Goal: Task Accomplishment & Management: Use online tool/utility

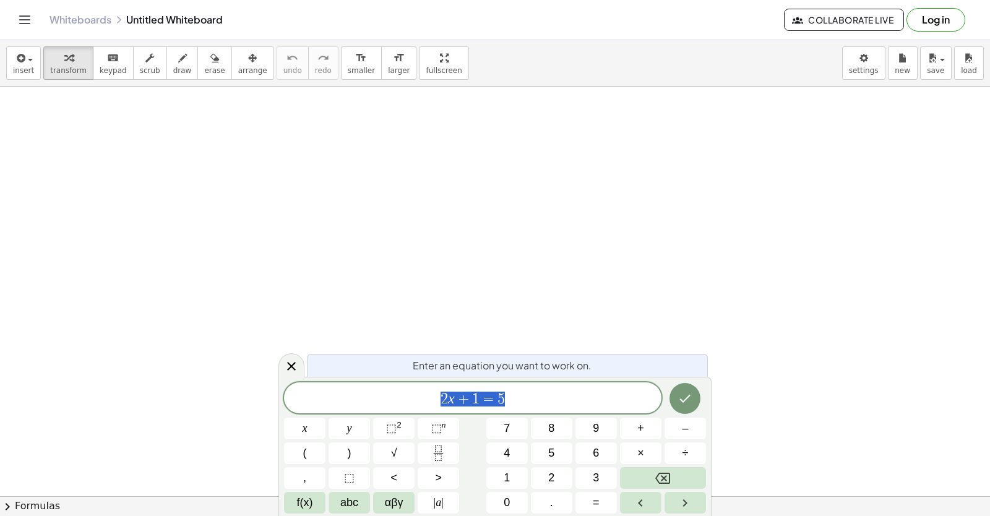
scroll to position [1, 1]
click at [855, 51] on body "Graspable Math Activities Get Started Activity Bank Assigned Work Classes White…" at bounding box center [495, 258] width 990 height 516
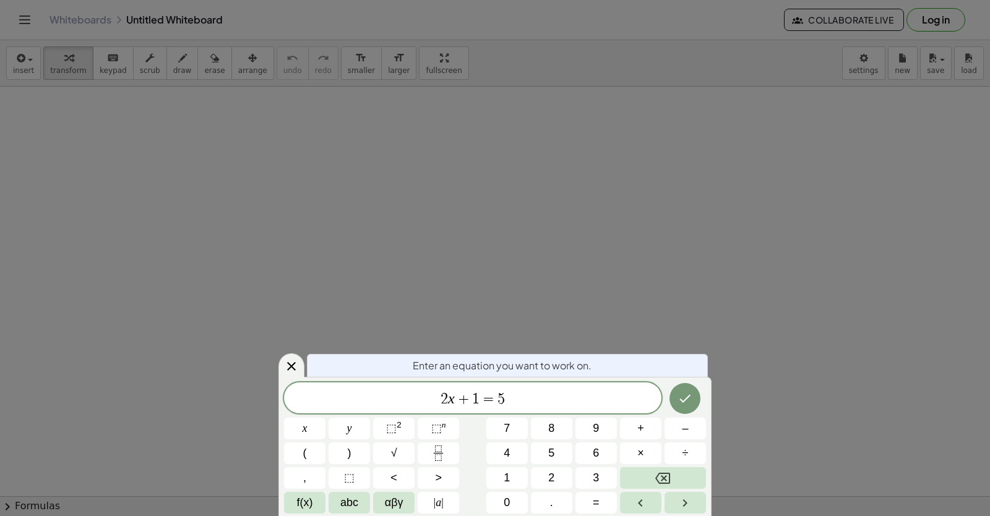
drag, startPoint x: 0, startPoint y: 0, endPoint x: 799, endPoint y: 190, distance: 821.1
click at [289, 362] on icon at bounding box center [291, 366] width 15 height 15
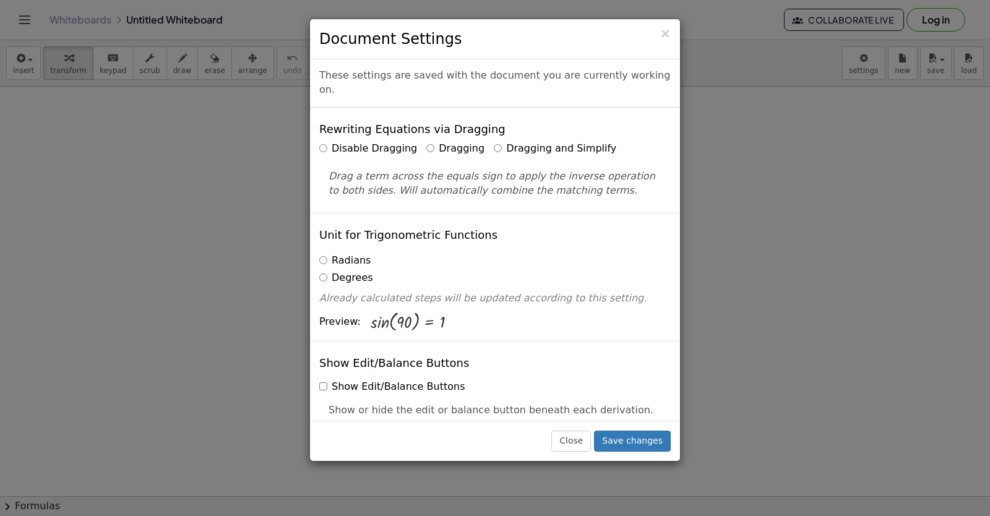
click at [657, 430] on div "Close Save changes" at bounding box center [495, 441] width 370 height 40
click at [658, 433] on button "Save changes" at bounding box center [632, 441] width 77 height 21
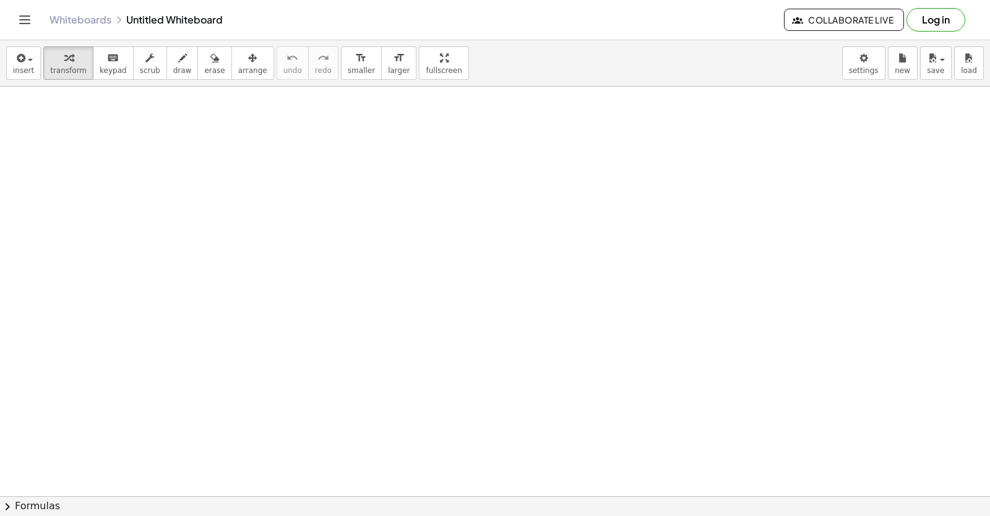
drag, startPoint x: 533, startPoint y: 220, endPoint x: 537, endPoint y: 201, distance: 19.5
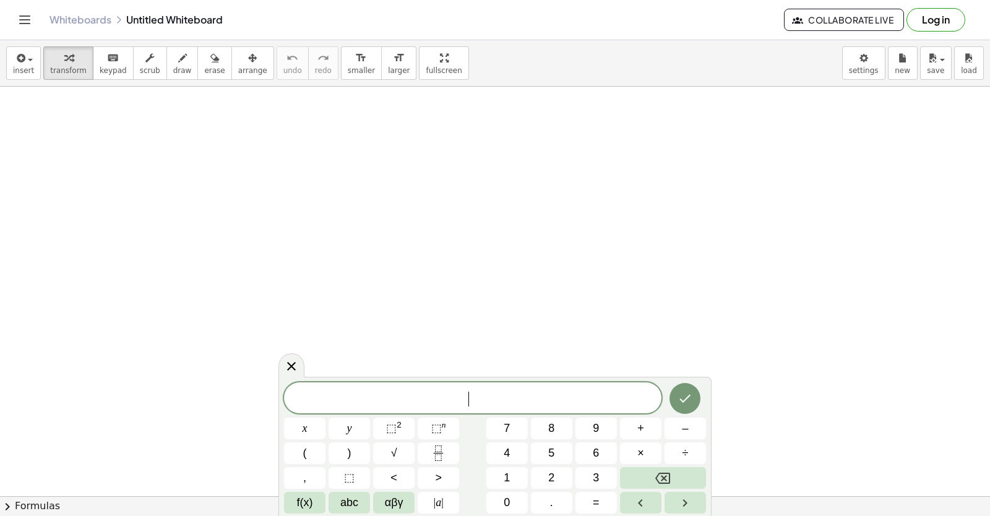
scroll to position [0, 0]
click at [488, 418] on button "7" at bounding box center [506, 429] width 41 height 22
click at [642, 451] on span "×" at bounding box center [640, 453] width 7 height 17
click at [658, 471] on icon "Backspace" at bounding box center [662, 478] width 15 height 15
click at [296, 429] on button "x" at bounding box center [304, 429] width 41 height 22
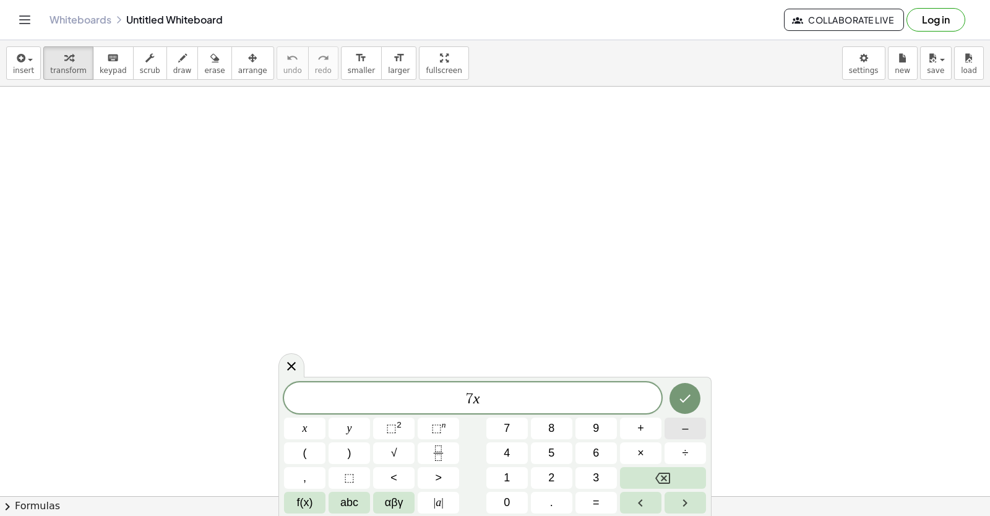
click at [672, 430] on button "–" at bounding box center [685, 429] width 41 height 22
click at [558, 452] on button "5" at bounding box center [551, 453] width 41 height 22
click at [600, 502] on button "=" at bounding box center [595, 503] width 41 height 22
click at [590, 425] on button "9" at bounding box center [595, 429] width 41 height 22
click at [686, 398] on icon "Done" at bounding box center [685, 398] width 15 height 15
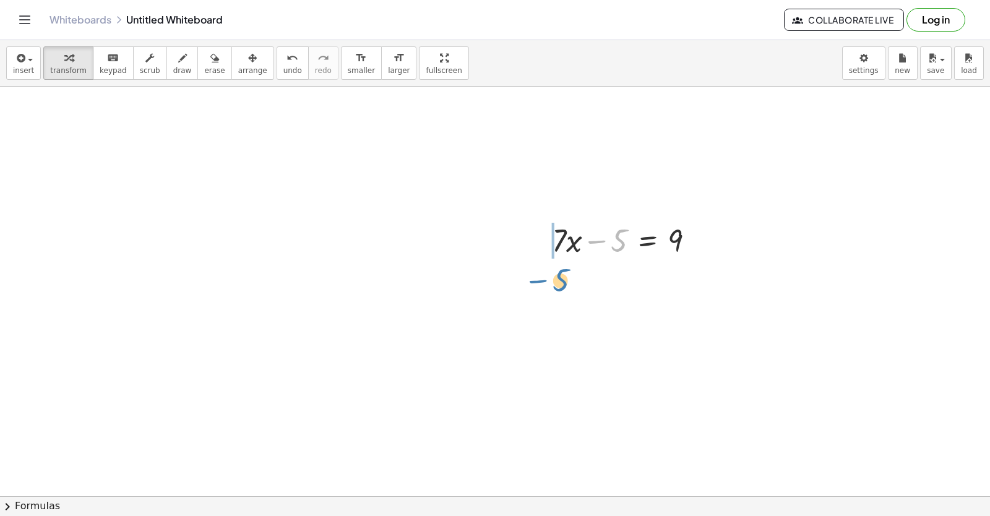
drag, startPoint x: 622, startPoint y: 246, endPoint x: 629, endPoint y: 332, distance: 86.3
click at [549, 246] on div at bounding box center [542, 239] width 19 height 48
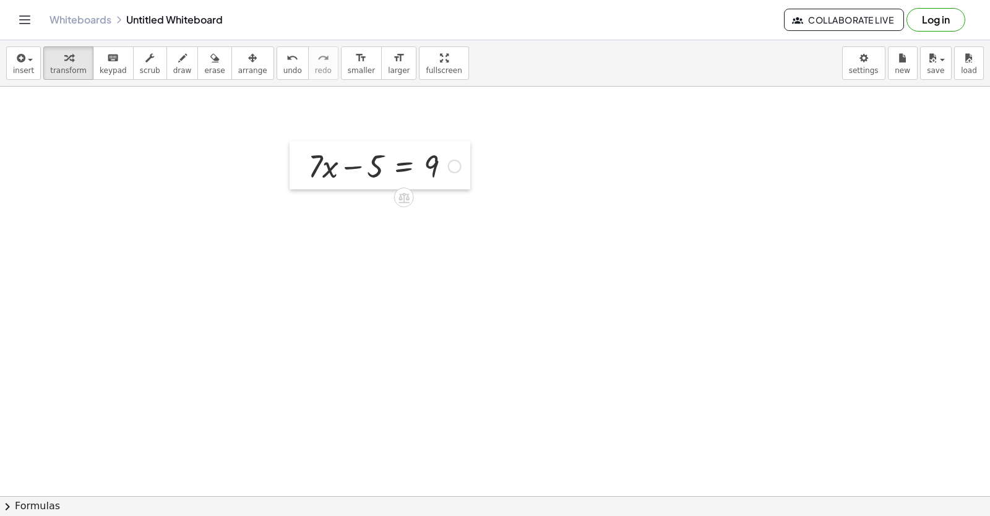
drag, startPoint x: 549, startPoint y: 246, endPoint x: 488, endPoint y: 342, distance: 112.9
click at [290, 158] on div at bounding box center [299, 165] width 19 height 48
drag, startPoint x: 488, startPoint y: 342, endPoint x: 445, endPoint y: 338, distance: 43.4
drag, startPoint x: 445, startPoint y: 338, endPoint x: 310, endPoint y: 251, distance: 160.6
drag, startPoint x: 310, startPoint y: 251, endPoint x: 154, endPoint y: 265, distance: 156.6
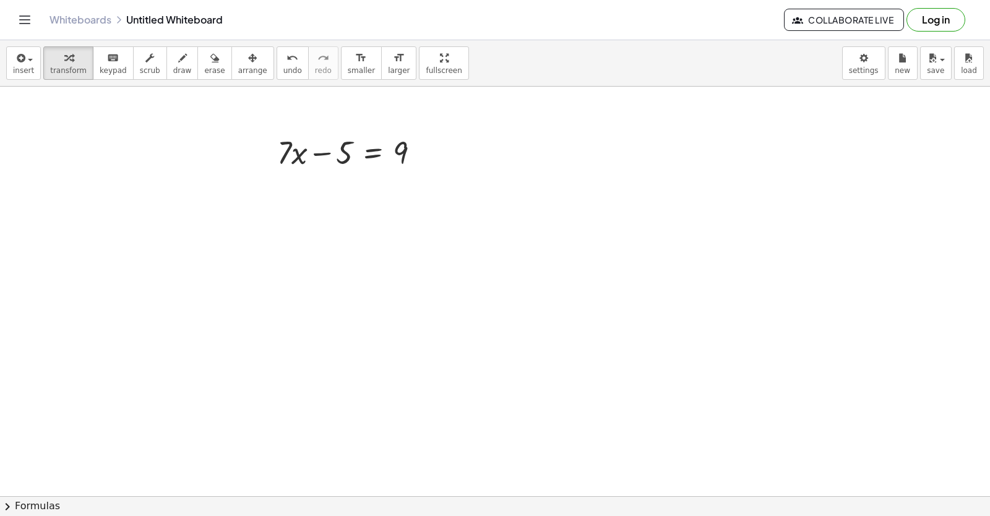
drag, startPoint x: 154, startPoint y: 265, endPoint x: 272, endPoint y: 385, distance: 168.0
drag, startPoint x: 273, startPoint y: 385, endPoint x: 191, endPoint y: 356, distance: 87.9
drag, startPoint x: 339, startPoint y: 158, endPoint x: 416, endPoint y: 170, distance: 77.6
click at [418, 170] on div at bounding box center [353, 152] width 165 height 42
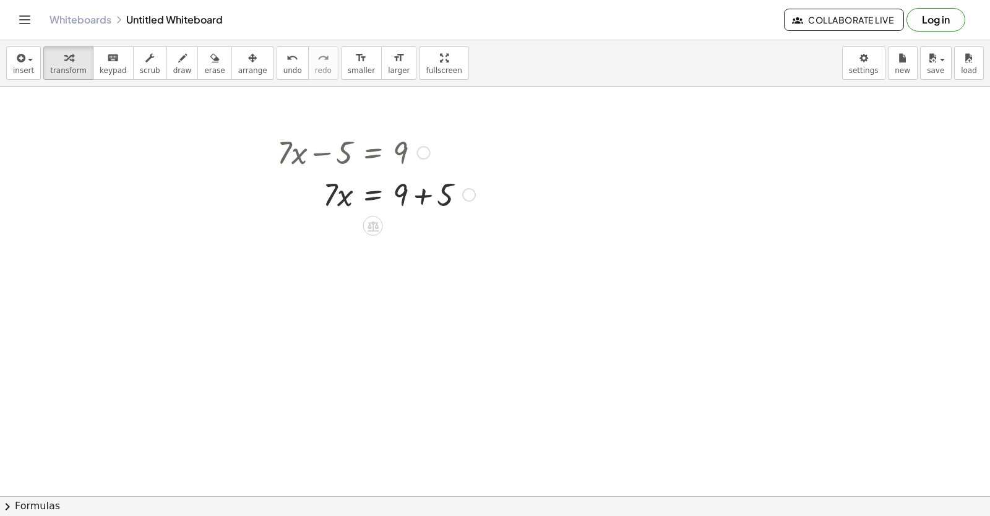
click at [403, 189] on div at bounding box center [376, 194] width 210 height 42
click at [420, 196] on div at bounding box center [376, 194] width 210 height 42
click at [374, 238] on div at bounding box center [376, 236] width 210 height 42
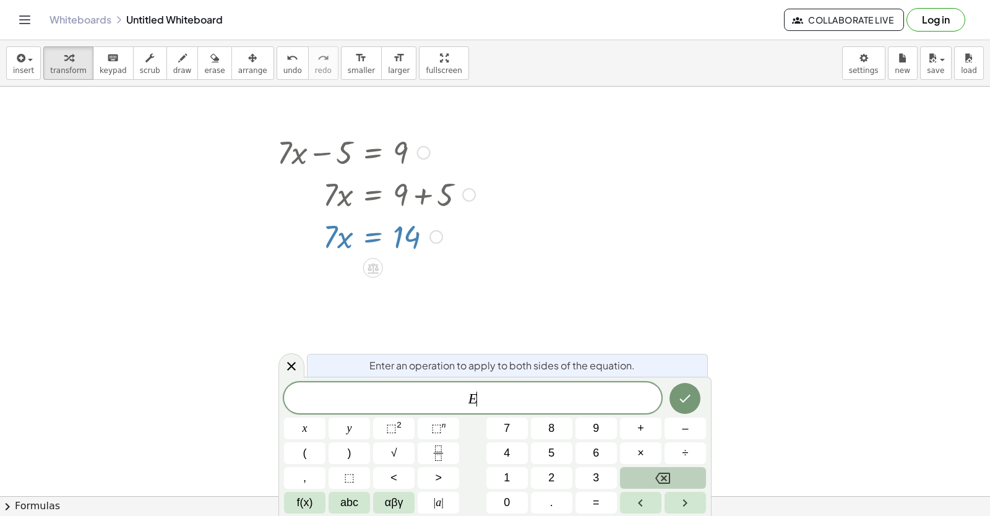
click at [647, 482] on button "Backspace" at bounding box center [663, 478] width 86 height 22
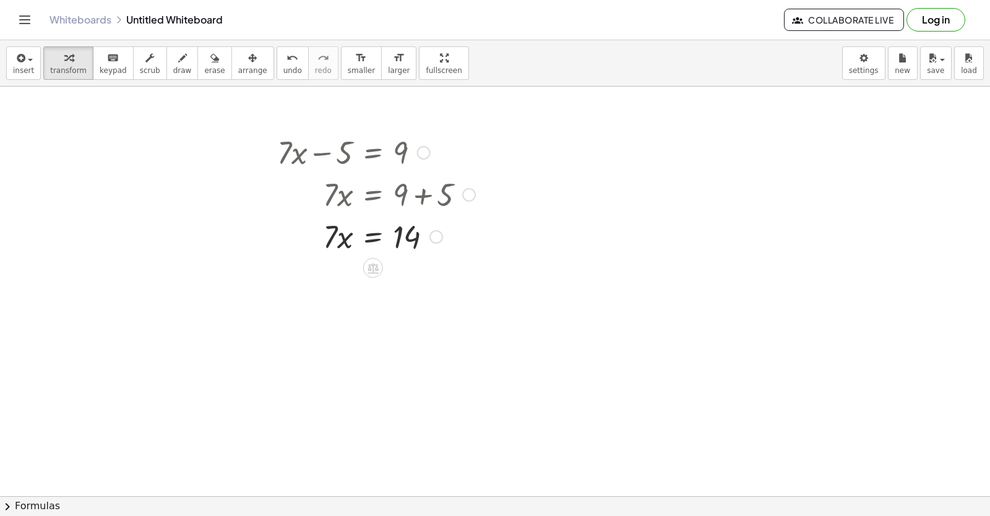
click at [441, 232] on div at bounding box center [436, 237] width 14 height 14
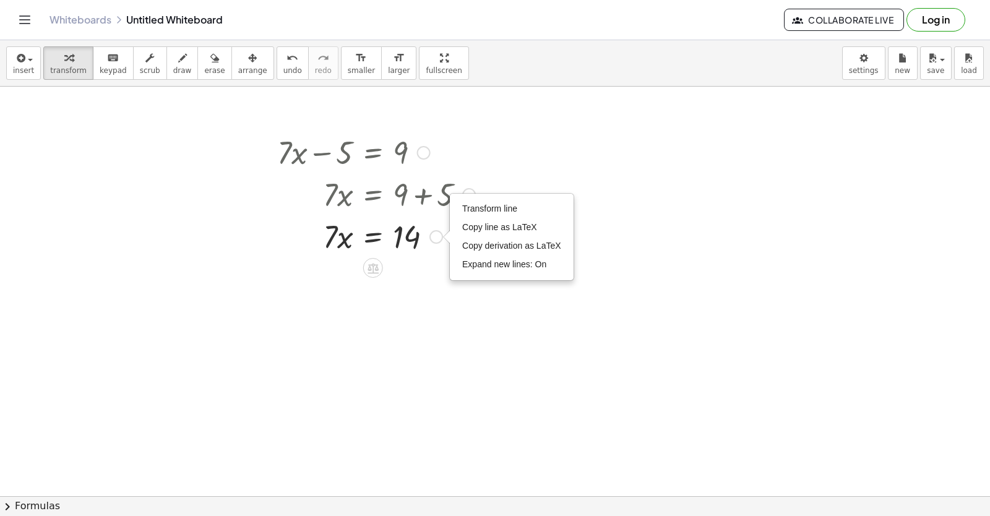
click at [441, 234] on div "Transform line Copy line as LaTeX Copy derivation as LaTeX Expand new lines: On" at bounding box center [436, 237] width 14 height 14
click at [420, 238] on div at bounding box center [376, 236] width 210 height 42
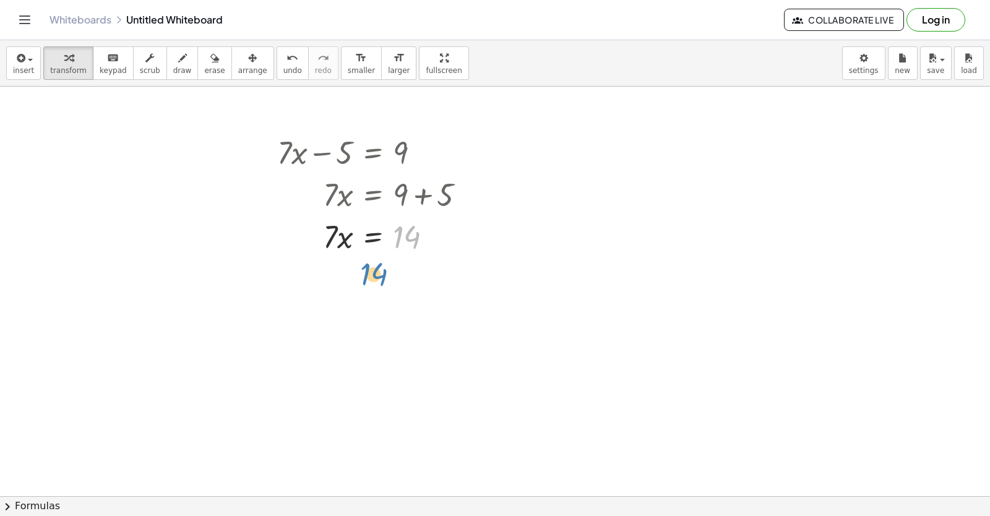
drag, startPoint x: 412, startPoint y: 234, endPoint x: 379, endPoint y: 271, distance: 49.9
drag, startPoint x: 328, startPoint y: 238, endPoint x: 336, endPoint y: 279, distance: 42.2
drag, startPoint x: 339, startPoint y: 283, endPoint x: 312, endPoint y: 270, distance: 30.2
click at [312, 270] on div at bounding box center [376, 278] width 210 height 42
click at [426, 280] on div at bounding box center [433, 279] width 14 height 14
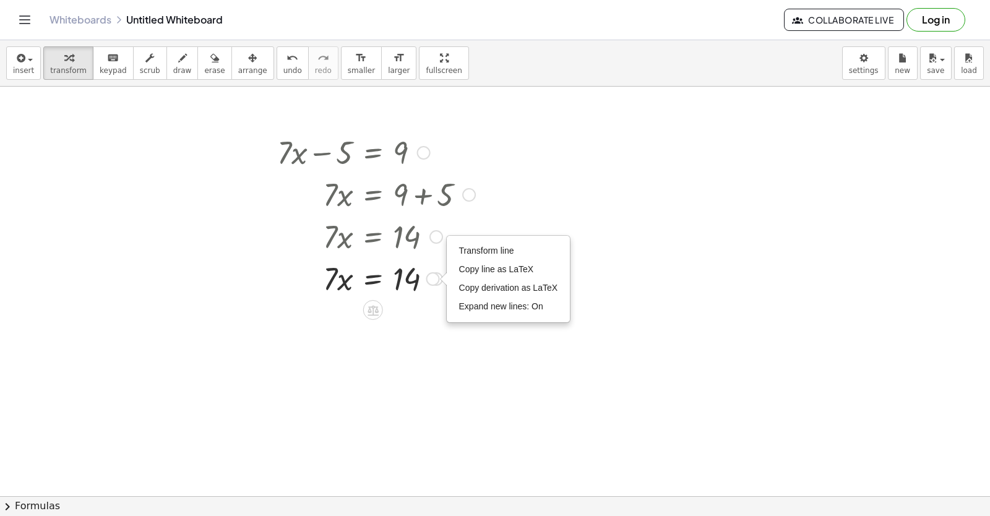
click at [426, 280] on div "Transform line Copy line as LaTeX Copy derivation as LaTeX Expand new lines: On" at bounding box center [433, 279] width 14 height 14
drag, startPoint x: 426, startPoint y: 291, endPoint x: 424, endPoint y: 314, distance: 23.0
drag, startPoint x: 424, startPoint y: 314, endPoint x: 432, endPoint y: 312, distance: 8.4
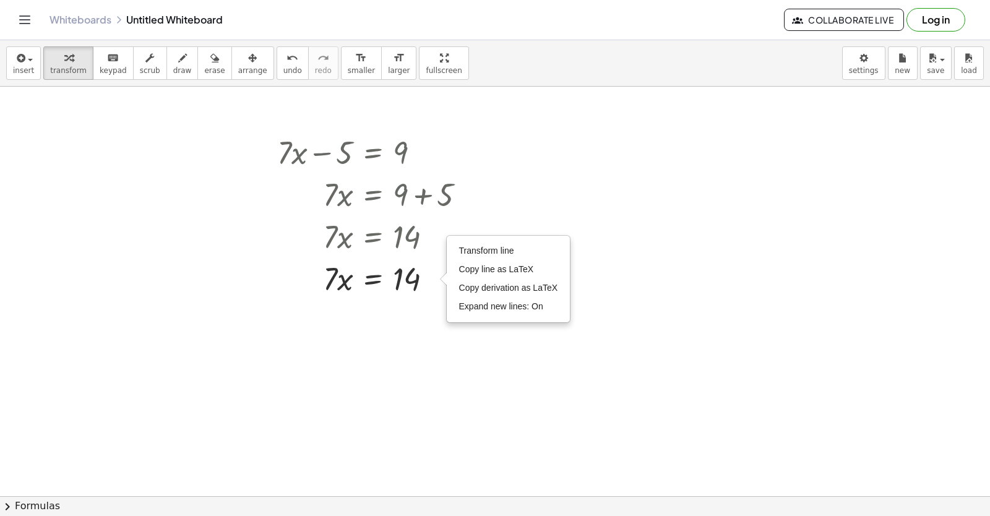
drag, startPoint x: 432, startPoint y: 312, endPoint x: 393, endPoint y: 328, distance: 42.2
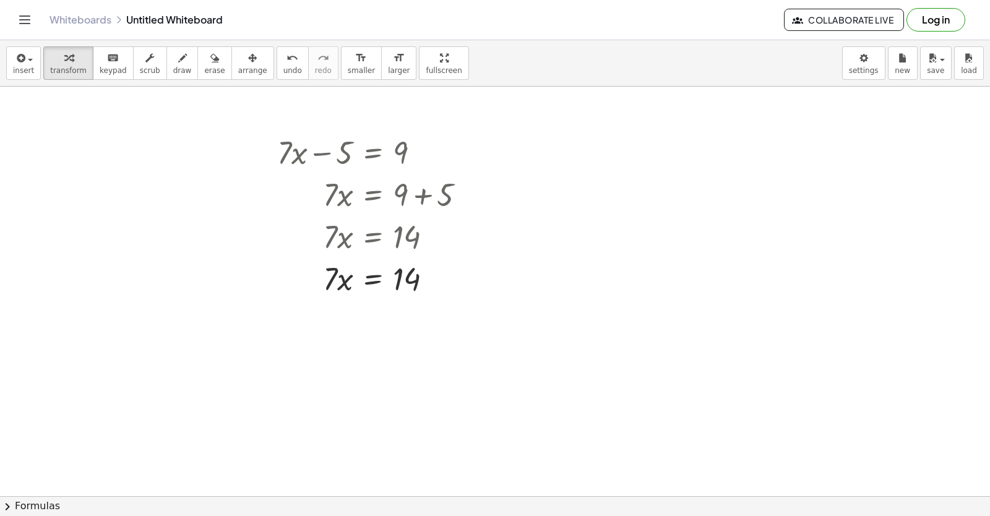
drag, startPoint x: 393, startPoint y: 337, endPoint x: 405, endPoint y: 343, distance: 13.3
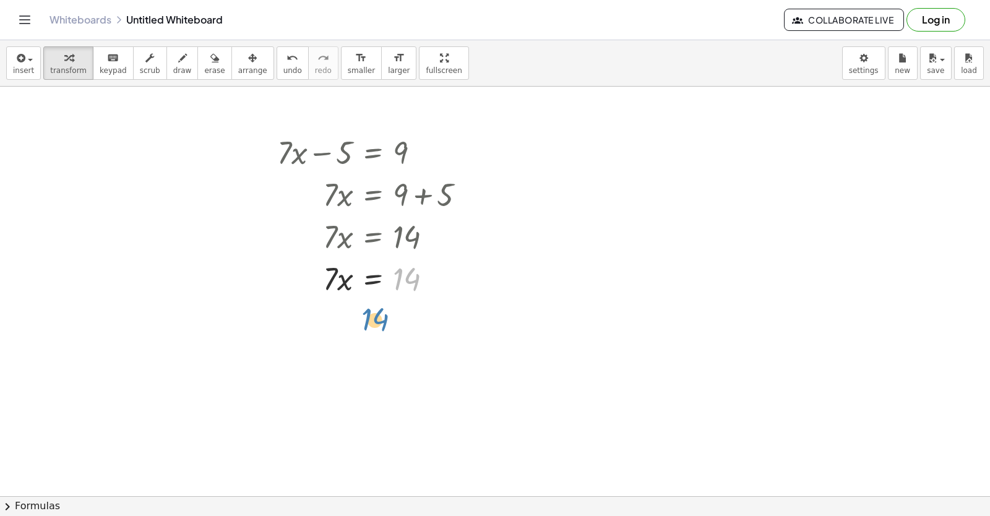
drag, startPoint x: 416, startPoint y: 283, endPoint x: 379, endPoint y: 338, distance: 66.1
click at [373, 279] on div "· 7 · x = 14 Transform line Copy line as LaTeX Copy derivation as LaTeX Expand …" at bounding box center [373, 279] width 0 height 0
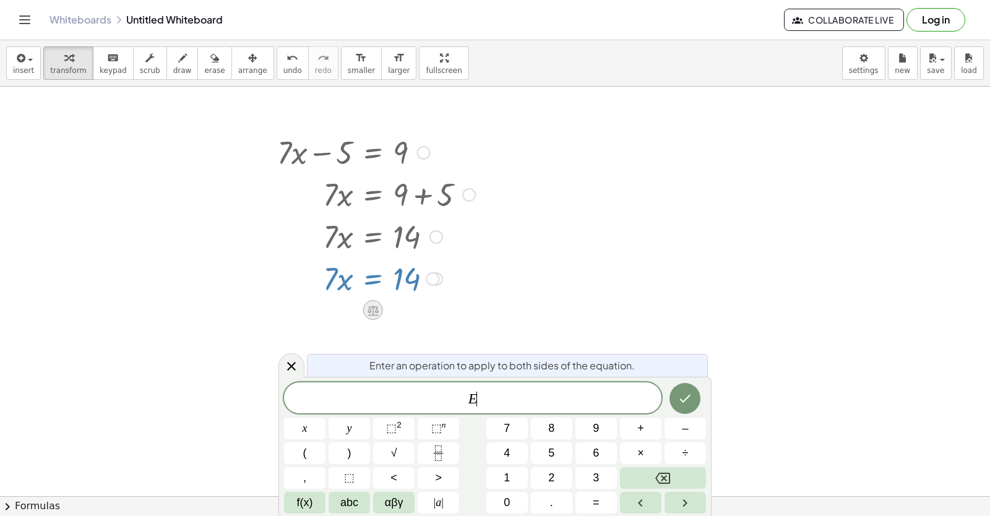
click at [376, 303] on div at bounding box center [373, 310] width 20 height 20
click at [632, 485] on button "Backspace" at bounding box center [663, 478] width 86 height 22
drag, startPoint x: 626, startPoint y: 130, endPoint x: 614, endPoint y: 161, distance: 33.3
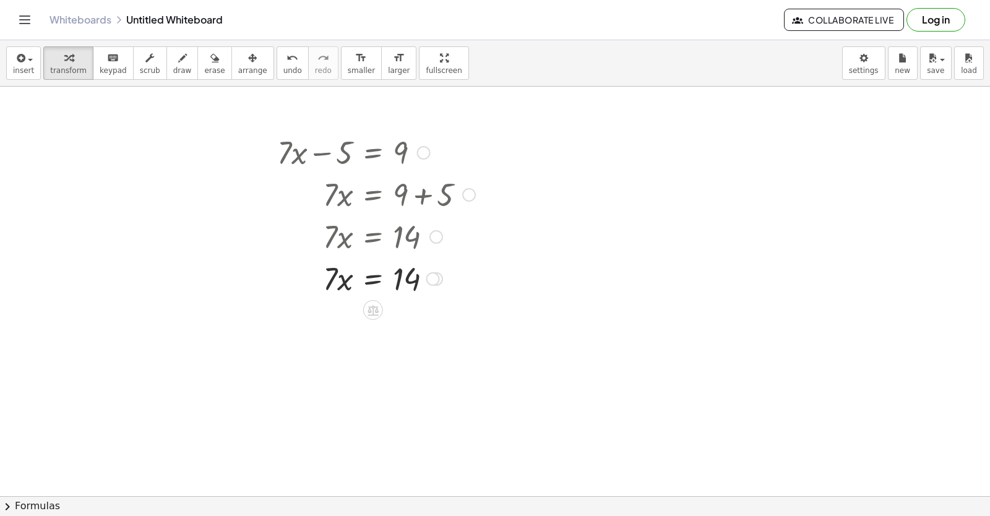
click at [446, 283] on div at bounding box center [376, 278] width 210 height 42
click at [442, 280] on div "Transform line Copy line as LaTeX Copy derivation as LaTeX Expand new lines: On" at bounding box center [436, 279] width 14 height 14
click at [442, 278] on div at bounding box center [443, 279] width 7 height 14
drag, startPoint x: 449, startPoint y: 280, endPoint x: 452, endPoint y: 225, distance: 55.2
click at [450, 272] on div at bounding box center [376, 278] width 210 height 42
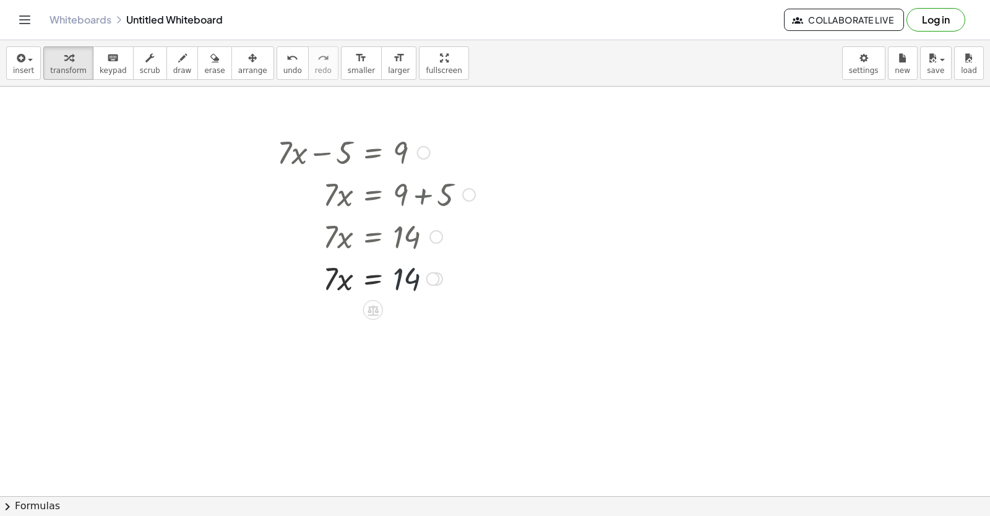
drag, startPoint x: 452, startPoint y: 225, endPoint x: 380, endPoint y: 40, distance: 198.1
click at [402, 84] on div "insert select one: Math Expression Function Text Youtube Video Graphing Geometr…" at bounding box center [495, 278] width 990 height 476
drag, startPoint x: 374, startPoint y: 46, endPoint x: 326, endPoint y: 74, distance: 55.5
click at [372, 46] on div "Graspable Math Activities Get Started Activity Bank Assigned Work Classes White…" at bounding box center [495, 258] width 990 height 516
click at [341, 74] on div "format_size smaller format_size larger" at bounding box center [379, 62] width 76 height 33
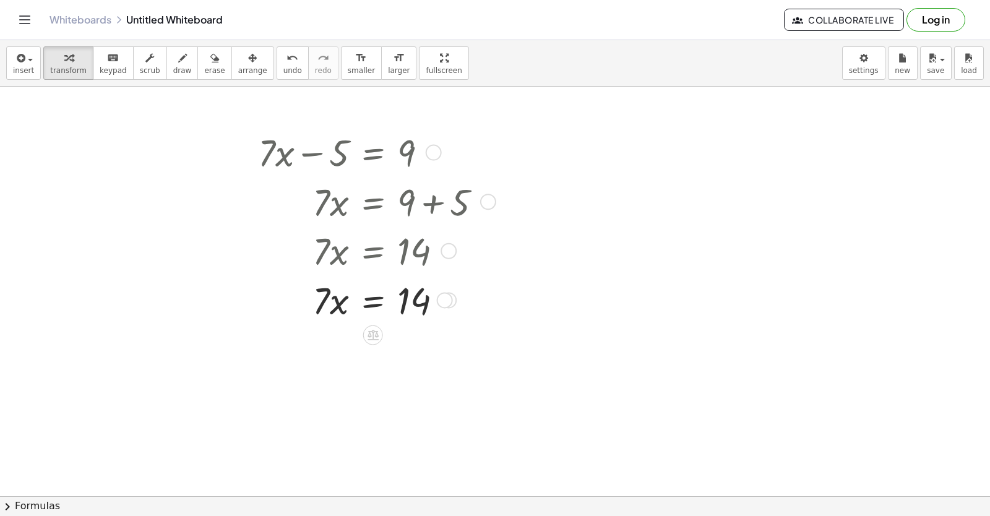
drag, startPoint x: 316, startPoint y: 194, endPoint x: 324, endPoint y: 205, distance: 12.9
drag, startPoint x: 326, startPoint y: 209, endPoint x: 332, endPoint y: 191, distance: 18.4
click at [330, 197] on div at bounding box center [375, 201] width 246 height 50
drag, startPoint x: 350, startPoint y: 160, endPoint x: 345, endPoint y: 182, distance: 22.8
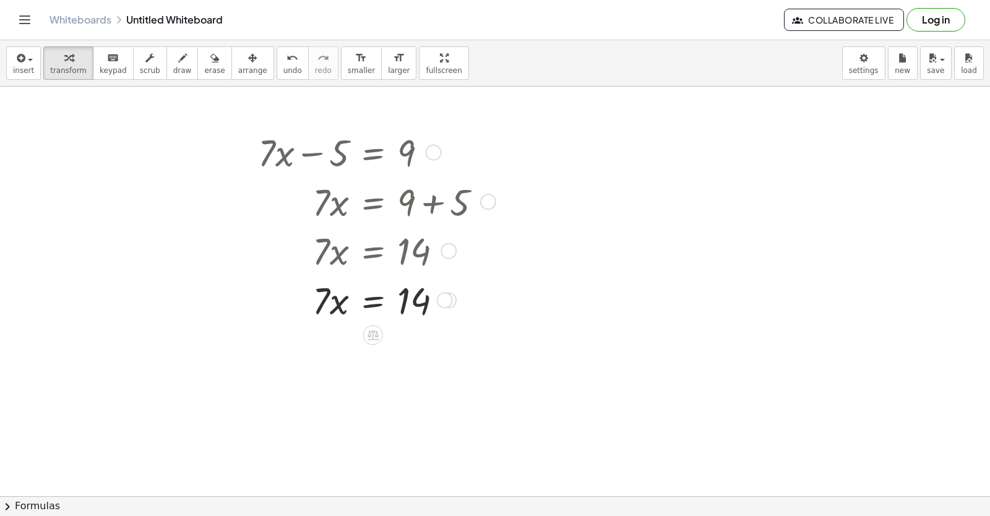
click at [349, 165] on div at bounding box center [375, 152] width 246 height 50
drag, startPoint x: 345, startPoint y: 186, endPoint x: 353, endPoint y: 146, distance: 40.5
click at [345, 182] on div at bounding box center [375, 201] width 246 height 50
drag, startPoint x: 353, startPoint y: 146, endPoint x: 354, endPoint y: 179, distance: 33.4
click at [373, 153] on div "+ · 7 · x − 5 = 9 · 7 · x = + 9 + 5 · 7 · x = 14 · x · 7 = 14 · 7 · x = 14 Tran…" at bounding box center [373, 153] width 0 height 0
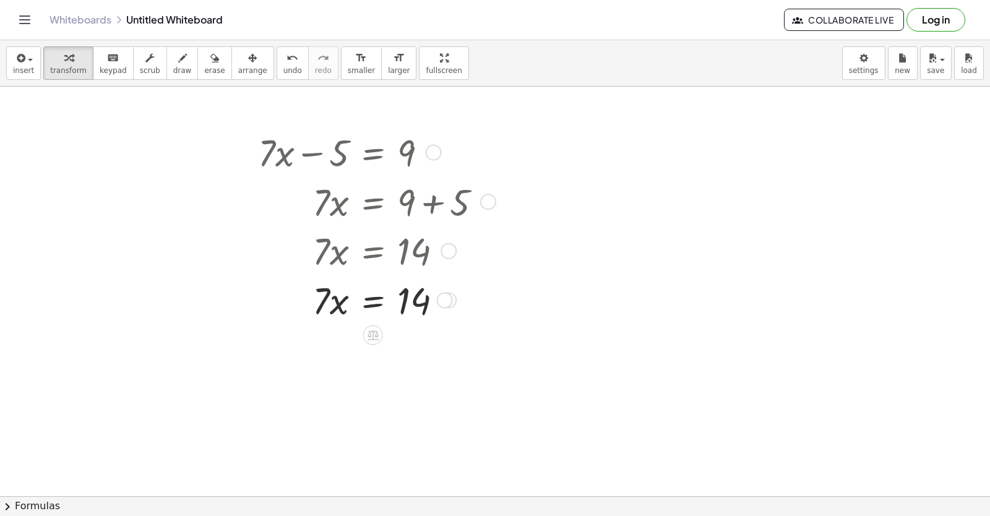
click at [368, 193] on div at bounding box center [375, 201] width 246 height 50
click at [368, 161] on div at bounding box center [375, 152] width 246 height 50
drag, startPoint x: 369, startPoint y: 161, endPoint x: 381, endPoint y: 177, distance: 19.9
click at [373, 153] on div "+ · 7 · x − 5 = 9 · 7 · x = + 9 + 5 · 7 · x = 14 · x · 7 = 14 · 7 · x = 14 Tran…" at bounding box center [373, 153] width 0 height 0
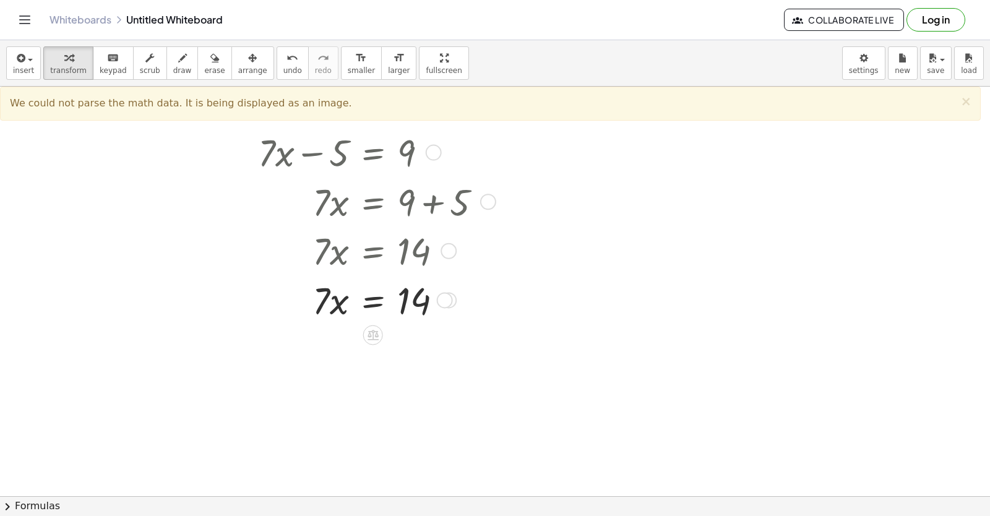
click at [437, 149] on div at bounding box center [434, 153] width 16 height 16
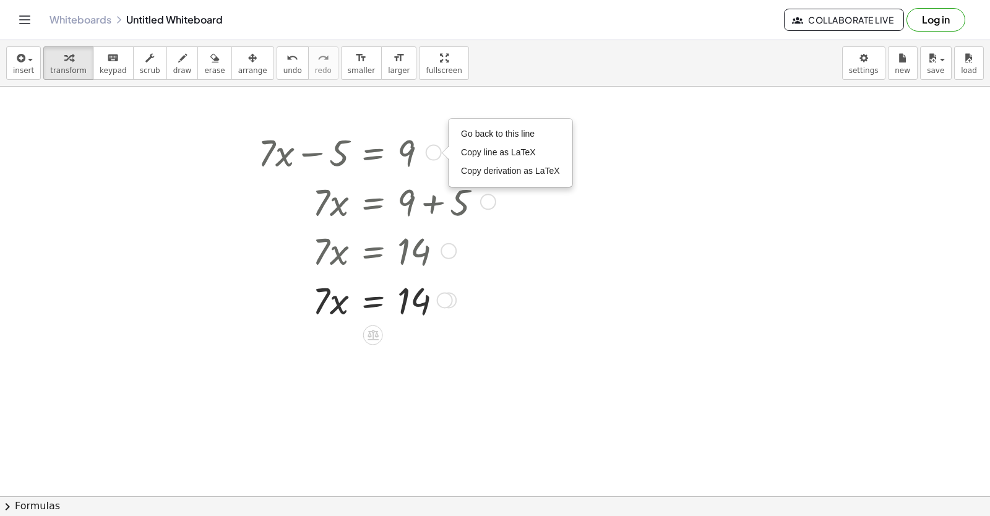
click at [437, 149] on div "Go back to this line Copy line as LaTeX Copy derivation as LaTeX" at bounding box center [434, 153] width 16 height 16
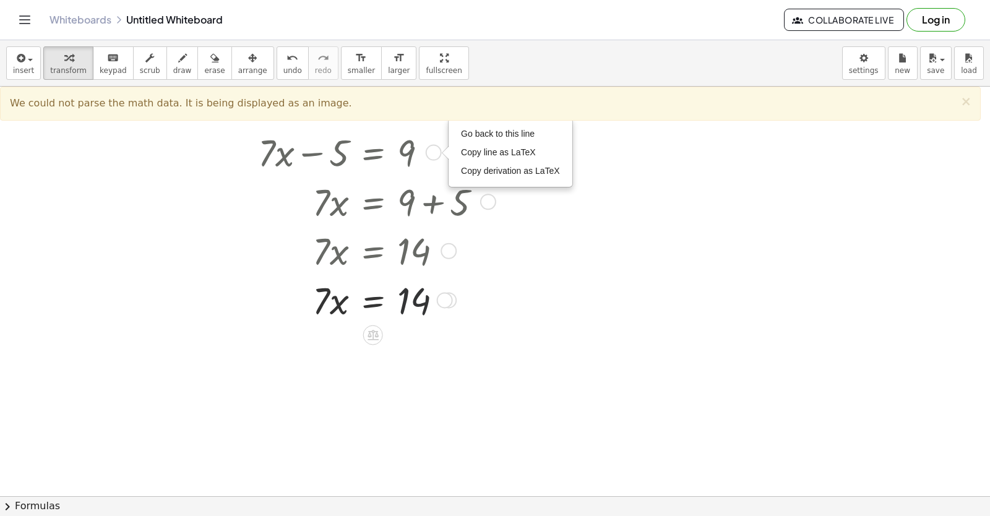
drag, startPoint x: 432, startPoint y: 298, endPoint x: 446, endPoint y: 298, distance: 13.6
click at [433, 298] on div at bounding box center [375, 300] width 246 height 50
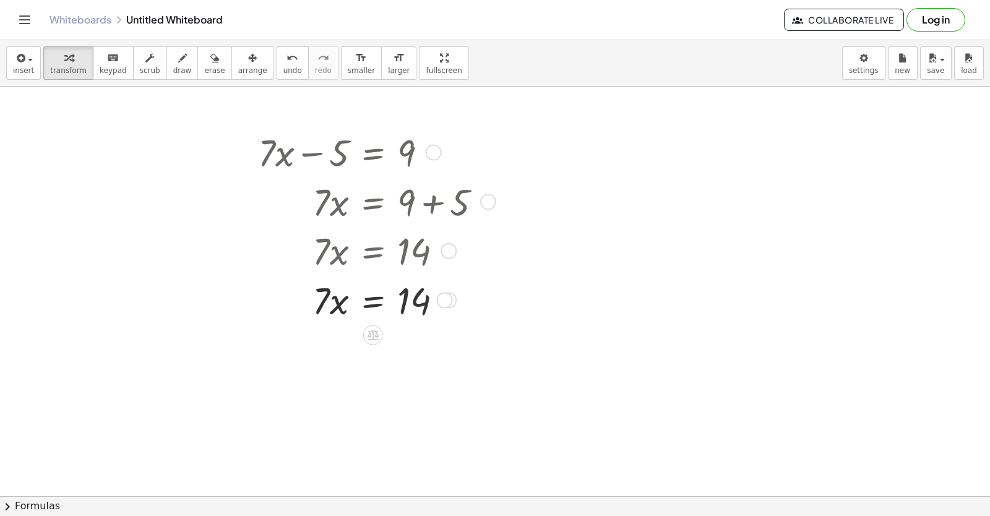
click at [446, 298] on div "Transform line Copy line as LaTeX Copy derivation as LaTeX Expand new lines: On" at bounding box center [445, 300] width 16 height 16
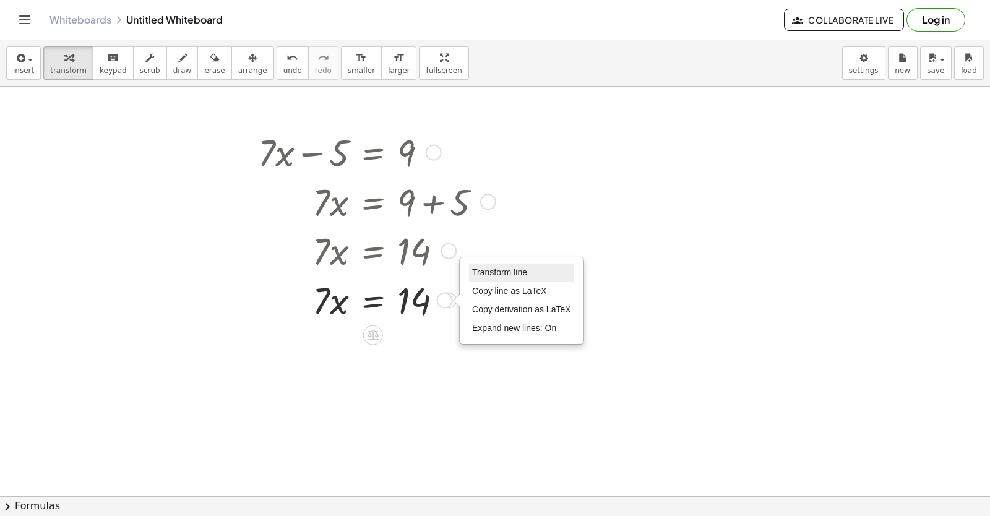
click at [470, 273] on li "Transform line" at bounding box center [521, 273] width 105 height 19
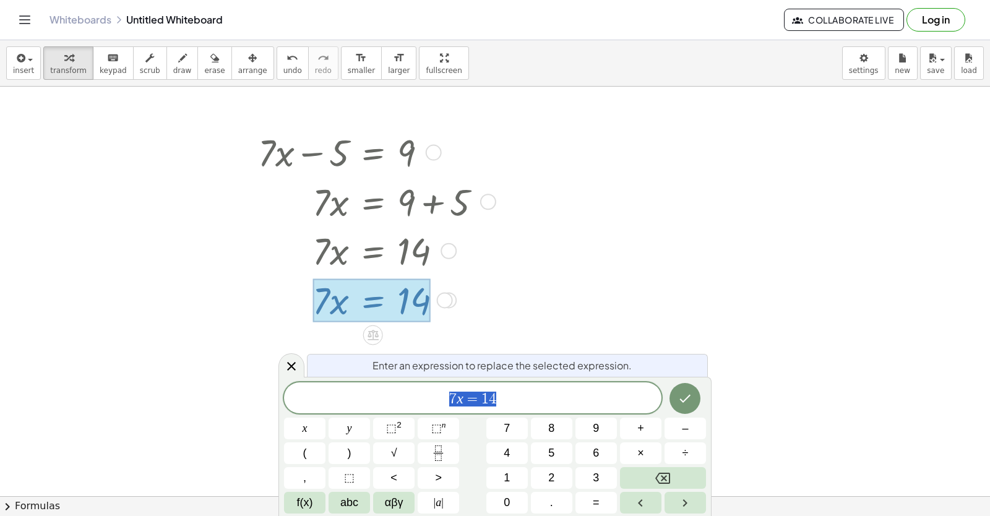
click at [700, 465] on div "7 x = 1 4 x y ⬚ 2 ⬚ n 7 8 9 + – ( ) √ 4 5 6 × ÷ , ⬚ < > 1 2 3 f(x) abc αβγ | a …" at bounding box center [495, 447] width 422 height 131
click at [687, 480] on button "Backspace" at bounding box center [663, 478] width 86 height 22
click at [686, 476] on button "Backspace" at bounding box center [663, 478] width 86 height 22
click at [686, 468] on button "Backspace" at bounding box center [663, 478] width 86 height 22
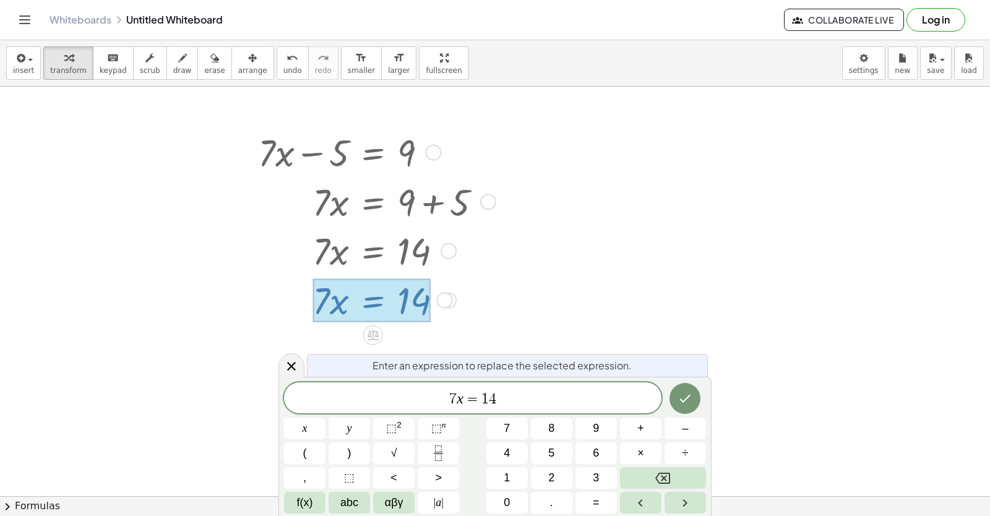
drag, startPoint x: 669, startPoint y: 460, endPoint x: 579, endPoint y: 404, distance: 105.6
click at [596, 415] on div "7 x = 1 4 x y ⬚ 2 ⬚ n 7 8 9 + – ( ) √ 4 5 6 × ÷ , ⬚ < > 1 2 3 f(x) abc αβγ | a …" at bounding box center [495, 447] width 422 height 131
click at [510, 392] on span "7 x = 1 4" at bounding box center [472, 398] width 377 height 17
click at [627, 473] on button "Backspace" at bounding box center [663, 478] width 86 height 22
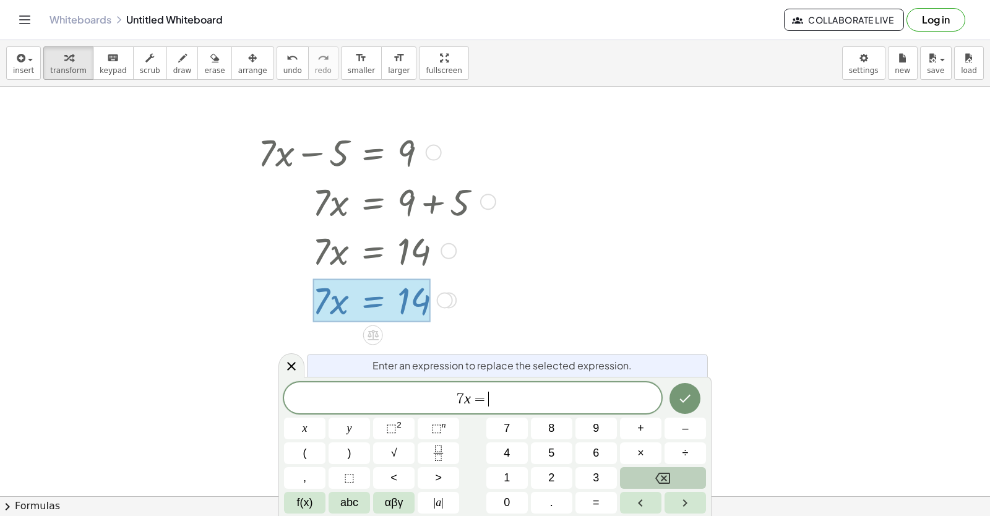
click at [627, 473] on button "Backspace" at bounding box center [663, 478] width 86 height 22
click at [626, 471] on button "Backspace" at bounding box center [663, 478] width 86 height 22
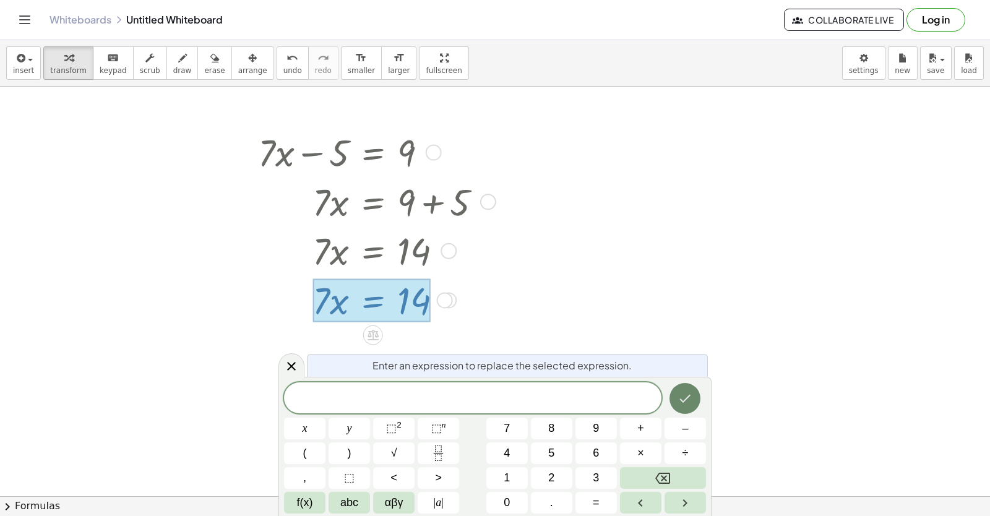
click at [686, 403] on icon "Done" at bounding box center [685, 398] width 15 height 15
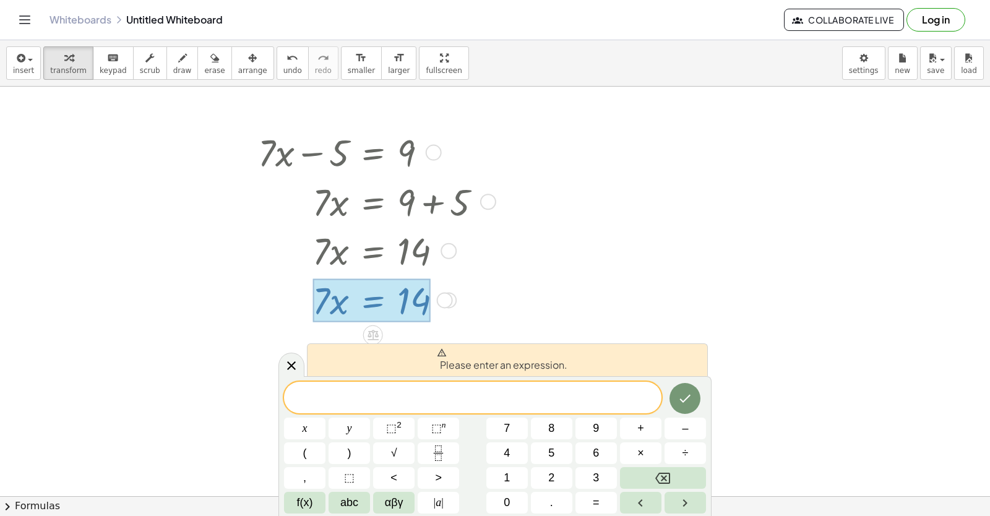
click at [308, 356] on div "Please enter an expression." at bounding box center [507, 359] width 401 height 33
click at [293, 364] on icon at bounding box center [291, 365] width 9 height 9
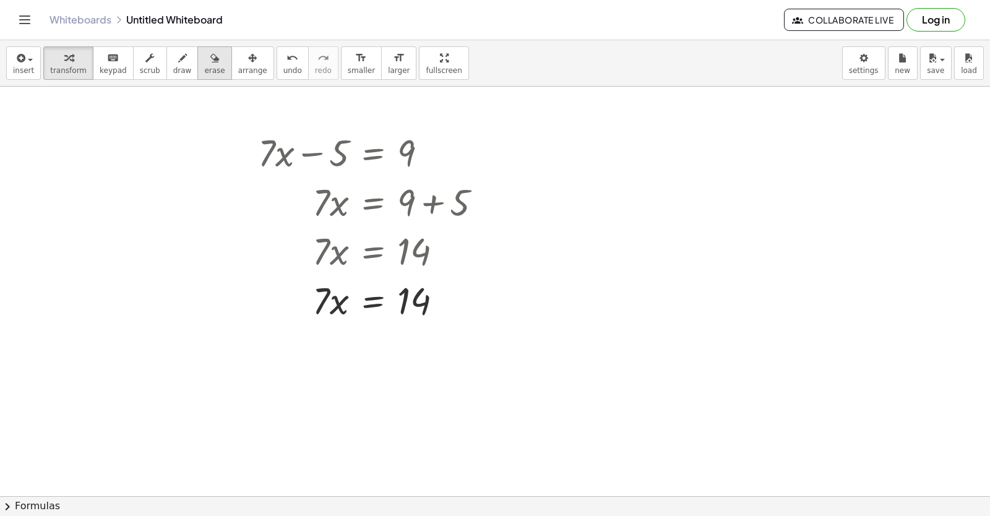
click at [204, 67] on span "erase" at bounding box center [214, 70] width 20 height 9
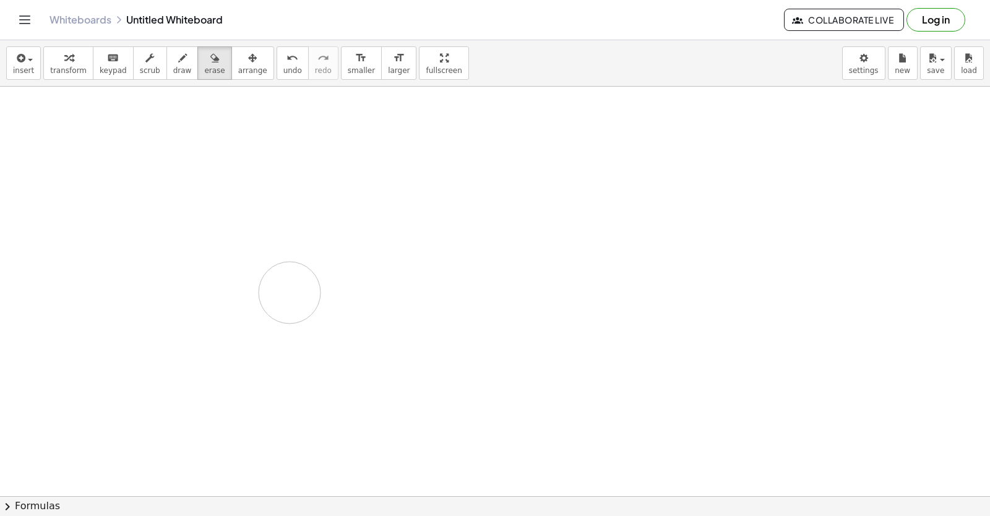
drag, startPoint x: 289, startPoint y: 213, endPoint x: 223, endPoint y: 233, distance: 68.9
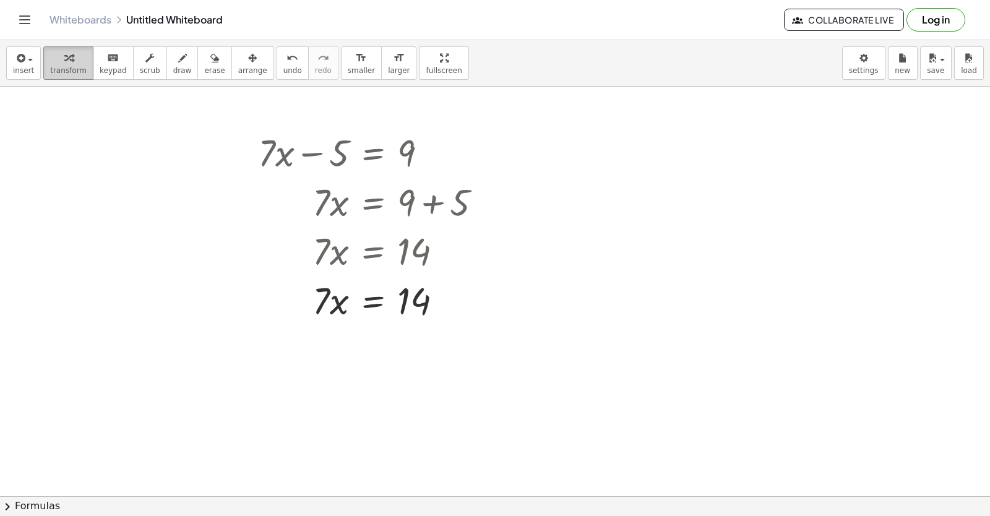
click at [45, 58] on button "transform" at bounding box center [68, 62] width 50 height 33
drag, startPoint x: 547, startPoint y: 257, endPoint x: 668, endPoint y: 244, distance: 121.4
drag, startPoint x: 591, startPoint y: 439, endPoint x: 587, endPoint y: 428, distance: 11.7
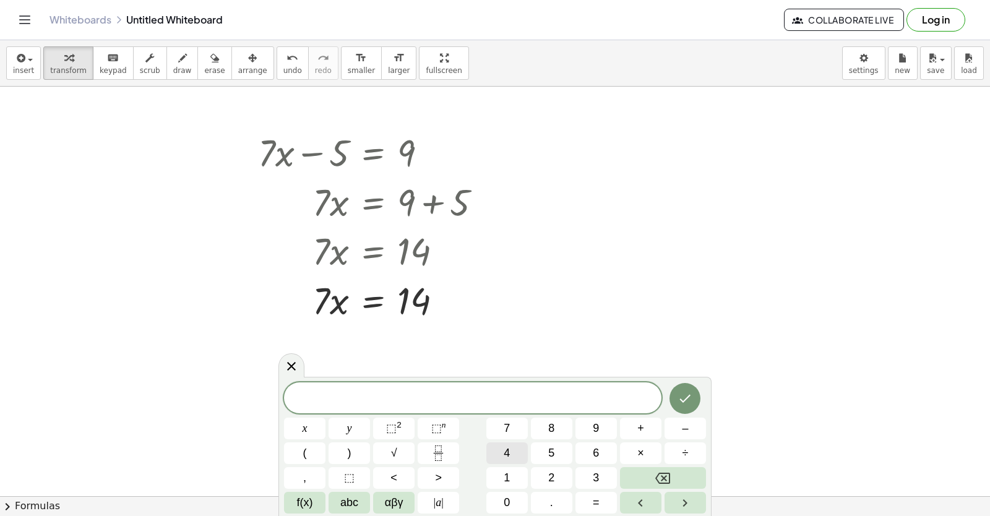
click at [496, 452] on button "4" at bounding box center [506, 453] width 41 height 22
click at [312, 435] on button "x" at bounding box center [304, 429] width 41 height 22
click at [639, 479] on button "Backspace" at bounding box center [663, 478] width 86 height 22
click at [343, 421] on button "y" at bounding box center [349, 429] width 41 height 22
click at [671, 428] on button "–" at bounding box center [685, 429] width 41 height 22
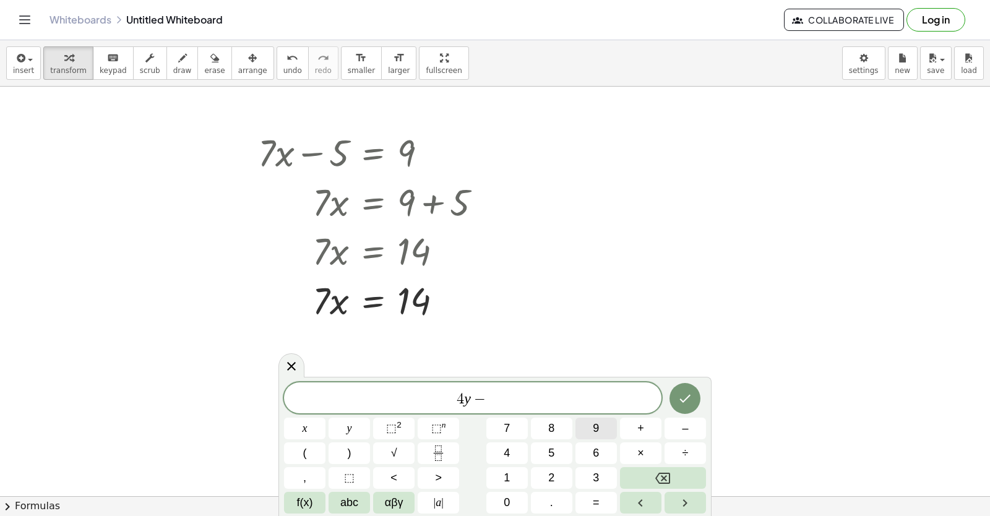
click at [596, 434] on span "9" at bounding box center [596, 428] width 6 height 17
click at [579, 494] on button "=" at bounding box center [595, 503] width 41 height 22
click at [510, 473] on button "1" at bounding box center [506, 478] width 41 height 22
click at [518, 472] on button "1" at bounding box center [506, 478] width 41 height 22
click at [677, 398] on button "Done" at bounding box center [684, 398] width 31 height 31
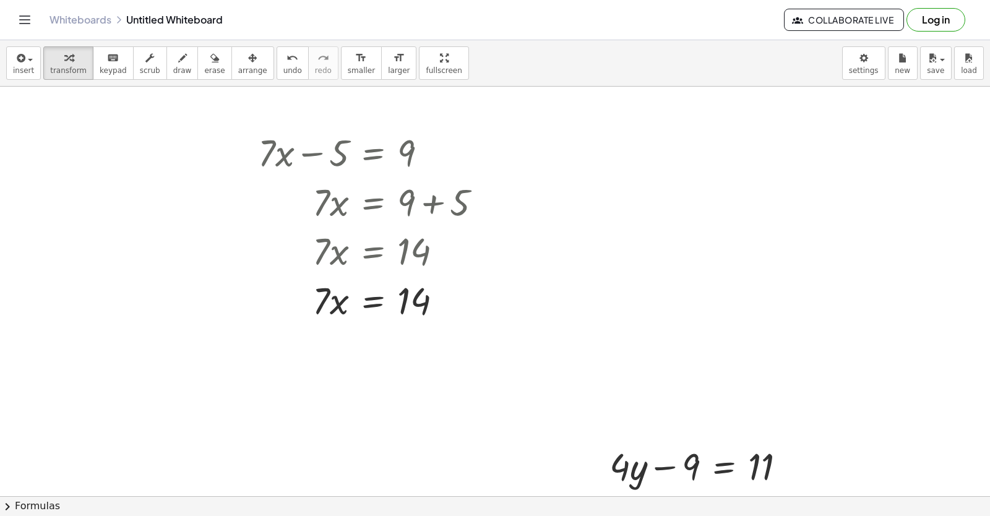
drag, startPoint x: 580, startPoint y: 460, endPoint x: 593, endPoint y: 423, distance: 39.0
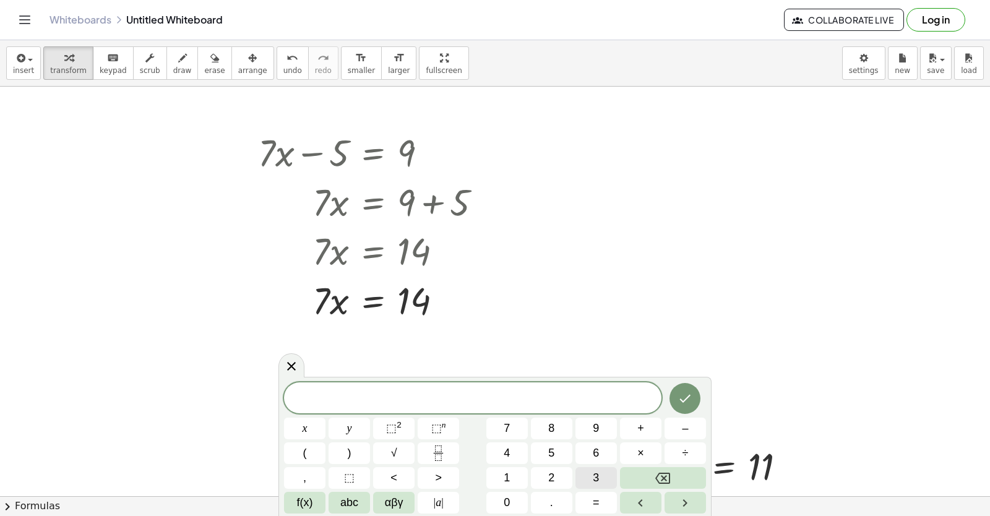
click at [606, 390] on div "​ x y ⬚ 2 ⬚ n 7 8 9 + – ( ) √ 4 5 6 × ÷ , ⬚ < > 1 2 3 f(x) abc αβγ | a | 0 . =" at bounding box center [495, 447] width 422 height 131
drag, startPoint x: 286, startPoint y: 369, endPoint x: 359, endPoint y: 405, distance: 81.1
click at [293, 372] on icon at bounding box center [291, 366] width 15 height 15
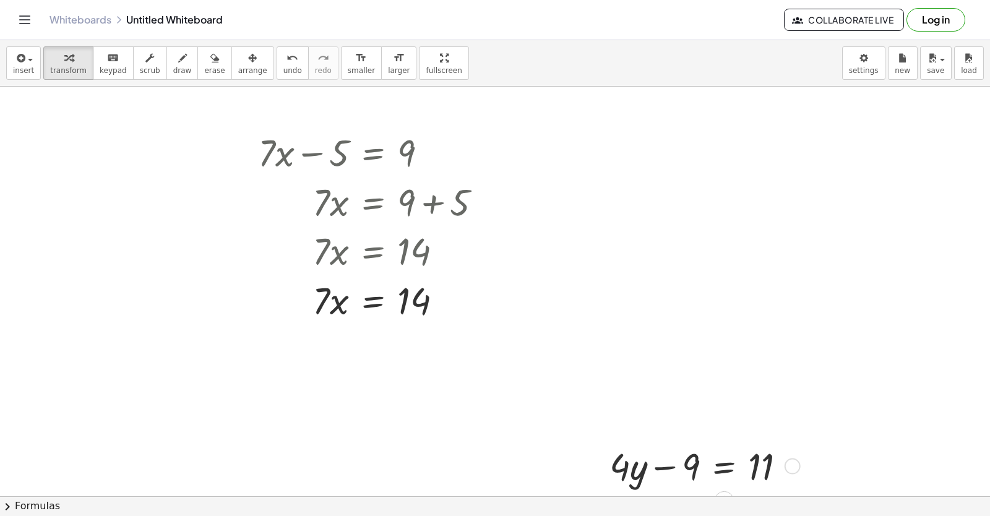
click at [612, 470] on div at bounding box center [702, 466] width 199 height 50
drag, startPoint x: 613, startPoint y: 469, endPoint x: 647, endPoint y: 480, distance: 36.4
click at [608, 465] on div "· 4 + · 4 · y − 9 = 11" at bounding box center [701, 465] width 220 height 56
drag, startPoint x: 647, startPoint y: 480, endPoint x: 281, endPoint y: 364, distance: 384.1
click at [635, 467] on div at bounding box center [702, 466] width 199 height 50
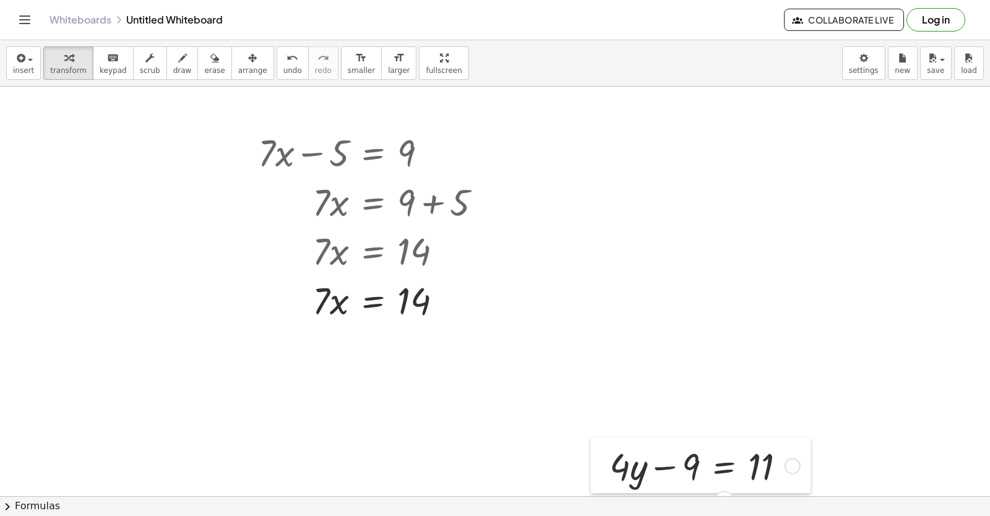
click at [594, 460] on div at bounding box center [600, 465] width 19 height 56
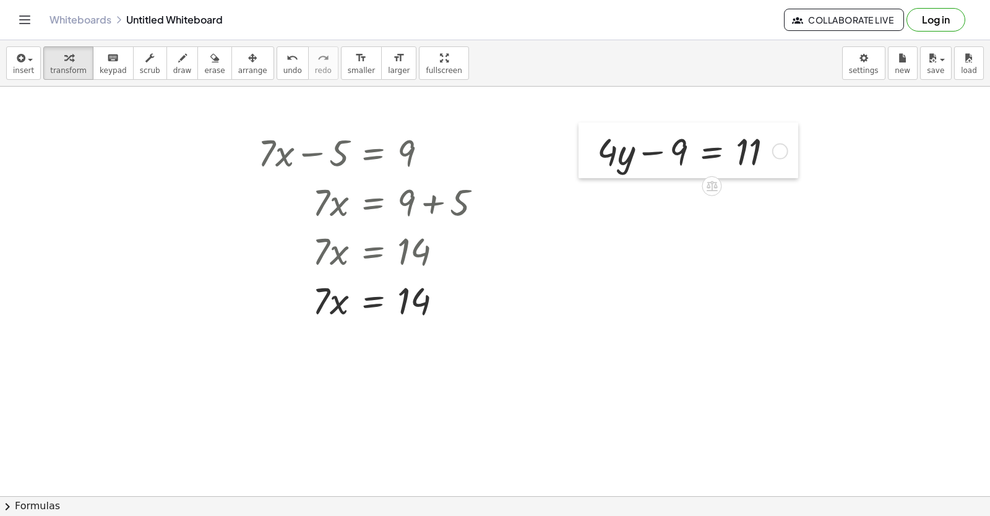
drag, startPoint x: 594, startPoint y: 460, endPoint x: 582, endPoint y: 145, distance: 315.2
click at [582, 145] on div at bounding box center [588, 151] width 19 height 56
drag, startPoint x: 681, startPoint y: 151, endPoint x: 772, endPoint y: 161, distance: 91.5
click at [779, 158] on div at bounding box center [690, 151] width 199 height 50
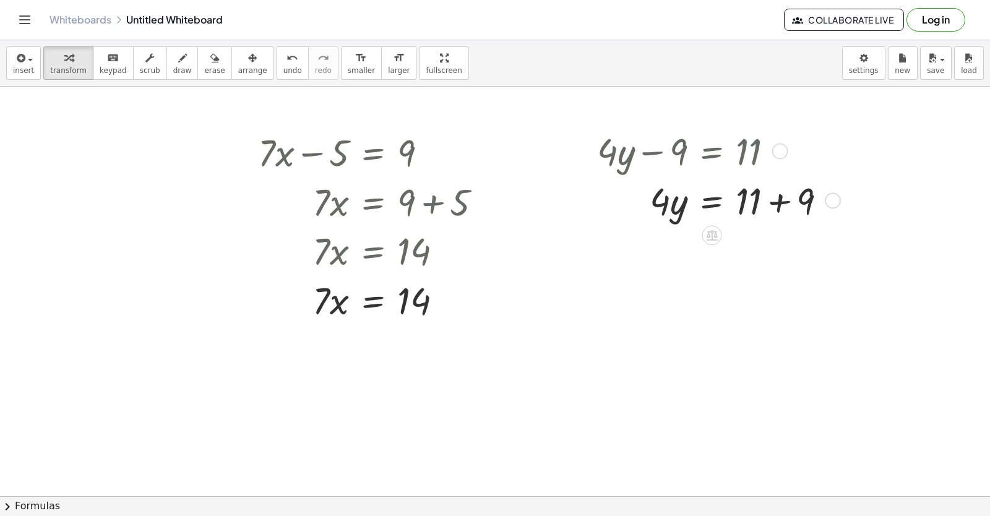
click at [793, 196] on div at bounding box center [716, 200] width 251 height 50
click at [685, 250] on div at bounding box center [716, 249] width 251 height 50
click at [691, 251] on div at bounding box center [716, 249] width 251 height 50
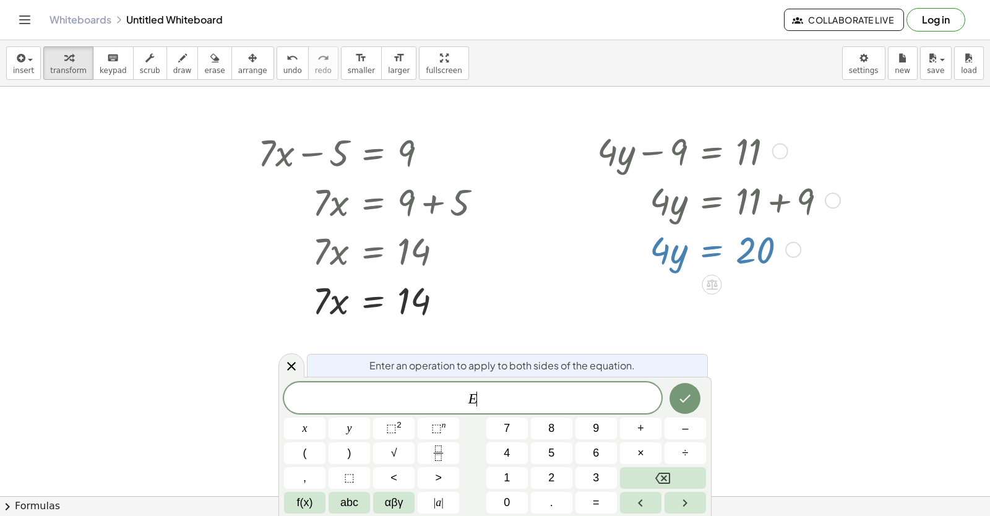
click at [709, 246] on div at bounding box center [716, 249] width 251 height 50
click at [748, 246] on div at bounding box center [716, 249] width 251 height 50
drag, startPoint x: 749, startPoint y: 246, endPoint x: 751, endPoint y: 314, distance: 68.1
click at [296, 357] on div at bounding box center [291, 365] width 26 height 24
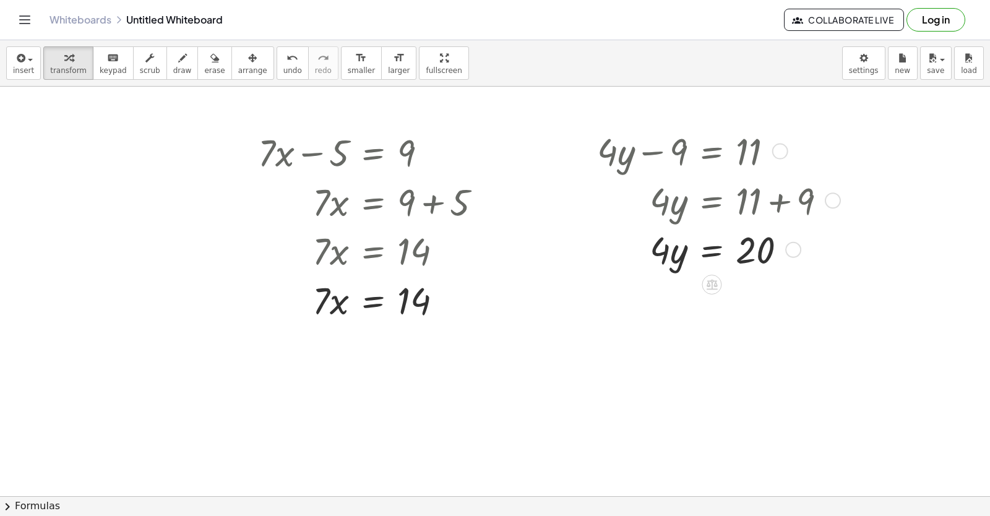
click at [786, 260] on div at bounding box center [716, 249] width 251 height 50
click at [786, 252] on div at bounding box center [793, 250] width 16 height 16
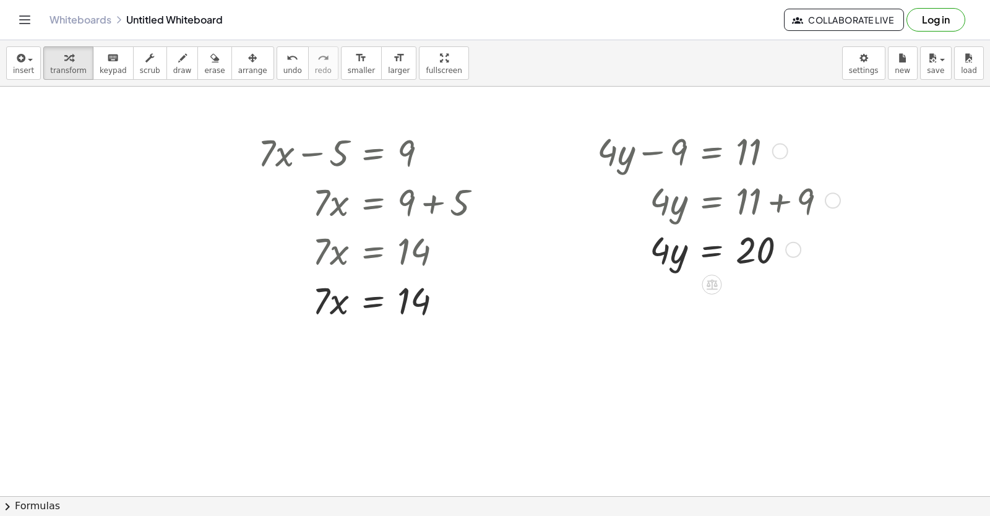
drag, startPoint x: 673, startPoint y: 265, endPoint x: 663, endPoint y: 259, distance: 11.4
click at [669, 264] on div at bounding box center [716, 249] width 251 height 50
click at [653, 251] on div at bounding box center [716, 249] width 251 height 50
click at [655, 251] on div at bounding box center [716, 249] width 251 height 50
drag, startPoint x: 665, startPoint y: 252, endPoint x: 726, endPoint y: 308, distance: 82.3
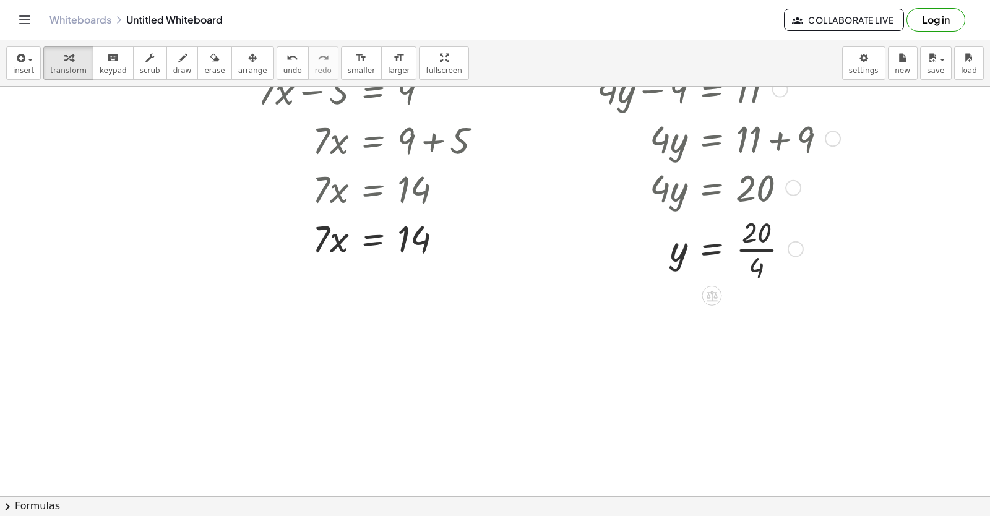
scroll to position [124, 0]
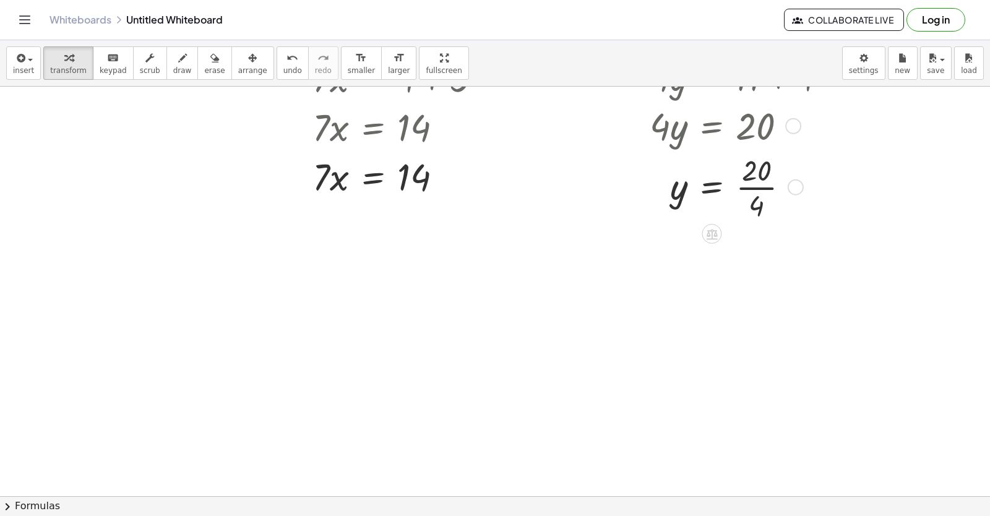
click at [362, 367] on div at bounding box center [495, 413] width 990 height 900
click at [361, 366] on div at bounding box center [495, 413] width 990 height 900
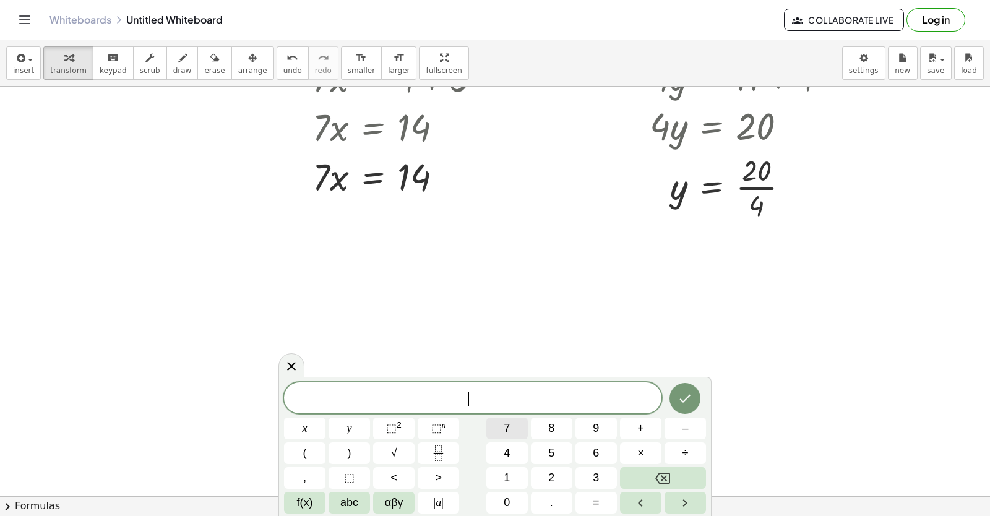
click at [496, 422] on button "7" at bounding box center [506, 429] width 41 height 22
click at [312, 426] on button "x" at bounding box center [304, 429] width 41 height 22
click at [640, 431] on span "+" at bounding box center [640, 428] width 7 height 17
click at [533, 455] on button "5" at bounding box center [551, 453] width 41 height 22
click at [604, 495] on button "=" at bounding box center [595, 503] width 41 height 22
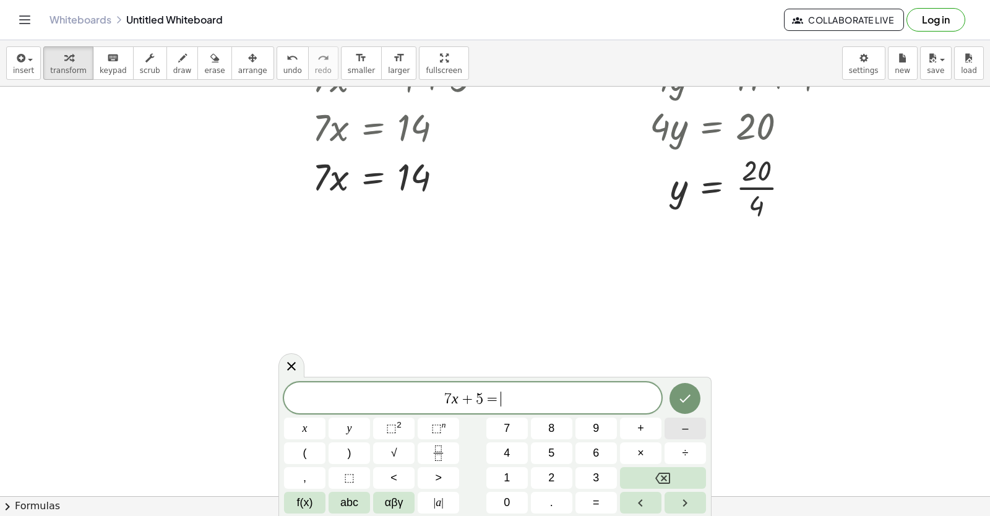
click at [666, 422] on button "–" at bounding box center [685, 429] width 41 height 22
click at [501, 472] on button "1" at bounding box center [506, 478] width 41 height 22
click at [594, 457] on span "6" at bounding box center [596, 453] width 6 height 17
click at [675, 404] on button "Done" at bounding box center [684, 398] width 31 height 31
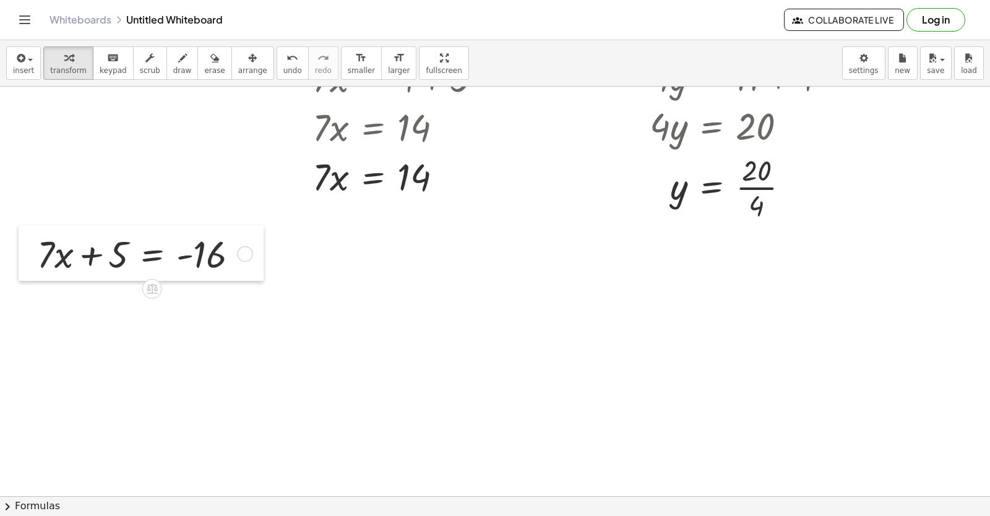
drag, startPoint x: 363, startPoint y: 406, endPoint x: 19, endPoint y: 264, distance: 371.5
click at [19, 264] on div at bounding box center [28, 253] width 19 height 56
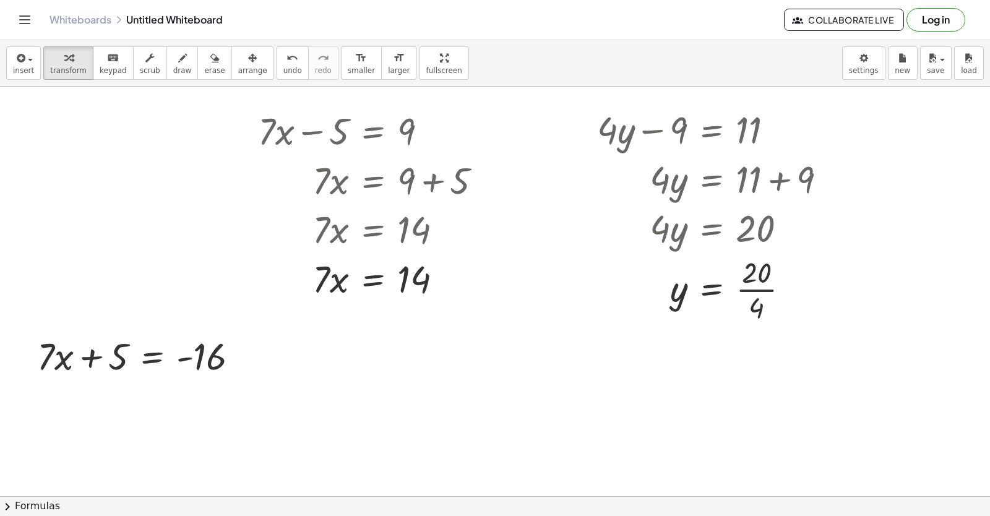
scroll to position [0, 0]
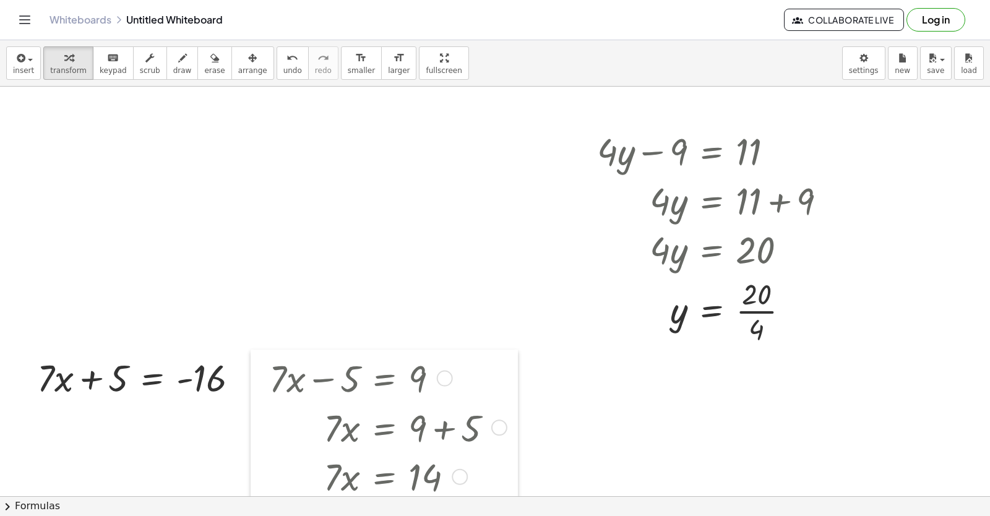
drag, startPoint x: 244, startPoint y: 147, endPoint x: 255, endPoint y: 373, distance: 226.1
click at [255, 373] on div at bounding box center [260, 451] width 19 height 203
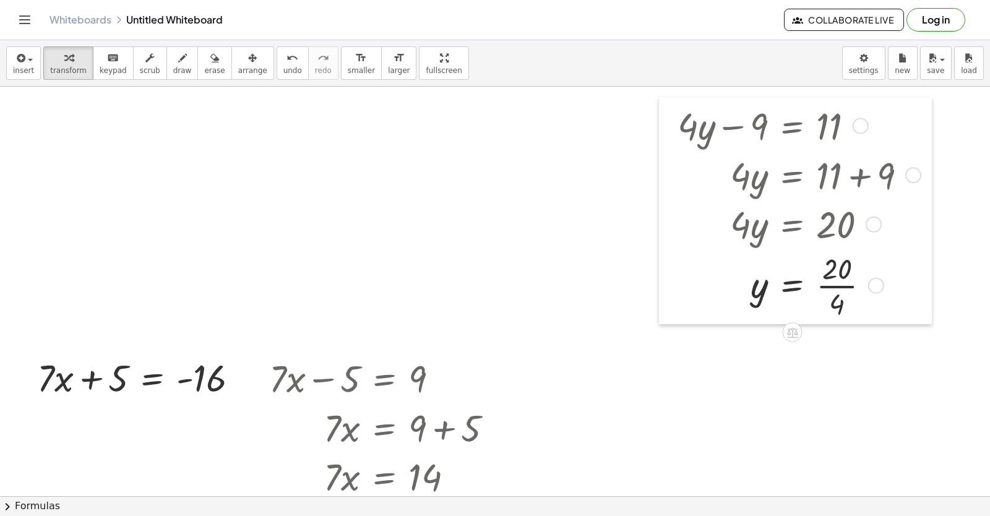
drag, startPoint x: 583, startPoint y: 144, endPoint x: 663, endPoint y: 118, distance: 84.7
click at [663, 118] on div at bounding box center [668, 210] width 19 height 227
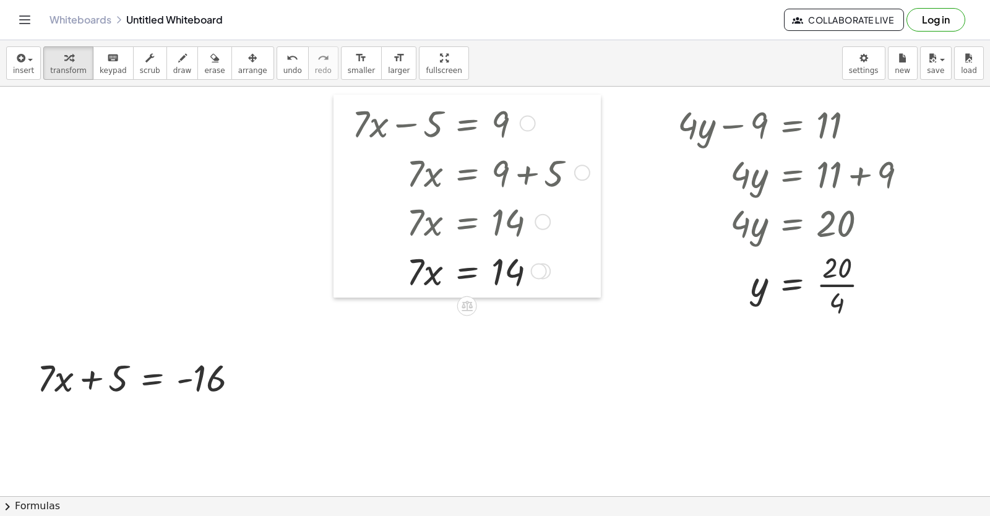
drag, startPoint x: 267, startPoint y: 379, endPoint x: 350, endPoint y: 124, distance: 268.1
click at [350, 124] on div at bounding box center [343, 196] width 19 height 203
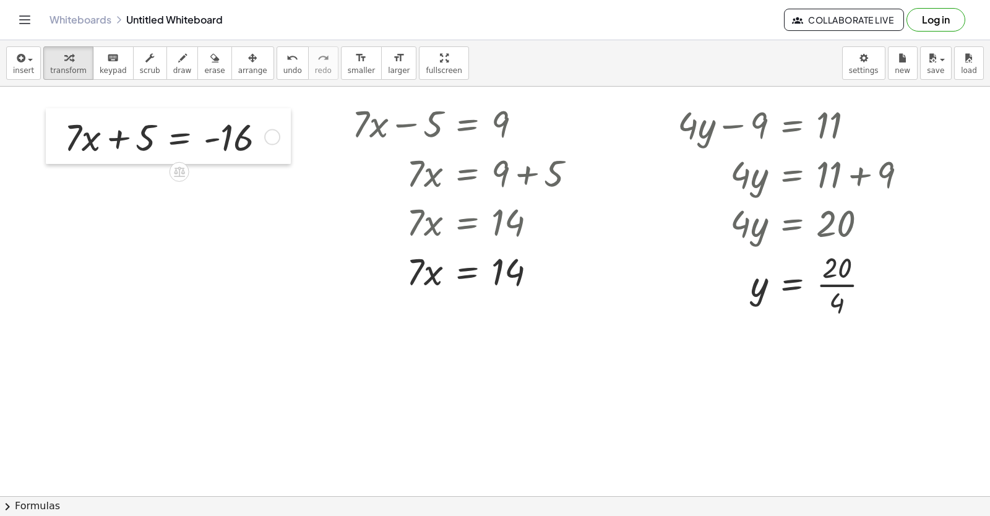
drag, startPoint x: 31, startPoint y: 373, endPoint x: 56, endPoint y: 128, distance: 246.3
click at [56, 129] on div at bounding box center [55, 136] width 19 height 56
drag, startPoint x: 119, startPoint y: 129, endPoint x: 266, endPoint y: 123, distance: 146.8
click at [270, 131] on div at bounding box center [167, 133] width 223 height 50
click at [275, 137] on div at bounding box center [228, 133] width 235 height 50
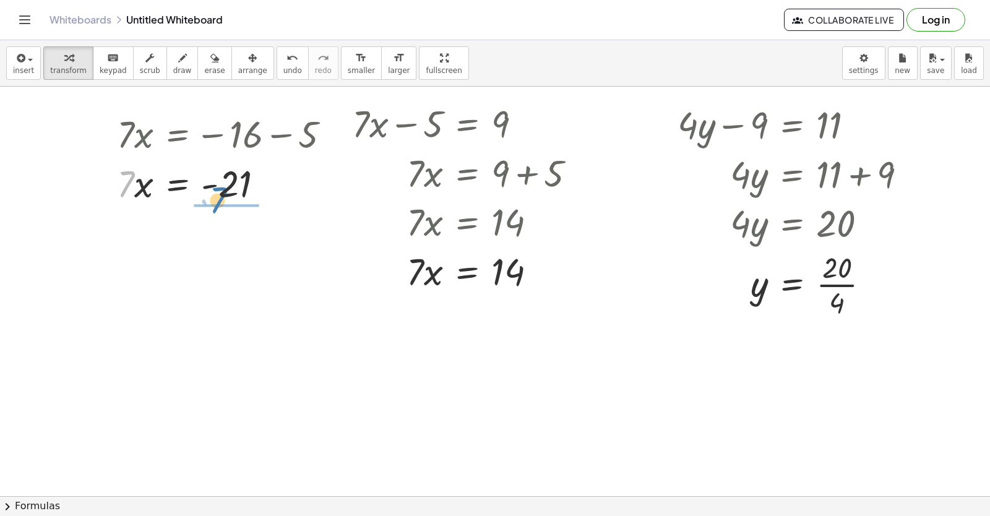
drag, startPoint x: 133, startPoint y: 192, endPoint x: 248, endPoint y: 208, distance: 115.6
click at [248, 208] on div "+ · 7 · x + 5 = - 16 · 7 · x = − 16 − 5 · 7 · 7 · x = - 21" at bounding box center [226, 157] width 256 height 105
click at [229, 174] on div at bounding box center [228, 181] width 235 height 73
drag, startPoint x: 144, startPoint y: 191, endPoint x: 149, endPoint y: 241, distance: 51.0
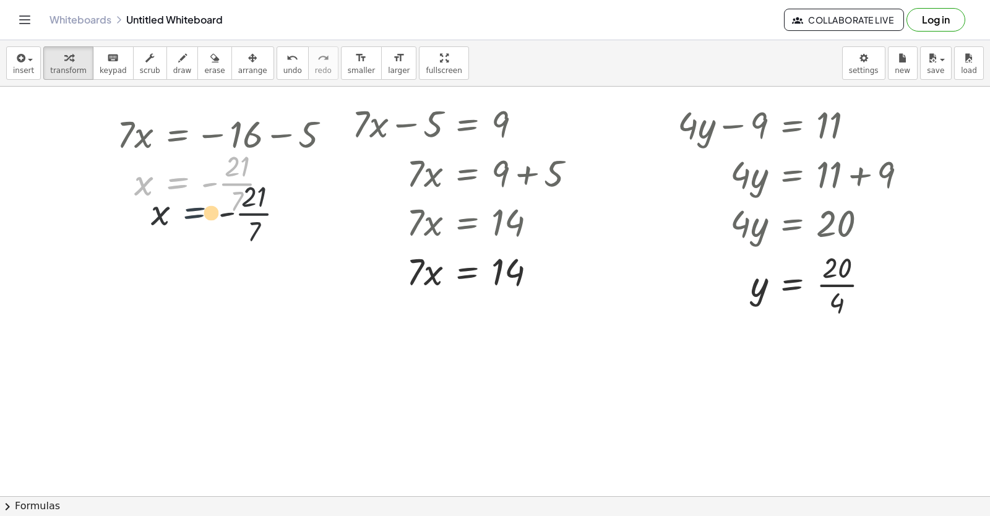
drag, startPoint x: 156, startPoint y: 166, endPoint x: 178, endPoint y: 205, distance: 44.4
click at [178, 205] on div at bounding box center [228, 181] width 235 height 73
drag, startPoint x: 158, startPoint y: 184, endPoint x: 172, endPoint y: 183, distance: 14.3
click at [172, 183] on div at bounding box center [228, 181] width 235 height 73
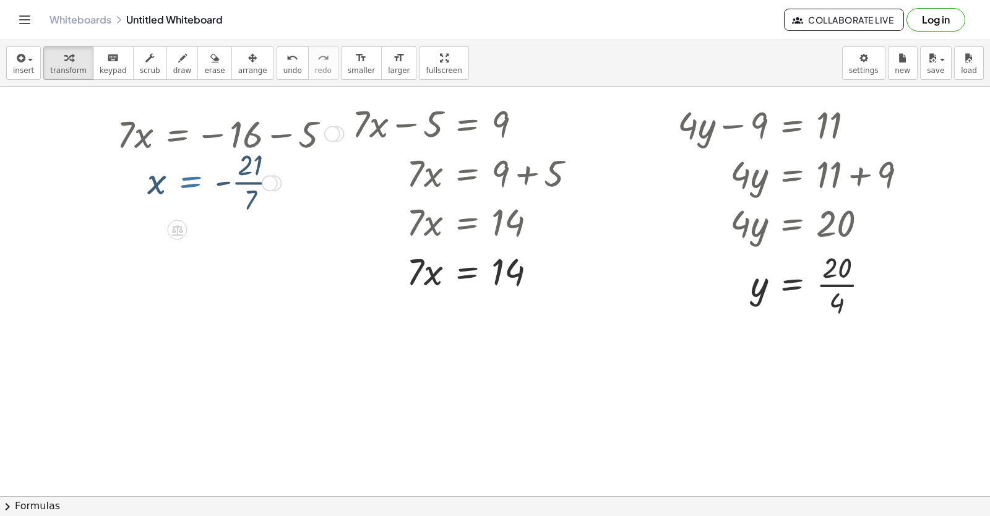
click at [170, 182] on div at bounding box center [228, 181] width 235 height 73
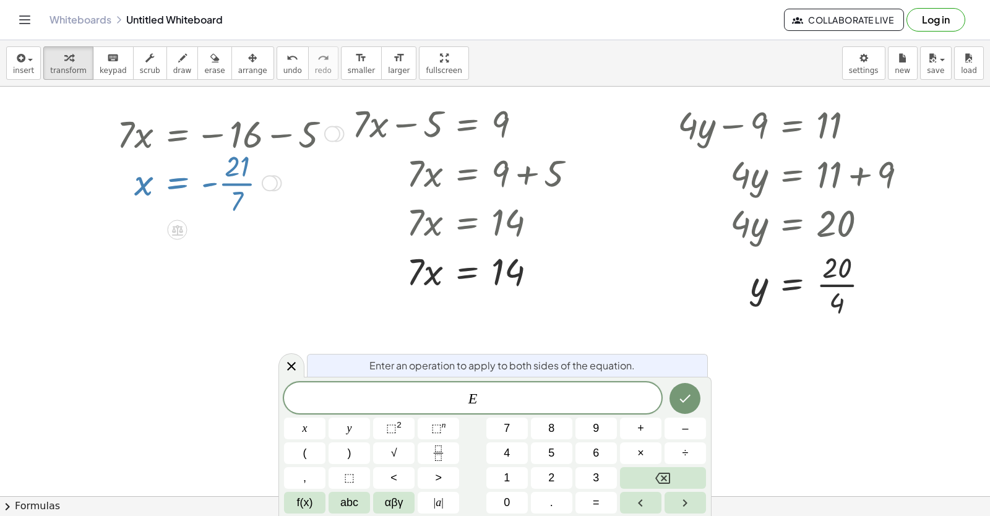
drag, startPoint x: 140, startPoint y: 179, endPoint x: 225, endPoint y: 199, distance: 87.5
click at [225, 199] on div at bounding box center [228, 181] width 235 height 73
click at [296, 358] on div at bounding box center [291, 365] width 26 height 24
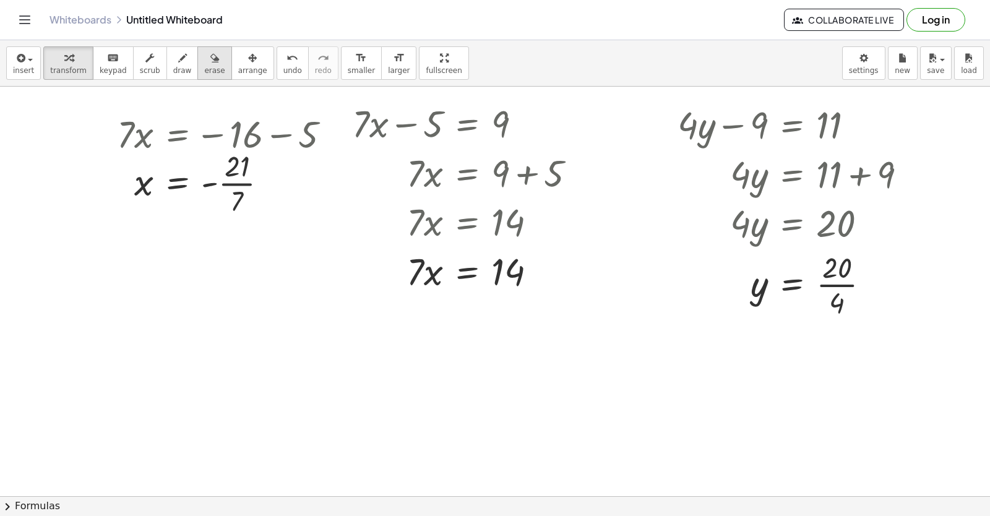
click at [197, 79] on button "erase" at bounding box center [214, 62] width 34 height 33
click at [197, 78] on button "erase" at bounding box center [214, 62] width 34 height 33
click at [197, 73] on button "erase" at bounding box center [214, 62] width 34 height 33
click at [210, 56] on icon "button" at bounding box center [214, 58] width 9 height 15
click at [210, 54] on icon "button" at bounding box center [214, 58] width 9 height 15
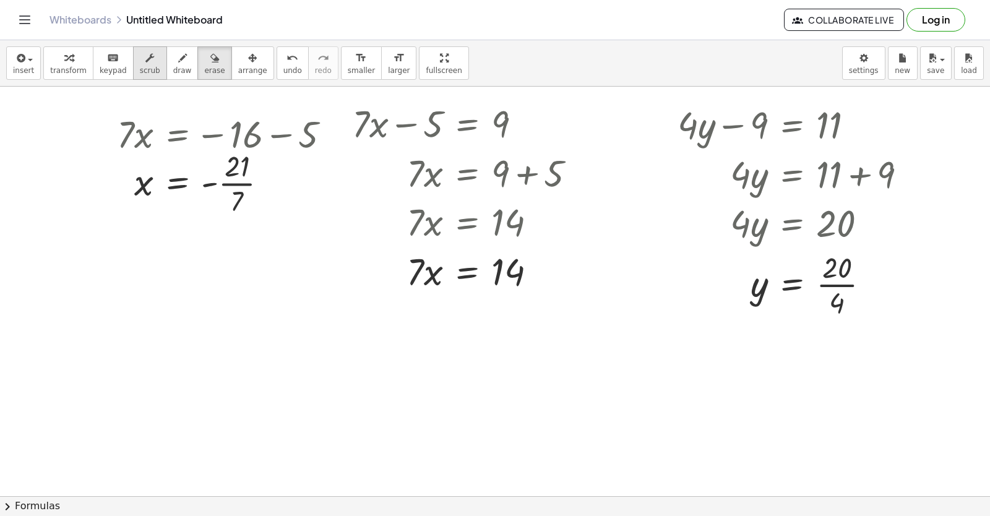
drag, startPoint x: 201, startPoint y: 54, endPoint x: 130, endPoint y: 77, distance: 74.7
click at [135, 79] on div "transform keyboard keypad scrub draw erase arrange" at bounding box center [158, 62] width 230 height 33
drag, startPoint x: 130, startPoint y: 77, endPoint x: 89, endPoint y: 98, distance: 45.7
click at [98, 123] on div "insert select one: Math Expression Function Text Youtube Video Graphing Geometr…" at bounding box center [495, 278] width 990 height 476
click at [85, 80] on div "insert select one: Math Expression Function Text Youtube Video Graphing Geometr…" at bounding box center [495, 63] width 990 height 46
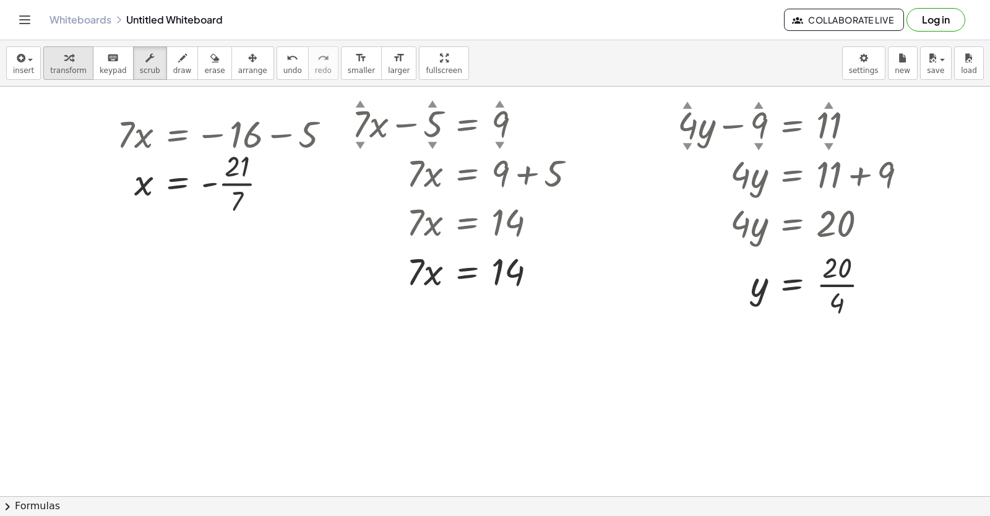
click at [72, 67] on span "transform" at bounding box center [68, 70] width 37 height 9
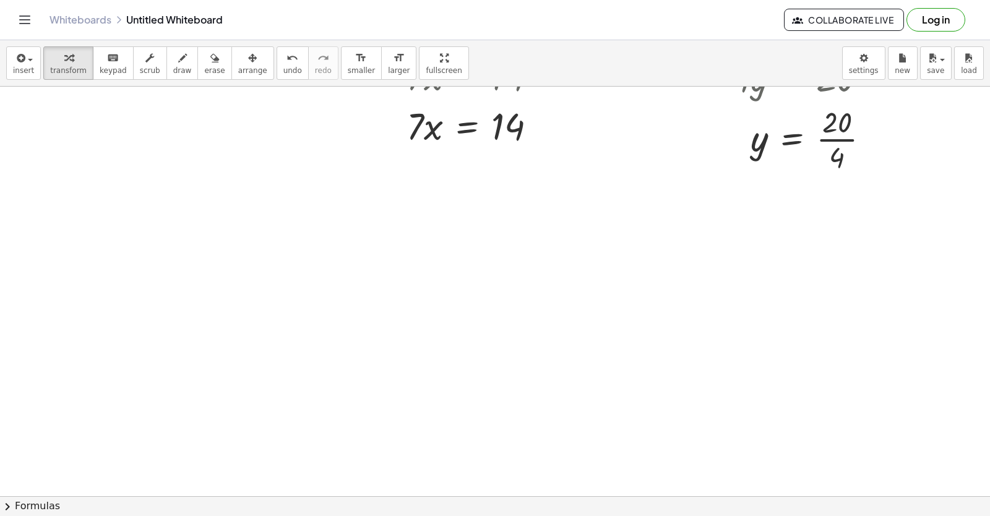
scroll to position [124, 0]
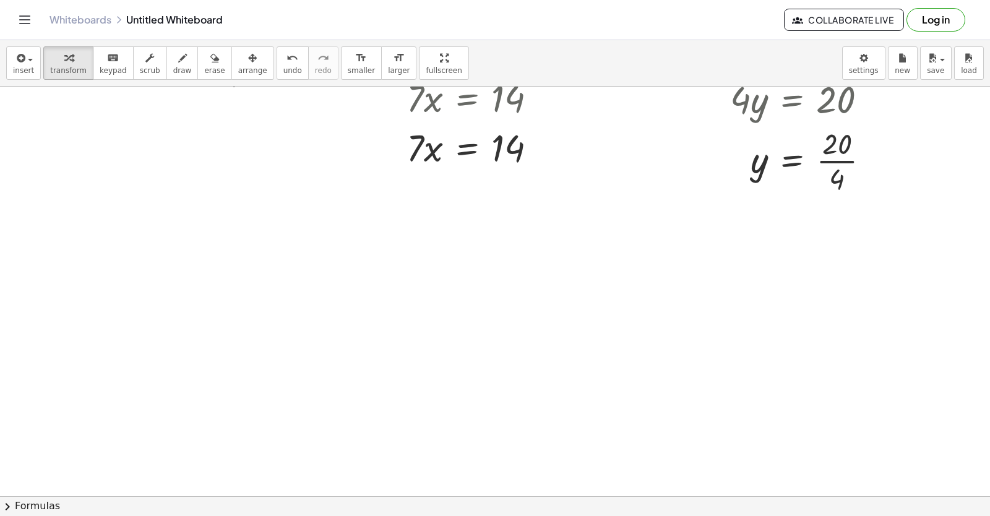
click at [153, 337] on div at bounding box center [495, 372] width 990 height 819
click at [160, 322] on div at bounding box center [495, 372] width 990 height 819
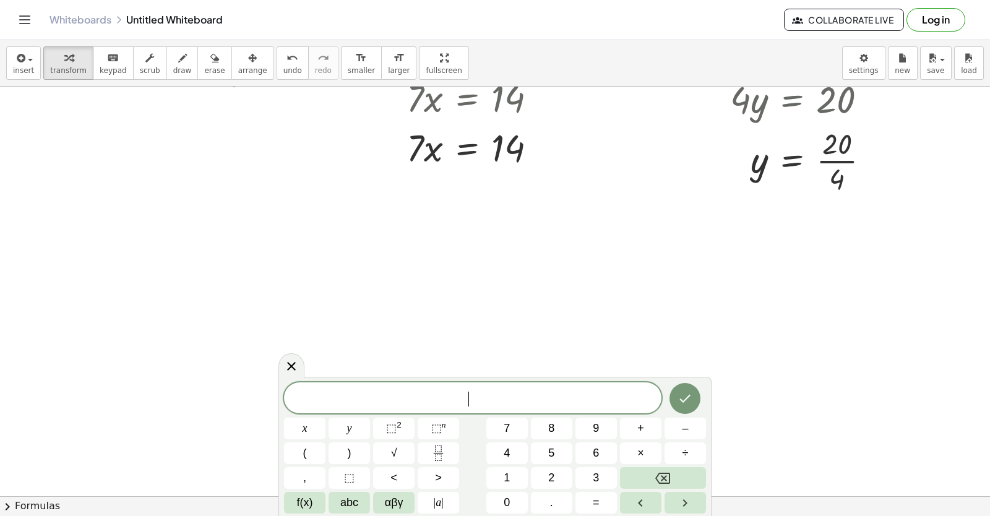
drag, startPoint x: 153, startPoint y: 296, endPoint x: 149, endPoint y: 286, distance: 10.8
click at [150, 291] on div at bounding box center [495, 372] width 990 height 819
click at [146, 278] on div at bounding box center [495, 372] width 990 height 819
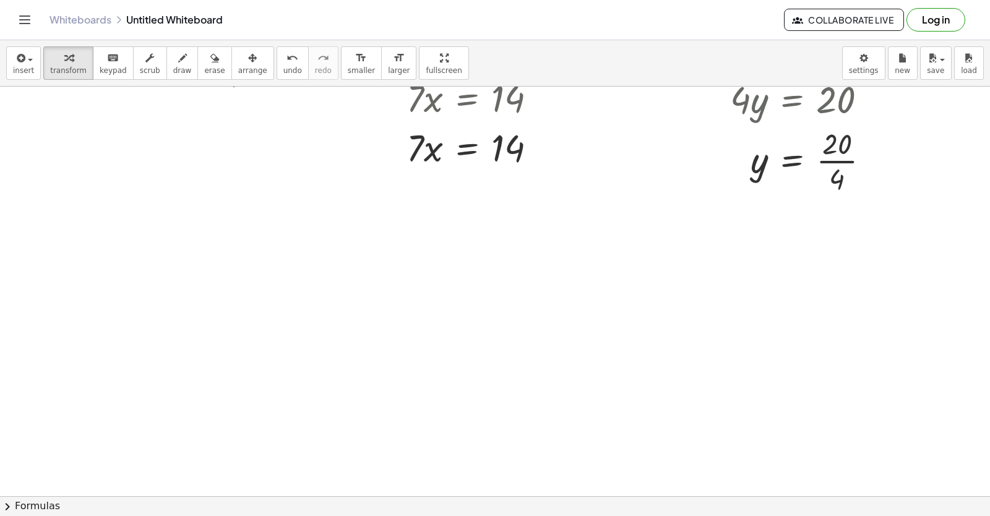
click at [252, 296] on div at bounding box center [495, 372] width 990 height 819
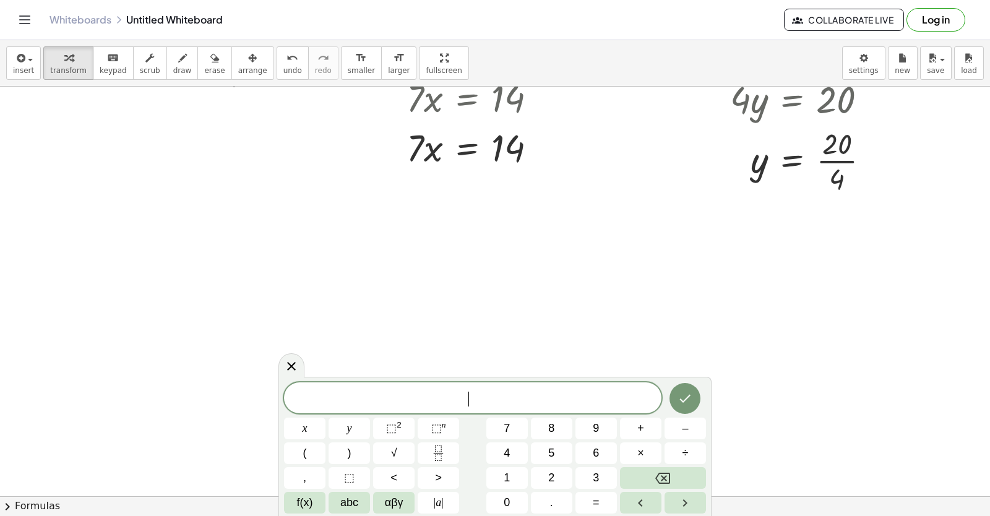
click at [251, 296] on div at bounding box center [495, 372] width 990 height 819
click at [587, 446] on button "6" at bounding box center [595, 453] width 41 height 22
click at [347, 434] on span "y" at bounding box center [349, 428] width 5 height 17
click at [635, 431] on button "+" at bounding box center [640, 429] width 41 height 22
click at [505, 473] on span "1" at bounding box center [507, 478] width 6 height 17
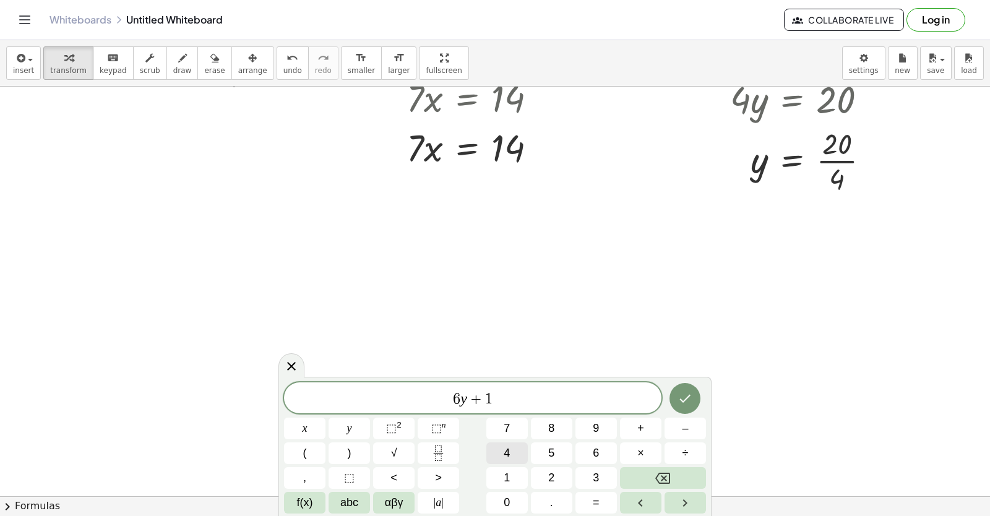
click at [503, 442] on button "4" at bounding box center [506, 453] width 41 height 22
click at [604, 502] on button "=" at bounding box center [595, 503] width 41 height 22
click at [677, 420] on button "–" at bounding box center [685, 429] width 41 height 22
click at [545, 480] on button "2" at bounding box center [551, 478] width 41 height 22
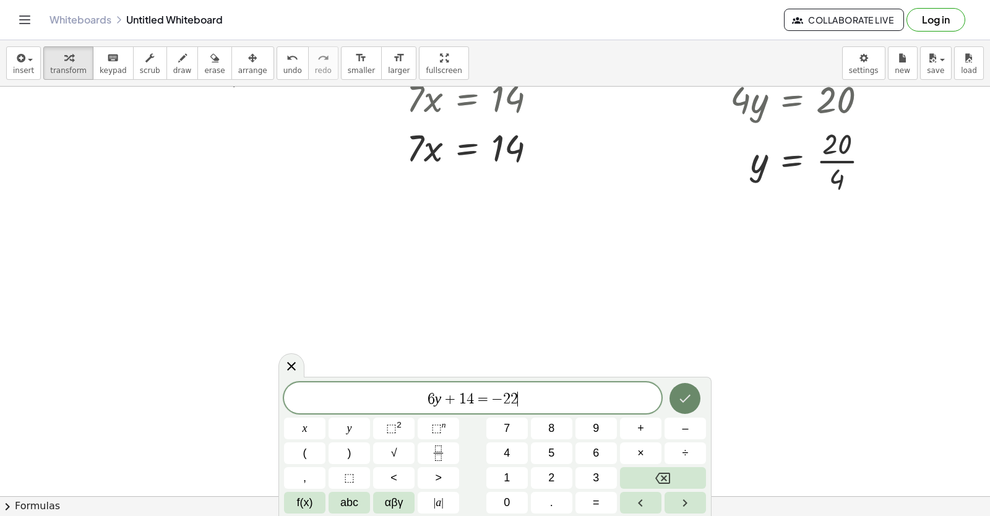
click at [674, 400] on button "Done" at bounding box center [684, 398] width 31 height 31
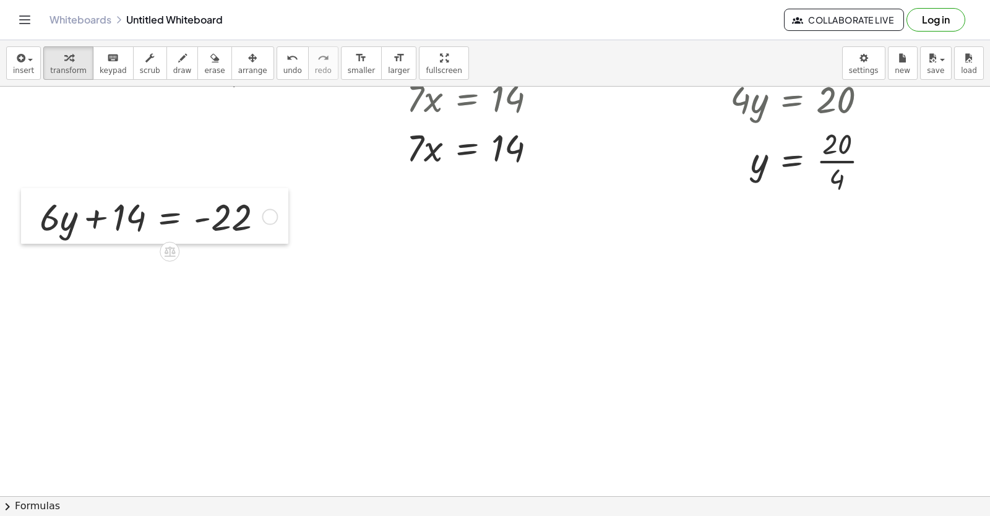
drag, startPoint x: 261, startPoint y: 304, endPoint x: 30, endPoint y: 196, distance: 254.7
click at [30, 196] on div at bounding box center [30, 216] width 19 height 56
drag, startPoint x: 131, startPoint y: 216, endPoint x: 197, endPoint y: 246, distance: 72.6
click at [276, 238] on div at bounding box center [156, 216] width 246 height 50
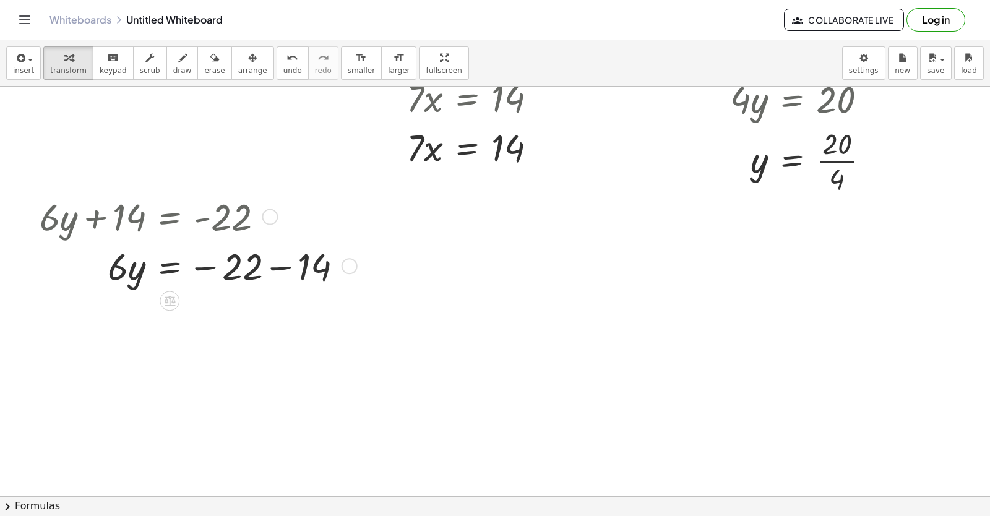
click at [258, 253] on div at bounding box center [195, 266] width 325 height 50
click at [262, 265] on div at bounding box center [195, 266] width 325 height 50
click at [241, 264] on div at bounding box center [195, 266] width 325 height 50
click at [232, 264] on div at bounding box center [195, 266] width 325 height 50
click at [228, 267] on div at bounding box center [195, 266] width 325 height 50
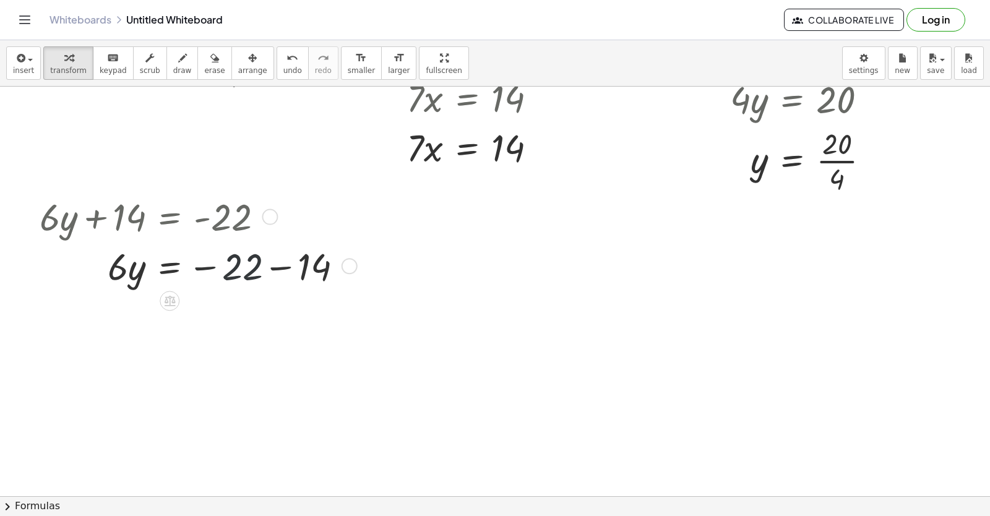
click at [198, 266] on div at bounding box center [195, 266] width 325 height 50
click at [324, 265] on div at bounding box center [195, 266] width 325 height 50
click at [309, 264] on div at bounding box center [495, 372] width 990 height 819
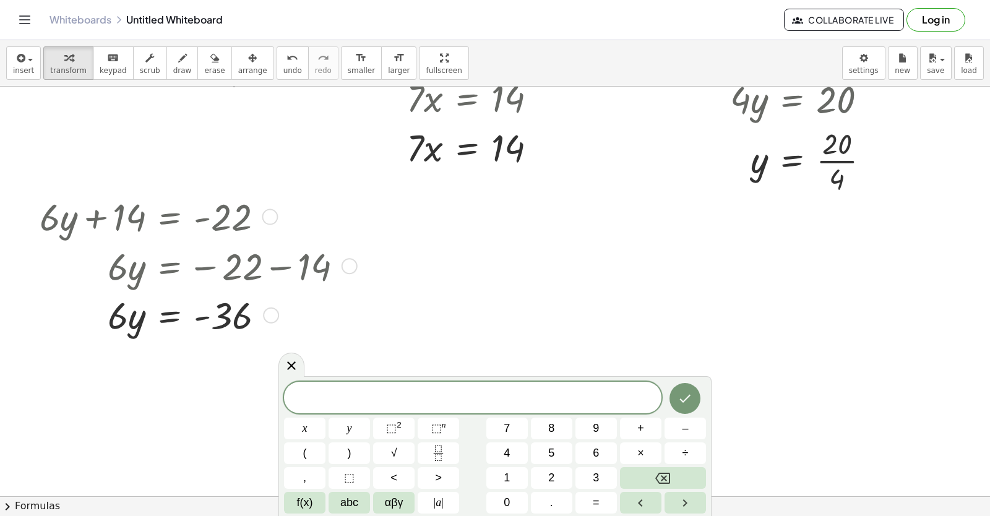
click at [120, 287] on div at bounding box center [195, 266] width 325 height 50
drag, startPoint x: 120, startPoint y: 287, endPoint x: 76, endPoint y: 269, distance: 47.7
click at [85, 276] on div at bounding box center [195, 266] width 325 height 50
drag, startPoint x: 122, startPoint y: 321, endPoint x: 39, endPoint y: 264, distance: 100.9
drag, startPoint x: 108, startPoint y: 335, endPoint x: 90, endPoint y: 308, distance: 33.5
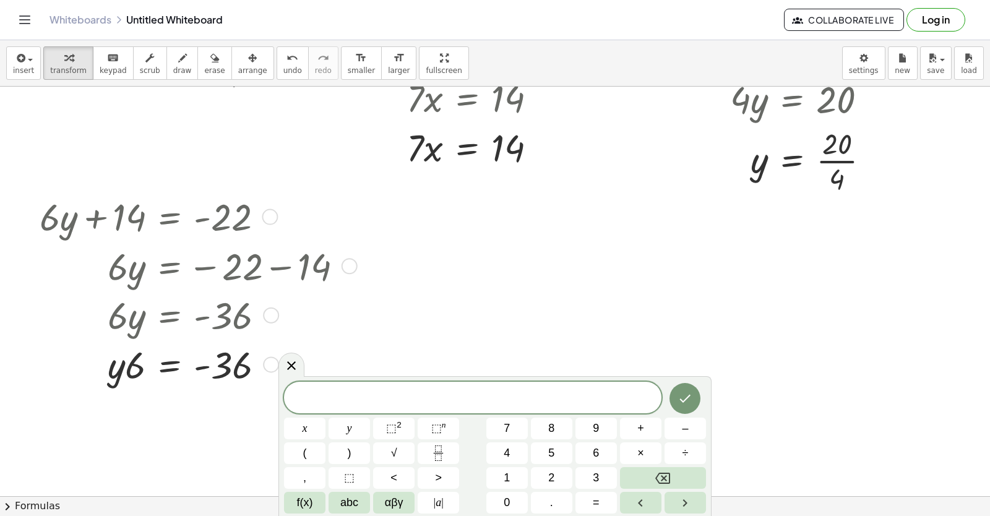
click at [94, 310] on div at bounding box center [195, 315] width 325 height 50
drag, startPoint x: 110, startPoint y: 308, endPoint x: 124, endPoint y: 318, distance: 17.7
click at [124, 318] on div at bounding box center [195, 315] width 325 height 50
drag, startPoint x: 142, startPoint y: 353, endPoint x: 228, endPoint y: 367, distance: 87.1
click at [230, 367] on div at bounding box center [195, 364] width 325 height 50
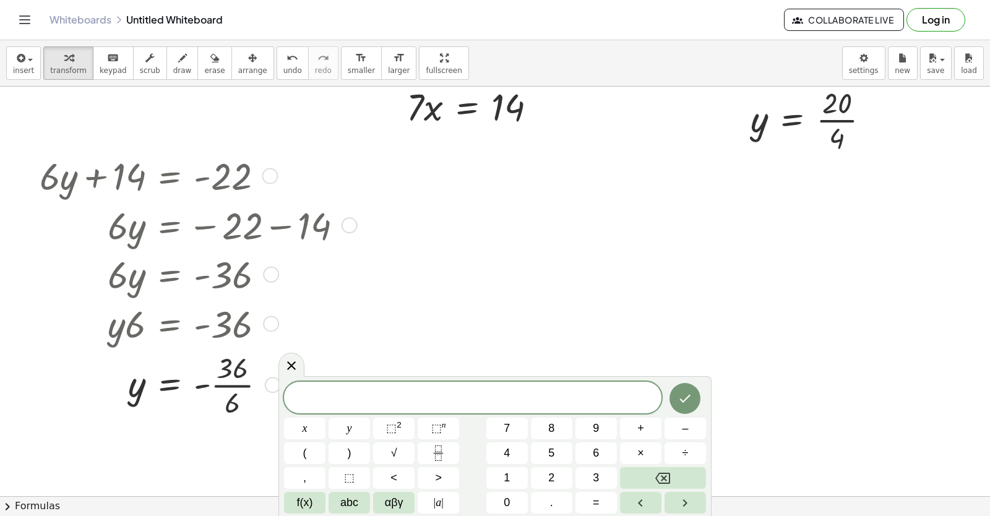
scroll to position [186, 0]
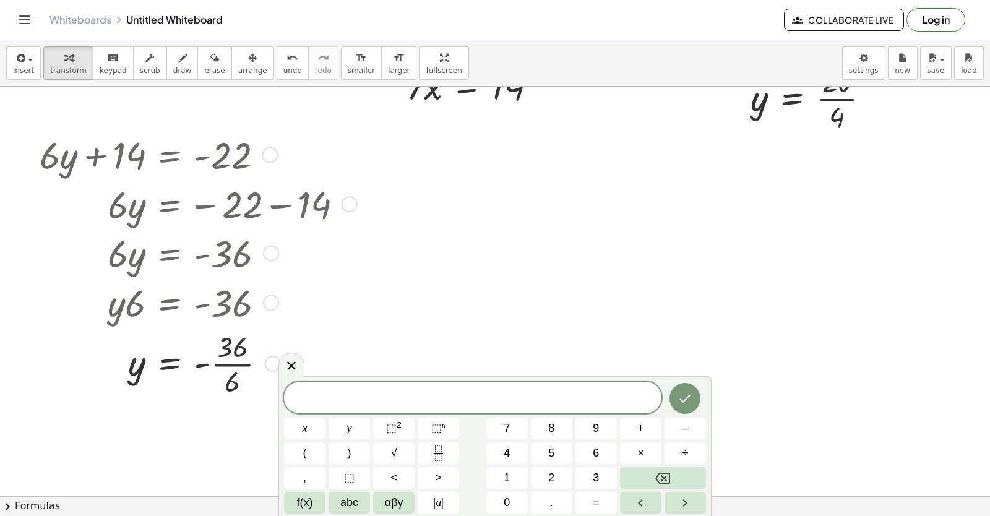
click at [228, 353] on div at bounding box center [195, 362] width 325 height 73
click at [236, 379] on div at bounding box center [195, 362] width 325 height 73
click at [234, 366] on div at bounding box center [195, 362] width 325 height 73
click at [234, 364] on div at bounding box center [195, 363] width 325 height 48
click at [295, 366] on icon at bounding box center [291, 365] width 15 height 15
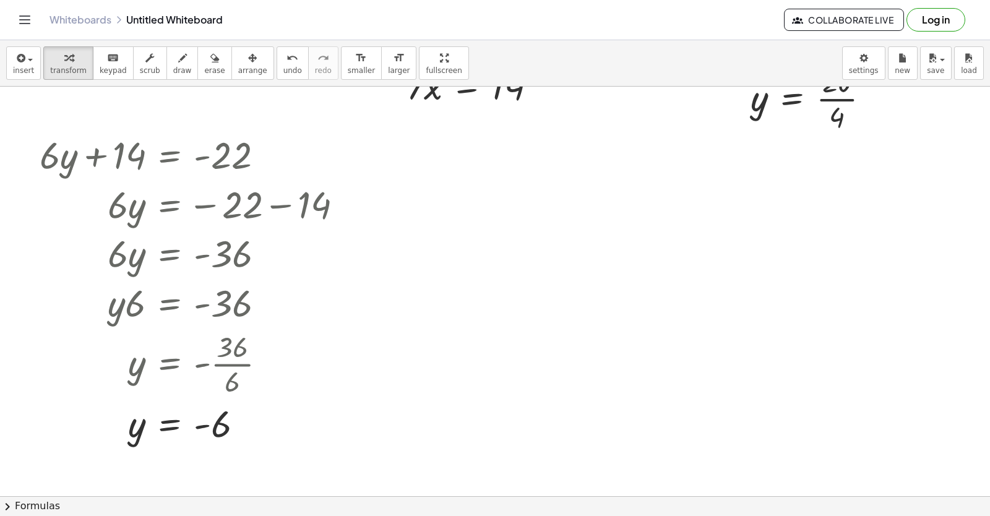
click at [974, 403] on div at bounding box center [495, 310] width 990 height 819
click at [974, 405] on div at bounding box center [495, 310] width 990 height 819
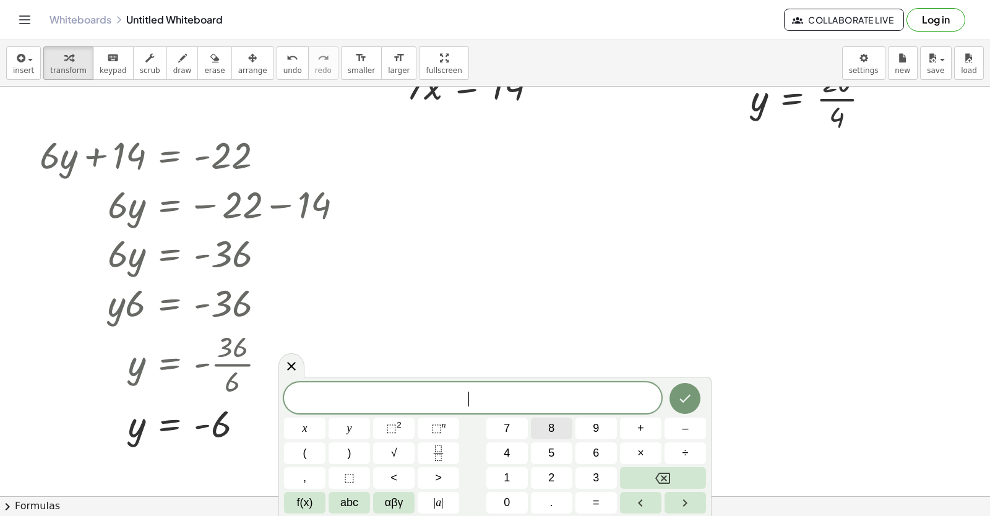
click at [562, 430] on button "8" at bounding box center [551, 429] width 41 height 22
click at [366, 420] on button "y" at bounding box center [349, 429] width 41 height 22
click at [642, 425] on span "+" at bounding box center [640, 428] width 7 height 17
click at [549, 474] on span "2" at bounding box center [551, 478] width 6 height 17
click at [587, 471] on button "3" at bounding box center [595, 478] width 41 height 22
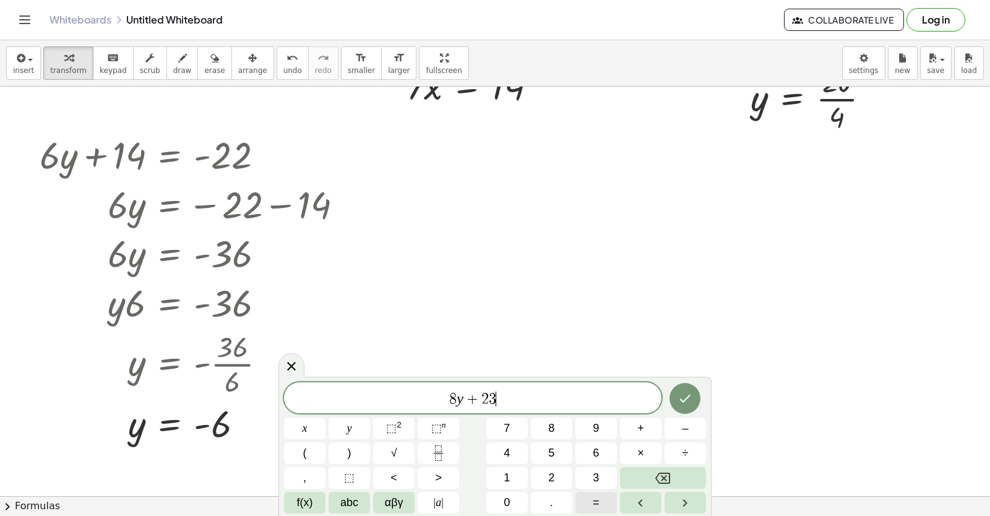
click at [594, 499] on span "=" at bounding box center [596, 502] width 7 height 17
click at [671, 430] on button "–" at bounding box center [685, 429] width 41 height 22
click at [592, 436] on button "9" at bounding box center [595, 429] width 41 height 22
click at [690, 394] on icon "Done" at bounding box center [685, 398] width 15 height 15
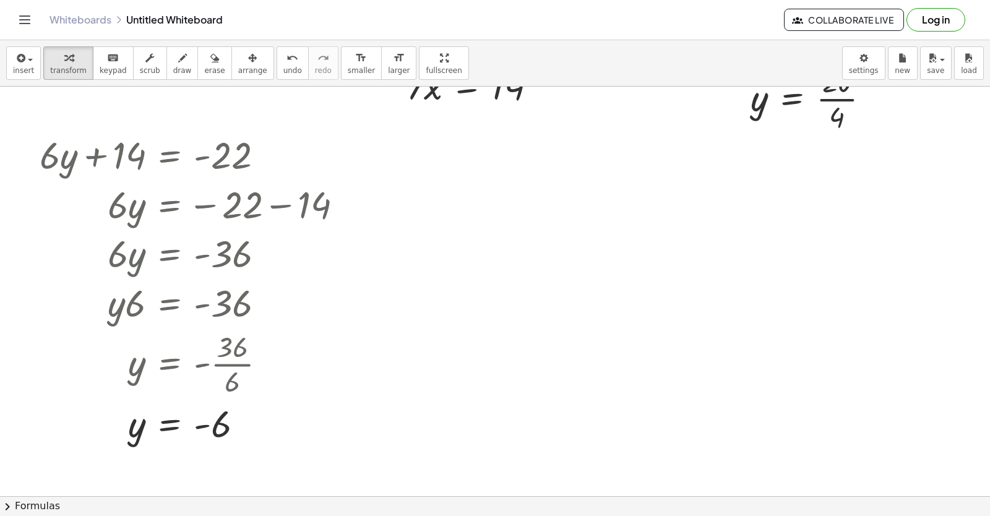
click at [498, 374] on div at bounding box center [616, 515] width 1232 height 1229
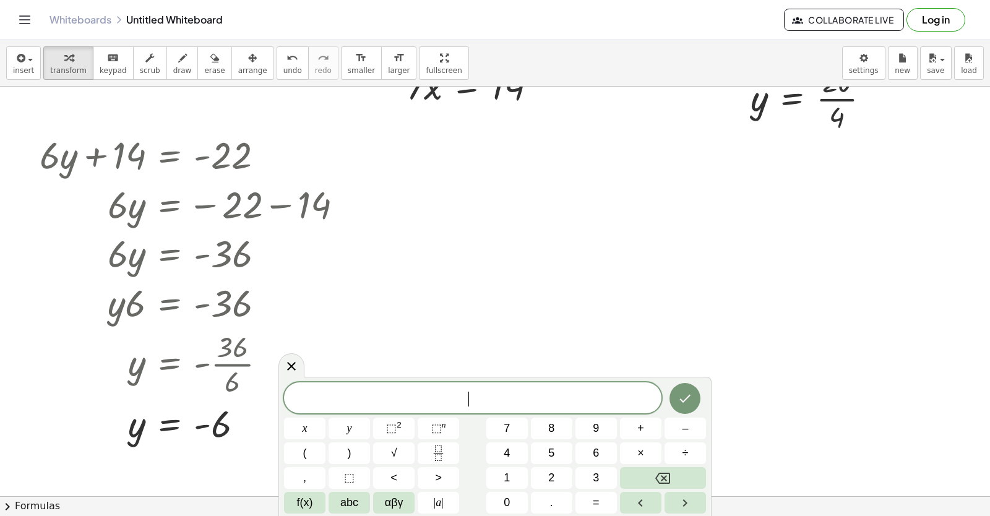
click at [498, 374] on div at bounding box center [616, 515] width 1232 height 1229
click at [554, 433] on span "8" at bounding box center [551, 428] width 6 height 17
click at [348, 426] on span "y" at bounding box center [349, 428] width 5 height 17
click at [627, 434] on button "+" at bounding box center [640, 429] width 41 height 22
click at [570, 476] on button "2" at bounding box center [551, 478] width 41 height 22
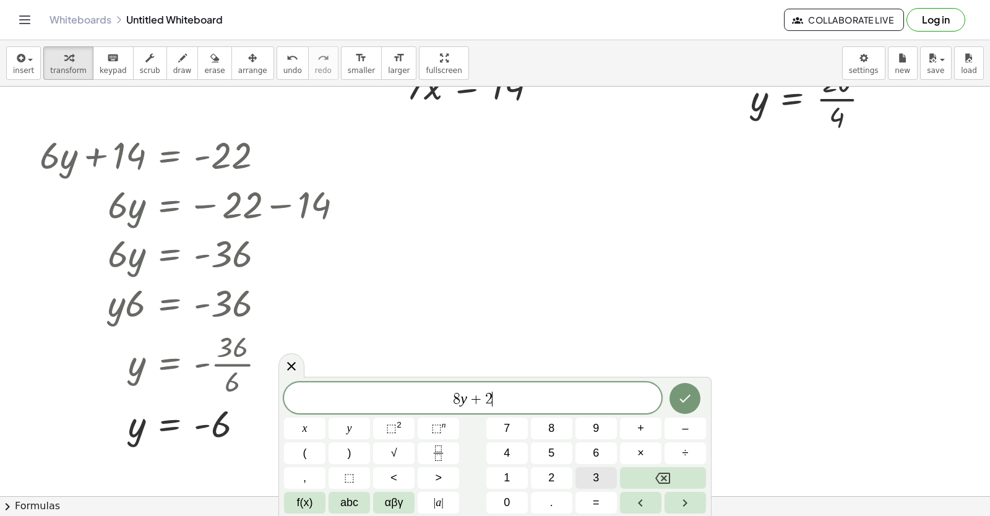
click at [587, 476] on button "3" at bounding box center [595, 478] width 41 height 22
click at [584, 496] on button "=" at bounding box center [595, 503] width 41 height 22
click at [678, 428] on button "–" at bounding box center [685, 429] width 41 height 22
click at [605, 423] on button "9" at bounding box center [595, 429] width 41 height 22
click at [675, 404] on button "Done" at bounding box center [684, 398] width 31 height 31
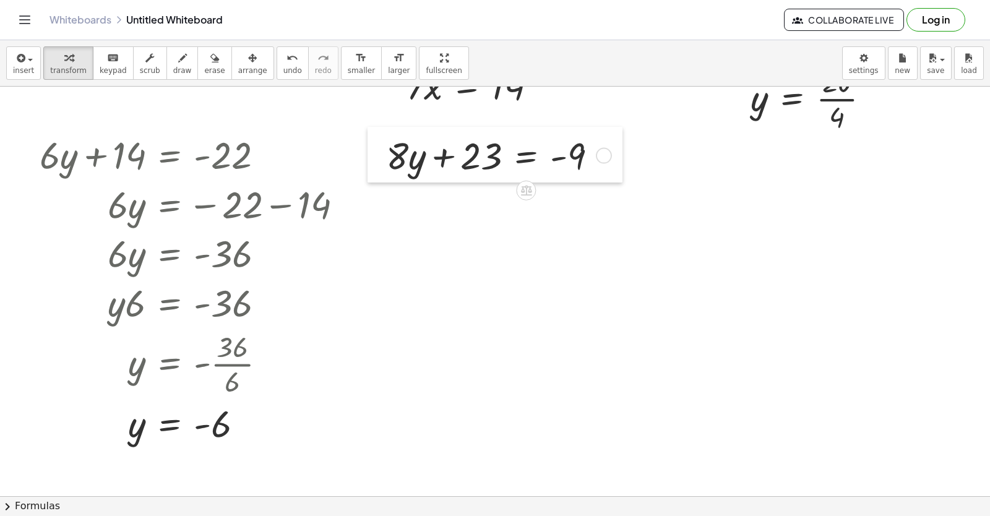
drag, startPoint x: 506, startPoint y: 408, endPoint x: 376, endPoint y: 163, distance: 278.2
click at [376, 163] on div at bounding box center [377, 155] width 19 height 56
drag, startPoint x: 480, startPoint y: 169, endPoint x: 580, endPoint y: 226, distance: 114.7
click at [575, 228] on div "+ · 7 · x − 5 = 9 Go back to this line Copy line as LaTeX Copy derivation as La…" at bounding box center [616, 515] width 1232 height 1229
drag, startPoint x: 467, startPoint y: 166, endPoint x: 497, endPoint y: 215, distance: 57.2
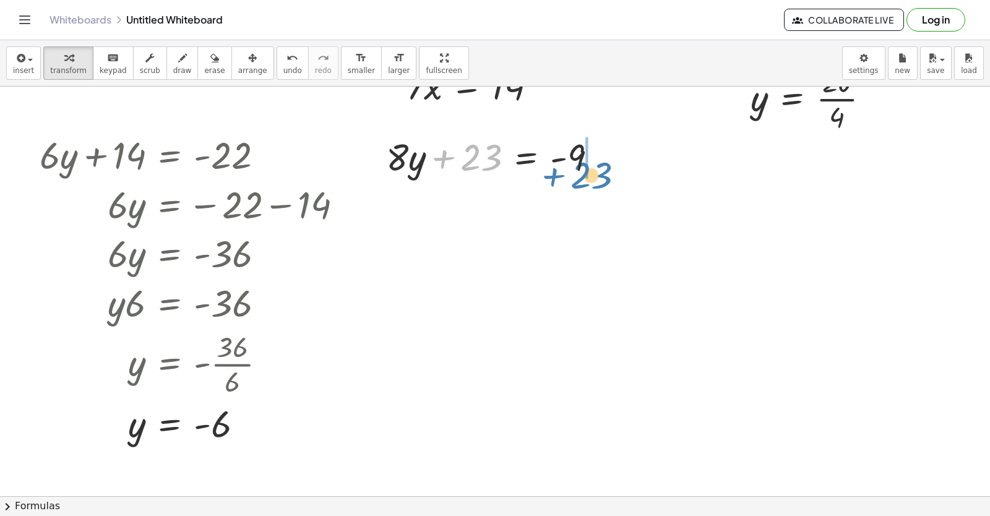
click at [584, 174] on div at bounding box center [496, 156] width 233 height 50
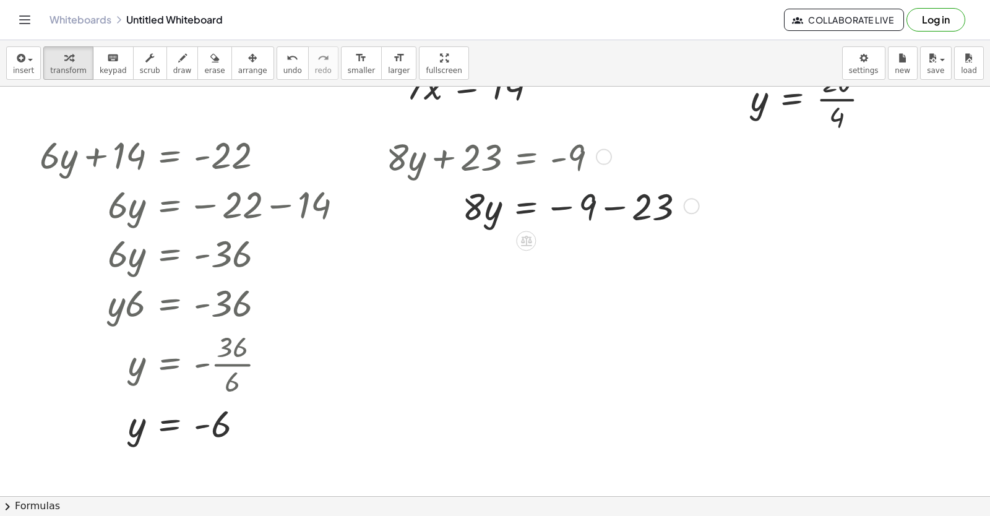
click at [589, 213] on div at bounding box center [540, 206] width 321 height 50
click at [604, 214] on div at bounding box center [540, 206] width 321 height 50
drag, startPoint x: 473, startPoint y: 193, endPoint x: 567, endPoint y: 213, distance: 96.8
click at [567, 213] on div at bounding box center [508, 206] width 257 height 50
drag, startPoint x: 577, startPoint y: 207, endPoint x: 587, endPoint y: 196, distance: 14.4
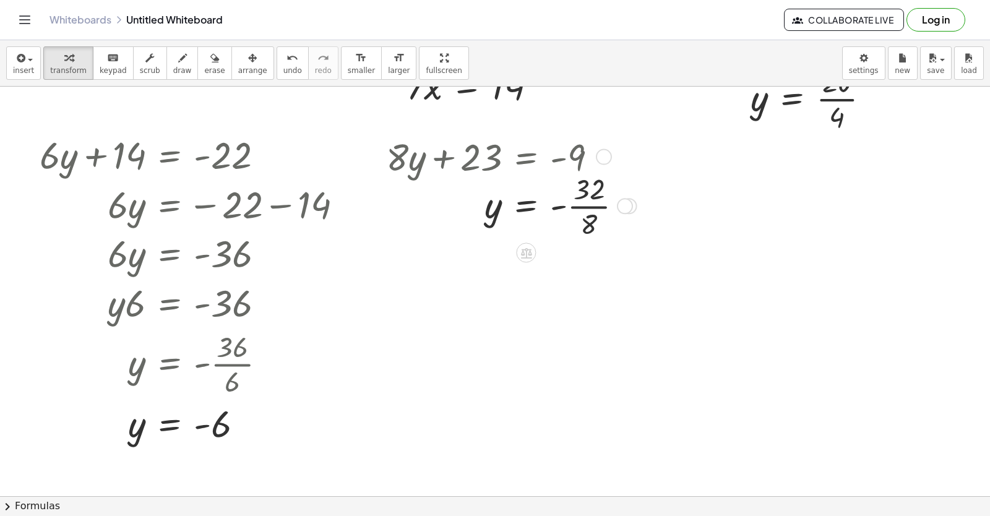
click at [577, 206] on div at bounding box center [509, 204] width 259 height 73
click at [587, 196] on div at bounding box center [498, 205] width 236 height 48
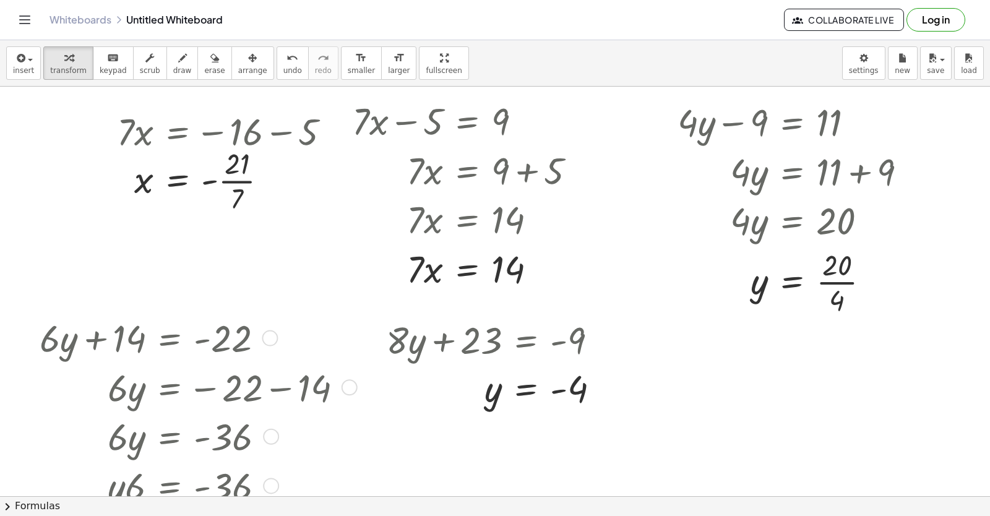
scroll to position [0, 0]
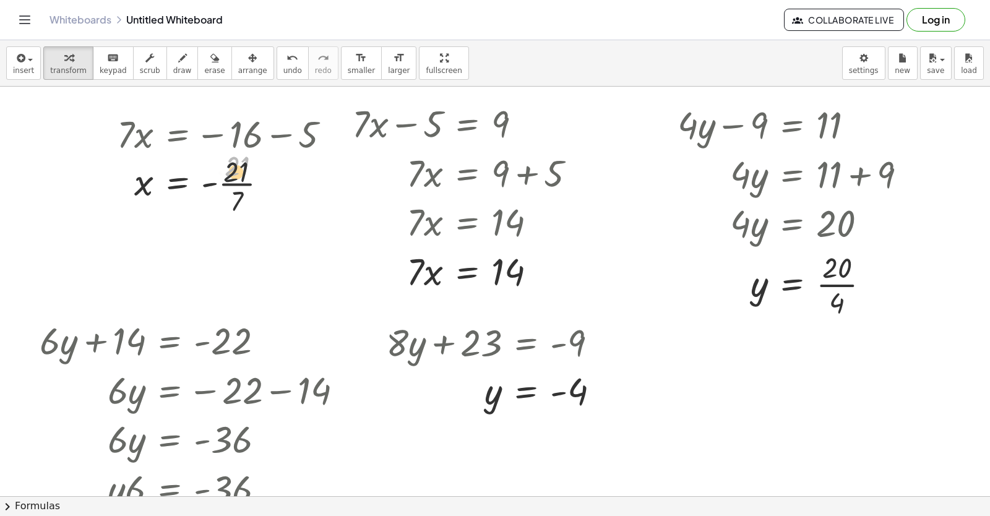
click at [242, 179] on div at bounding box center [228, 181] width 235 height 73
drag, startPoint x: 242, startPoint y: 179, endPoint x: 238, endPoint y: 184, distance: 6.6
click at [239, 183] on div at bounding box center [228, 181] width 235 height 73
click at [238, 184] on div at bounding box center [228, 181] width 235 height 73
drag, startPoint x: 410, startPoint y: 222, endPoint x: 465, endPoint y: 242, distance: 58.5
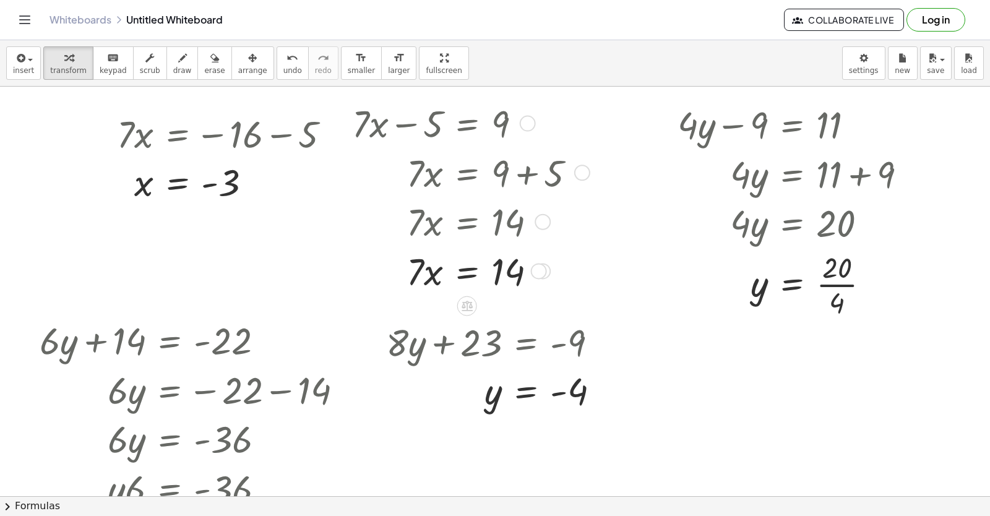
click at [465, 242] on div at bounding box center [469, 221] width 246 height 50
drag, startPoint x: 424, startPoint y: 265, endPoint x: 505, endPoint y: 286, distance: 83.3
click at [507, 288] on div at bounding box center [469, 271] width 246 height 50
click at [502, 259] on div at bounding box center [469, 270] width 246 height 73
click at [503, 274] on div at bounding box center [469, 270] width 246 height 73
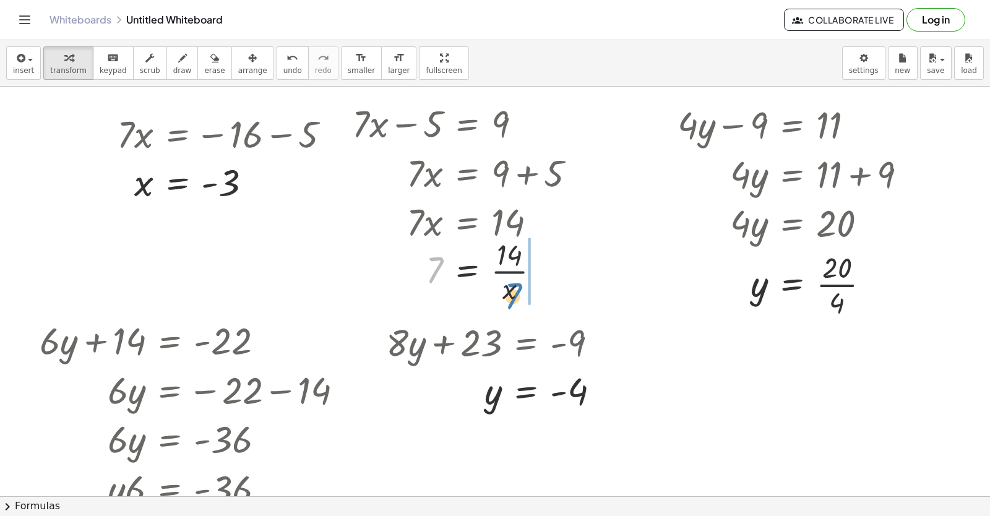
drag, startPoint x: 441, startPoint y: 261, endPoint x: 514, endPoint y: 273, distance: 74.1
click at [522, 285] on div at bounding box center [469, 270] width 246 height 73
drag, startPoint x: 553, startPoint y: 257, endPoint x: 468, endPoint y: 280, distance: 87.2
click at [468, 280] on div at bounding box center [477, 270] width 262 height 73
click at [562, 279] on div at bounding box center [491, 270] width 290 height 73
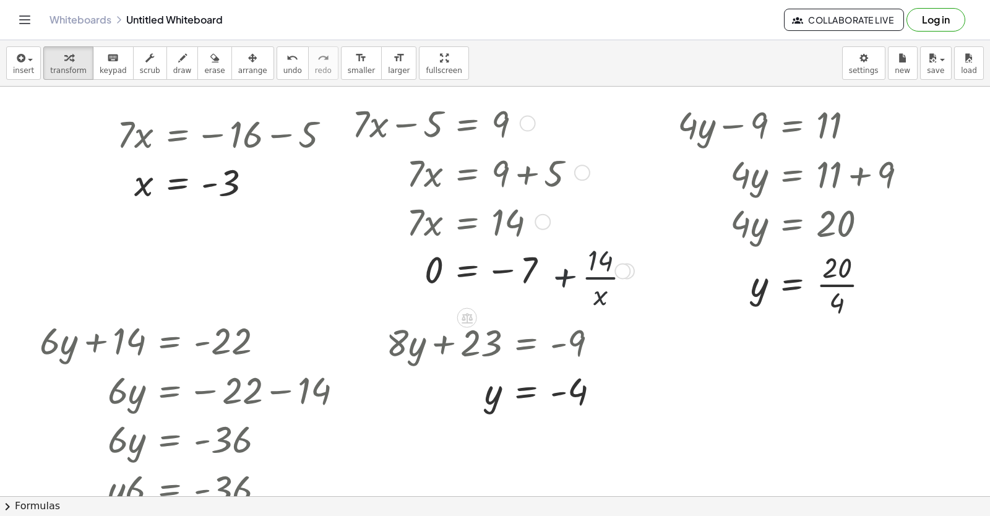
click at [569, 277] on div at bounding box center [491, 270] width 290 height 73
drag, startPoint x: 566, startPoint y: 271, endPoint x: 558, endPoint y: 270, distance: 8.1
click at [565, 271] on div at bounding box center [491, 270] width 290 height 73
click at [564, 271] on div at bounding box center [491, 270] width 290 height 73
drag, startPoint x: 558, startPoint y: 270, endPoint x: 213, endPoint y: 30, distance: 420.0
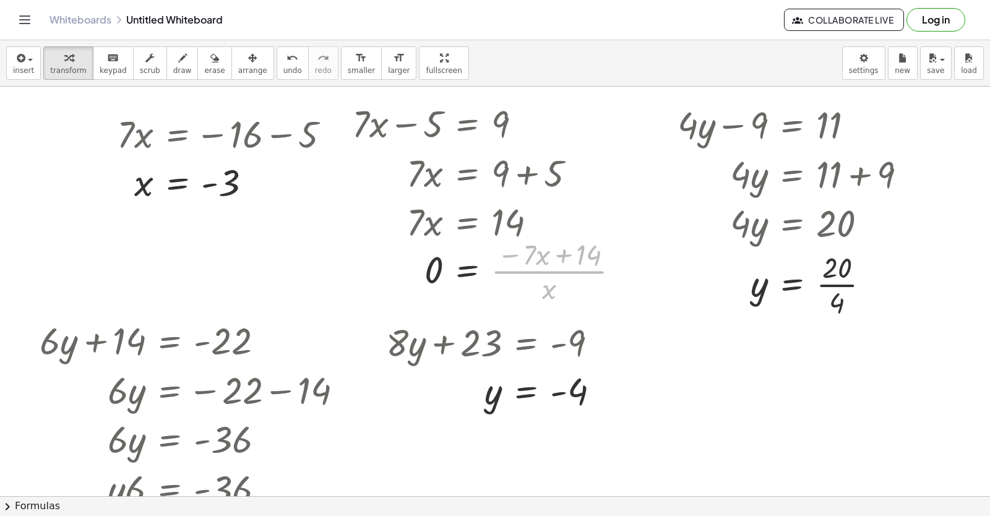
click at [213, 30] on div "Graspable Math Activities Get Started Activity Bank Assigned Work Classes White…" at bounding box center [495, 258] width 990 height 516
drag, startPoint x: 540, startPoint y: 278, endPoint x: 199, endPoint y: 66, distance: 401.4
click at [197, 70] on div "insert select one: Math Expression Function Text Youtube Video Graphing Geometr…" at bounding box center [495, 278] width 990 height 476
click at [204, 67] on span "erase" at bounding box center [214, 70] width 20 height 9
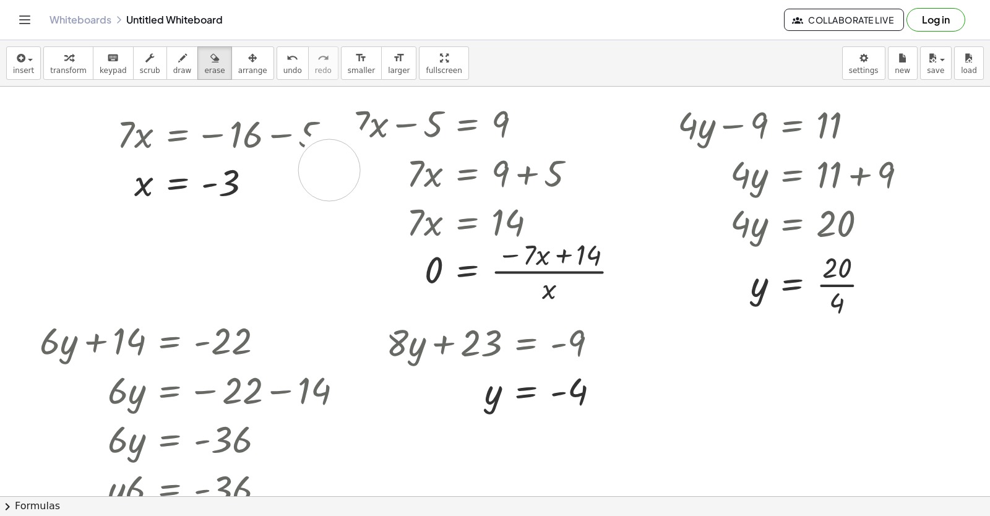
drag, startPoint x: 338, startPoint y: 150, endPoint x: 329, endPoint y: 159, distance: 12.7
click at [80, 62] on button "transform" at bounding box center [68, 62] width 50 height 33
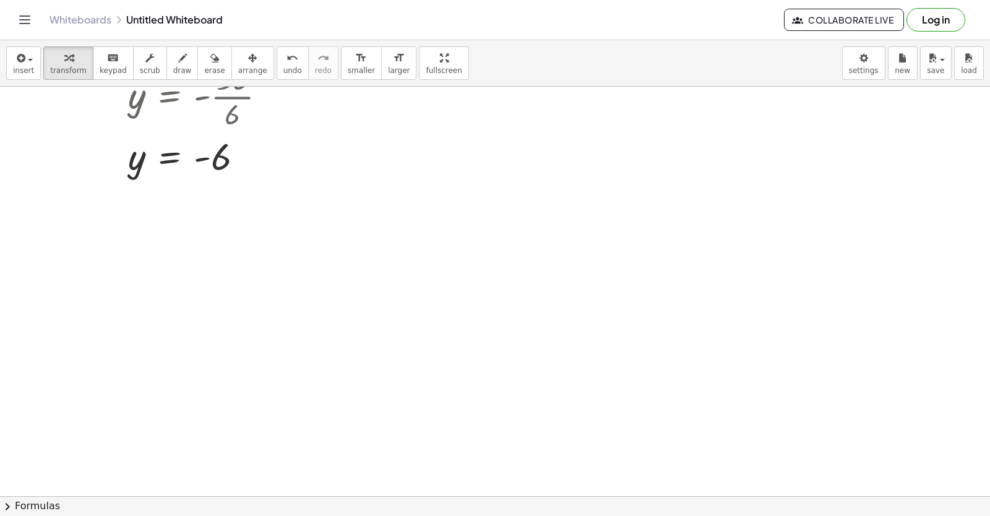
scroll to position [433, 0]
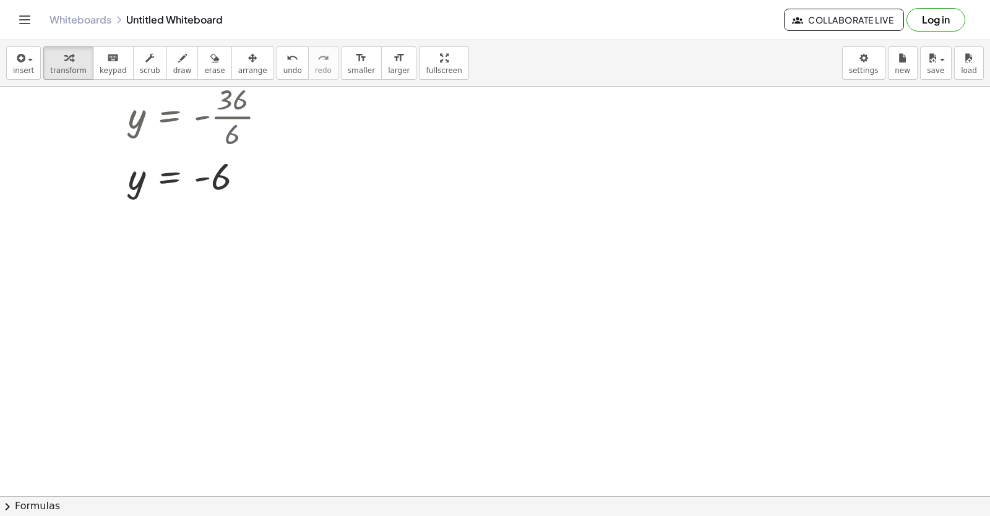
click at [155, 240] on div at bounding box center [616, 267] width 1232 height 1229
click at [177, 75] on button "draw" at bounding box center [182, 62] width 32 height 33
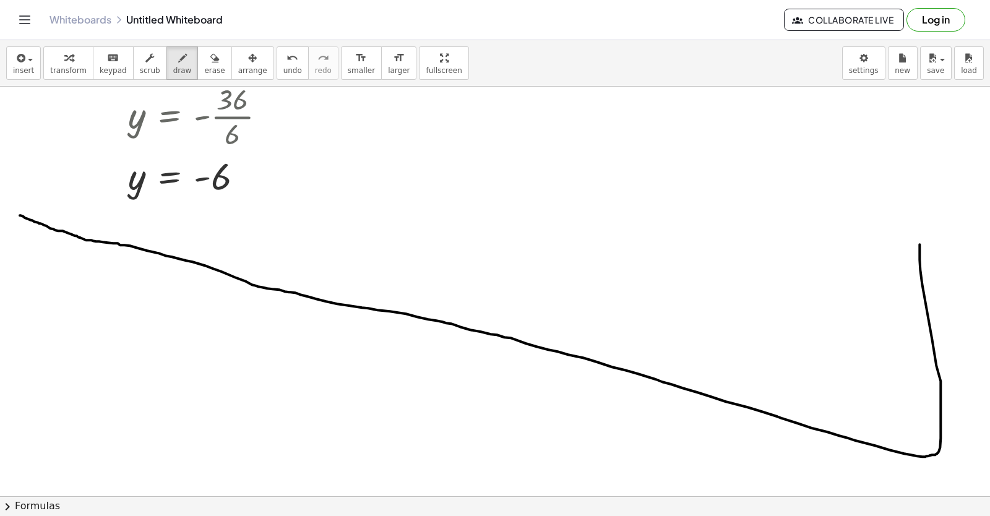
drag, startPoint x: 20, startPoint y: 215, endPoint x: 919, endPoint y: 244, distance: 900.1
click at [919, 244] on div at bounding box center [616, 267] width 1232 height 1229
drag, startPoint x: 194, startPoint y: 53, endPoint x: 104, endPoint y: 91, distance: 98.1
click at [197, 54] on button "erase" at bounding box center [214, 62] width 34 height 33
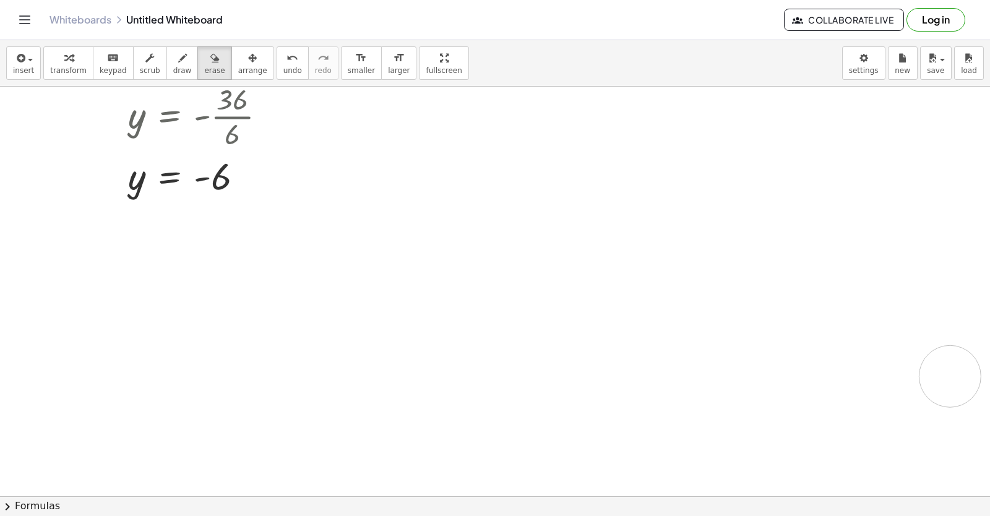
drag, startPoint x: 0, startPoint y: 180, endPoint x: 511, endPoint y: 299, distance: 524.9
click at [943, 371] on div at bounding box center [616, 267] width 1232 height 1229
click at [172, 46] on div "insert select one: Math Expression Function Text Youtube Video Graphing Geometr…" at bounding box center [495, 63] width 990 height 46
click at [178, 56] on icon "button" at bounding box center [182, 58] width 9 height 15
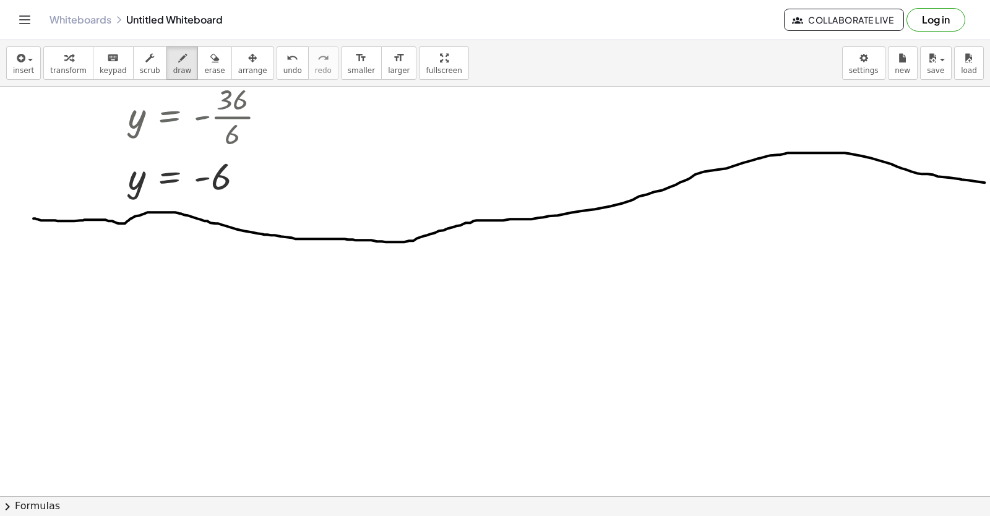
drag, startPoint x: 41, startPoint y: 220, endPoint x: 975, endPoint y: 197, distance: 934.0
click at [989, 186] on div "+ · 7 · x − 5 = 9 Go back to this line Copy line as LaTeX Copy derivation as La…" at bounding box center [495, 292] width 990 height 410
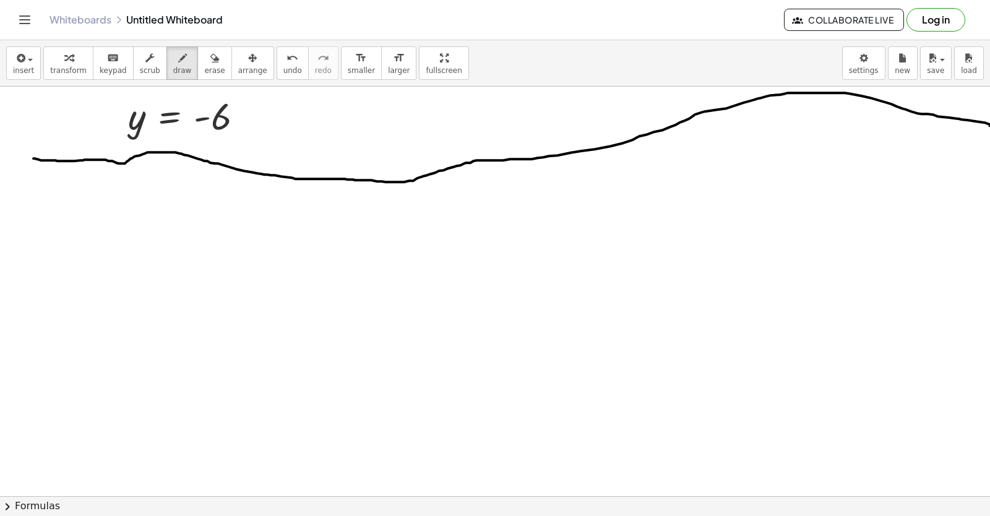
scroll to position [557, 0]
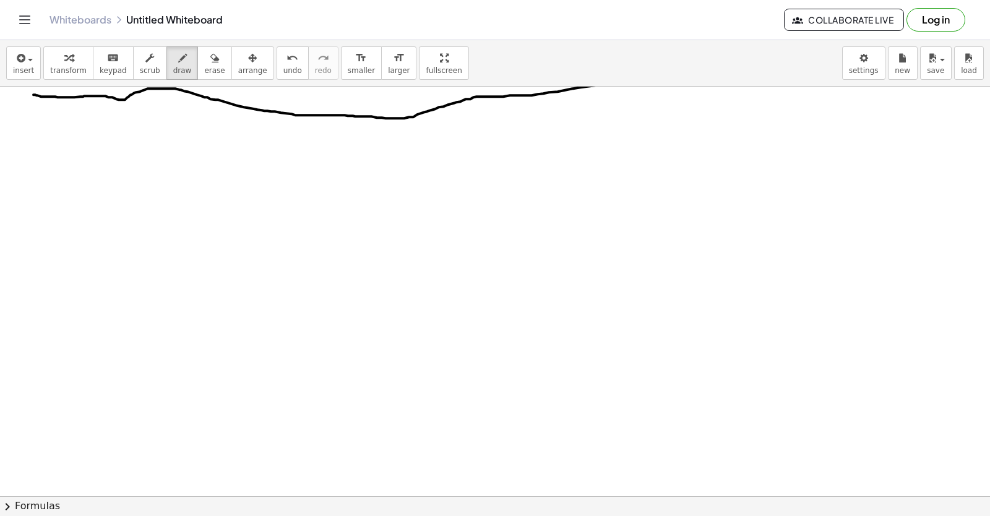
click at [106, 233] on div at bounding box center [616, 144] width 1232 height 1229
click at [103, 227] on div at bounding box center [616, 144] width 1232 height 1229
click at [59, 263] on div at bounding box center [616, 144] width 1232 height 1229
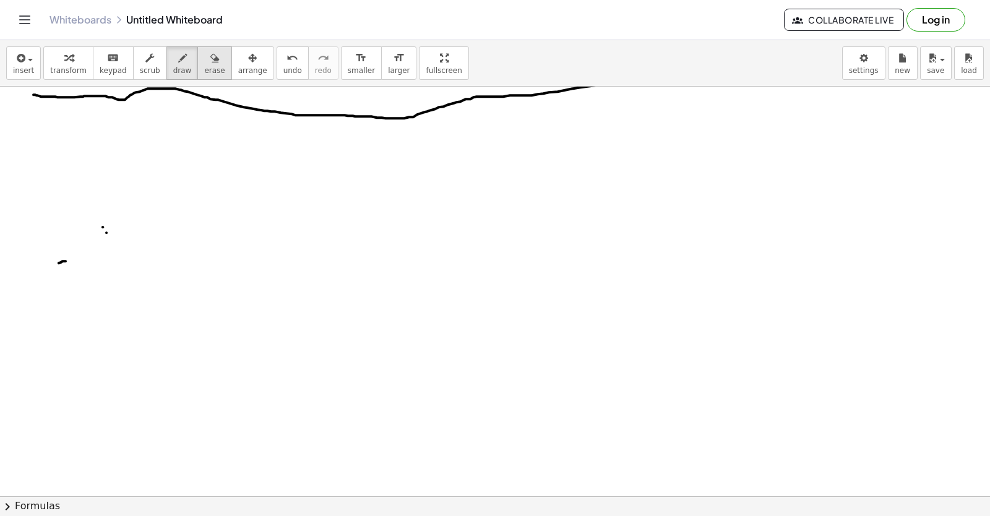
click at [197, 66] on button "erase" at bounding box center [214, 62] width 34 height 33
drag, startPoint x: 126, startPoint y: 222, endPoint x: 14, endPoint y: 270, distance: 122.0
click at [14, 270] on div at bounding box center [616, 144] width 1232 height 1229
drag, startPoint x: 55, startPoint y: 68, endPoint x: 149, endPoint y: 212, distance: 171.8
click at [55, 68] on span "transform" at bounding box center [68, 70] width 37 height 9
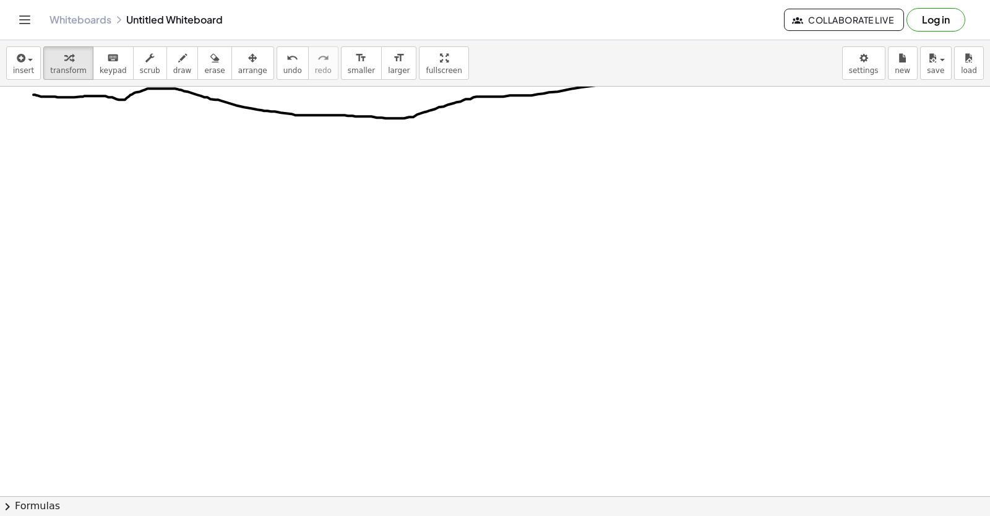
click at [149, 212] on div at bounding box center [616, 144] width 1232 height 1229
click at [165, 262] on div at bounding box center [616, 144] width 1232 height 1229
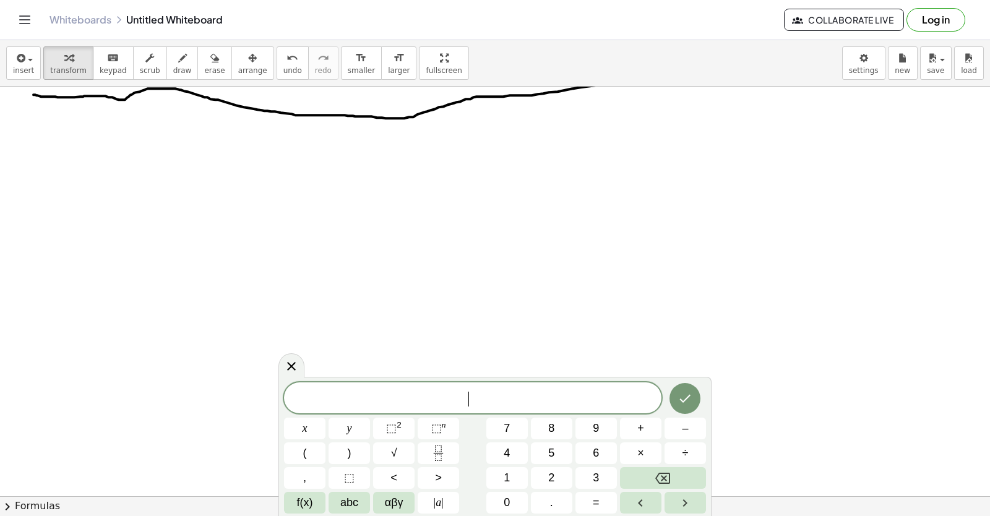
click at [160, 256] on div at bounding box center [616, 144] width 1232 height 1229
click at [546, 446] on button "5" at bounding box center [551, 453] width 41 height 22
click at [312, 429] on button "x" at bounding box center [304, 429] width 41 height 22
click at [634, 422] on button "+" at bounding box center [640, 429] width 41 height 22
click at [347, 424] on span "y" at bounding box center [349, 428] width 5 height 17
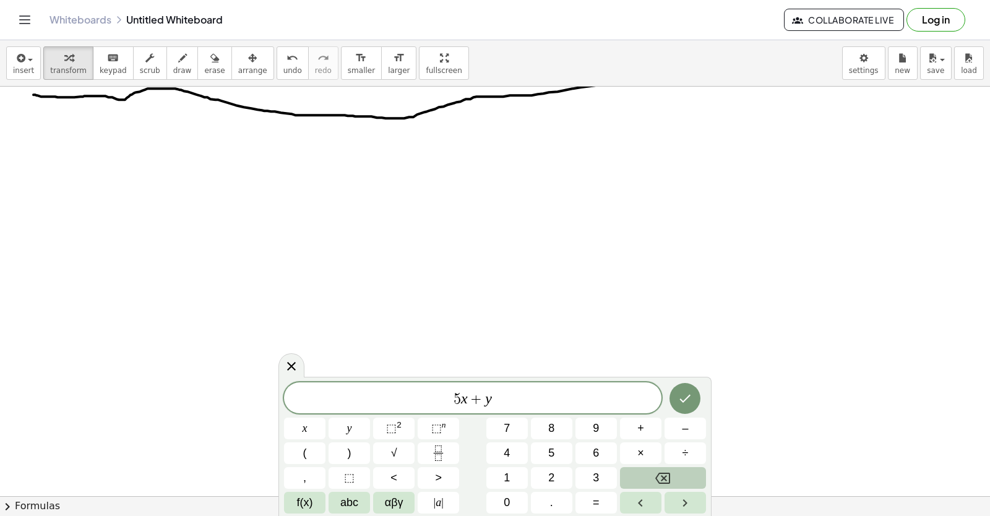
click at [648, 468] on button "Backspace" at bounding box center [663, 478] width 86 height 22
click at [491, 424] on button "7" at bounding box center [506, 429] width 41 height 22
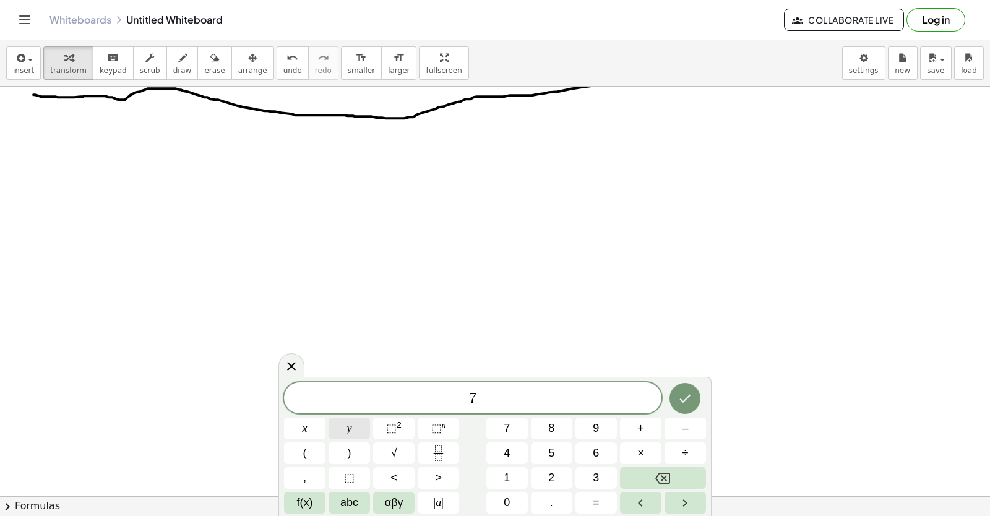
click at [361, 429] on button "y" at bounding box center [349, 429] width 41 height 22
click at [637, 422] on span "+" at bounding box center [640, 428] width 7 height 17
click at [314, 425] on button "x" at bounding box center [304, 429] width 41 height 22
click at [595, 490] on div "7 y + x ​ x y ⬚ 2 ⬚ n 7 8 9 + – ( ) √ 4 5 6 × ÷ , ⬚ < > 1 2 3 f(x) abc αβγ | a …" at bounding box center [495, 447] width 422 height 131
click at [494, 482] on button "1" at bounding box center [506, 478] width 41 height 22
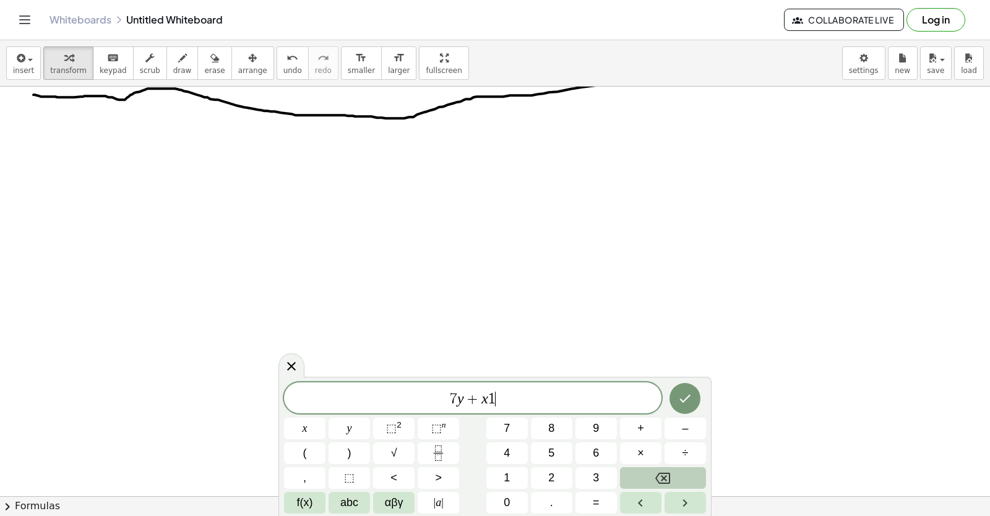
click at [631, 470] on button "Backspace" at bounding box center [663, 478] width 86 height 22
click at [601, 496] on button "=" at bounding box center [595, 503] width 41 height 22
click at [503, 478] on button "1" at bounding box center [506, 478] width 41 height 22
click at [554, 478] on span "2" at bounding box center [551, 478] width 6 height 17
click at [676, 395] on button "Done" at bounding box center [684, 398] width 31 height 31
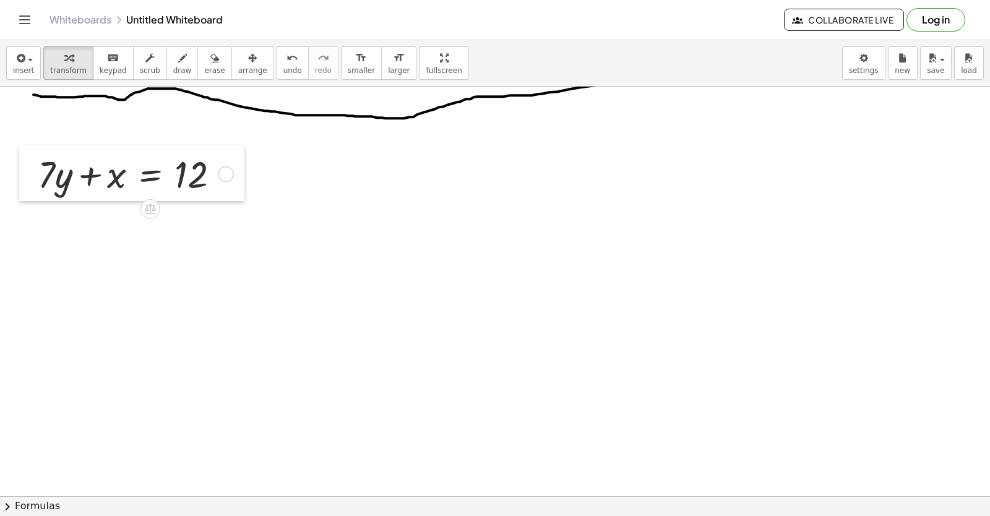
drag, startPoint x: 171, startPoint y: 295, endPoint x: 26, endPoint y: 179, distance: 186.2
click at [26, 179] on div at bounding box center [28, 173] width 19 height 56
drag, startPoint x: 51, startPoint y: 174, endPoint x: 244, endPoint y: 167, distance: 192.6
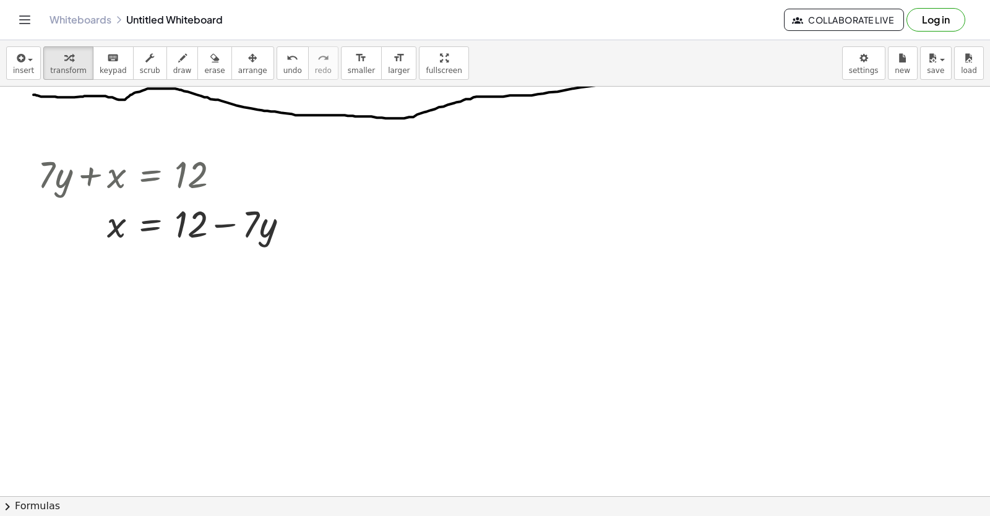
click at [517, 209] on div at bounding box center [616, 144] width 1232 height 1229
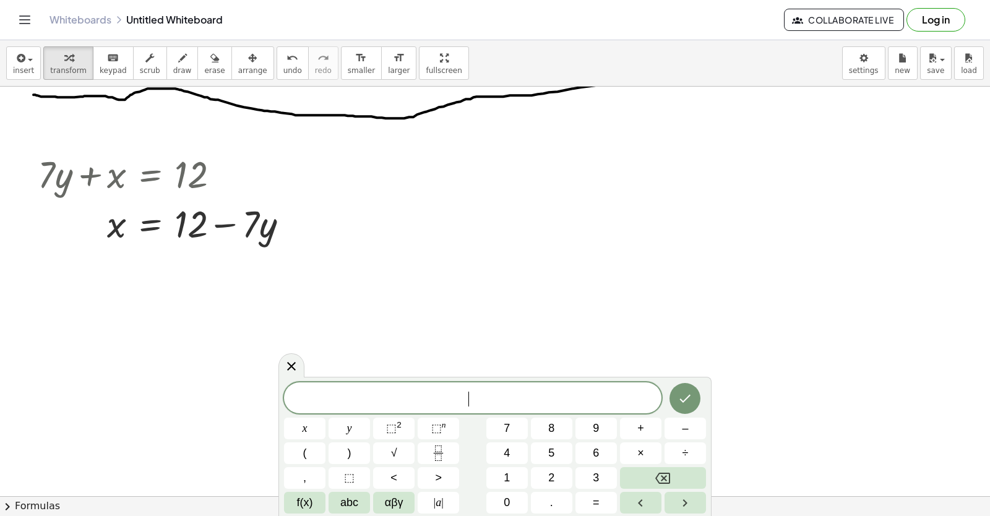
click at [517, 209] on div at bounding box center [616, 144] width 1232 height 1229
click at [540, 470] on button "2" at bounding box center [551, 478] width 41 height 22
click at [357, 429] on button "y" at bounding box center [349, 429] width 41 height 22
click at [641, 424] on span "+" at bounding box center [640, 428] width 7 height 17
click at [514, 470] on button "1" at bounding box center [506, 478] width 41 height 22
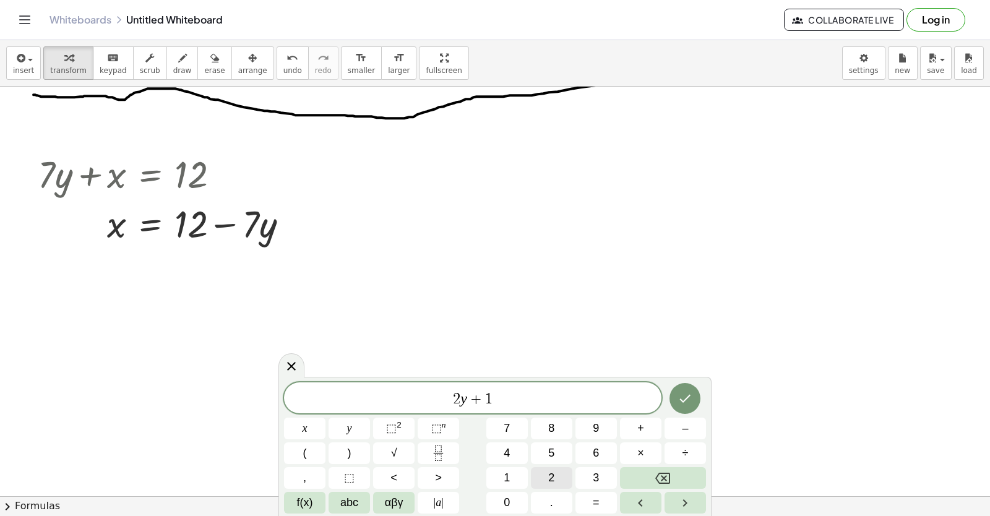
click at [540, 471] on button "2" at bounding box center [551, 478] width 41 height 22
click at [318, 420] on button "x" at bounding box center [304, 429] width 41 height 22
click at [602, 503] on button "=" at bounding box center [595, 503] width 41 height 22
click at [598, 500] on span "=" at bounding box center [596, 502] width 7 height 17
click at [655, 477] on icon "Backspace" at bounding box center [662, 478] width 15 height 15
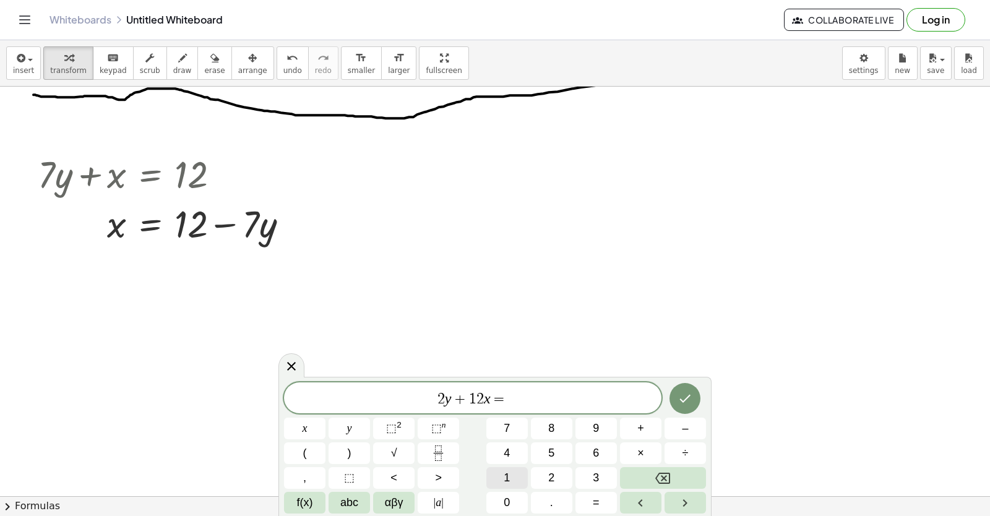
click at [517, 477] on button "1" at bounding box center [506, 478] width 41 height 22
click at [514, 490] on div "2 y + 1 2 x = 1 x y ⬚ 2 ⬚ n 7 8 9 + – ( ) √ 4 5 6 × ÷ , ⬚ < > 1 2 3 f(x) abc αβ…" at bounding box center [495, 447] width 422 height 131
click at [512, 497] on button "0" at bounding box center [506, 503] width 41 height 22
click at [676, 397] on button "Done" at bounding box center [684, 398] width 31 height 31
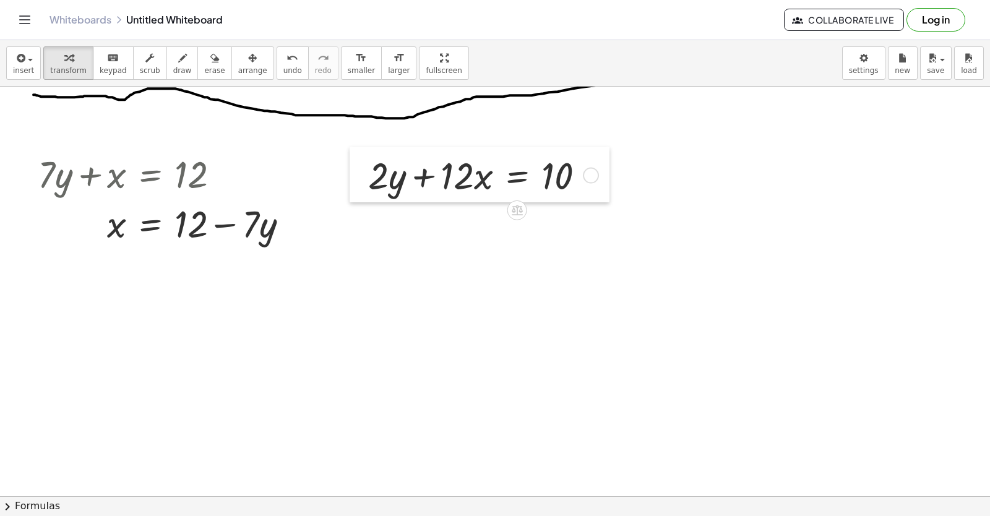
drag, startPoint x: 527, startPoint y: 235, endPoint x: 359, endPoint y: 173, distance: 178.7
click at [359, 173] on div at bounding box center [359, 175] width 19 height 56
drag, startPoint x: 464, startPoint y: 184, endPoint x: 598, endPoint y: 196, distance: 134.2
click at [598, 196] on div at bounding box center [481, 175] width 238 height 50
click at [597, 195] on div at bounding box center [499, 174] width 213 height 73
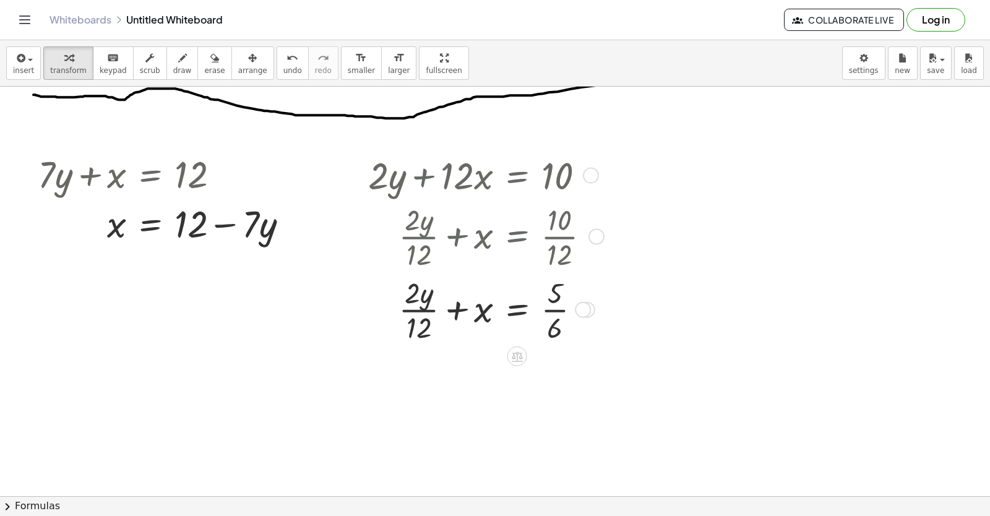
drag, startPoint x: 481, startPoint y: 268, endPoint x: 443, endPoint y: 423, distance: 159.8
click at [481, 269] on div at bounding box center [484, 235] width 244 height 73
click at [472, 307] on div at bounding box center [484, 308] width 244 height 73
click at [443, 423] on div "+ · 7 · x − 5 = 9 Go back to this line Copy line as LaTeX Copy derivation as La…" at bounding box center [616, 144] width 1232 height 1229
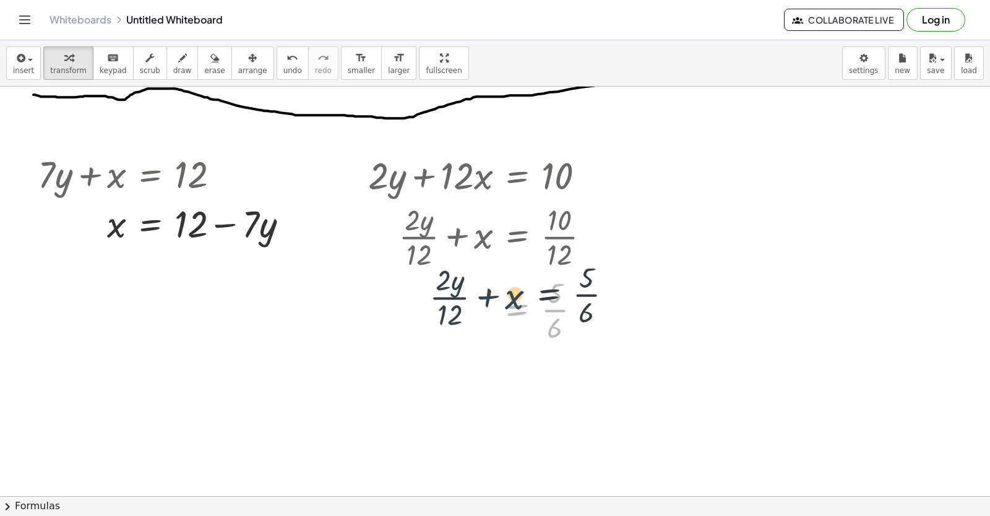
drag, startPoint x: 494, startPoint y: 296, endPoint x: 494, endPoint y: 326, distance: 30.3
click at [490, 340] on div at bounding box center [484, 308] width 244 height 73
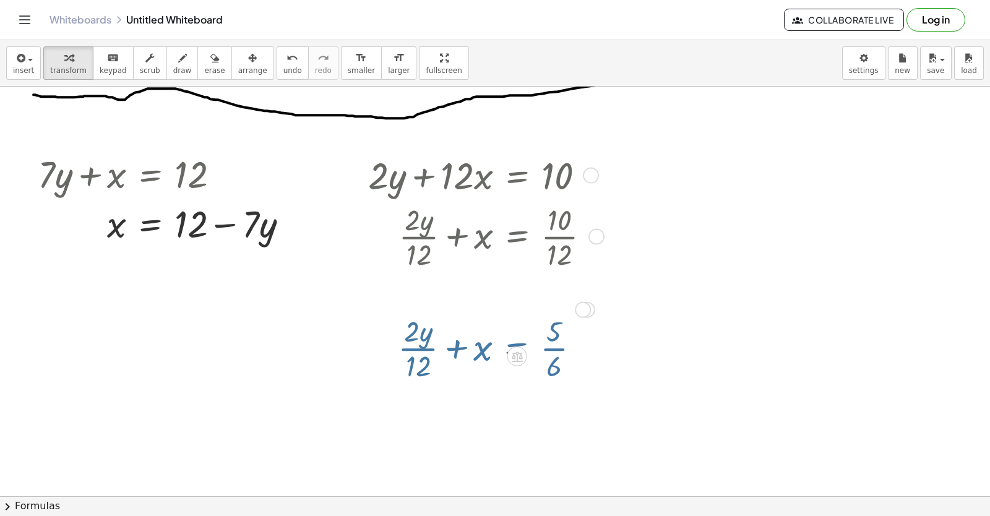
drag, startPoint x: 494, startPoint y: 326, endPoint x: 457, endPoint y: 394, distance: 77.5
click at [486, 346] on div "+ · 2 · y + · 12 · x = 10 + · 2 · y · 12 + x = · 10 · 12 + · 2 · y · 12 + x = ·…" at bounding box center [482, 248] width 265 height 202
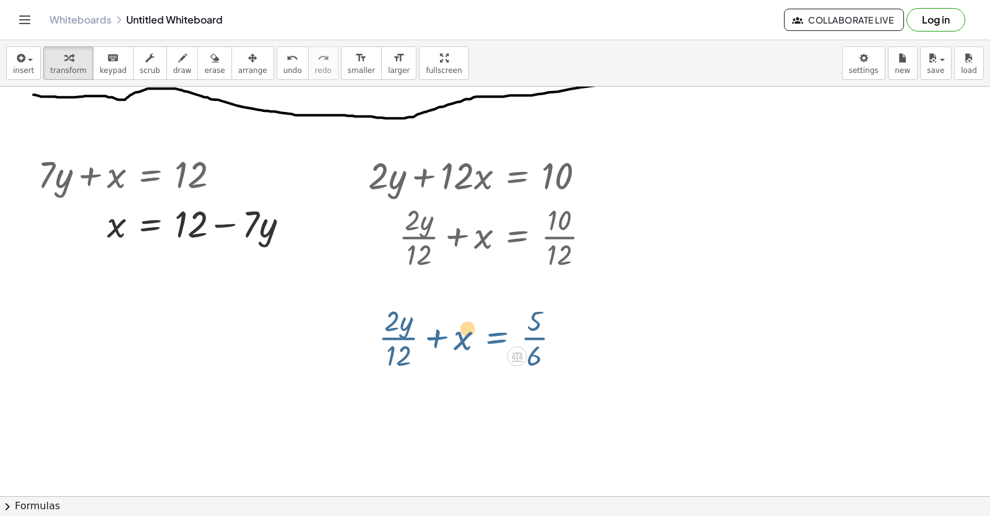
drag, startPoint x: 457, startPoint y: 394, endPoint x: 603, endPoint y: 178, distance: 260.3
click at [564, 343] on div at bounding box center [484, 308] width 244 height 73
click at [529, 326] on div at bounding box center [484, 308] width 244 height 73
click at [517, 176] on div "+ · 2 · y + · 12 · x = 10 + · 2 · y · 12 + x = · 10 · 12 + · 2 · y · 12 + x = ·…" at bounding box center [517, 176] width 0 height 0
drag, startPoint x: 603, startPoint y: 178, endPoint x: 597, endPoint y: 265, distance: 86.8
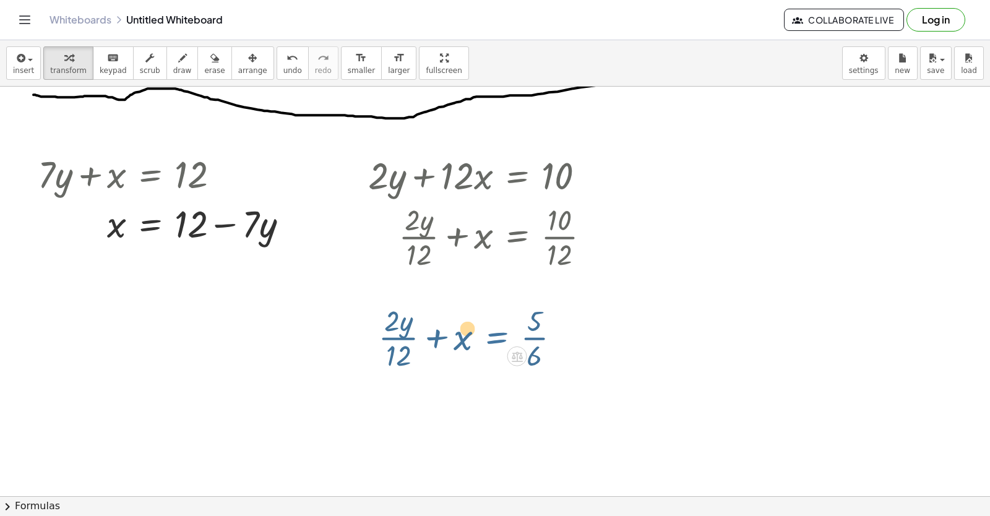
click at [517, 176] on div "+ · 2 · y + · 12 · x = 10 + · 2 · y · 12 + x = · 10 · 12 + · 2 · y · 12 + x = ·…" at bounding box center [517, 176] width 0 height 0
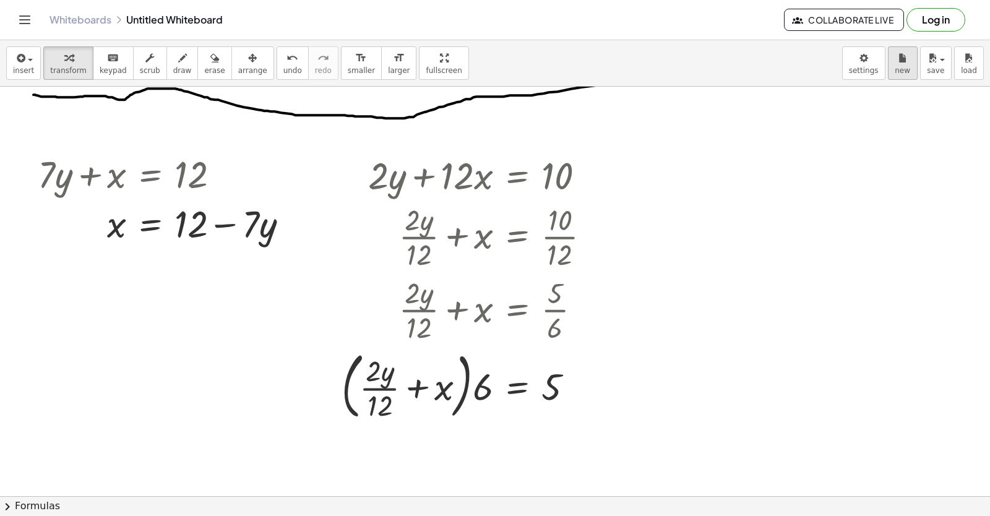
click at [903, 64] on icon "button" at bounding box center [902, 58] width 9 height 15
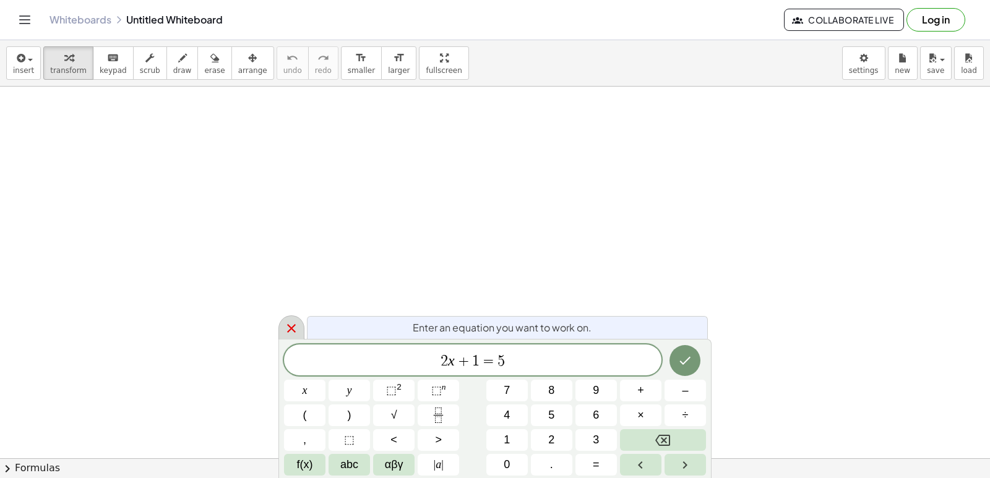
click at [656, 435] on icon "Backspace" at bounding box center [662, 440] width 15 height 15
click at [660, 450] on button "Backspace" at bounding box center [663, 440] width 86 height 22
click at [293, 323] on div at bounding box center [291, 328] width 26 height 24
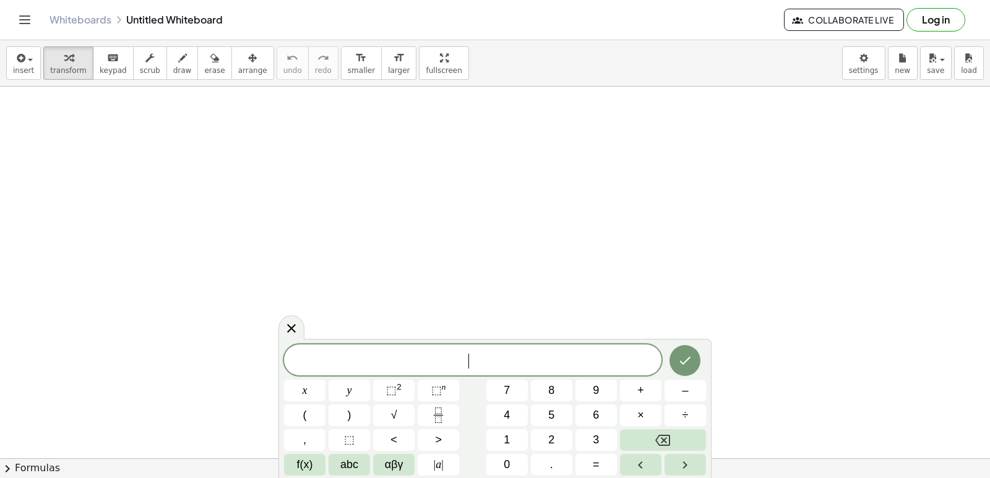
click at [548, 408] on button "5" at bounding box center [551, 416] width 41 height 22
click at [309, 392] on button "x" at bounding box center [304, 391] width 41 height 22
click at [681, 385] on button "–" at bounding box center [685, 391] width 41 height 22
click at [679, 390] on button "–" at bounding box center [685, 391] width 41 height 22
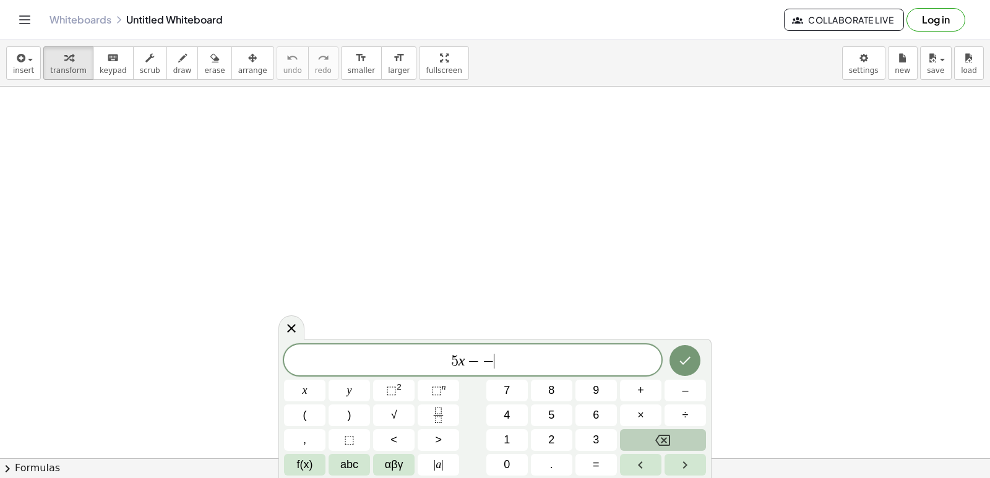
click at [677, 440] on button "Backspace" at bounding box center [663, 440] width 86 height 22
click at [558, 442] on button "2" at bounding box center [551, 440] width 41 height 22
click at [507, 455] on button "0" at bounding box center [506, 465] width 41 height 22
click at [377, 394] on div "5 x − 2 0 ​ x y ⬚ 2 ⬚ n 7 8 9 + – ( ) √ 4 5 6 × ÷ , ⬚ < > 1 2 3 f(x) abc αβγ | …" at bounding box center [495, 410] width 422 height 131
click at [350, 387] on span "y" at bounding box center [349, 390] width 5 height 17
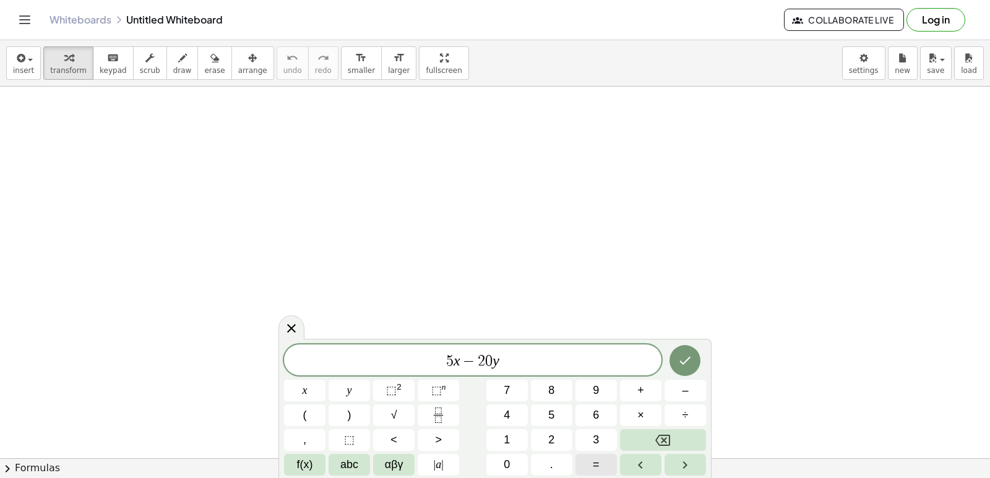
click at [582, 457] on button "=" at bounding box center [595, 465] width 41 height 22
click at [598, 444] on span "3" at bounding box center [596, 440] width 6 height 17
click at [500, 464] on button "0" at bounding box center [506, 465] width 41 height 22
click at [682, 356] on icon "Done" at bounding box center [685, 360] width 15 height 15
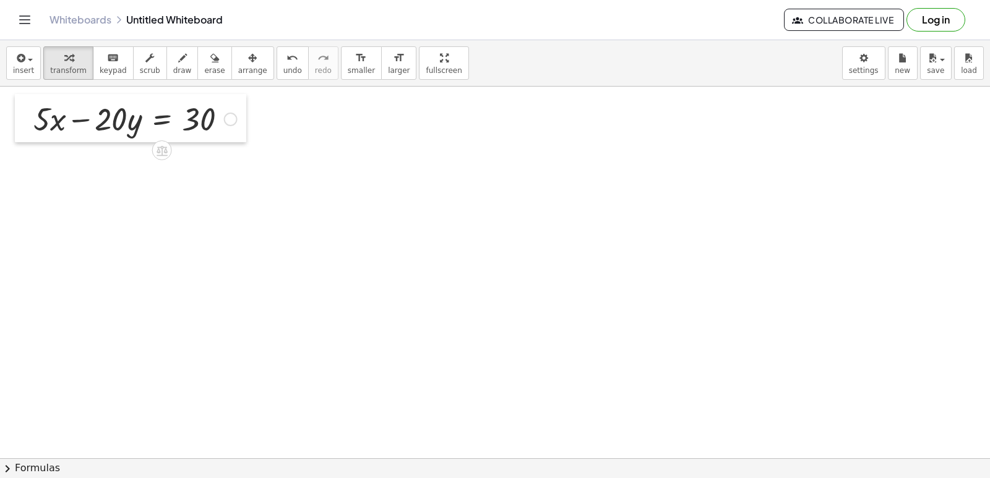
drag, startPoint x: 374, startPoint y: 303, endPoint x: 32, endPoint y: 123, distance: 386.4
click at [32, 123] on div at bounding box center [24, 118] width 19 height 48
drag, startPoint x: 121, startPoint y: 117, endPoint x: 275, endPoint y: 105, distance: 154.0
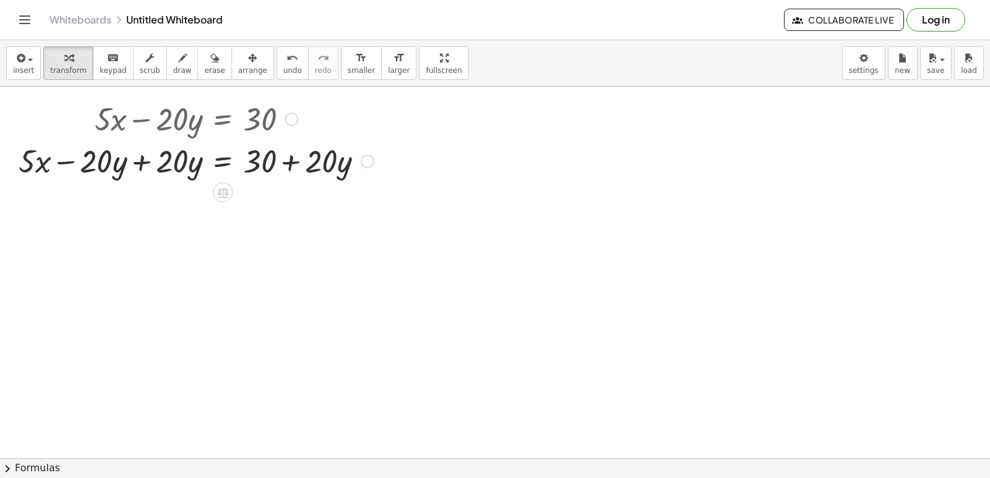
click at [370, 164] on div at bounding box center [368, 162] width 14 height 14
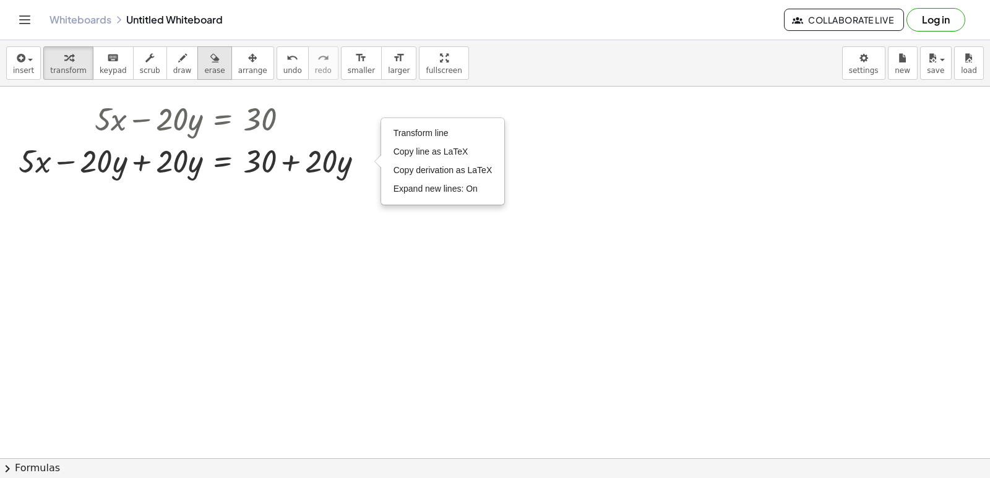
click at [210, 62] on icon "button" at bounding box center [214, 58] width 9 height 15
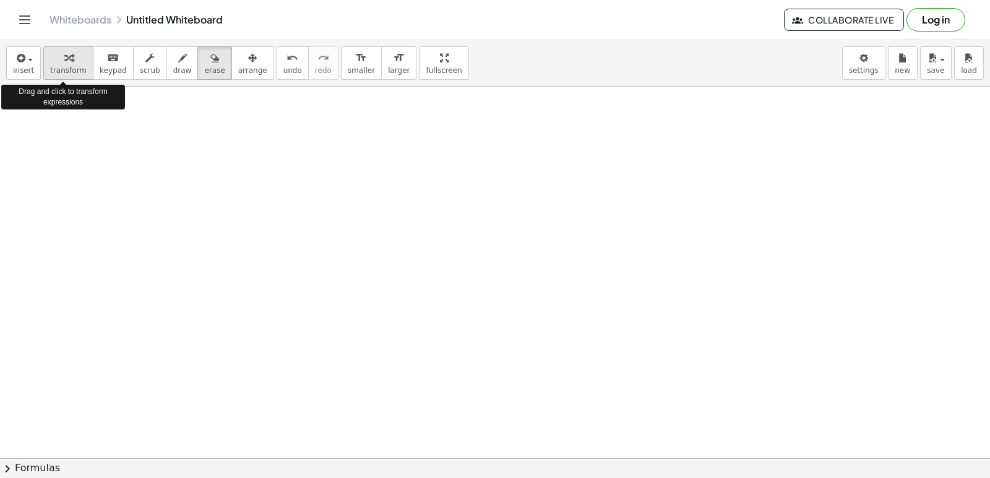
drag, startPoint x: 19, startPoint y: 152, endPoint x: 69, endPoint y: 48, distance: 115.4
click at [69, 48] on div "insert select one: Math Expression Function Text Youtube Video Graphing Geometr…" at bounding box center [495, 259] width 990 height 438
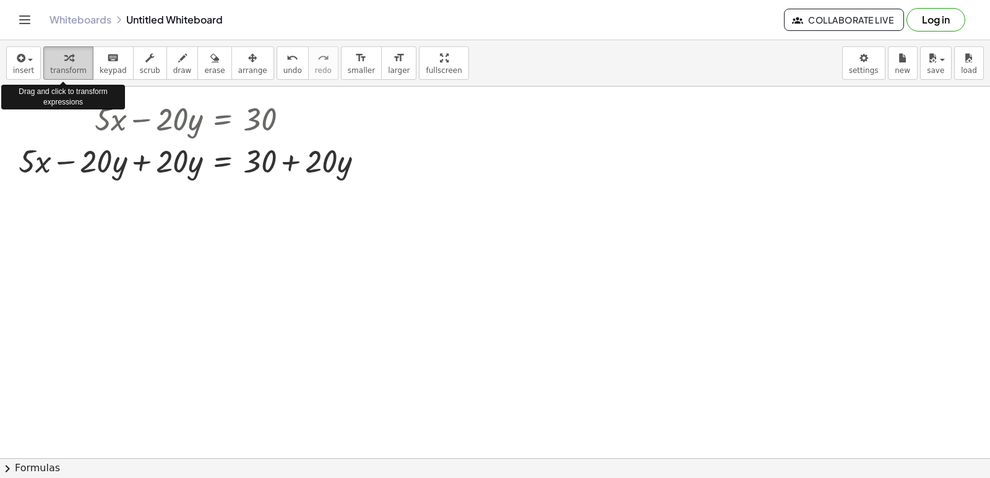
click at [69, 48] on button "transform" at bounding box center [68, 62] width 50 height 33
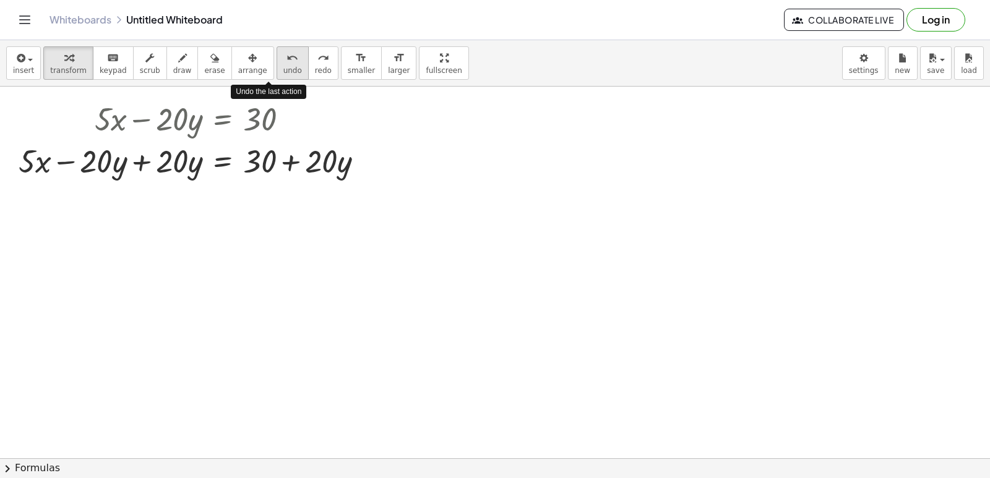
click at [278, 72] on button "undo undo" at bounding box center [293, 62] width 32 height 33
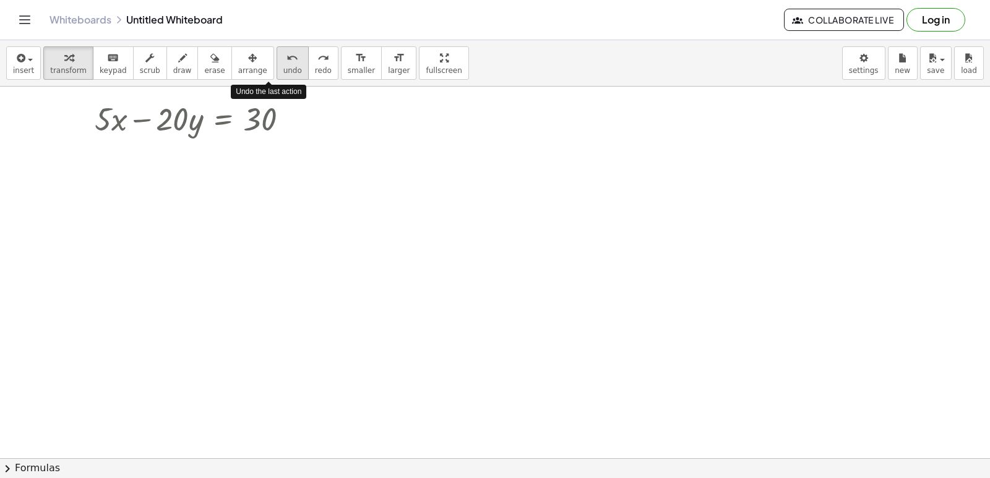
click at [278, 72] on button "undo undo" at bounding box center [293, 62] width 32 height 33
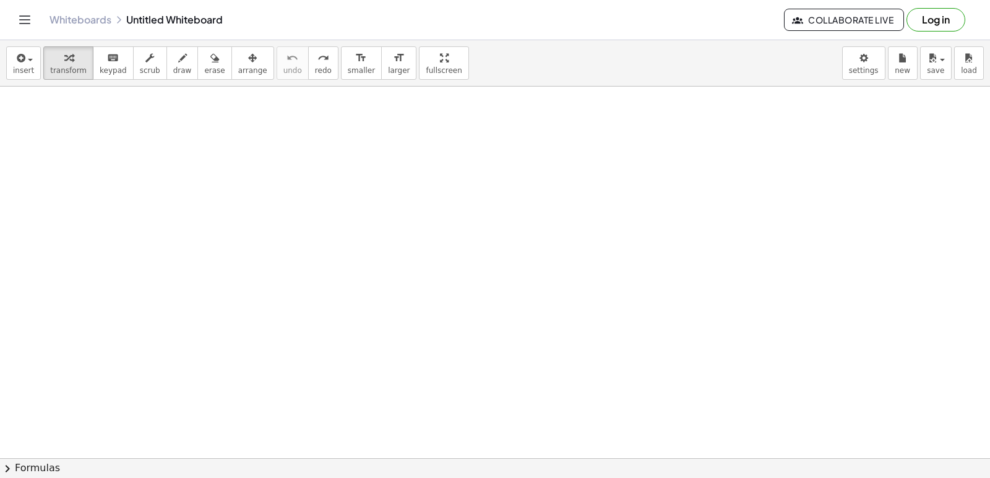
click at [134, 137] on div at bounding box center [495, 459] width 990 height 744
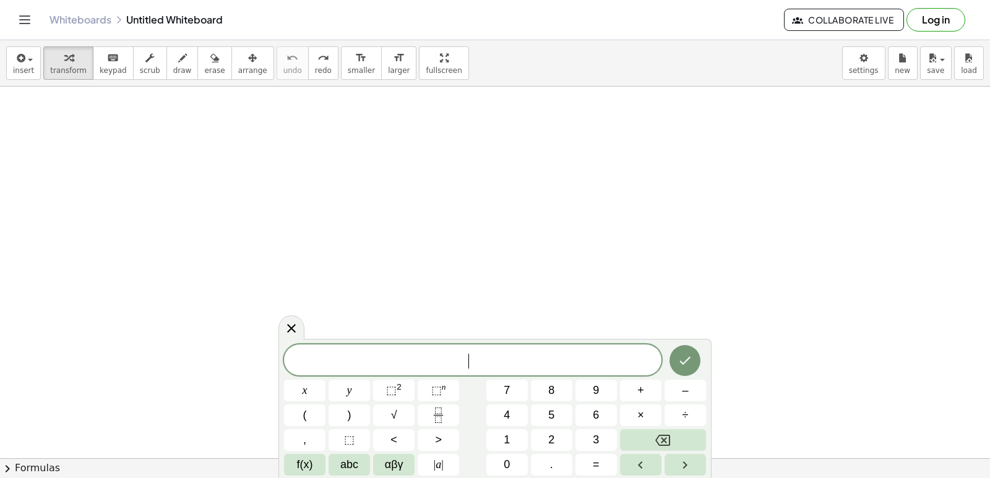
click at [134, 137] on div at bounding box center [495, 459] width 990 height 744
click at [528, 405] on div "​ x y ⬚ 2 ⬚ n 7 8 9 + – ( ) √ 4 5 6 × ÷ , ⬚ < > 1 2 3 f(x) abc αβγ | a | 0 . =" at bounding box center [495, 410] width 422 height 131
click at [529, 410] on div "​ x y ⬚ 2 ⬚ n 7 8 9 + – ( ) √ 4 5 6 × ÷ , ⬚ < > 1 2 3 f(x) abc αβγ | a | 0 . =" at bounding box center [495, 410] width 422 height 131
click at [543, 422] on button "5" at bounding box center [551, 416] width 41 height 22
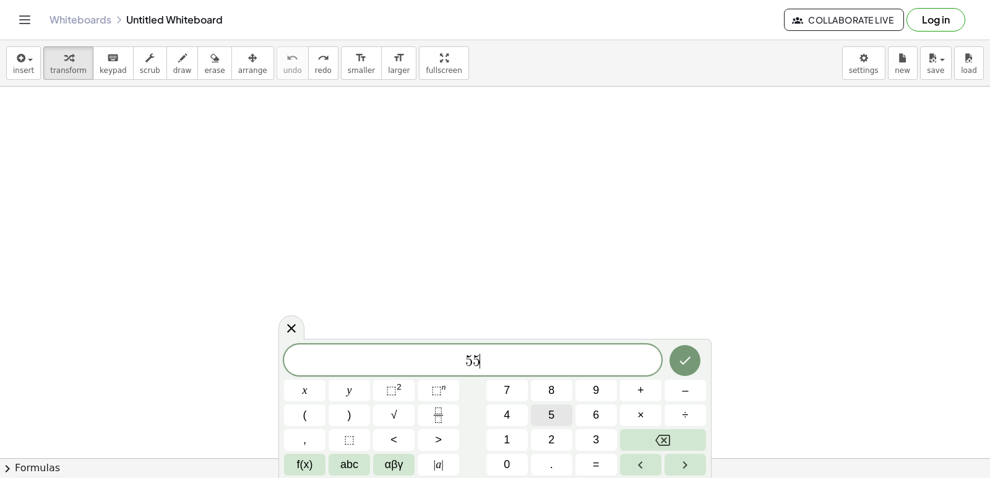
click at [543, 422] on button "5" at bounding box center [551, 416] width 41 height 22
click at [644, 443] on button "Backspace" at bounding box center [663, 440] width 86 height 22
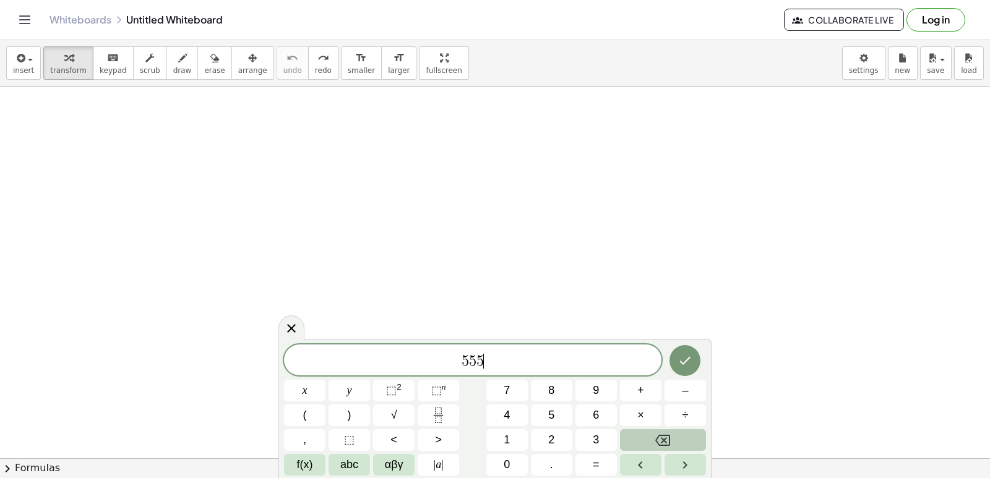
click at [644, 443] on button "Backspace" at bounding box center [663, 440] width 86 height 22
click at [642, 440] on button "Backspace" at bounding box center [663, 440] width 86 height 22
click at [692, 387] on button "–" at bounding box center [685, 391] width 41 height 22
click at [541, 437] on button "2" at bounding box center [551, 440] width 41 height 22
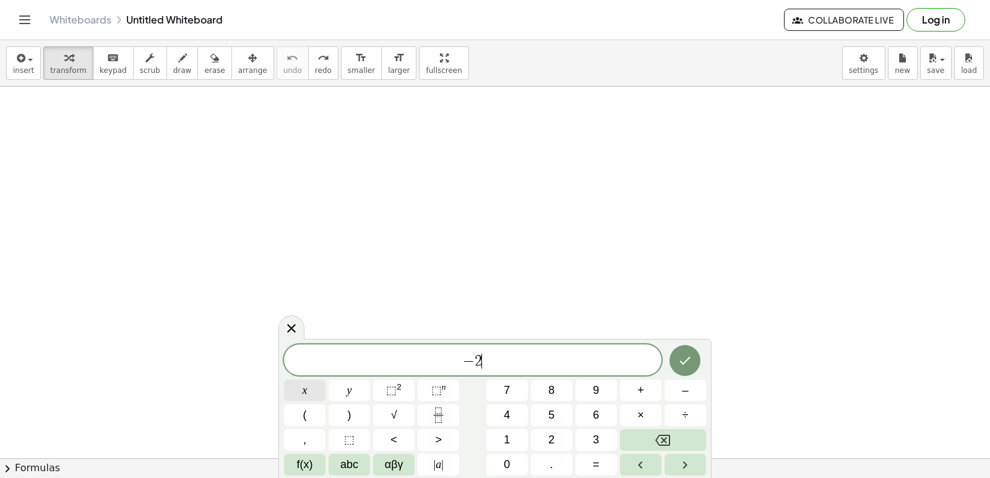
click at [303, 390] on span "x" at bounding box center [305, 390] width 5 height 17
click at [652, 395] on button "+" at bounding box center [640, 391] width 41 height 22
click at [554, 413] on span "5" at bounding box center [551, 415] width 6 height 17
click at [344, 384] on button "y" at bounding box center [349, 391] width 41 height 22
click at [603, 463] on button "=" at bounding box center [595, 465] width 41 height 22
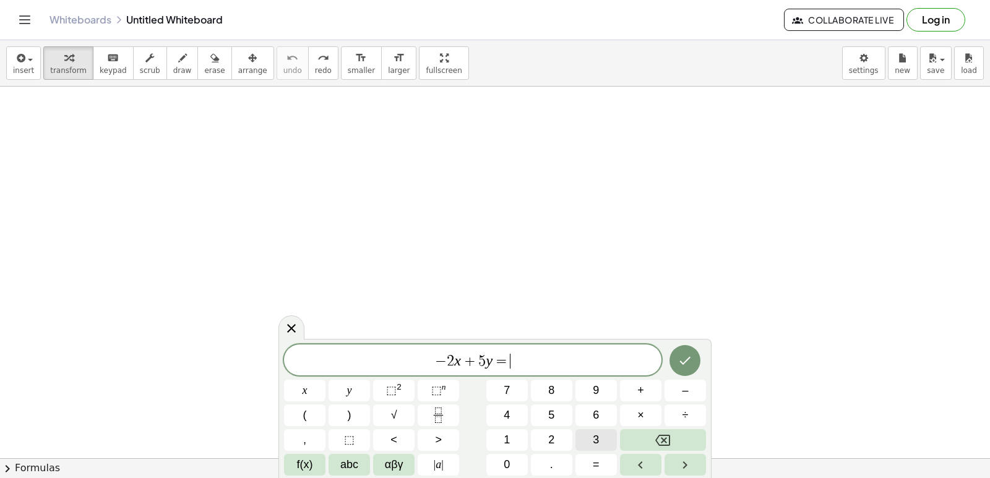
click at [591, 439] on button "3" at bounding box center [595, 440] width 41 height 22
click at [687, 350] on button "Done" at bounding box center [684, 360] width 31 height 31
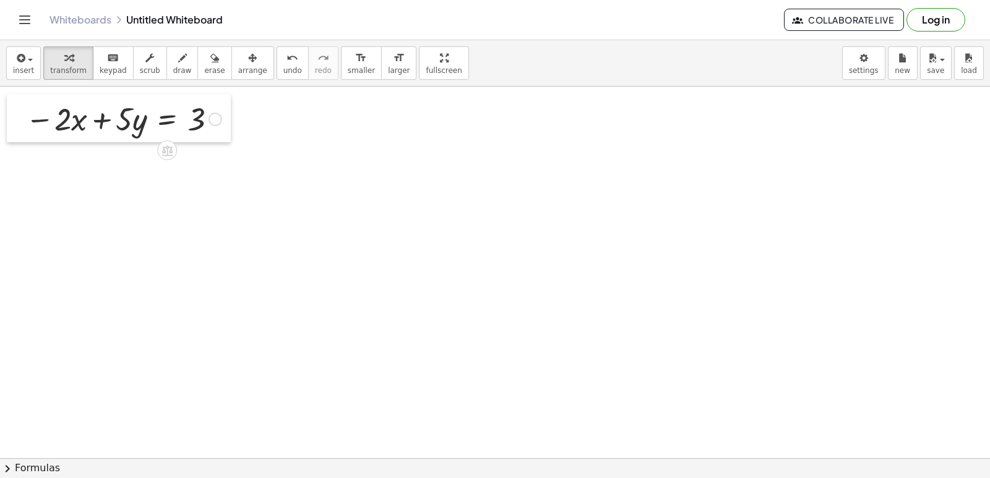
drag, startPoint x: 148, startPoint y: 160, endPoint x: 21, endPoint y: 116, distance: 134.0
click at [21, 116] on div at bounding box center [16, 118] width 19 height 48
click at [327, 174] on div at bounding box center [495, 459] width 990 height 744
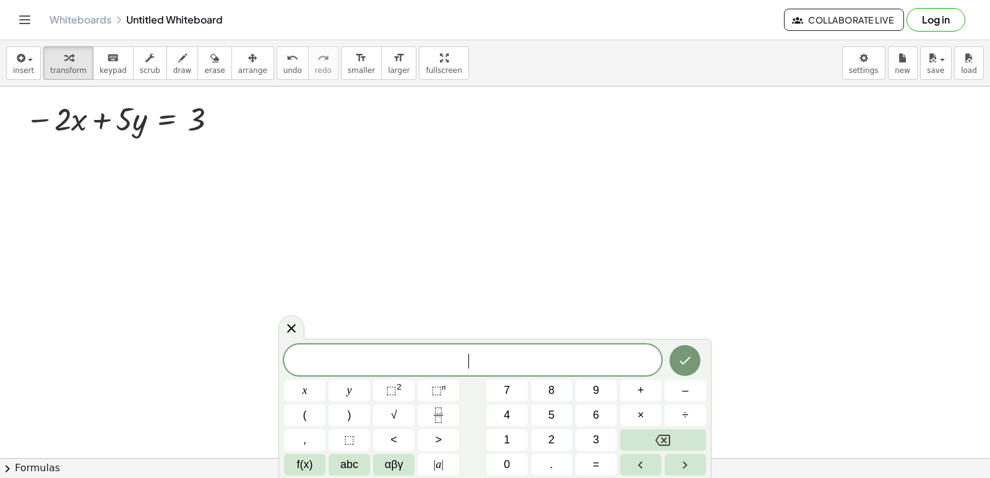
click at [327, 174] on div at bounding box center [495, 459] width 990 height 744
click at [556, 438] on button "2" at bounding box center [551, 440] width 41 height 22
click at [322, 387] on button "x" at bounding box center [304, 391] width 41 height 22
click at [648, 397] on button "+" at bounding box center [640, 391] width 41 height 22
click at [513, 388] on button "7" at bounding box center [506, 391] width 41 height 22
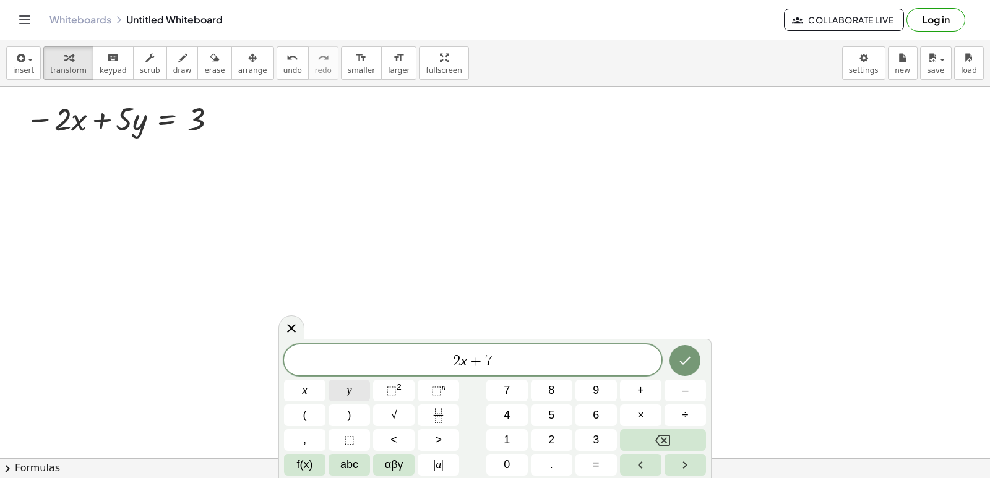
click at [363, 384] on button "y" at bounding box center [349, 391] width 41 height 22
click at [596, 473] on span "=" at bounding box center [596, 465] width 7 height 17
click at [599, 395] on span "9" at bounding box center [596, 390] width 6 height 17
click at [689, 368] on icon "Done" at bounding box center [685, 360] width 15 height 15
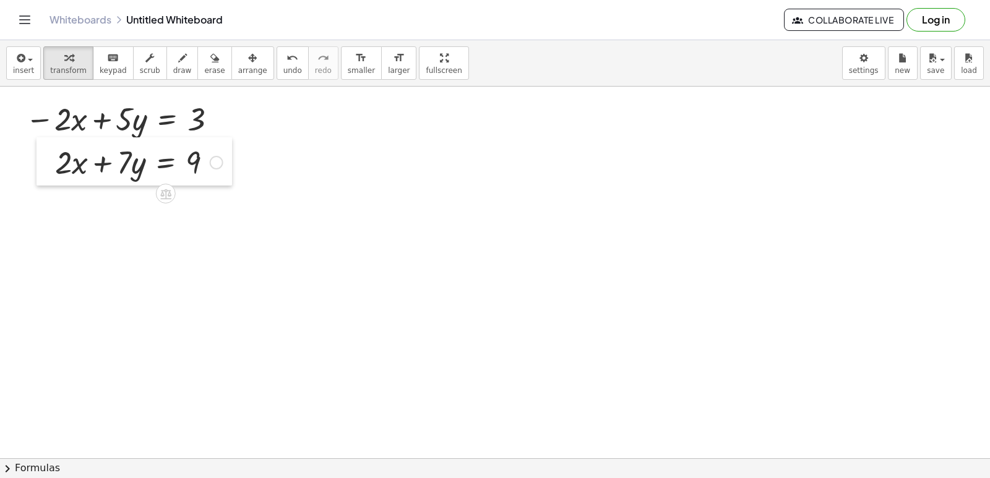
drag, startPoint x: 332, startPoint y: 199, endPoint x: 42, endPoint y: 162, distance: 292.5
click at [42, 162] on div at bounding box center [46, 161] width 19 height 48
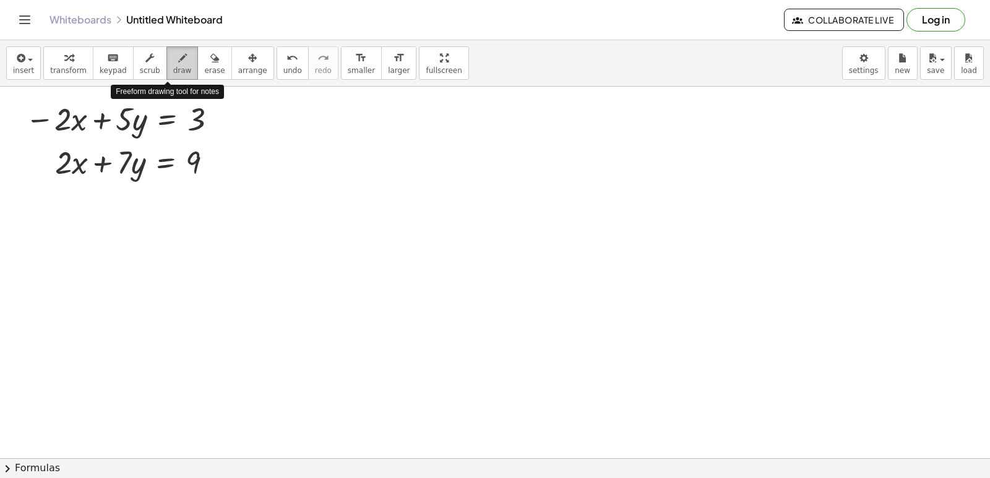
click at [173, 67] on span "draw" at bounding box center [182, 70] width 19 height 9
drag, startPoint x: 72, startPoint y: 99, endPoint x: 36, endPoint y: 174, distance: 83.9
click at [36, 174] on div at bounding box center [495, 459] width 990 height 744
drag, startPoint x: 79, startPoint y: 145, endPoint x: 52, endPoint y: 172, distance: 38.1
click at [52, 172] on div at bounding box center [495, 459] width 990 height 744
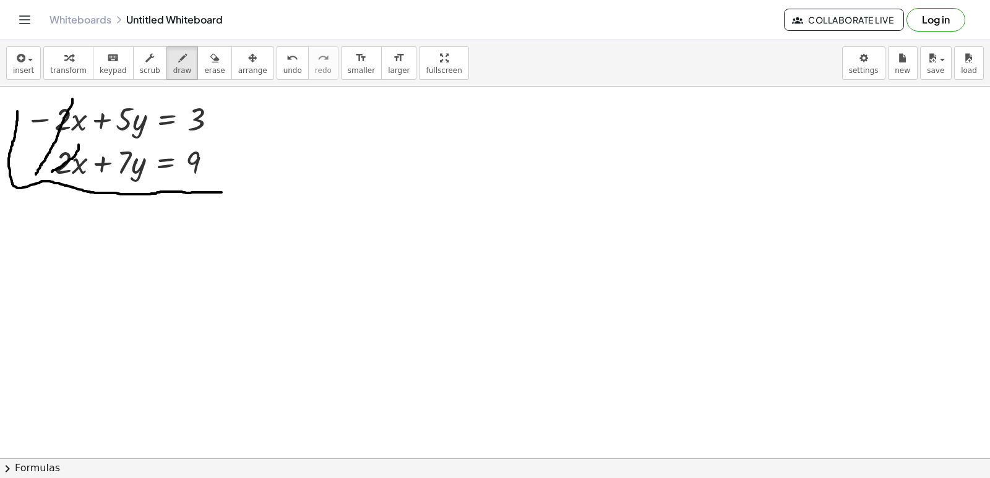
drag, startPoint x: 17, startPoint y: 111, endPoint x: 222, endPoint y: 192, distance: 219.7
click at [222, 192] on div at bounding box center [495, 459] width 990 height 744
click at [183, 231] on div at bounding box center [495, 459] width 990 height 744
drag, startPoint x: 183, startPoint y: 231, endPoint x: 250, endPoint y: 265, distance: 75.3
click at [183, 233] on div at bounding box center [495, 459] width 990 height 744
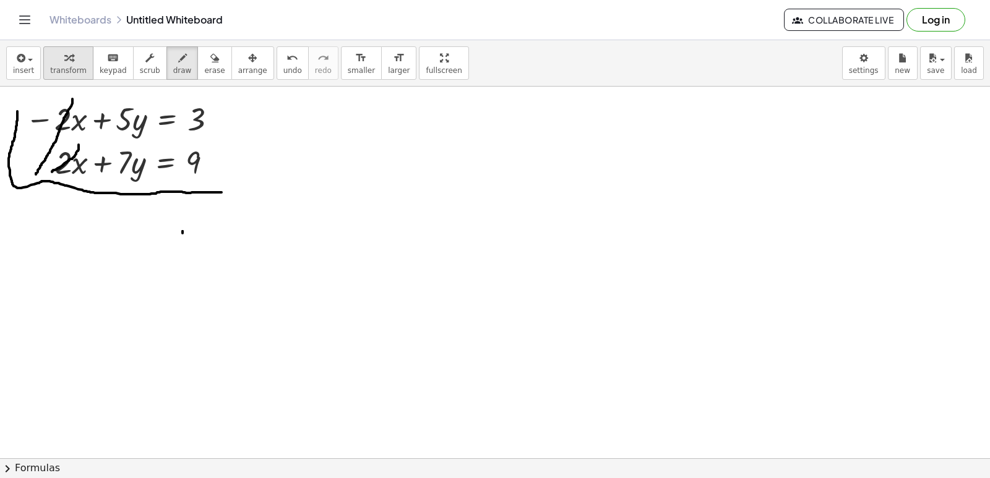
drag, startPoint x: 56, startPoint y: 60, endPoint x: 72, endPoint y: 72, distance: 20.8
click at [58, 62] on div "button" at bounding box center [68, 57] width 37 height 15
click at [236, 228] on div at bounding box center [495, 459] width 990 height 744
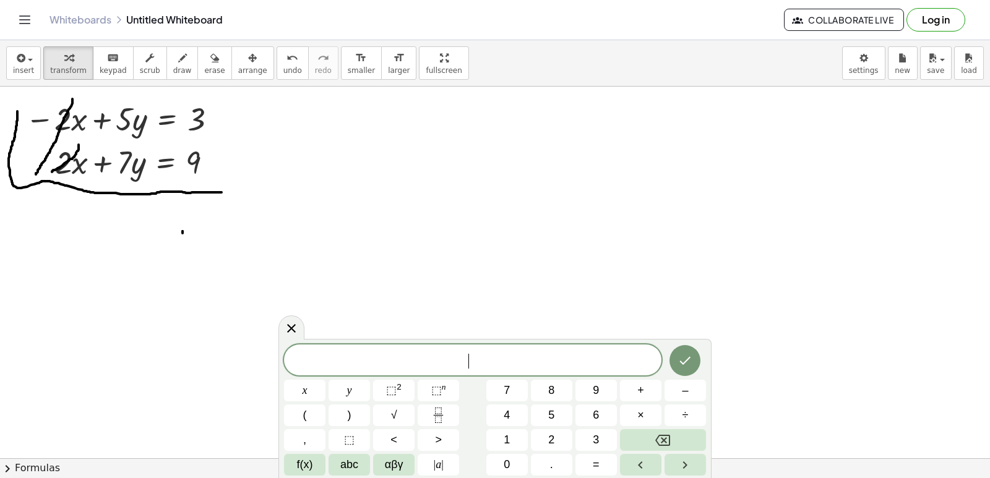
click at [236, 228] on div at bounding box center [495, 459] width 990 height 744
click at [496, 437] on button "1" at bounding box center [506, 440] width 41 height 22
click at [532, 423] on div "1 ​ x y ⬚ 2 ⬚ n 7 8 9 + – ( ) √ 4 5 6 × ÷ , ⬚ < > 1 2 3 f(x) abc αβγ | a | 0 . =" at bounding box center [495, 410] width 422 height 131
click at [539, 435] on button "2" at bounding box center [551, 440] width 41 height 22
click at [339, 385] on button "y" at bounding box center [349, 391] width 41 height 22
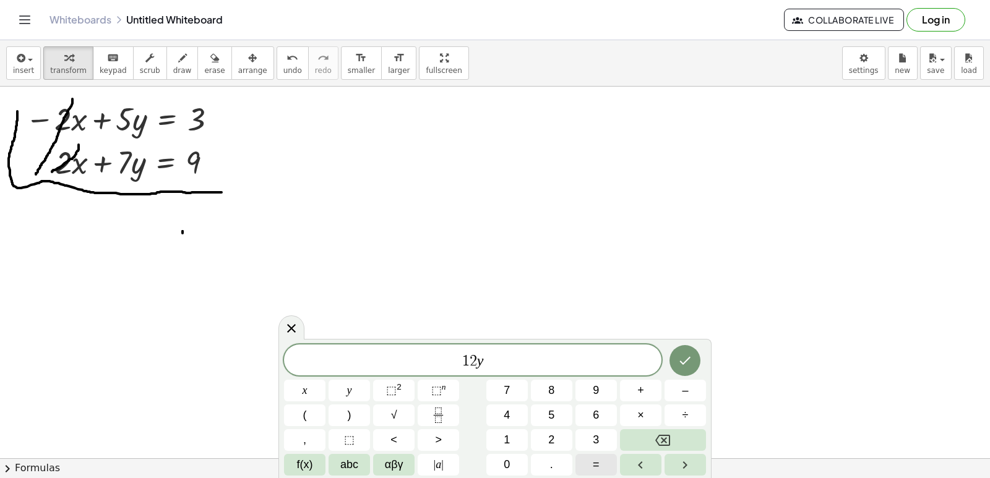
click at [593, 470] on span "=" at bounding box center [596, 465] width 7 height 17
click at [507, 436] on button "1" at bounding box center [506, 440] width 41 height 22
click at [561, 444] on button "2" at bounding box center [551, 440] width 41 height 22
click at [679, 355] on icon "Done" at bounding box center [685, 360] width 15 height 15
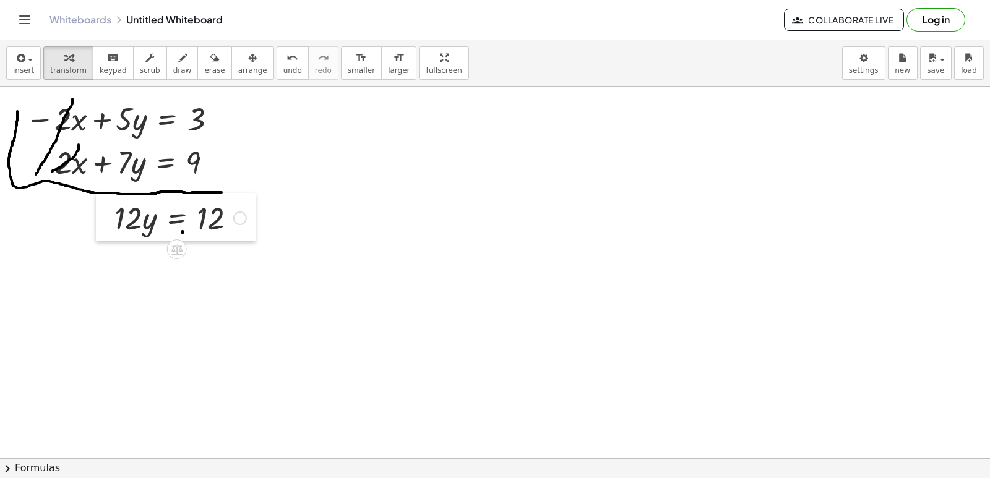
drag, startPoint x: 251, startPoint y: 264, endPoint x: 111, endPoint y: 230, distance: 144.1
click at [111, 230] on div at bounding box center [105, 217] width 19 height 48
click at [207, 218] on div at bounding box center [180, 217] width 144 height 42
drag, startPoint x: 152, startPoint y: 224, endPoint x: 194, endPoint y: 253, distance: 50.6
click at [194, 253] on div "− · 2 · x + · 5 · y = 3 + · 2 · x + · 7 · y = [DATE] · y = 12" at bounding box center [495, 459] width 990 height 744
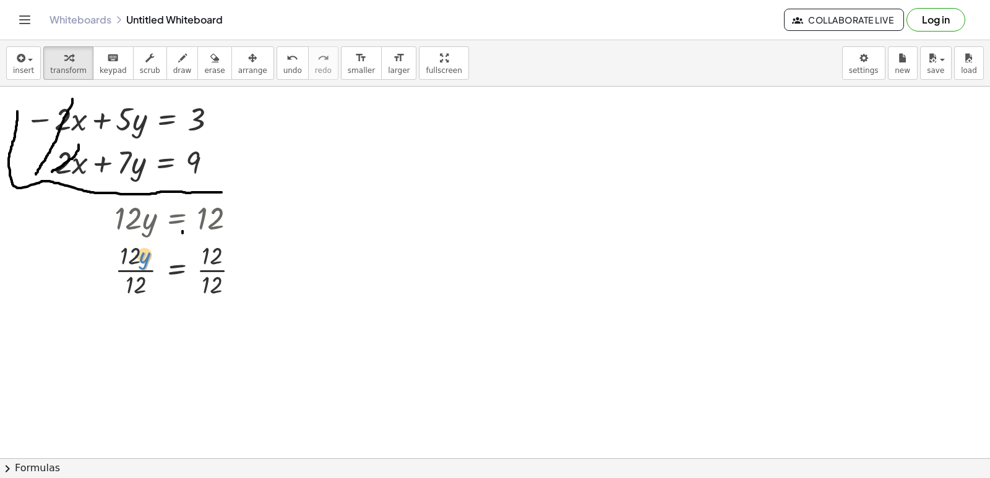
click at [147, 255] on div at bounding box center [181, 269] width 147 height 62
click at [124, 257] on div at bounding box center [181, 269] width 147 height 62
click at [175, 272] on div at bounding box center [181, 269] width 147 height 62
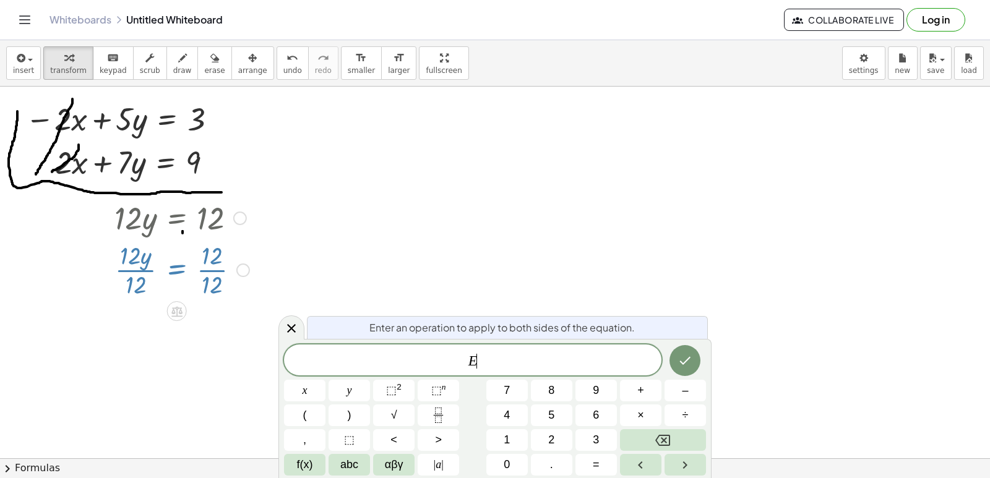
click at [208, 257] on div at bounding box center [181, 269] width 147 height 62
drag, startPoint x: 208, startPoint y: 261, endPoint x: 209, endPoint y: 267, distance: 6.2
click at [209, 267] on div at bounding box center [181, 269] width 147 height 62
drag, startPoint x: 209, startPoint y: 269, endPoint x: 213, endPoint y: 275, distance: 7.6
click at [209, 272] on div at bounding box center [181, 269] width 147 height 62
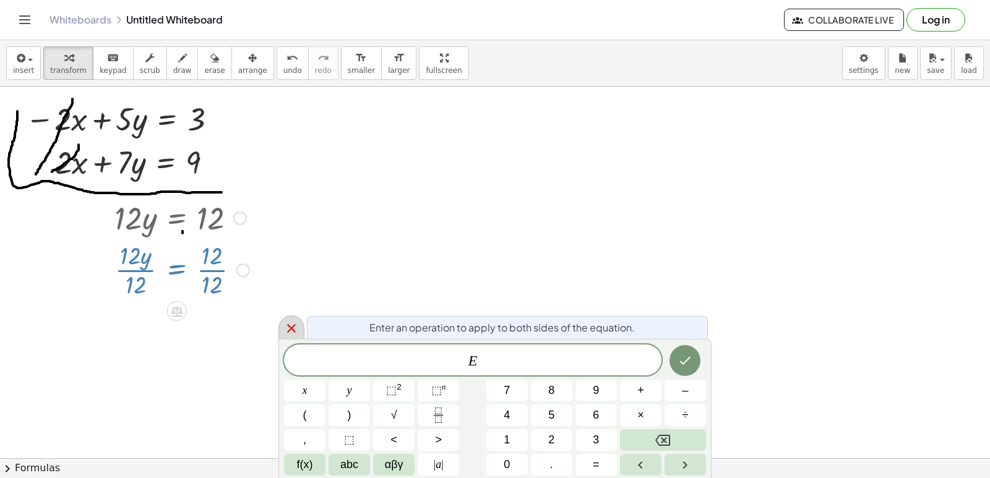
click at [290, 321] on div at bounding box center [291, 328] width 26 height 24
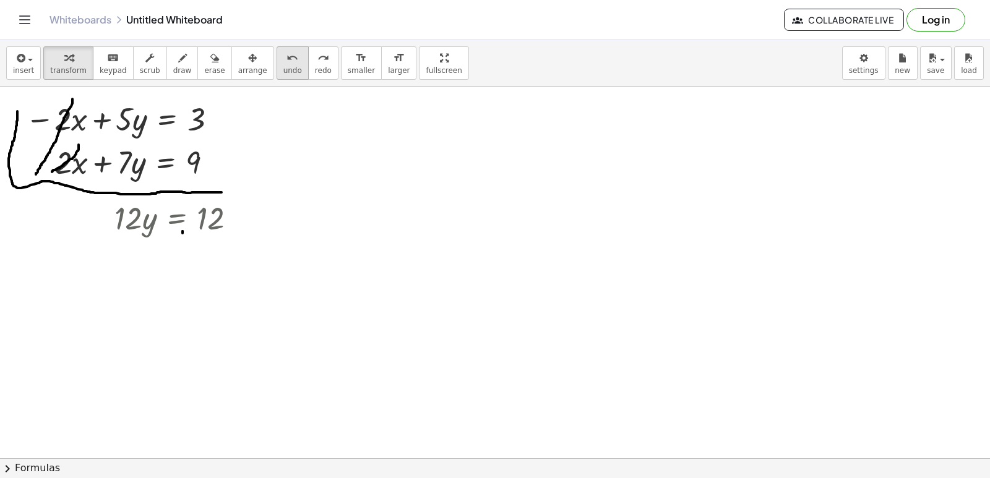
click at [283, 68] on span "undo" at bounding box center [292, 70] width 19 height 9
click at [124, 231] on div at bounding box center [180, 217] width 144 height 42
drag, startPoint x: 123, startPoint y: 215, endPoint x: 201, endPoint y: 244, distance: 83.4
click at [283, 68] on span "undo" at bounding box center [292, 70] width 19 height 9
drag, startPoint x: 145, startPoint y: 209, endPoint x: 210, endPoint y: 219, distance: 65.2
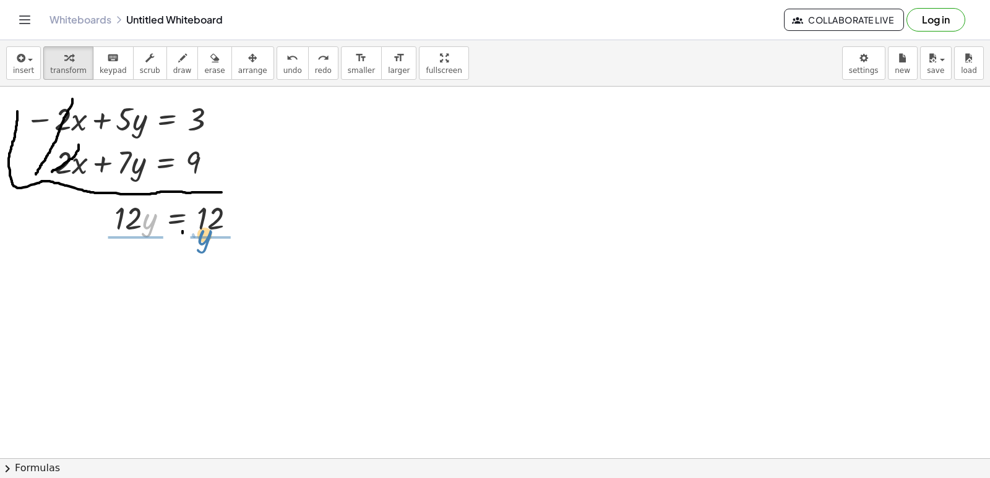
click at [210, 219] on div at bounding box center [180, 217] width 144 height 42
click at [280, 61] on button "undo undo" at bounding box center [293, 62] width 32 height 33
click at [200, 207] on div at bounding box center [180, 217] width 144 height 42
drag, startPoint x: 196, startPoint y: 208, endPoint x: 188, endPoint y: 207, distance: 8.1
click at [194, 208] on div at bounding box center [180, 217] width 144 height 42
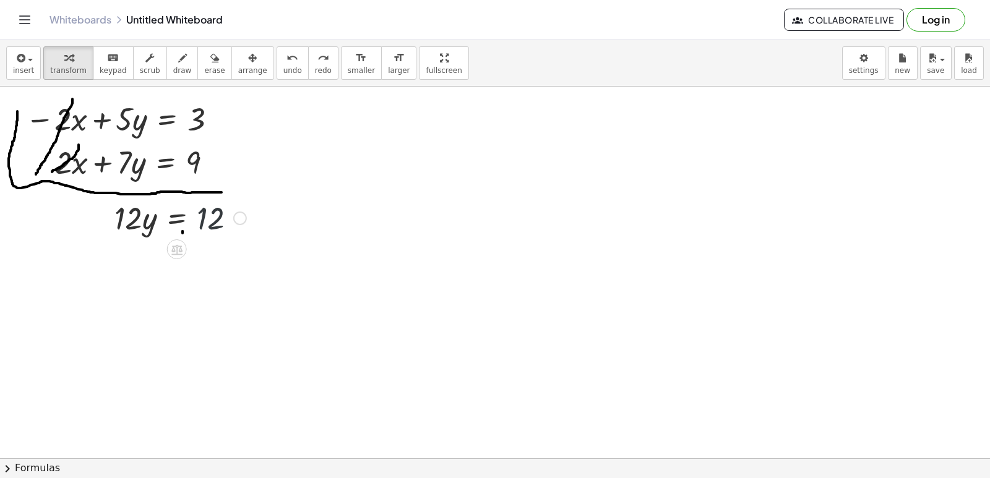
click at [150, 205] on div at bounding box center [180, 217] width 144 height 42
click at [137, 218] on div at bounding box center [180, 217] width 144 height 42
drag, startPoint x: 139, startPoint y: 221, endPoint x: 146, endPoint y: 223, distance: 7.7
click at [140, 222] on div at bounding box center [180, 217] width 144 height 42
click at [150, 223] on div at bounding box center [180, 217] width 144 height 42
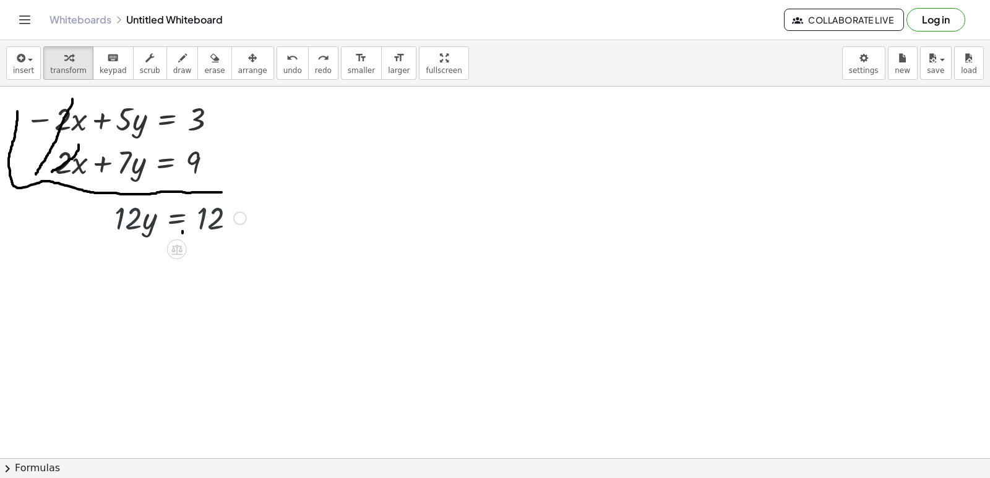
drag, startPoint x: 154, startPoint y: 221, endPoint x: 183, endPoint y: 213, distance: 29.6
click at [162, 218] on div at bounding box center [180, 217] width 144 height 42
click at [183, 213] on div at bounding box center [180, 217] width 144 height 42
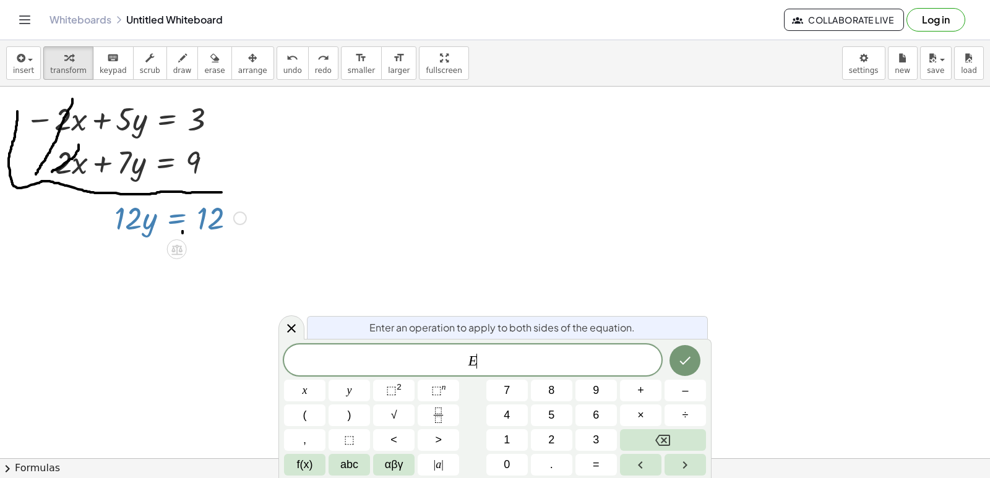
click at [179, 214] on div at bounding box center [180, 217] width 144 height 42
click at [302, 324] on div at bounding box center [291, 328] width 26 height 24
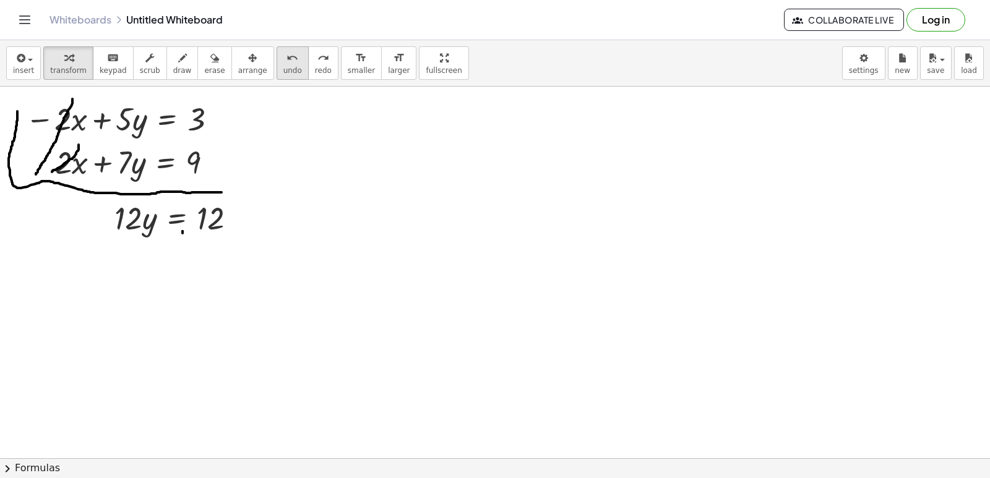
click at [277, 79] on button "undo undo" at bounding box center [293, 62] width 32 height 33
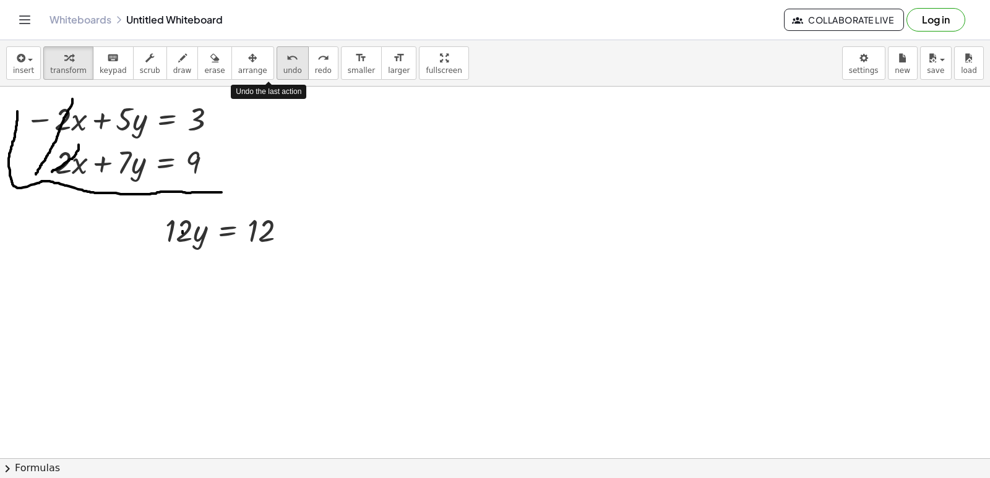
click at [277, 79] on button "undo undo" at bounding box center [293, 62] width 32 height 33
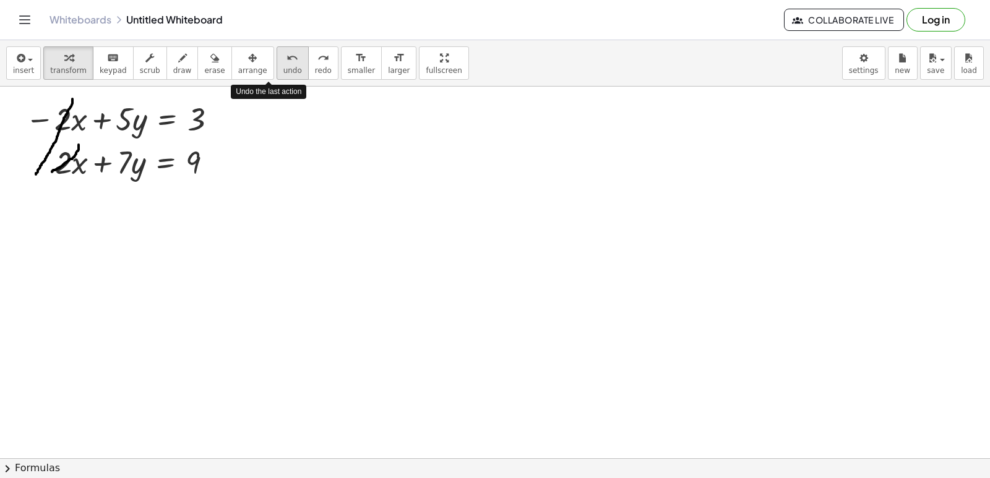
click at [277, 79] on button "undo undo" at bounding box center [293, 62] width 32 height 33
click at [264, 80] on div "insert select one: Math Expression Function Text Youtube Video Graphing Geometr…" at bounding box center [495, 63] width 990 height 46
click at [264, 82] on div "insert select one: Math Expression Function Text Youtube Video Graphing Geometr…" at bounding box center [495, 63] width 990 height 46
click at [264, 87] on div at bounding box center [495, 459] width 990 height 744
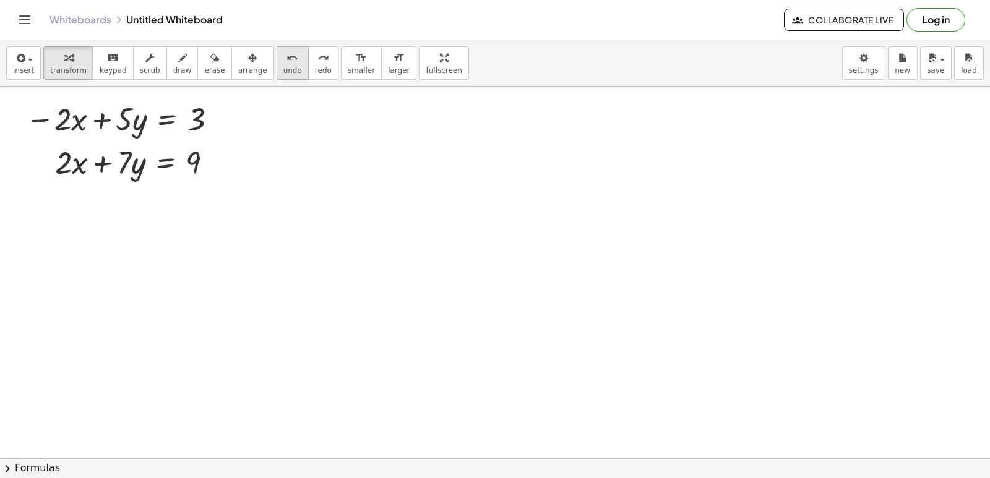
click at [283, 67] on span "undo" at bounding box center [292, 70] width 19 height 9
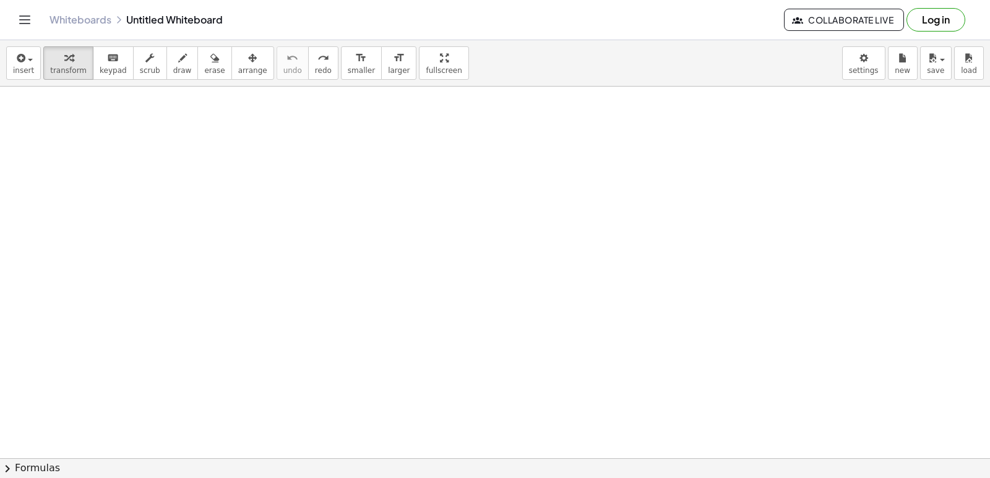
click at [343, 210] on div at bounding box center [495, 459] width 990 height 744
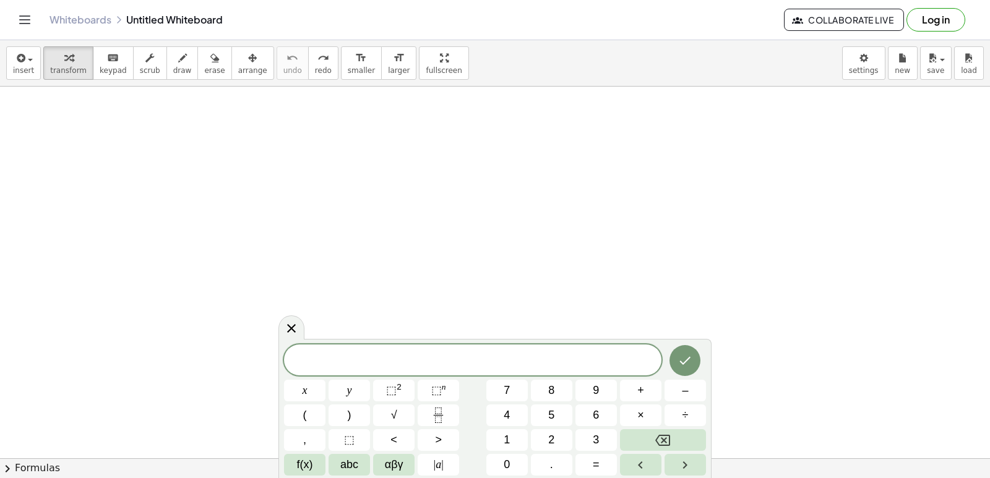
click at [290, 163] on div at bounding box center [495, 459] width 990 height 744
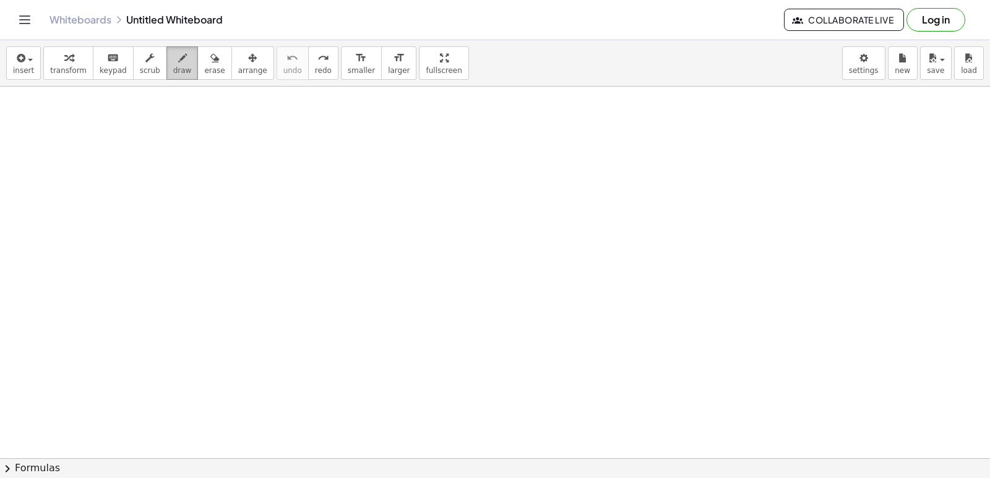
click at [173, 64] on div "button" at bounding box center [182, 57] width 19 height 15
drag, startPoint x: 233, startPoint y: 136, endPoint x: 189, endPoint y: 195, distance: 73.5
click at [189, 195] on div at bounding box center [495, 459] width 990 height 744
drag, startPoint x: 235, startPoint y: 135, endPoint x: 255, endPoint y: 189, distance: 58.2
click at [255, 189] on div at bounding box center [495, 459] width 990 height 744
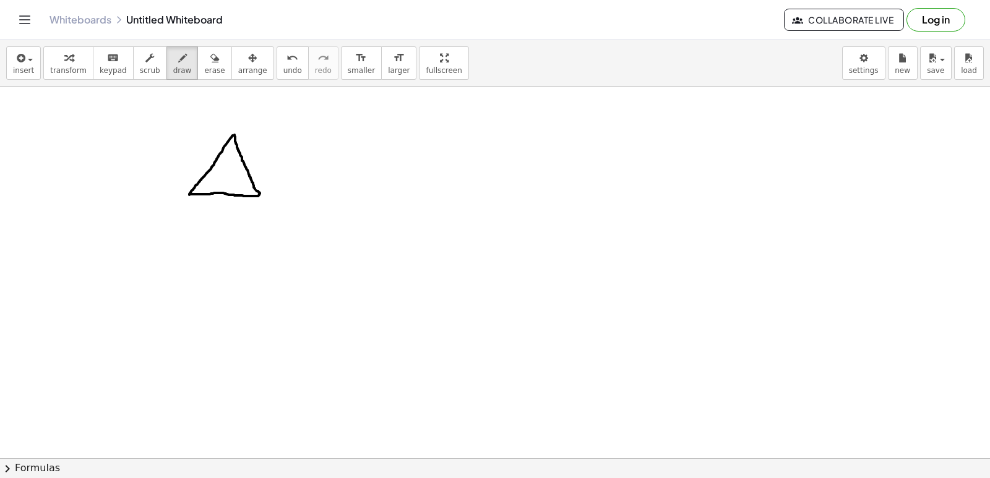
drag, startPoint x: 191, startPoint y: 194, endPoint x: 252, endPoint y: 189, distance: 61.5
click at [254, 189] on div at bounding box center [495, 459] width 990 height 744
drag, startPoint x: 187, startPoint y: 196, endPoint x: 249, endPoint y: 200, distance: 61.4
click at [255, 191] on div at bounding box center [495, 459] width 990 height 744
click at [196, 211] on div at bounding box center [495, 459] width 990 height 744
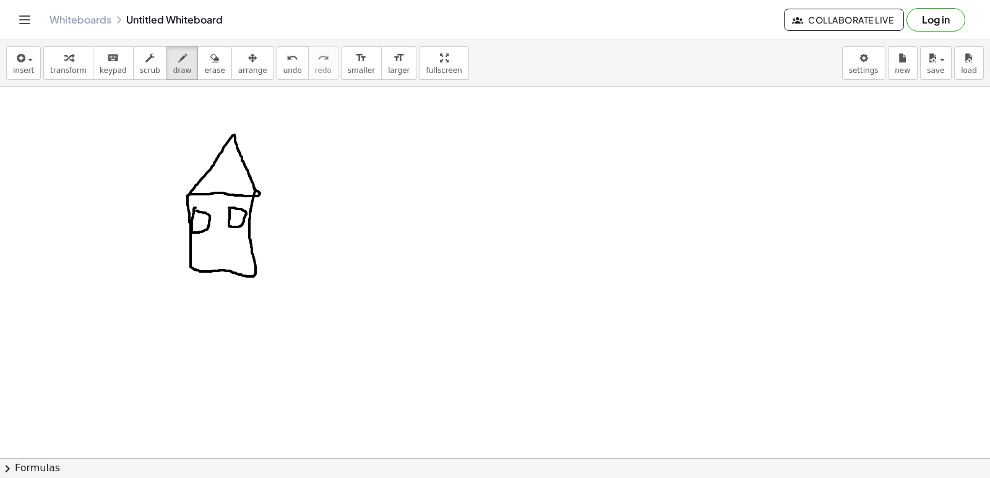
click at [231, 208] on div at bounding box center [495, 459] width 990 height 744
drag, startPoint x: 217, startPoint y: 262, endPoint x: 228, endPoint y: 269, distance: 12.7
click at [228, 269] on div at bounding box center [495, 459] width 990 height 744
click at [226, 259] on div at bounding box center [495, 459] width 990 height 744
drag, startPoint x: 217, startPoint y: 261, endPoint x: 213, endPoint y: 272, distance: 11.2
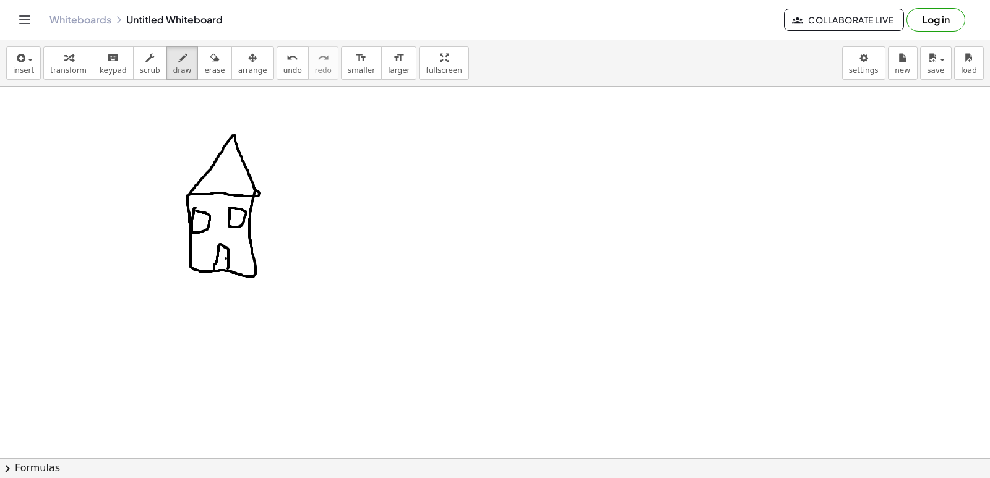
click at [213, 272] on div at bounding box center [495, 459] width 990 height 744
drag, startPoint x: 343, startPoint y: 209, endPoint x: 327, endPoint y: 284, distance: 77.3
click at [317, 289] on div at bounding box center [495, 459] width 990 height 744
drag, startPoint x: 367, startPoint y: 215, endPoint x: 350, endPoint y: 283, distance: 70.2
click at [350, 283] on div at bounding box center [495, 459] width 990 height 744
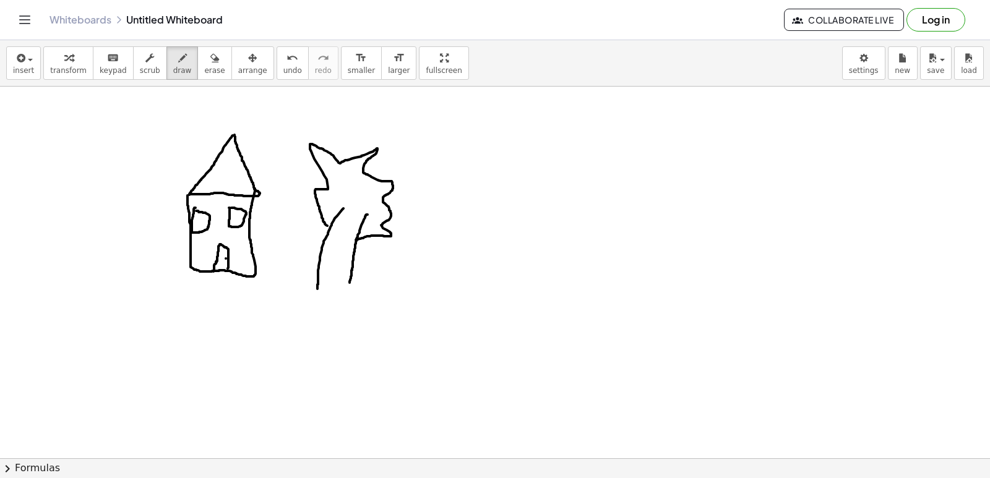
drag, startPoint x: 327, startPoint y: 226, endPoint x: 355, endPoint y: 240, distance: 31.3
click at [355, 240] on div at bounding box center [495, 459] width 990 height 744
click at [196, 81] on div "insert select one: Math Expression Function Text Youtube Video Graphing Geometr…" at bounding box center [495, 63] width 990 height 46
click at [286, 62] on icon "undo" at bounding box center [292, 58] width 12 height 15
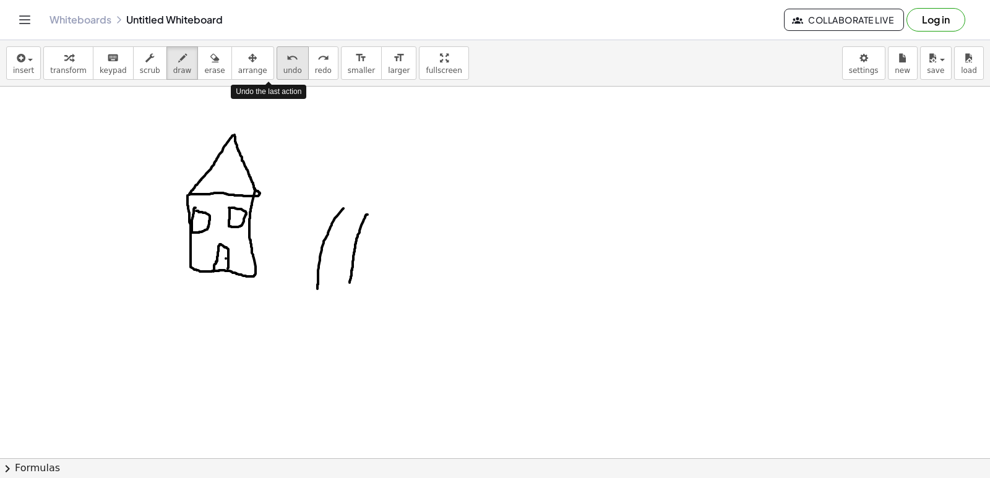
click at [286, 62] on icon "undo" at bounding box center [292, 58] width 12 height 15
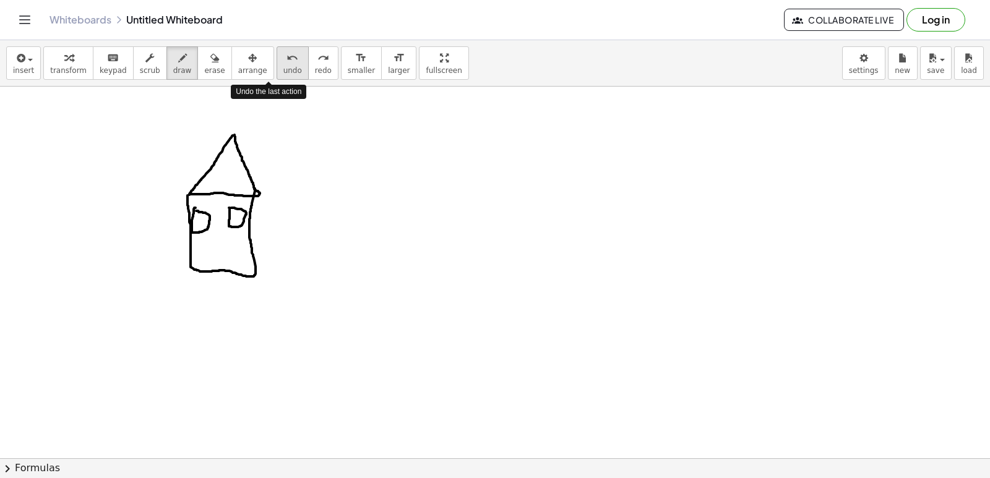
click at [286, 62] on icon "undo" at bounding box center [292, 58] width 12 height 15
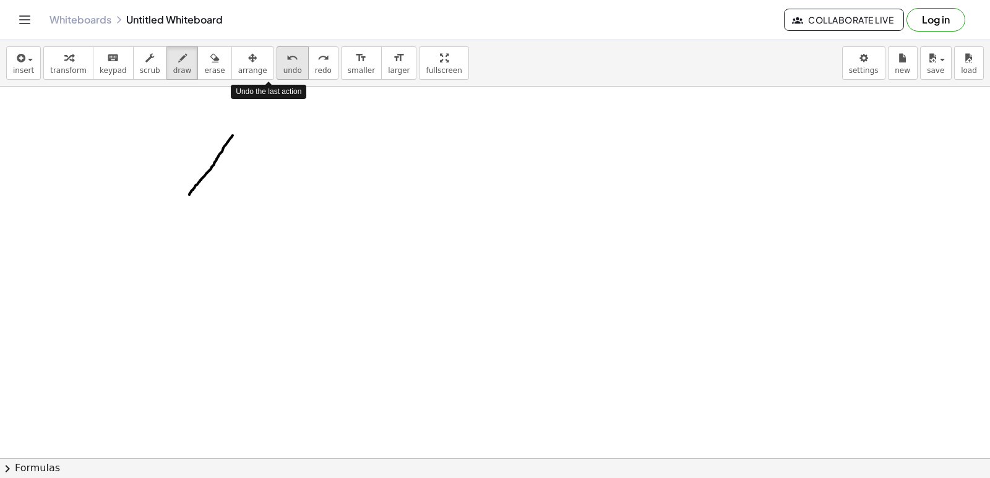
click at [286, 62] on icon "undo" at bounding box center [292, 58] width 12 height 15
click at [237, 268] on div at bounding box center [495, 459] width 990 height 744
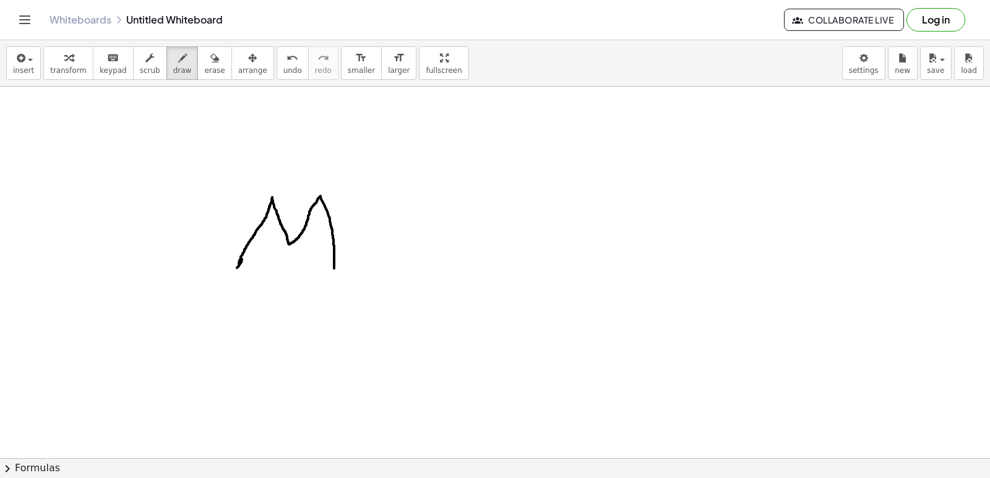
drag, startPoint x: 239, startPoint y: 264, endPoint x: 403, endPoint y: 207, distance: 174.0
click at [344, 256] on div at bounding box center [495, 459] width 990 height 744
drag, startPoint x: 403, startPoint y: 207, endPoint x: 361, endPoint y: 259, distance: 66.8
click at [361, 263] on div at bounding box center [495, 459] width 990 height 744
drag, startPoint x: 389, startPoint y: 229, endPoint x: 372, endPoint y: 189, distance: 42.7
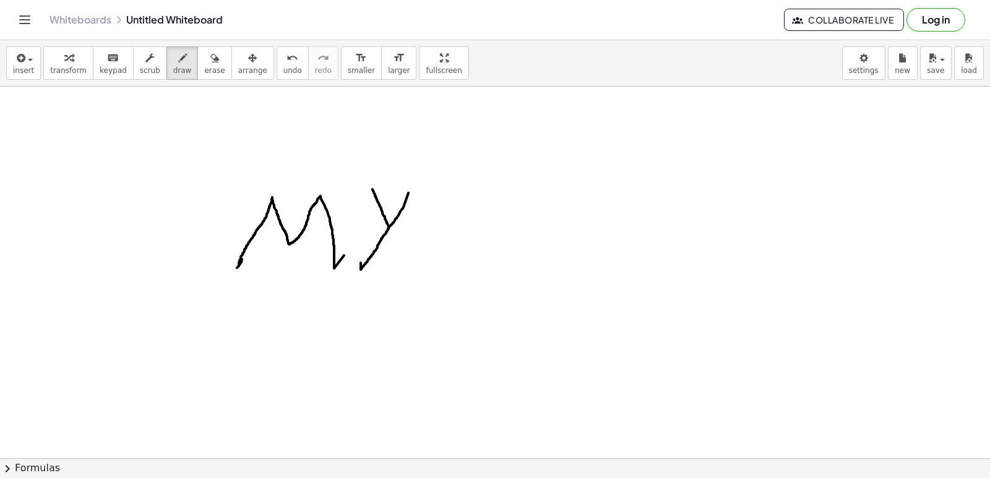
click at [372, 189] on div at bounding box center [495, 459] width 990 height 744
drag, startPoint x: 419, startPoint y: 273, endPoint x: 439, endPoint y: 259, distance: 24.9
click at [462, 267] on div at bounding box center [495, 459] width 990 height 744
drag, startPoint x: 433, startPoint y: 230, endPoint x: 456, endPoint y: 231, distance: 22.9
click at [456, 231] on div at bounding box center [495, 459] width 990 height 744
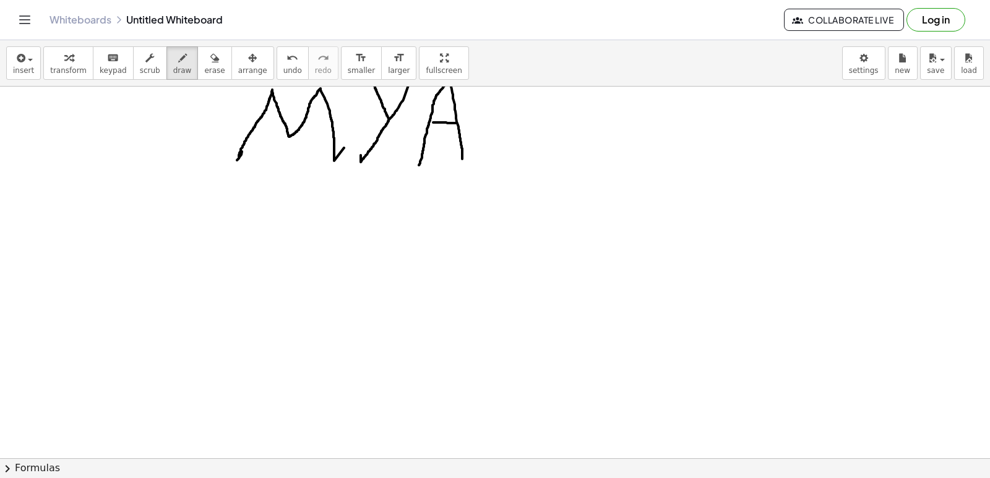
scroll to position [124, 0]
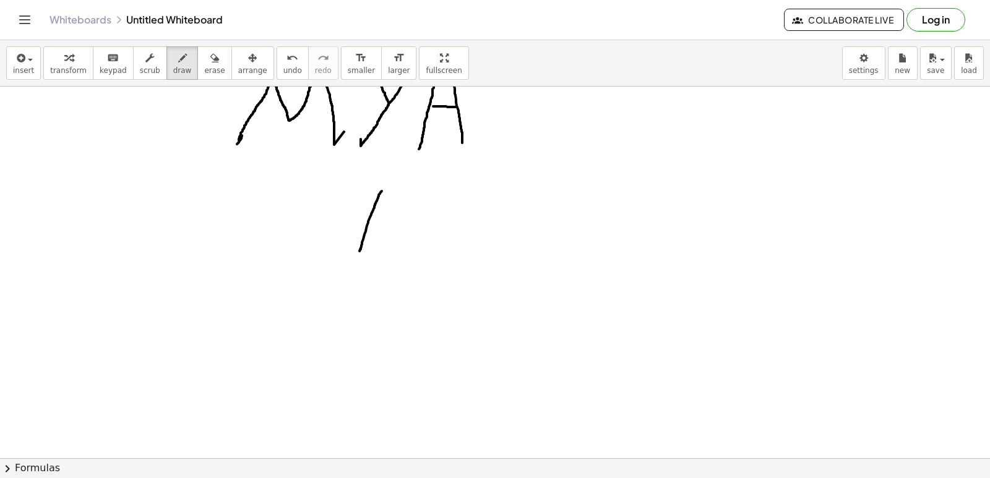
drag, startPoint x: 382, startPoint y: 191, endPoint x: 359, endPoint y: 251, distance: 64.0
click at [359, 251] on div at bounding box center [495, 335] width 990 height 744
drag, startPoint x: 366, startPoint y: 208, endPoint x: 350, endPoint y: 181, distance: 31.4
click at [350, 181] on div at bounding box center [495, 335] width 990 height 744
drag, startPoint x: 237, startPoint y: 262, endPoint x: 228, endPoint y: 313, distance: 52.2
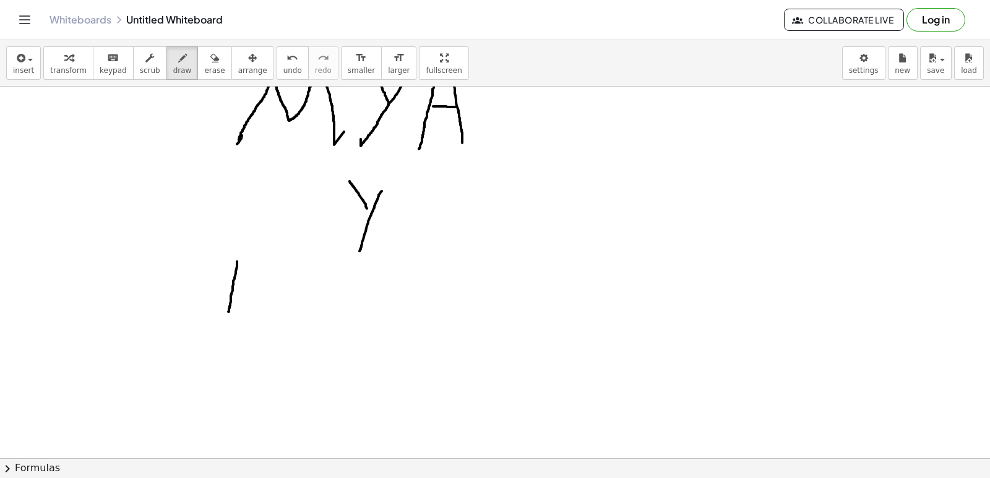
click at [228, 314] on div at bounding box center [495, 335] width 990 height 744
drag, startPoint x: 244, startPoint y: 265, endPoint x: 231, endPoint y: 316, distance: 53.0
click at [231, 316] on div at bounding box center [495, 335] width 990 height 744
drag, startPoint x: 278, startPoint y: 270, endPoint x: 268, endPoint y: 309, distance: 39.6
click at [268, 309] on div at bounding box center [495, 335] width 990 height 744
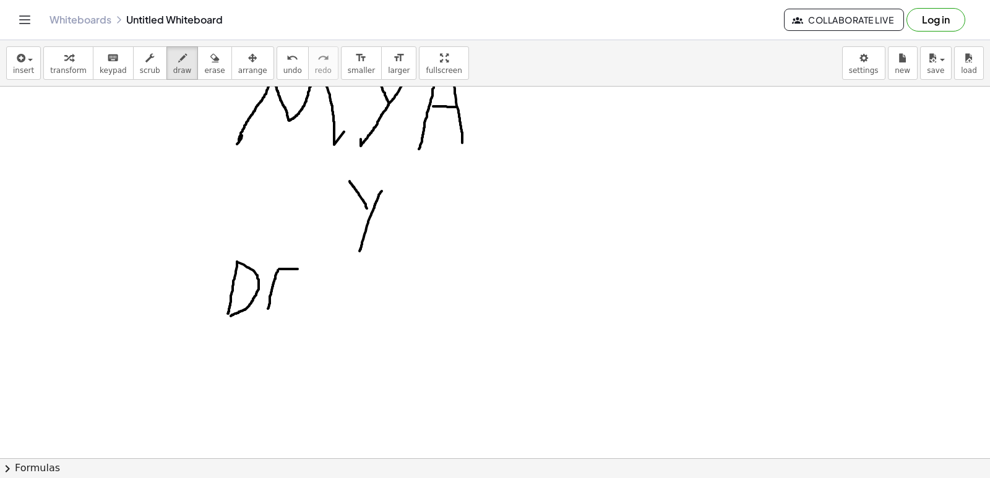
drag, startPoint x: 279, startPoint y: 269, endPoint x: 249, endPoint y: 301, distance: 43.8
click at [297, 271] on div at bounding box center [495, 335] width 990 height 744
drag, startPoint x: 277, startPoint y: 290, endPoint x: 293, endPoint y: 286, distance: 16.4
click at [293, 286] on div at bounding box center [495, 335] width 990 height 744
drag, startPoint x: 270, startPoint y: 311, endPoint x: 296, endPoint y: 309, distance: 26.7
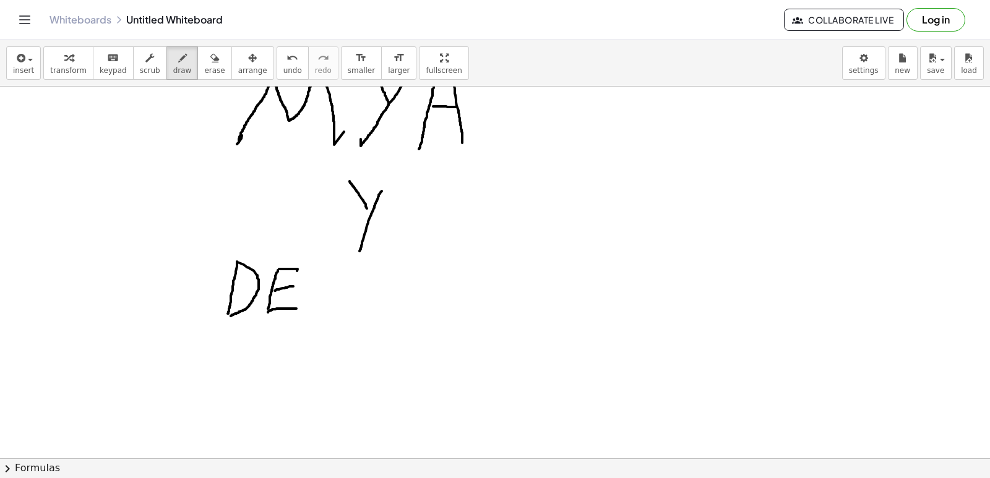
click at [296, 309] on div at bounding box center [495, 335] width 990 height 744
drag, startPoint x: 310, startPoint y: 322, endPoint x: 337, endPoint y: 334, distance: 29.1
click at [337, 334] on div at bounding box center [495, 335] width 990 height 744
drag, startPoint x: 358, startPoint y: 262, endPoint x: 376, endPoint y: 295, distance: 37.4
click at [371, 322] on div at bounding box center [495, 335] width 990 height 744
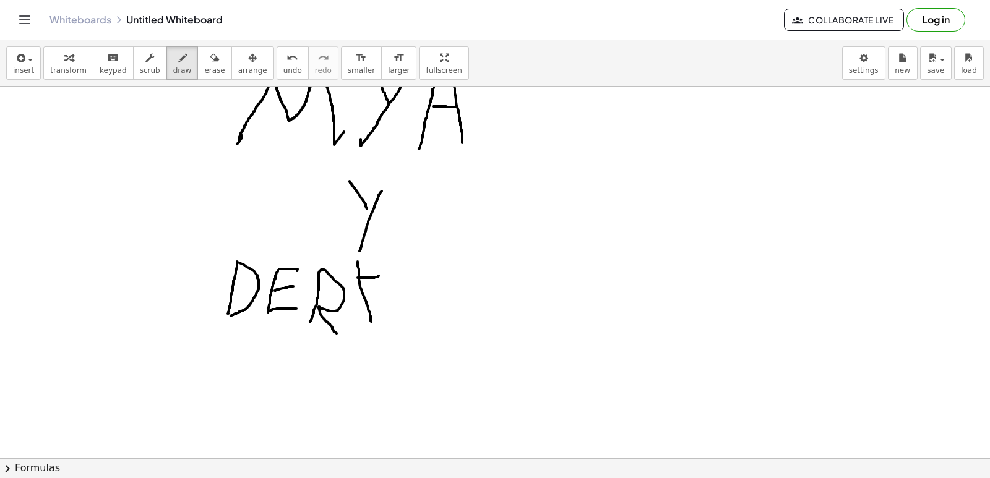
drag, startPoint x: 358, startPoint y: 278, endPoint x: 384, endPoint y: 275, distance: 26.7
click at [384, 275] on div at bounding box center [495, 335] width 990 height 744
drag, startPoint x: 367, startPoint y: 302, endPoint x: 377, endPoint y: 298, distance: 10.6
click at [383, 297] on div at bounding box center [495, 335] width 990 height 744
drag, startPoint x: 374, startPoint y: 322, endPoint x: 394, endPoint y: 322, distance: 19.2
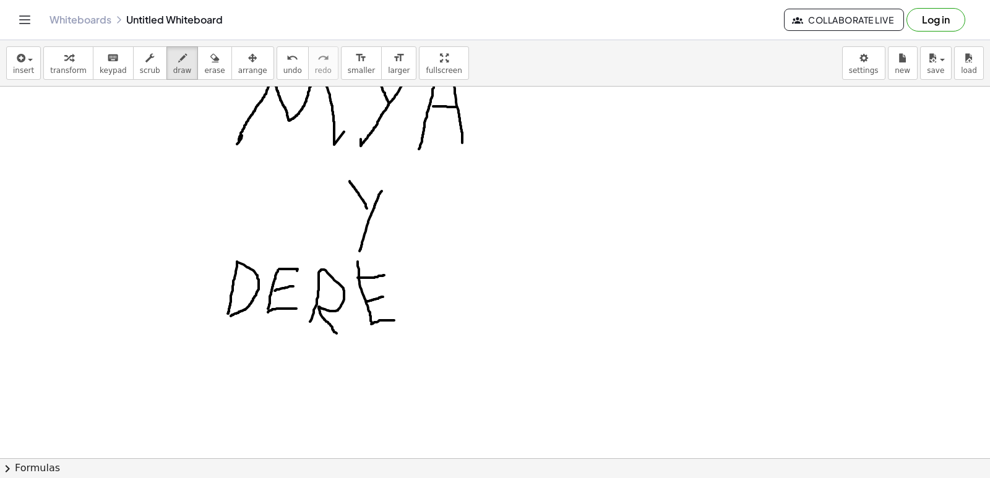
click at [396, 319] on div at bounding box center [495, 335] width 990 height 744
drag, startPoint x: 194, startPoint y: 62, endPoint x: 197, endPoint y: 74, distance: 11.6
click at [210, 62] on icon "button" at bounding box center [214, 58] width 9 height 15
drag, startPoint x: 160, startPoint y: 60, endPoint x: 175, endPoint y: 82, distance: 26.8
click at [171, 76] on button "draw" at bounding box center [182, 62] width 32 height 33
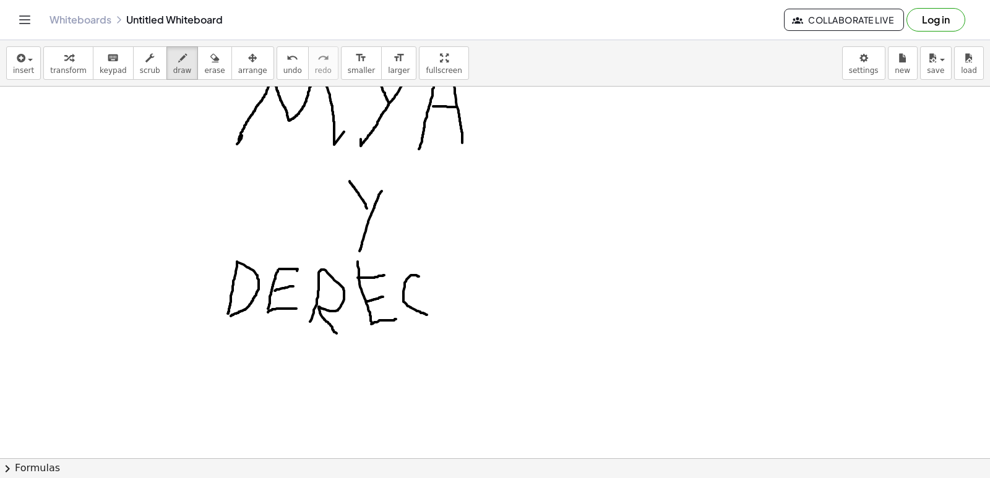
drag, startPoint x: 418, startPoint y: 277, endPoint x: 432, endPoint y: 306, distance: 32.4
click at [428, 315] on div at bounding box center [495, 335] width 990 height 744
drag, startPoint x: 439, startPoint y: 264, endPoint x: 446, endPoint y: 317, distance: 53.0
click at [446, 317] on div at bounding box center [495, 335] width 990 height 744
drag, startPoint x: 442, startPoint y: 290, endPoint x: 452, endPoint y: 296, distance: 11.9
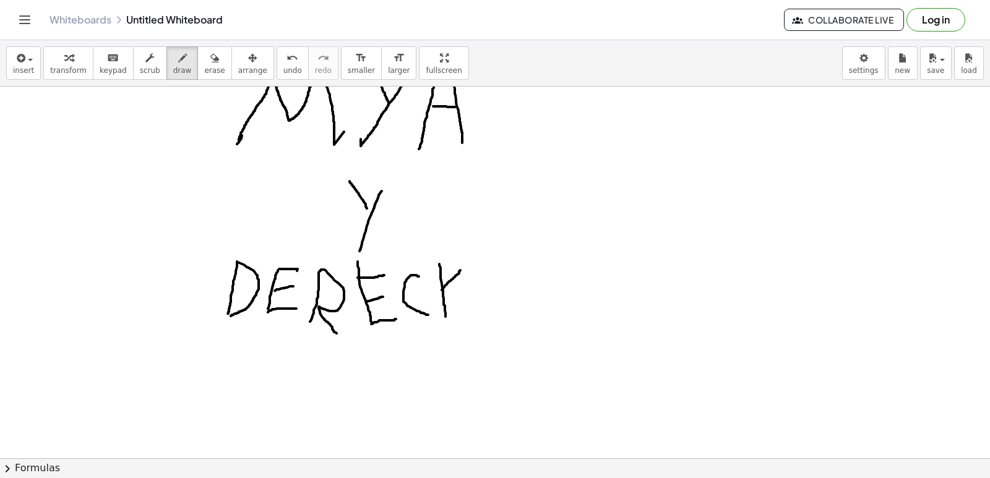
click at [462, 267] on div at bounding box center [495, 335] width 990 height 744
drag, startPoint x: 446, startPoint y: 293, endPoint x: 467, endPoint y: 315, distance: 30.6
click at [467, 315] on div at bounding box center [495, 335] width 990 height 744
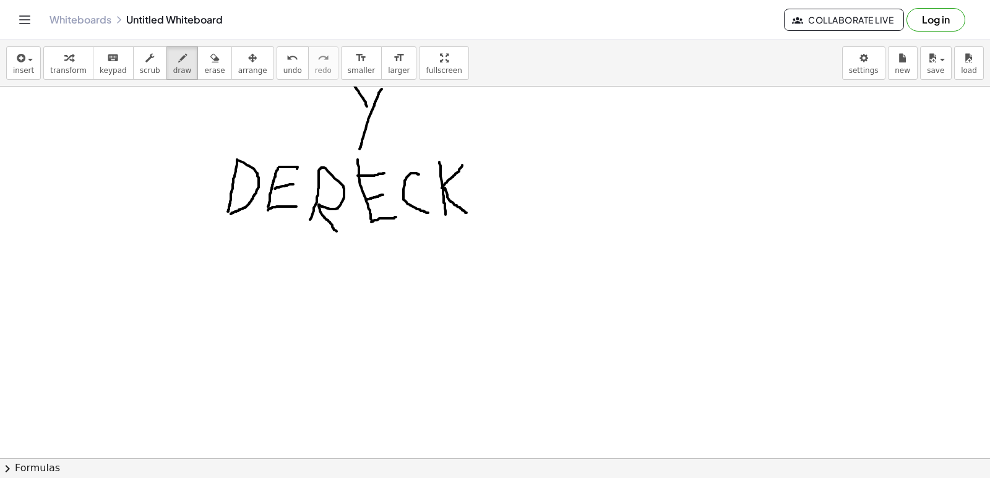
scroll to position [248, 0]
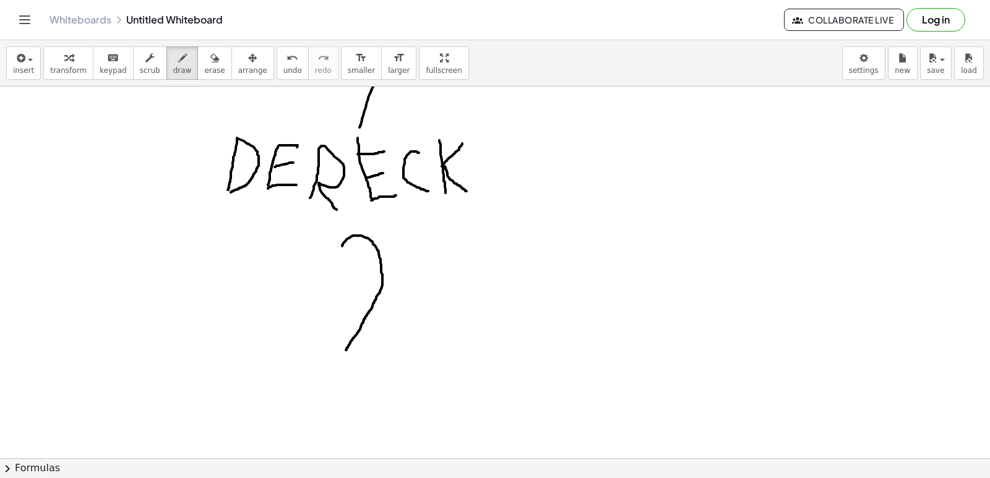
drag, startPoint x: 343, startPoint y: 243, endPoint x: 344, endPoint y: 290, distance: 46.4
click at [345, 320] on div at bounding box center [495, 211] width 990 height 744
drag, startPoint x: 344, startPoint y: 247, endPoint x: 342, endPoint y: 340, distance: 93.5
click at [342, 340] on div at bounding box center [495, 211] width 990 height 744
click at [210, 64] on icon "button" at bounding box center [214, 58] width 9 height 15
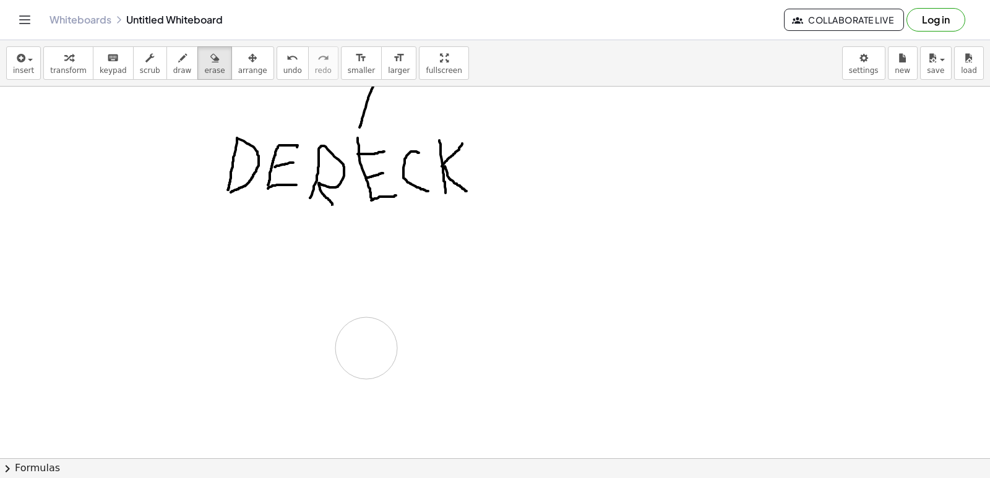
drag, startPoint x: 363, startPoint y: 231, endPoint x: 199, endPoint y: 131, distance: 192.2
click at [338, 320] on div at bounding box center [495, 211] width 990 height 744
drag, startPoint x: 155, startPoint y: 71, endPoint x: 217, endPoint y: 151, distance: 101.9
click at [165, 83] on div "insert select one: Math Expression Function Text Youtube Video Graphing Geometr…" at bounding box center [495, 63] width 990 height 46
drag, startPoint x: 339, startPoint y: 252, endPoint x: 340, endPoint y: 332, distance: 79.8
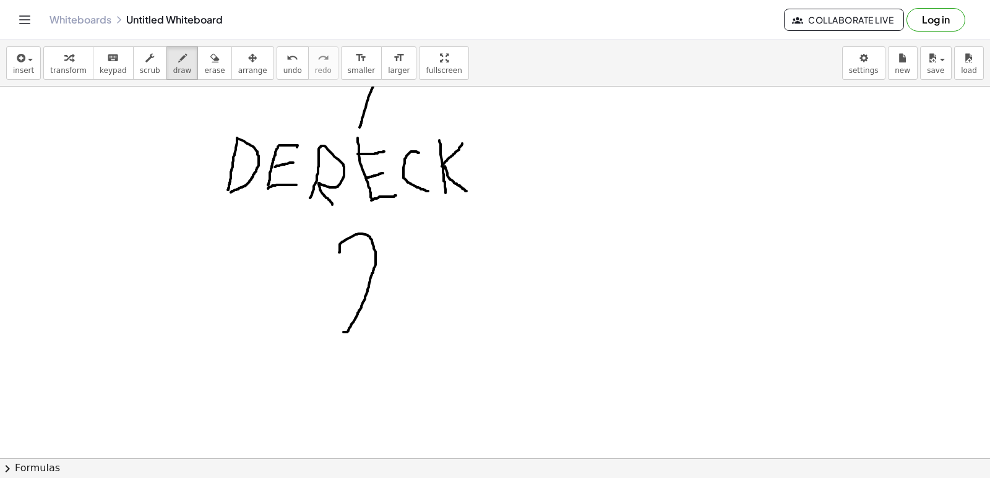
click at [342, 332] on div at bounding box center [495, 211] width 990 height 744
drag, startPoint x: 340, startPoint y: 248, endPoint x: 335, endPoint y: 327, distance: 78.7
click at [336, 331] on div at bounding box center [495, 211] width 990 height 744
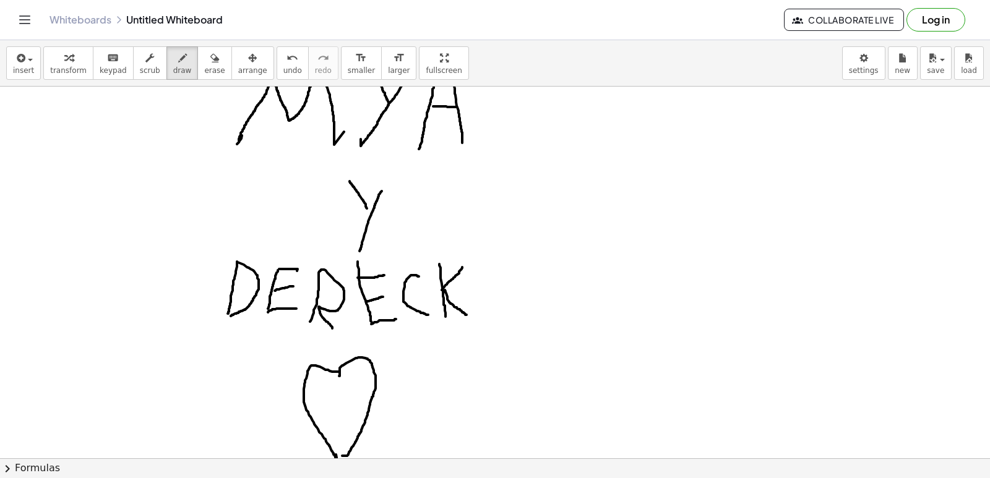
scroll to position [62, 0]
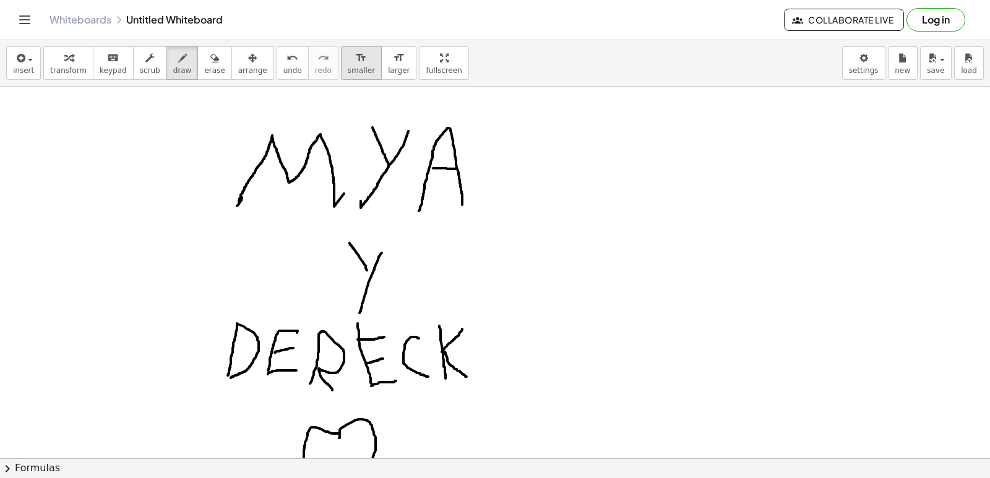
click at [348, 68] on span "smaller" at bounding box center [361, 70] width 27 height 9
click at [348, 71] on span "smaller" at bounding box center [361, 70] width 27 height 9
click at [210, 59] on icon "button" at bounding box center [214, 58] width 9 height 15
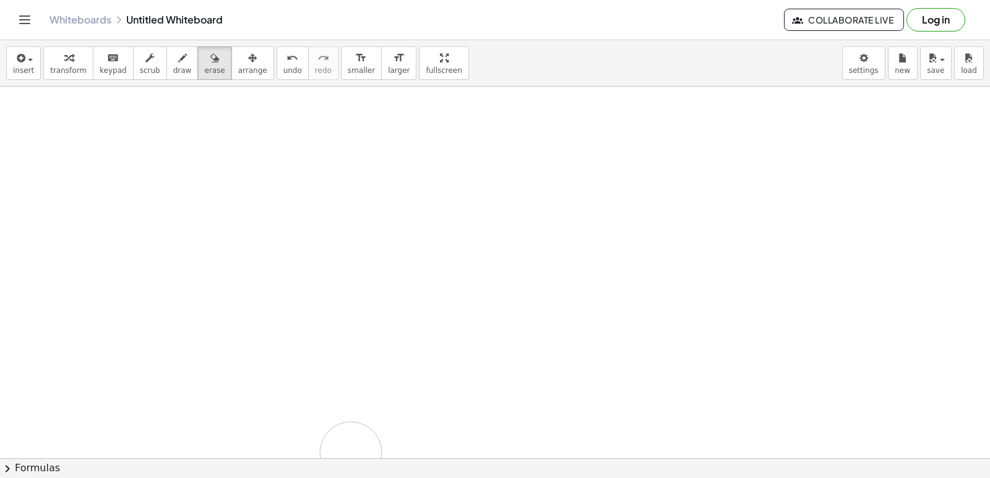
drag, startPoint x: 562, startPoint y: 196, endPoint x: 373, endPoint y: 383, distance: 266.5
click at [373, 383] on div at bounding box center [495, 397] width 990 height 744
drag, startPoint x: 411, startPoint y: 275, endPoint x: 273, endPoint y: 185, distance: 164.6
click at [236, 191] on div at bounding box center [495, 149] width 990 height 744
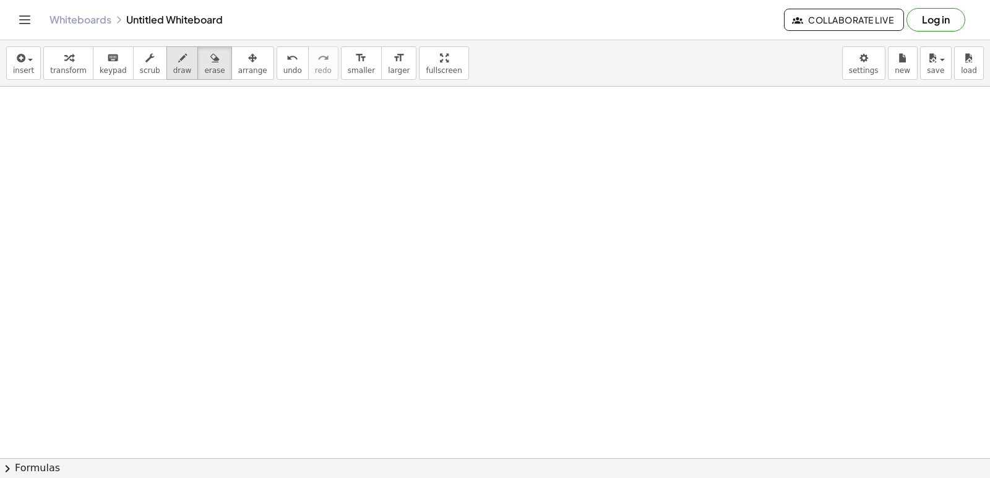
click at [173, 61] on div "button" at bounding box center [182, 57] width 19 height 15
drag, startPoint x: 116, startPoint y: 299, endPoint x: 156, endPoint y: 295, distance: 39.8
click at [156, 295] on div at bounding box center [495, 149] width 990 height 744
drag, startPoint x: 132, startPoint y: 267, endPoint x: 157, endPoint y: 260, distance: 25.8
click at [157, 260] on div at bounding box center [495, 149] width 990 height 744
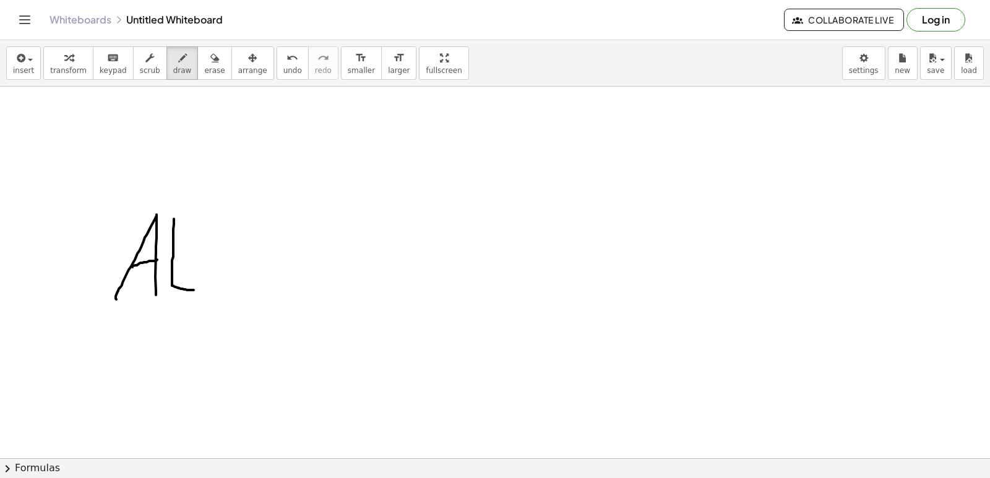
drag, startPoint x: 174, startPoint y: 220, endPoint x: 194, endPoint y: 290, distance: 72.8
click at [194, 290] on div at bounding box center [495, 149] width 990 height 744
drag, startPoint x: 212, startPoint y: 219, endPoint x: 225, endPoint y: 288, distance: 70.5
click at [225, 291] on div at bounding box center [495, 149] width 990 height 744
drag, startPoint x: 207, startPoint y: 228, endPoint x: 231, endPoint y: 228, distance: 23.5
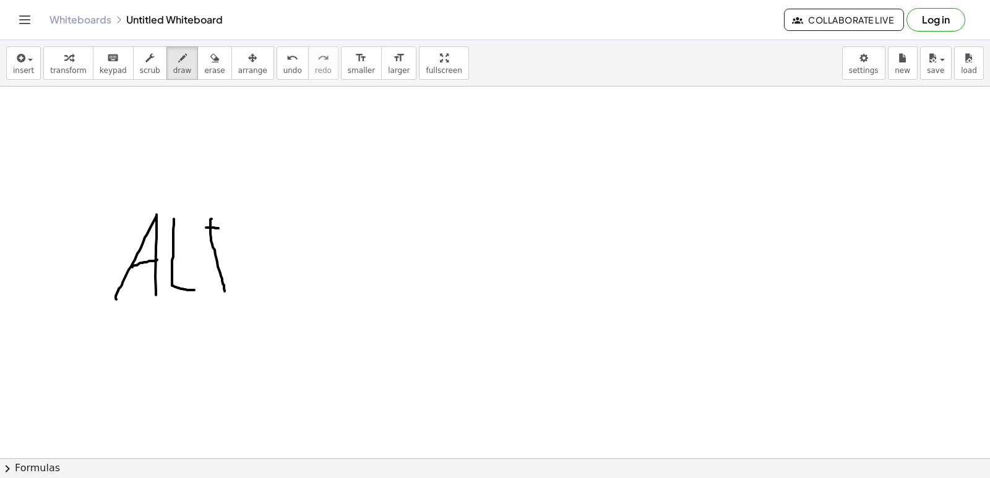
click at [231, 228] on div at bounding box center [495, 149] width 990 height 744
drag, startPoint x: 217, startPoint y: 265, endPoint x: 227, endPoint y: 263, distance: 10.8
click at [227, 263] on div at bounding box center [495, 149] width 990 height 744
drag, startPoint x: 226, startPoint y: 291, endPoint x: 244, endPoint y: 288, distance: 17.6
click at [244, 288] on div at bounding box center [495, 149] width 990 height 744
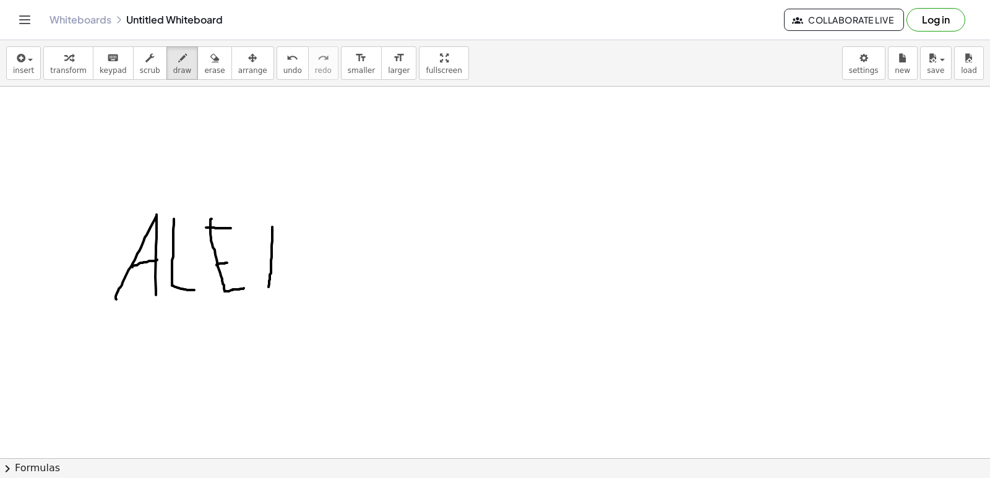
drag, startPoint x: 272, startPoint y: 227, endPoint x: 271, endPoint y: 285, distance: 58.2
click at [269, 289] on div at bounding box center [495, 149] width 990 height 744
drag, startPoint x: 277, startPoint y: 228, endPoint x: 291, endPoint y: 238, distance: 17.3
click at [294, 232] on div at bounding box center [495, 149] width 990 height 744
drag, startPoint x: 275, startPoint y: 261, endPoint x: 293, endPoint y: 254, distance: 19.2
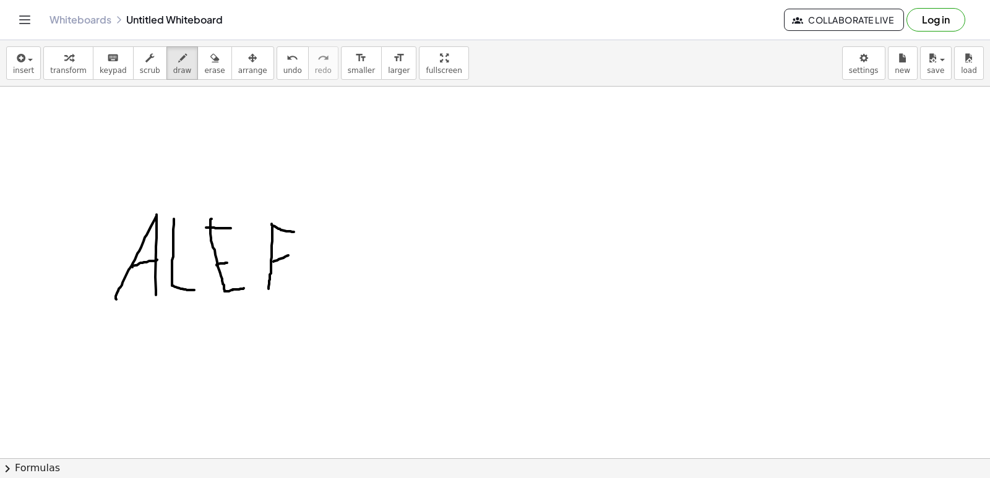
click at [293, 254] on div at bounding box center [495, 149] width 990 height 744
drag, startPoint x: 265, startPoint y: 290, endPoint x: 286, endPoint y: 290, distance: 21.0
click at [285, 290] on div at bounding box center [495, 149] width 990 height 744
drag, startPoint x: 359, startPoint y: 248, endPoint x: 359, endPoint y: 272, distance: 24.1
click at [359, 278] on div at bounding box center [495, 149] width 990 height 744
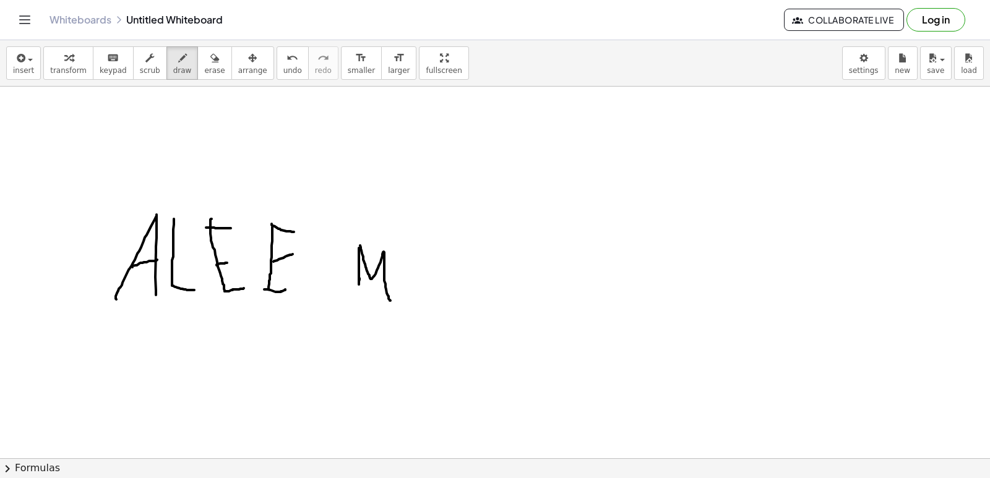
drag, startPoint x: 360, startPoint y: 246, endPoint x: 405, endPoint y: 279, distance: 56.2
click at [393, 299] on div at bounding box center [495, 149] width 990 height 744
drag, startPoint x: 408, startPoint y: 255, endPoint x: 463, endPoint y: 312, distance: 79.2
click at [423, 303] on div at bounding box center [495, 149] width 990 height 744
drag, startPoint x: 460, startPoint y: 287, endPoint x: 475, endPoint y: 301, distance: 20.6
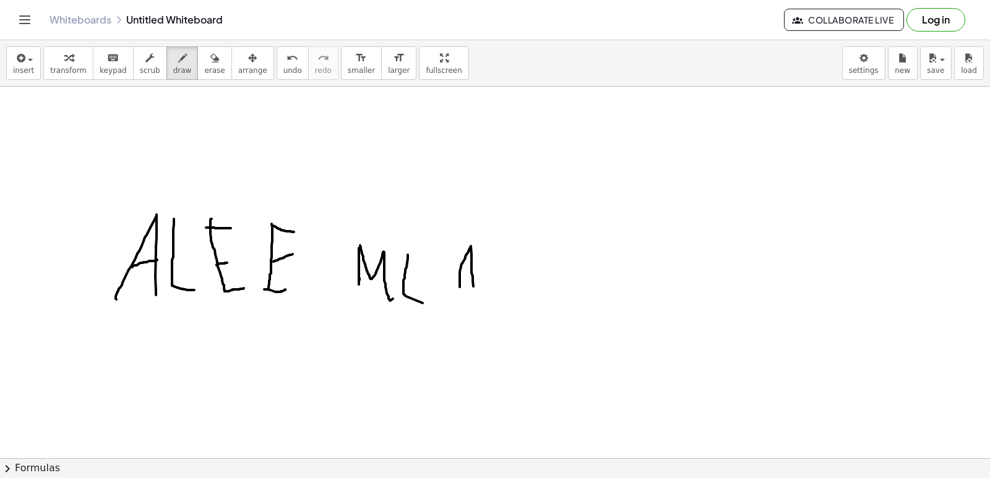
click at [475, 302] on div at bounding box center [495, 149] width 990 height 744
drag, startPoint x: 460, startPoint y: 262, endPoint x: 470, endPoint y: 267, distance: 10.2
click at [470, 266] on div at bounding box center [495, 149] width 990 height 744
drag, startPoint x: 491, startPoint y: 258, endPoint x: 533, endPoint y: 257, distance: 42.1
click at [533, 257] on div at bounding box center [495, 149] width 990 height 744
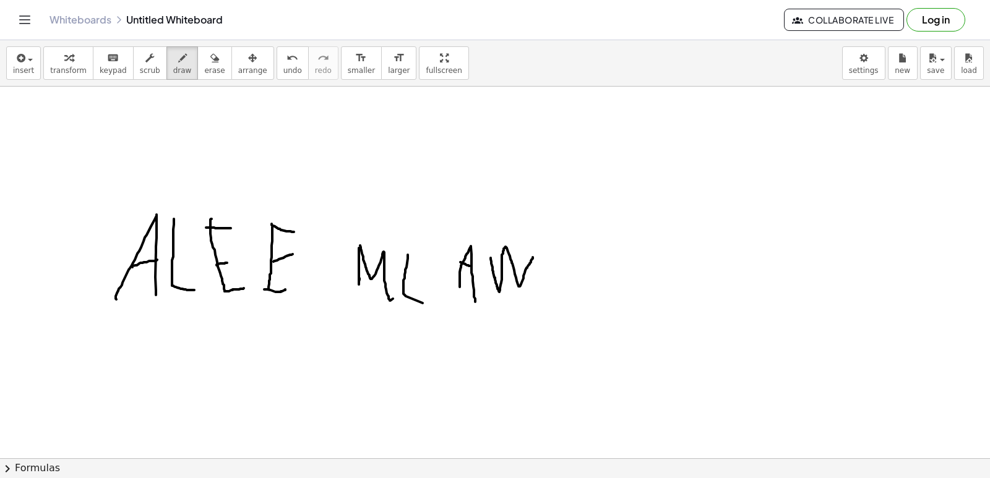
click at [219, 86] on div "insert select one: Math Expression Function Text Youtube Video Graphing Geometr…" at bounding box center [495, 63] width 990 height 46
drag, startPoint x: 465, startPoint y: 160, endPoint x: 455, endPoint y: 232, distance: 72.5
click at [455, 232] on div at bounding box center [495, 149] width 990 height 744
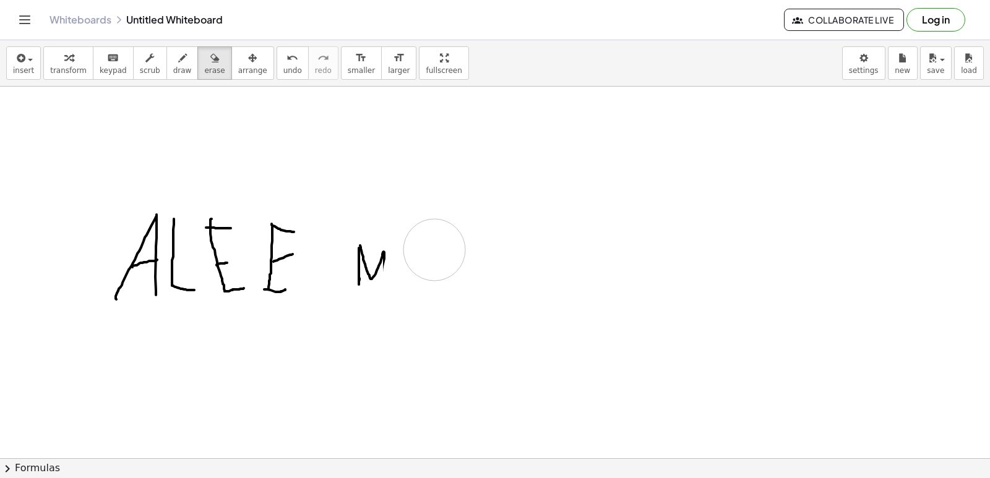
drag, startPoint x: 426, startPoint y: 212, endPoint x: 438, endPoint y: 270, distance: 58.9
click at [442, 303] on div at bounding box center [495, 149] width 990 height 744
drag, startPoint x: 388, startPoint y: 358, endPoint x: 334, endPoint y: 245, distance: 125.6
click at [359, 237] on div at bounding box center [495, 149] width 990 height 744
click at [189, 86] on div "insert select one: Math Expression Function Text Youtube Video Graphing Geometr…" at bounding box center [495, 63] width 990 height 46
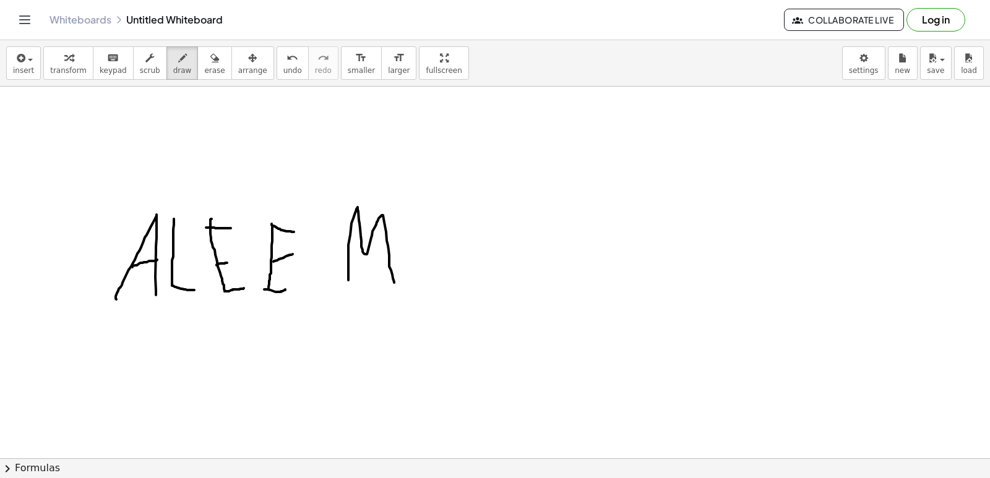
drag, startPoint x: 348, startPoint y: 280, endPoint x: 401, endPoint y: 246, distance: 63.0
click at [394, 278] on div at bounding box center [495, 149] width 990 height 744
drag, startPoint x: 405, startPoint y: 212, endPoint x: 408, endPoint y: 279, distance: 66.9
click at [408, 279] on div at bounding box center [495, 149] width 990 height 744
drag, startPoint x: 452, startPoint y: 286, endPoint x: 460, endPoint y: 264, distance: 24.3
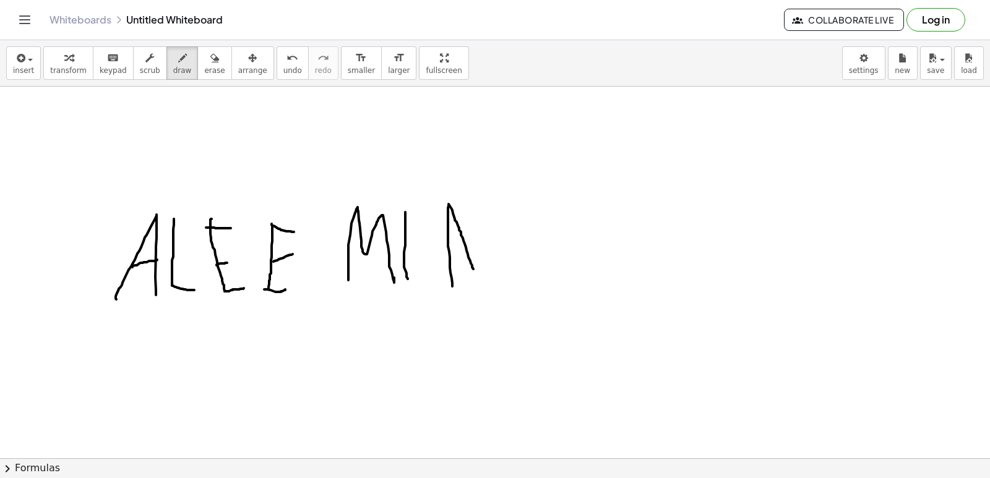
click at [470, 270] on div at bounding box center [495, 149] width 990 height 744
drag, startPoint x: 447, startPoint y: 239, endPoint x: 460, endPoint y: 238, distance: 13.1
click at [460, 238] on div at bounding box center [495, 149] width 990 height 744
drag, startPoint x: 497, startPoint y: 278, endPoint x: 546, endPoint y: 283, distance: 49.1
click at [546, 283] on div at bounding box center [495, 149] width 990 height 744
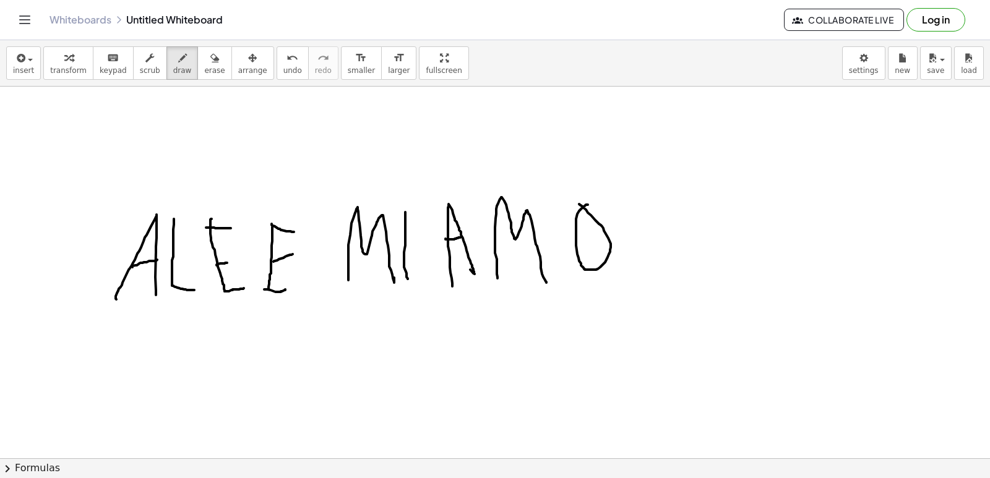
drag, startPoint x: 588, startPoint y: 205, endPoint x: 608, endPoint y: 220, distance: 25.1
click at [577, 204] on div at bounding box center [495, 149] width 990 height 744
drag, startPoint x: 639, startPoint y: 282, endPoint x: 631, endPoint y: 225, distance: 58.0
click at [642, 227] on div at bounding box center [495, 149] width 990 height 744
drag, startPoint x: 200, startPoint y: 72, endPoint x: 225, endPoint y: 89, distance: 29.7
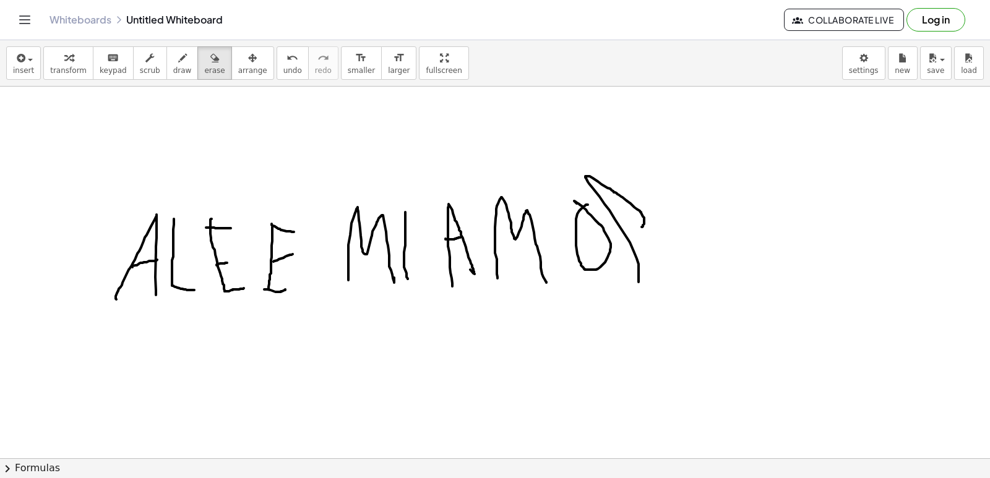
click at [225, 89] on div "insert select one: Math Expression Function Text Youtube Video Graphing Geometr…" at bounding box center [495, 259] width 990 height 438
drag, startPoint x: 606, startPoint y: 133, endPoint x: 650, endPoint y: 259, distance: 133.7
click at [650, 259] on div at bounding box center [495, 149] width 990 height 744
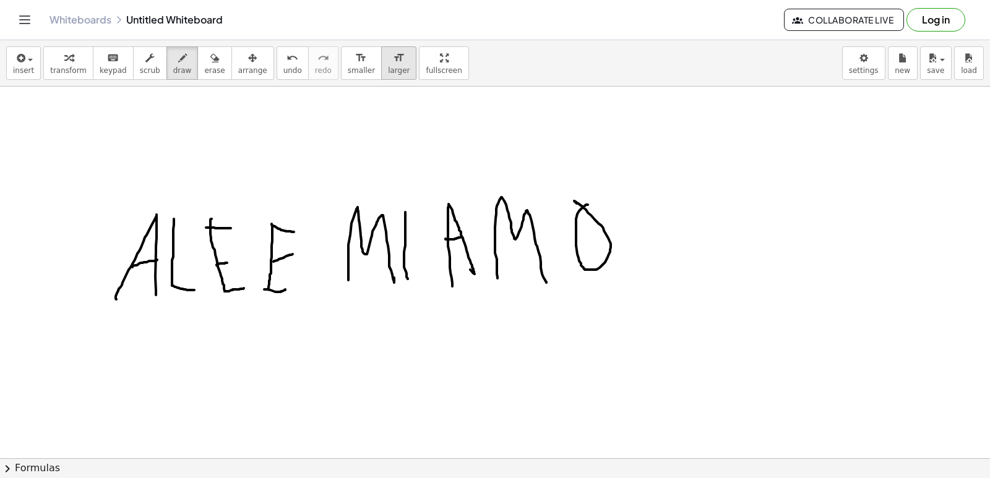
drag, startPoint x: 168, startPoint y: 75, endPoint x: 370, endPoint y: 74, distance: 201.7
click at [184, 74] on div "transform keyboard keypad scrub draw erase arrange" at bounding box center [158, 62] width 230 height 33
drag, startPoint x: 637, startPoint y: 259, endPoint x: 676, endPoint y: 261, distance: 39.6
click at [671, 263] on div at bounding box center [495, 149] width 990 height 744
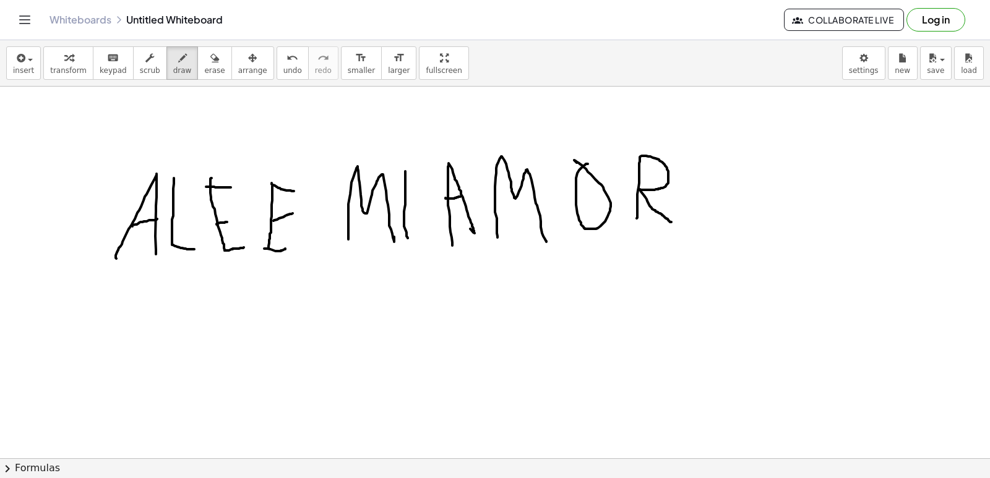
scroll to position [371, 0]
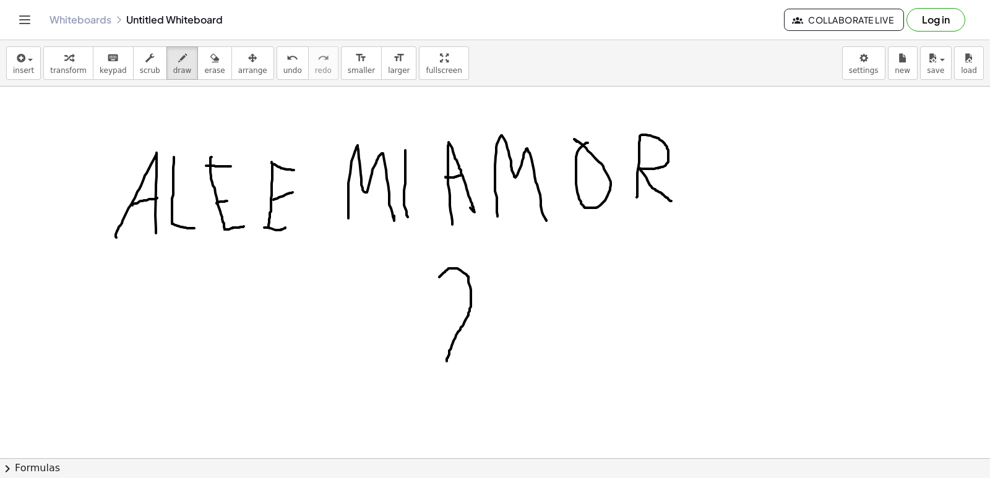
drag, startPoint x: 444, startPoint y: 273, endPoint x: 455, endPoint y: 314, distance: 43.1
click at [447, 359] on div at bounding box center [495, 273] width 990 height 1116
drag, startPoint x: 437, startPoint y: 270, endPoint x: 444, endPoint y: 359, distance: 89.4
click at [444, 359] on div at bounding box center [495, 273] width 990 height 1116
drag, startPoint x: 194, startPoint y: 56, endPoint x: 200, endPoint y: 105, distance: 49.2
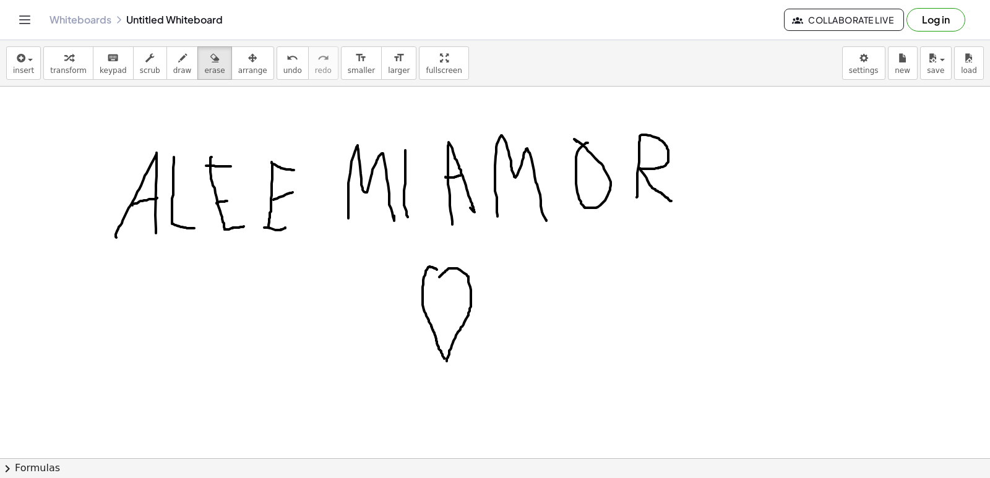
click at [210, 62] on icon "button" at bounding box center [214, 58] width 9 height 15
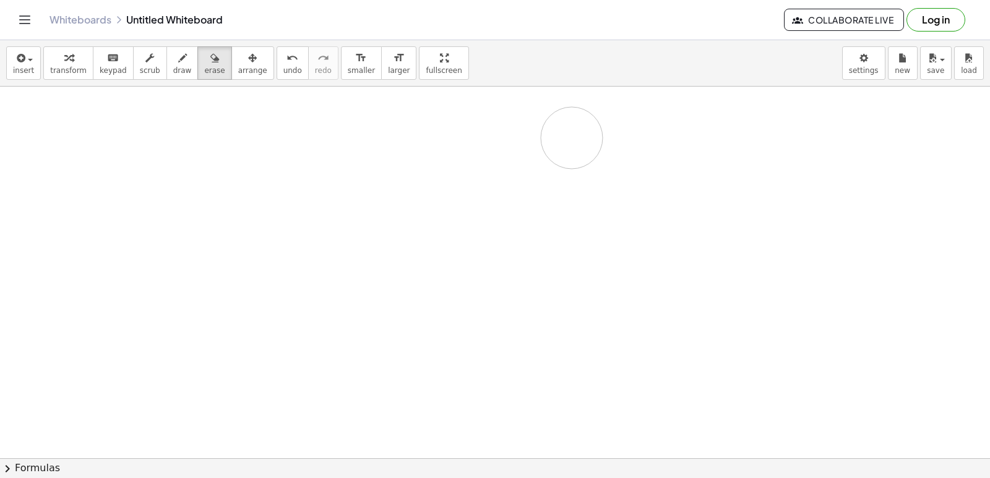
drag, startPoint x: 134, startPoint y: 204, endPoint x: 513, endPoint y: 139, distance: 384.8
click at [513, 139] on div at bounding box center [495, 273] width 990 height 1116
drag, startPoint x: 160, startPoint y: 145, endPoint x: 113, endPoint y: 130, distance: 49.3
click at [112, 145] on div at bounding box center [495, 273] width 990 height 1116
drag, startPoint x: 66, startPoint y: 61, endPoint x: 180, endPoint y: 97, distance: 120.0
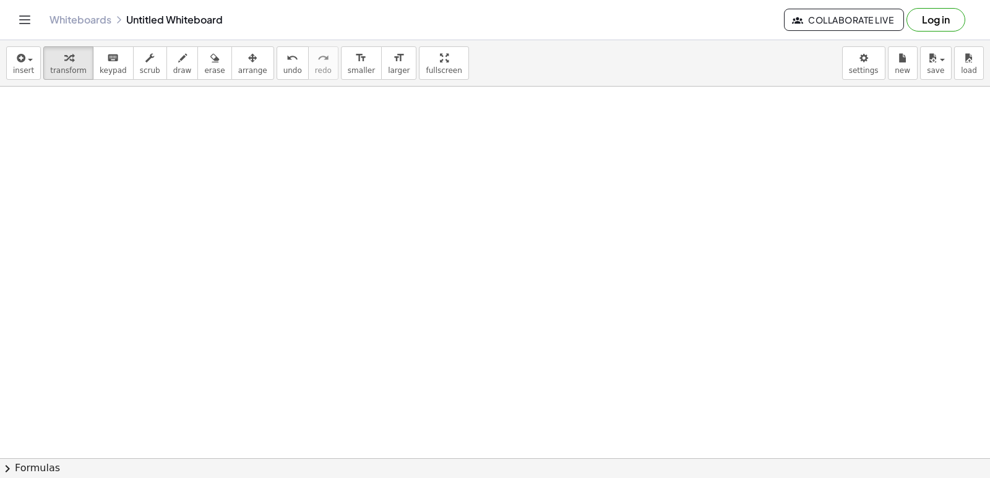
click at [82, 69] on button "transform" at bounding box center [68, 62] width 50 height 33
click at [286, 64] on icon "undo" at bounding box center [292, 58] width 12 height 15
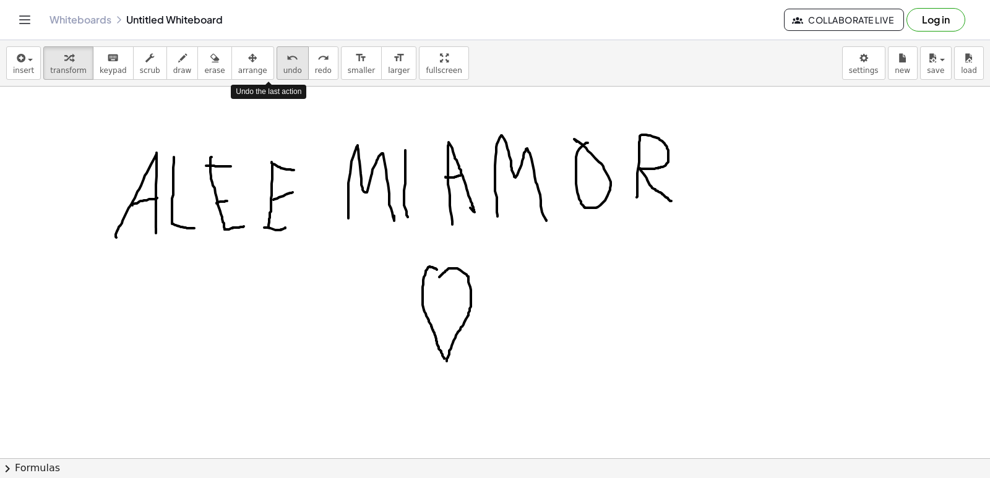
click at [283, 73] on span "undo" at bounding box center [292, 70] width 19 height 9
click at [286, 54] on icon "undo" at bounding box center [292, 58] width 12 height 15
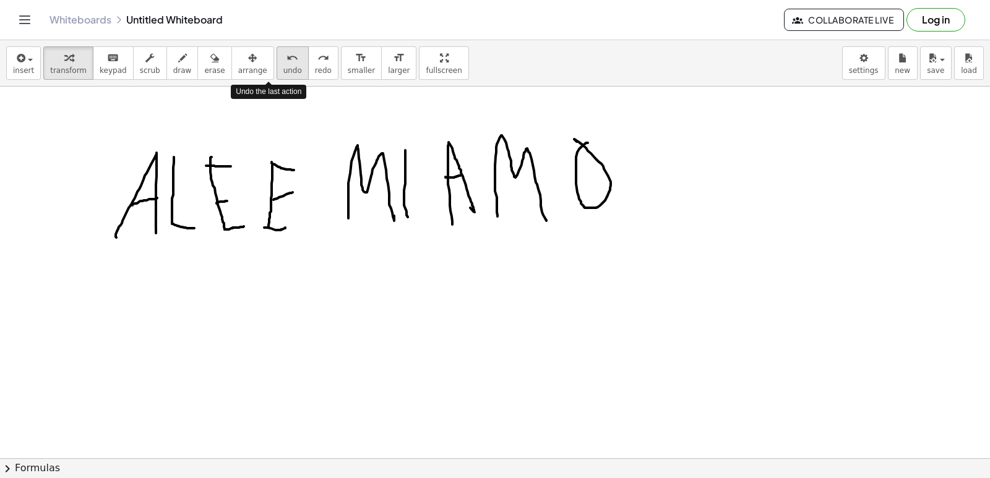
click at [286, 54] on icon "undo" at bounding box center [292, 58] width 12 height 15
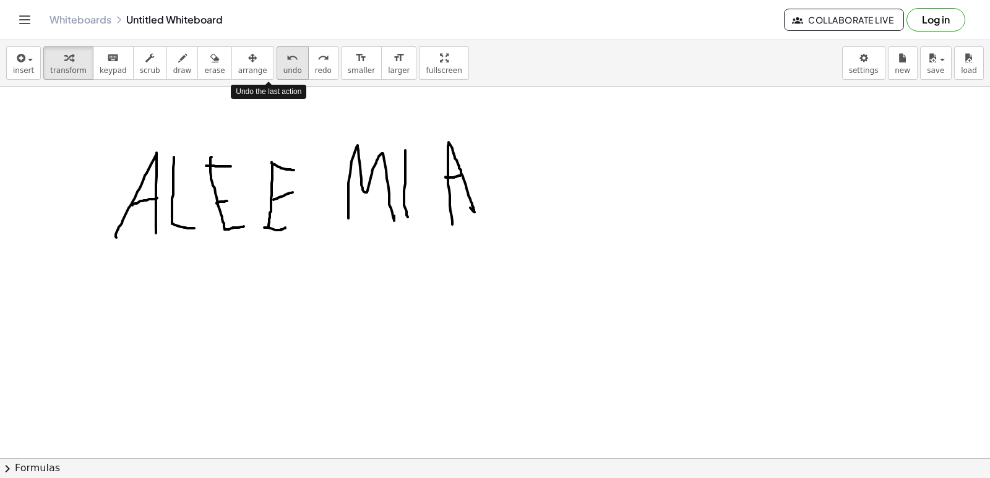
click at [286, 54] on icon "undo" at bounding box center [292, 58] width 12 height 15
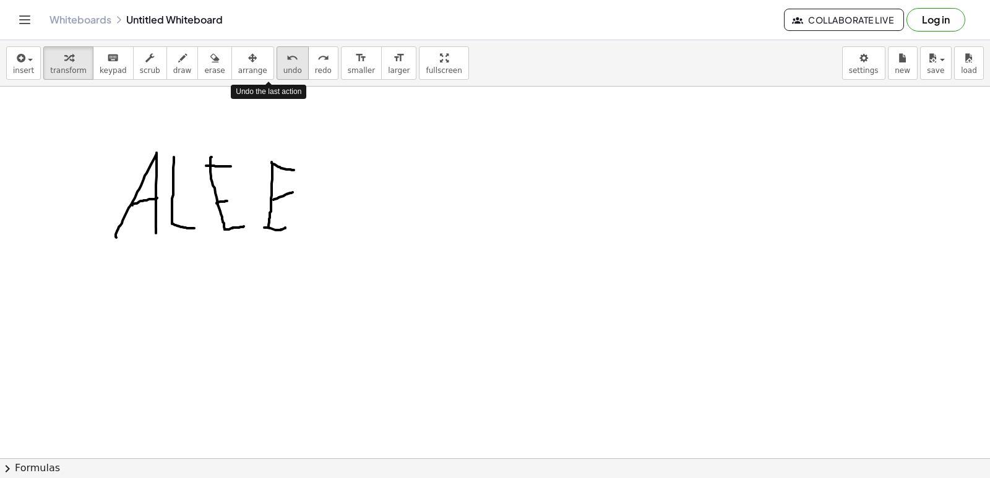
click at [286, 54] on icon "undo" at bounding box center [292, 58] width 12 height 15
click at [283, 54] on div "undo" at bounding box center [292, 57] width 19 height 15
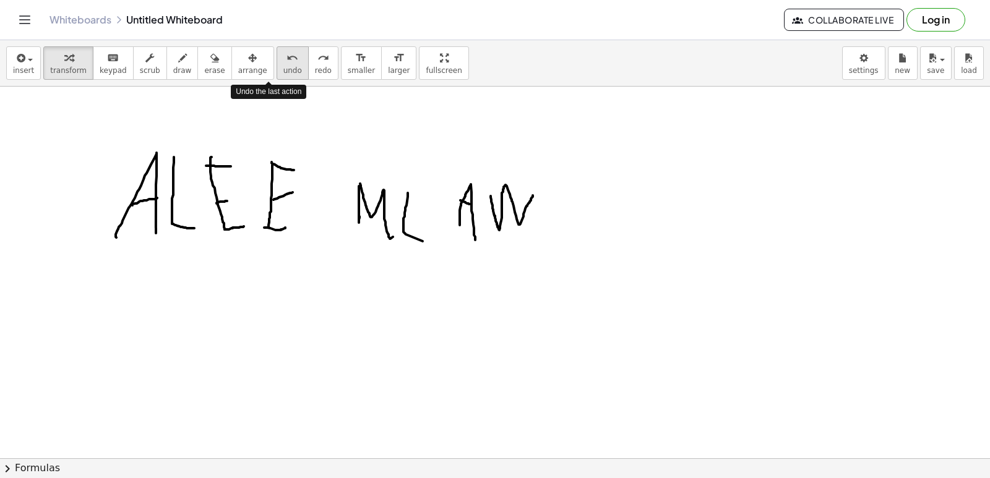
click at [283, 54] on div "undo" at bounding box center [292, 57] width 19 height 15
click at [283, 56] on div "undo" at bounding box center [292, 57] width 19 height 15
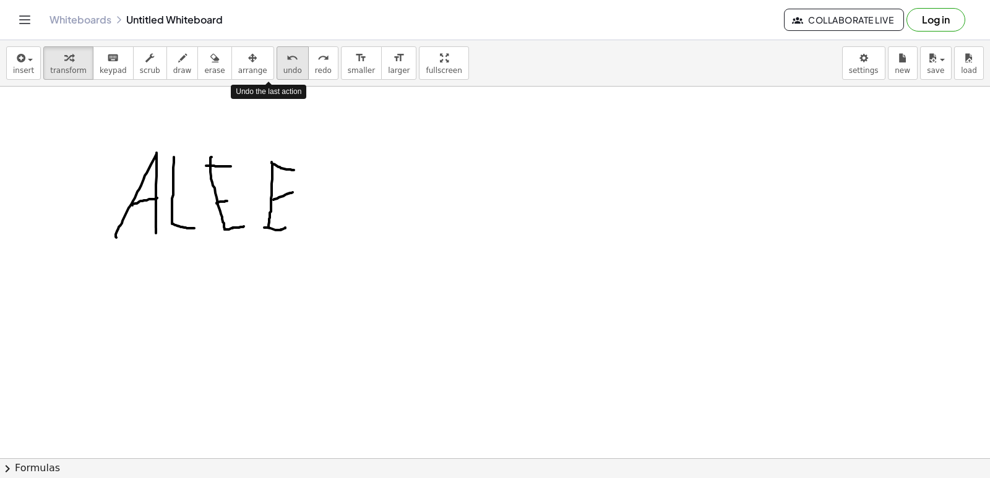
click at [283, 56] on div "undo" at bounding box center [292, 57] width 19 height 15
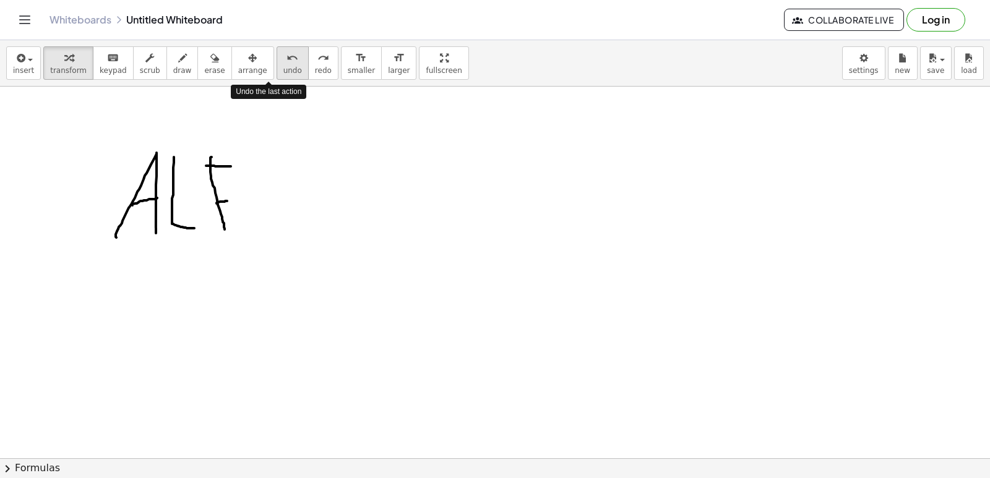
click at [283, 56] on div "undo" at bounding box center [292, 57] width 19 height 15
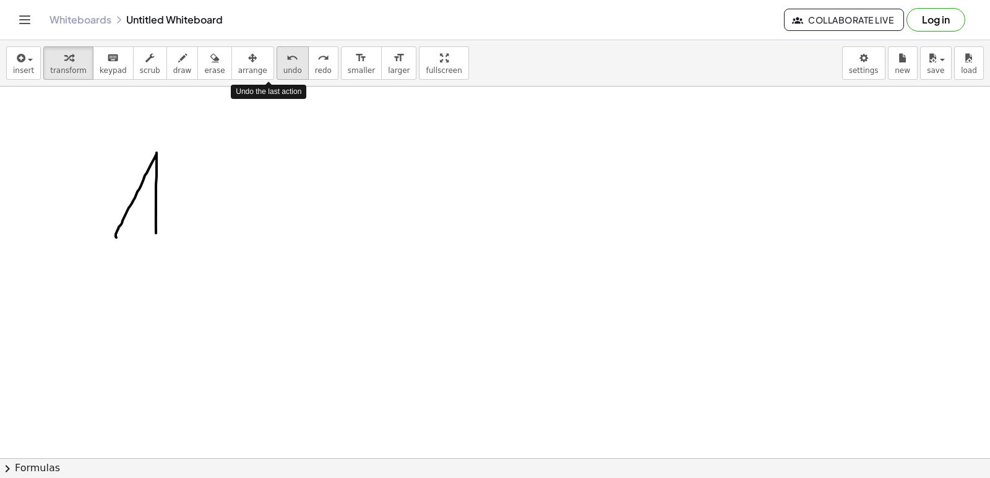
click at [283, 56] on div "undo" at bounding box center [292, 57] width 19 height 15
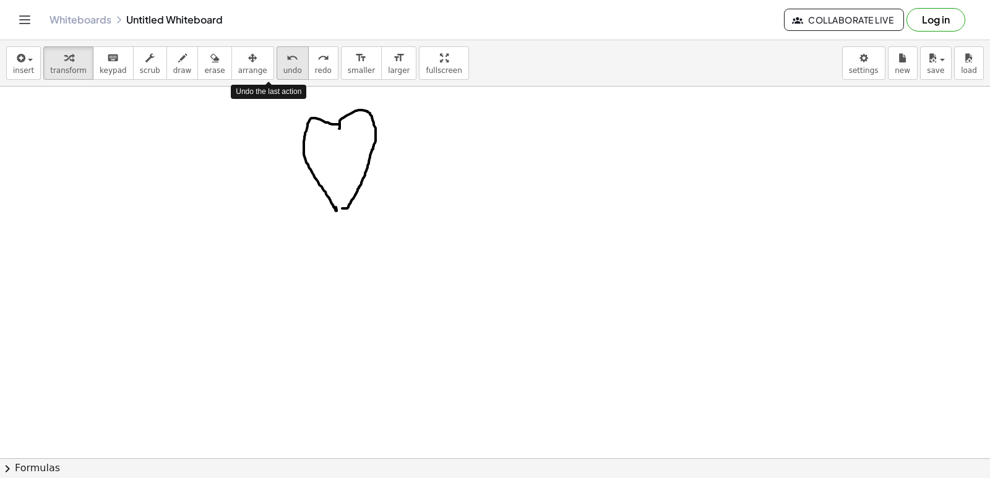
click at [283, 56] on div "undo" at bounding box center [292, 57] width 19 height 15
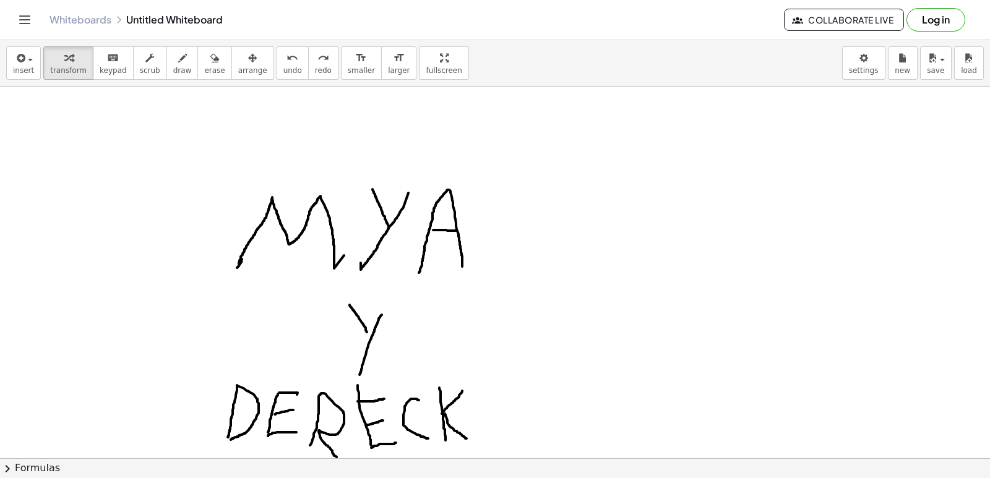
scroll to position [62, 0]
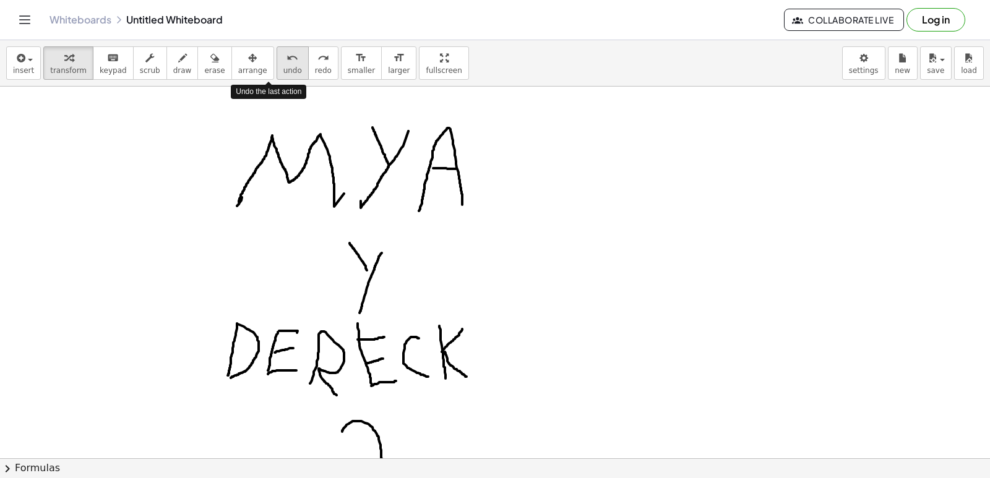
click at [283, 74] on span "undo" at bounding box center [292, 70] width 19 height 9
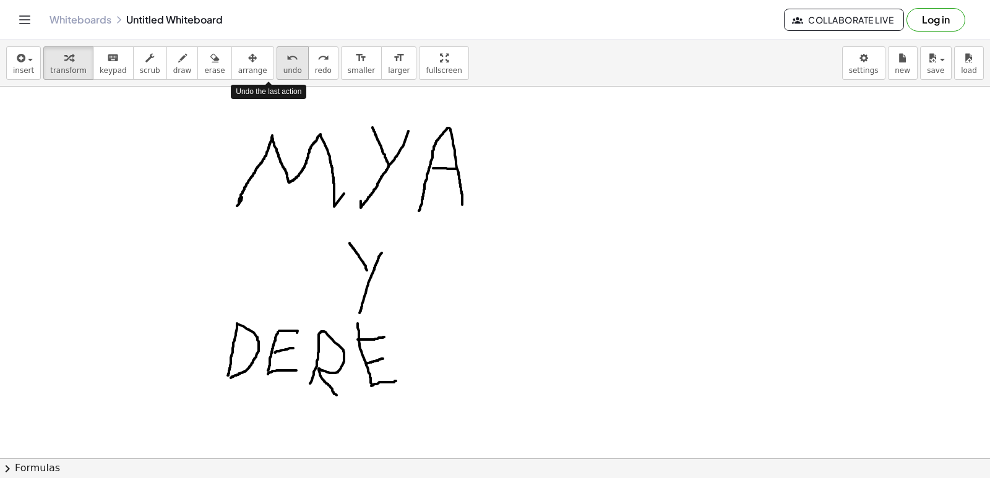
click at [283, 74] on span "undo" at bounding box center [292, 70] width 19 height 9
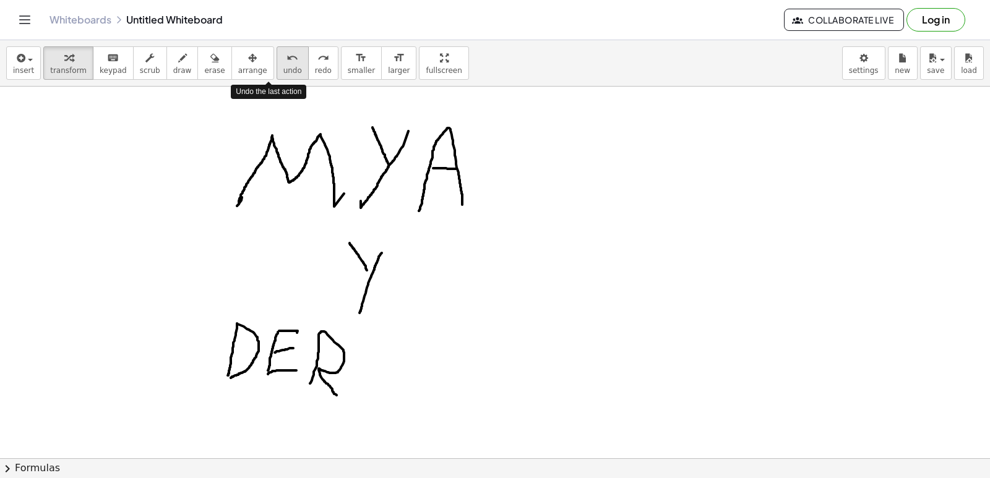
click at [283, 74] on span "undo" at bounding box center [292, 70] width 19 height 9
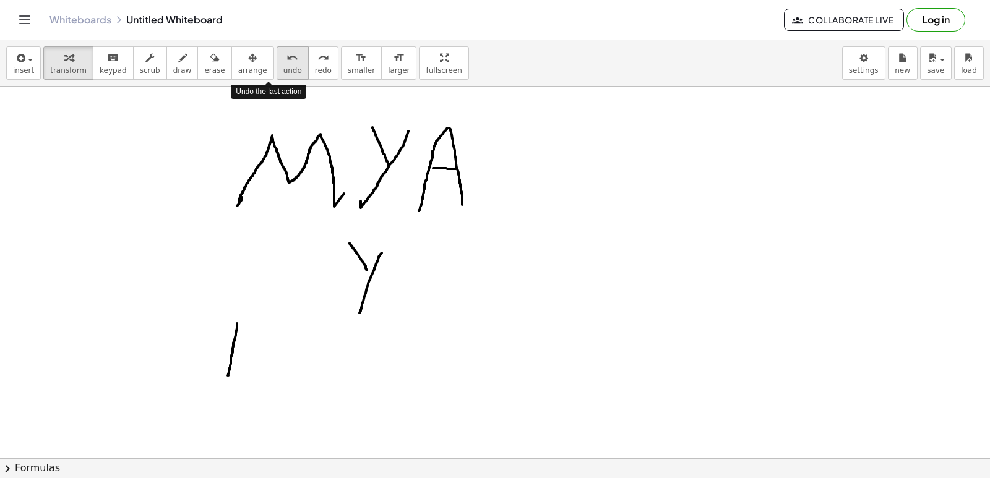
click at [283, 74] on span "undo" at bounding box center [292, 70] width 19 height 9
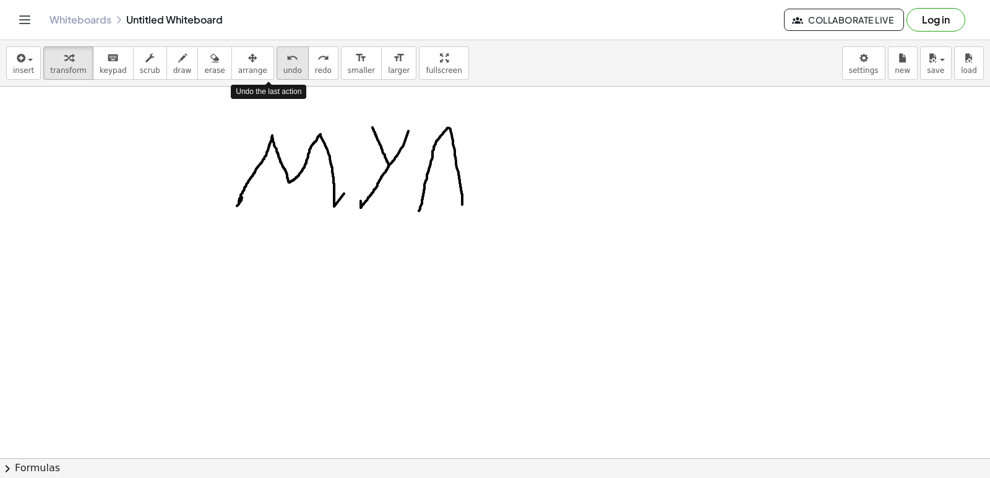
click at [283, 74] on span "undo" at bounding box center [292, 70] width 19 height 9
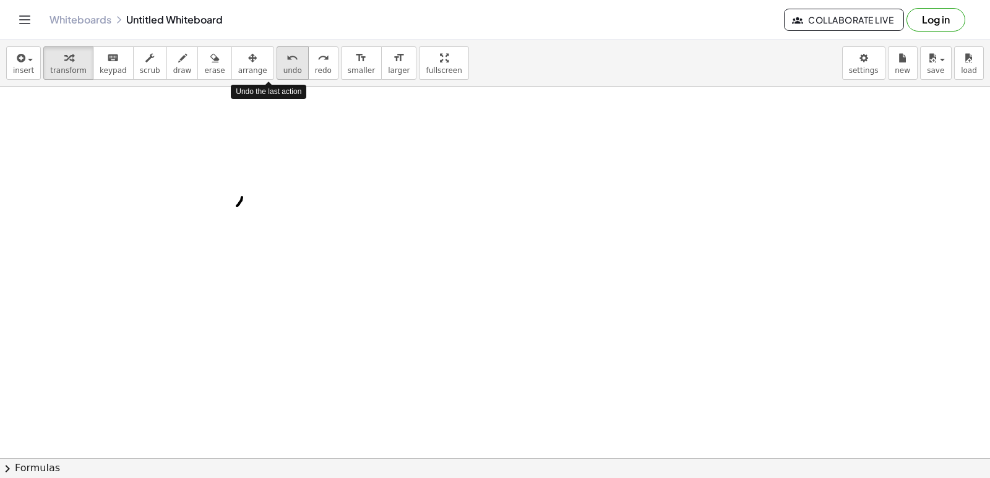
click at [283, 74] on span "undo" at bounding box center [292, 70] width 19 height 9
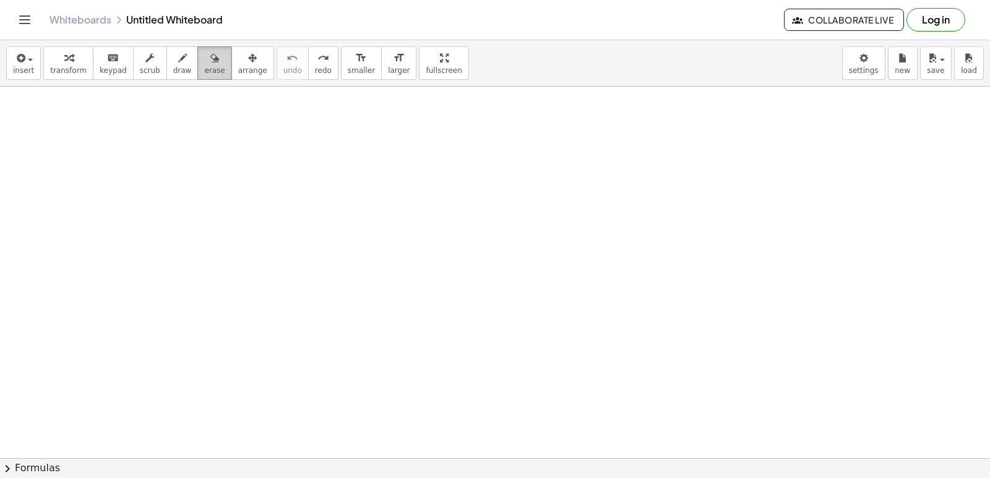
click at [205, 58] on div "button" at bounding box center [214, 57] width 20 height 15
drag, startPoint x: 444, startPoint y: 144, endPoint x: 428, endPoint y: 200, distance: 58.0
drag, startPoint x: 174, startPoint y: 65, endPoint x: 179, endPoint y: 70, distance: 7.5
click at [178, 68] on button "draw" at bounding box center [182, 62] width 32 height 33
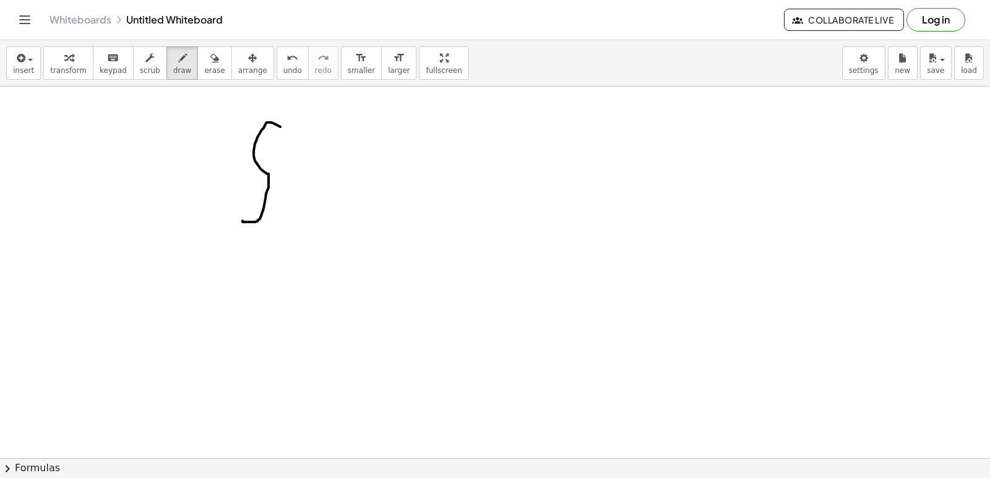
drag, startPoint x: 278, startPoint y: 126, endPoint x: 250, endPoint y: 209, distance: 87.5
drag, startPoint x: 322, startPoint y: 110, endPoint x: 348, endPoint y: 205, distance: 98.8
drag, startPoint x: 404, startPoint y: 205, endPoint x: 526, endPoint y: 216, distance: 122.4
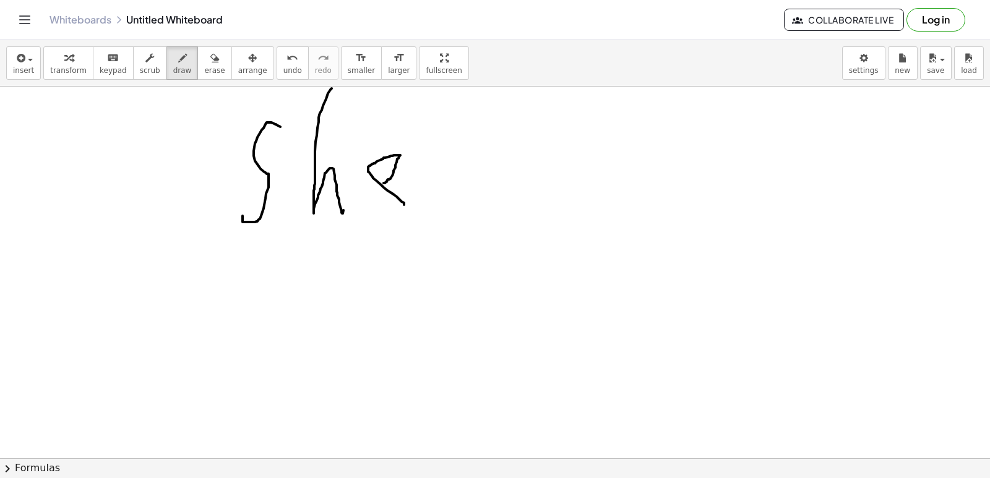
drag, startPoint x: 465, startPoint y: 161, endPoint x: 420, endPoint y: 227, distance: 80.5
drag, startPoint x: 437, startPoint y: 165, endPoint x: 434, endPoint y: 190, distance: 25.6
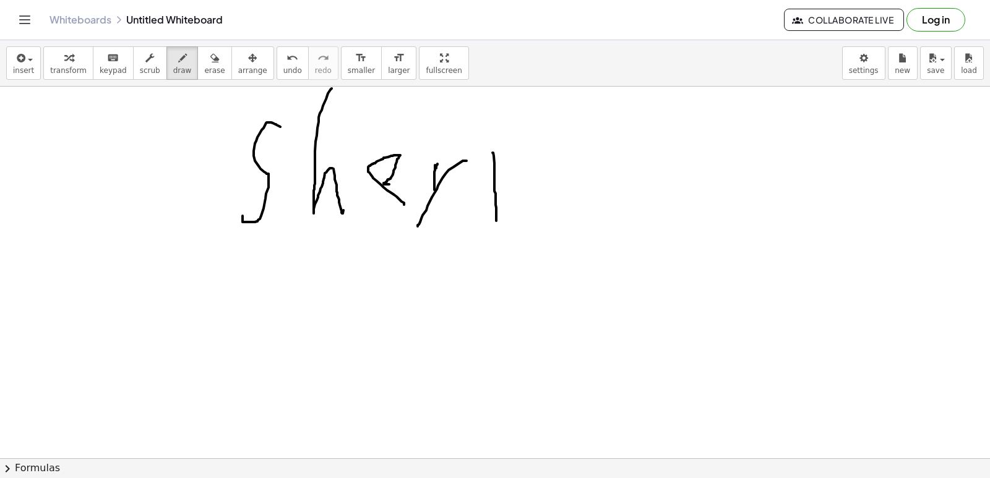
drag, startPoint x: 493, startPoint y: 153, endPoint x: 504, endPoint y: 220, distance: 68.4
drag, startPoint x: 546, startPoint y: 189, endPoint x: 548, endPoint y: 214, distance: 24.8
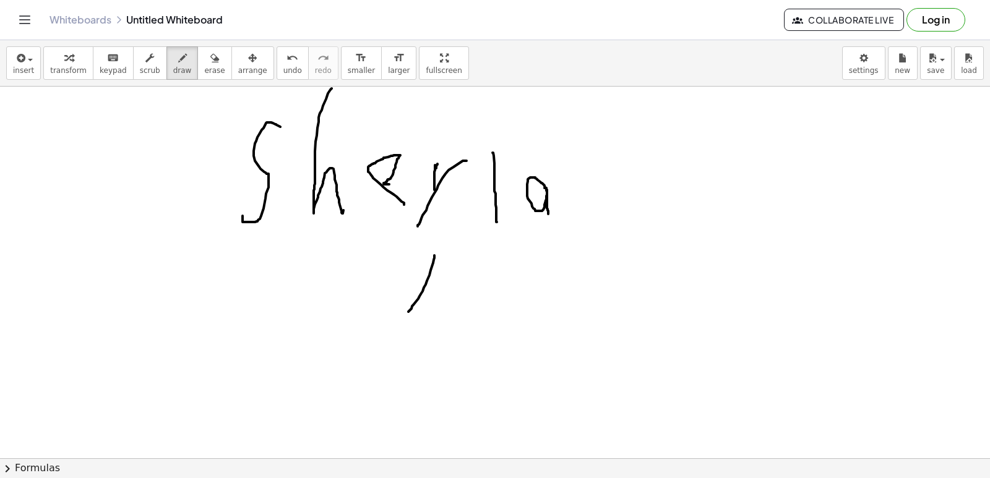
drag, startPoint x: 434, startPoint y: 256, endPoint x: 408, endPoint y: 312, distance: 62.0
drag, startPoint x: 423, startPoint y: 279, endPoint x: 407, endPoint y: 254, distance: 29.2
drag, startPoint x: 275, startPoint y: 338, endPoint x: 301, endPoint y: 395, distance: 62.0
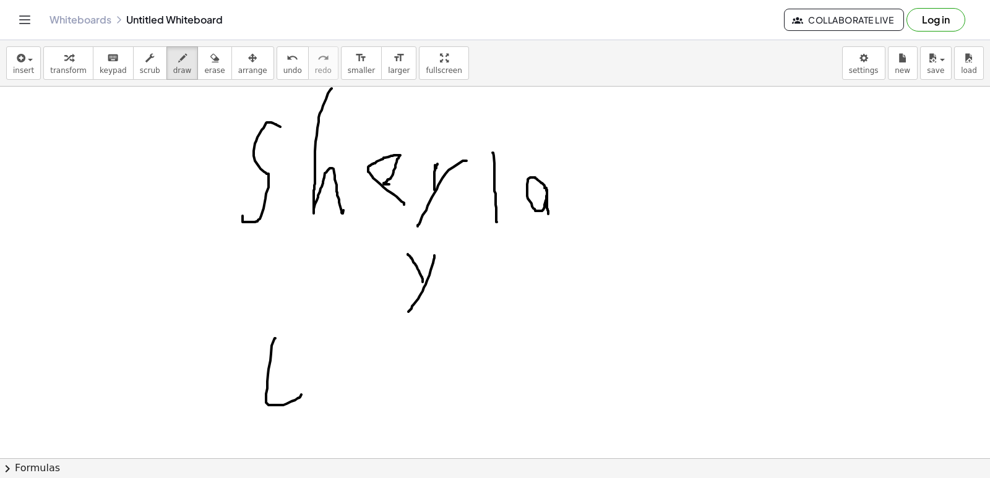
drag, startPoint x: 330, startPoint y: 349, endPoint x: 369, endPoint y: 429, distance: 88.6
drag, startPoint x: 410, startPoint y: 376, endPoint x: 407, endPoint y: 401, distance: 25.6
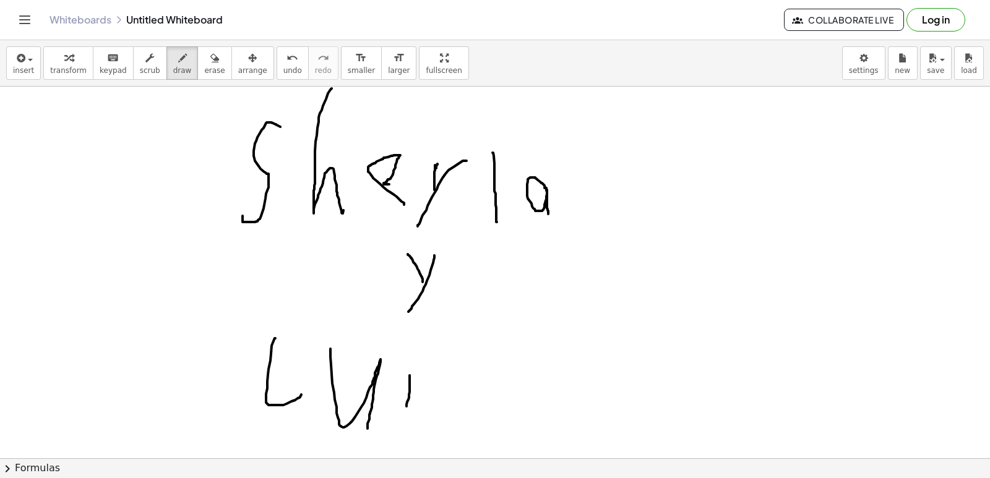
drag, startPoint x: 471, startPoint y: 364, endPoint x: 454, endPoint y: 433, distance: 70.7
drag, startPoint x: 631, startPoint y: 250, endPoint x: 621, endPoint y: 262, distance: 15.8
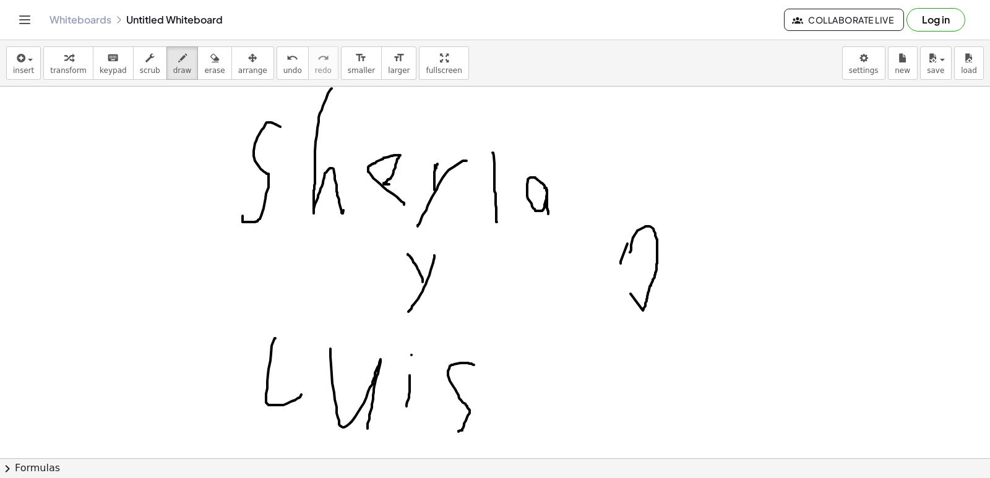
click at [283, 66] on span "undo" at bounding box center [292, 70] width 19 height 9
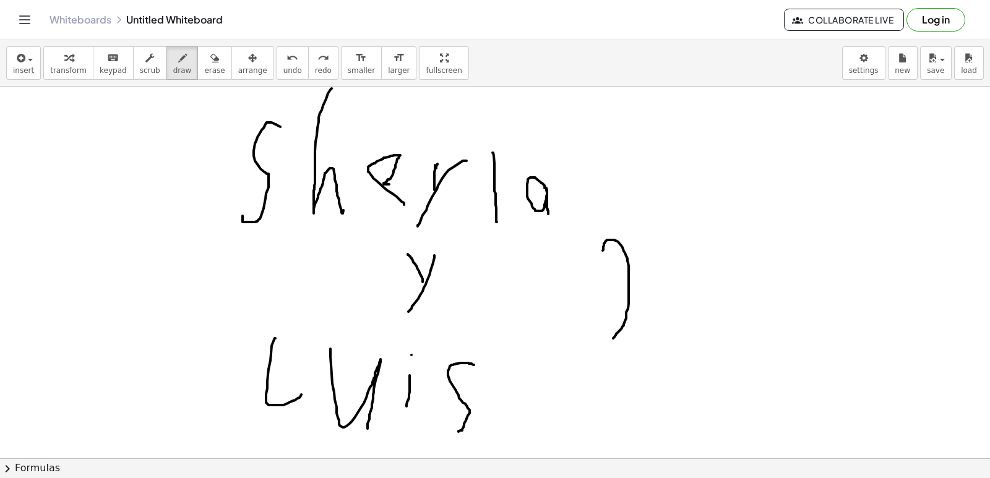
drag, startPoint x: 603, startPoint y: 251, endPoint x: 609, endPoint y: 280, distance: 30.5
drag, startPoint x: 605, startPoint y: 248, endPoint x: 624, endPoint y: 309, distance: 64.2
click at [283, 69] on span "undo" at bounding box center [292, 70] width 19 height 9
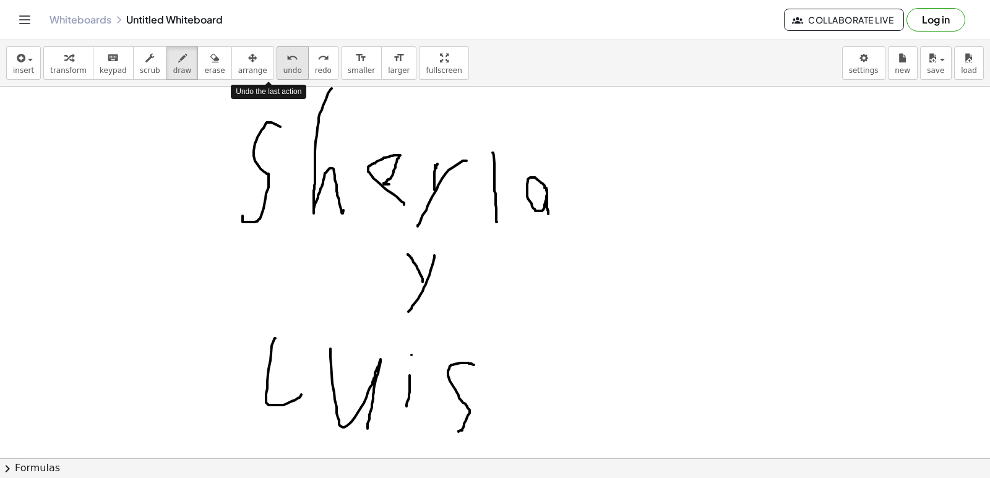
click at [283, 67] on span "undo" at bounding box center [292, 70] width 19 height 9
click at [286, 63] on icon "undo" at bounding box center [292, 58] width 12 height 15
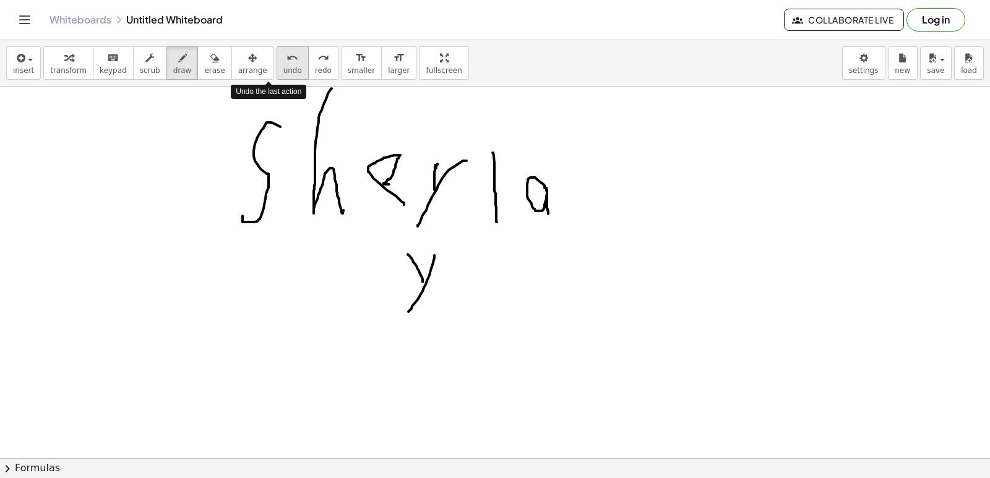
click at [286, 62] on icon "undo" at bounding box center [292, 58] width 12 height 15
click at [286, 59] on icon "undo" at bounding box center [292, 58] width 12 height 15
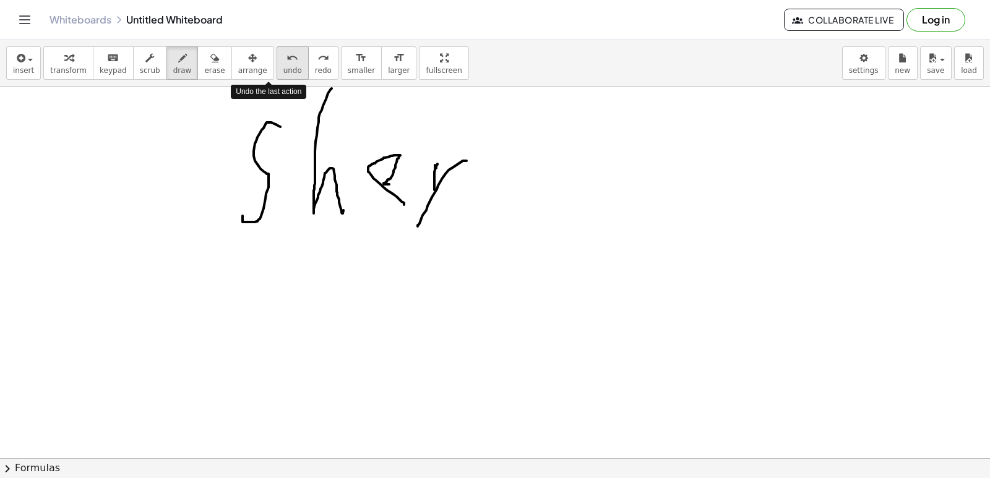
click at [286, 59] on icon "undo" at bounding box center [292, 58] width 12 height 15
click at [283, 59] on div "undo" at bounding box center [292, 57] width 19 height 15
click at [280, 59] on button "undo undo" at bounding box center [293, 62] width 32 height 33
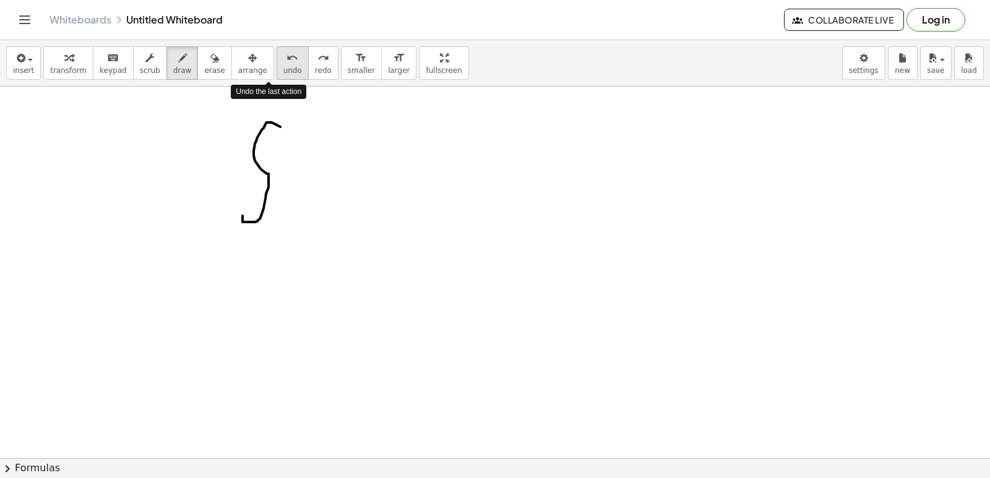
click at [280, 59] on button "undo undo" at bounding box center [293, 62] width 32 height 33
drag, startPoint x: 282, startPoint y: 53, endPoint x: 280, endPoint y: 38, distance: 15.1
click at [282, 48] on button "undo undo" at bounding box center [293, 62] width 32 height 33
click at [279, 39] on div "Whiteboards Untitled Whiteboard Collaborate Live Log in" at bounding box center [495, 20] width 960 height 40
click at [275, 45] on div "insert select one: Math Expression Function Text Youtube Video Graphing Geometr…" at bounding box center [495, 63] width 990 height 46
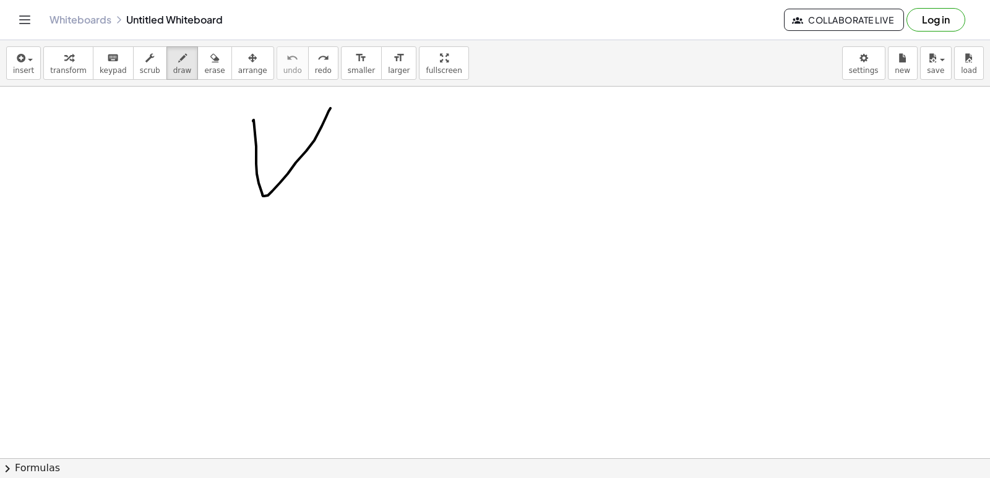
drag, startPoint x: 254, startPoint y: 120, endPoint x: 310, endPoint y: 181, distance: 82.7
drag, startPoint x: 382, startPoint y: 117, endPoint x: 364, endPoint y: 197, distance: 82.3
drag, startPoint x: 420, startPoint y: 131, endPoint x: 454, endPoint y: 156, distance: 42.9
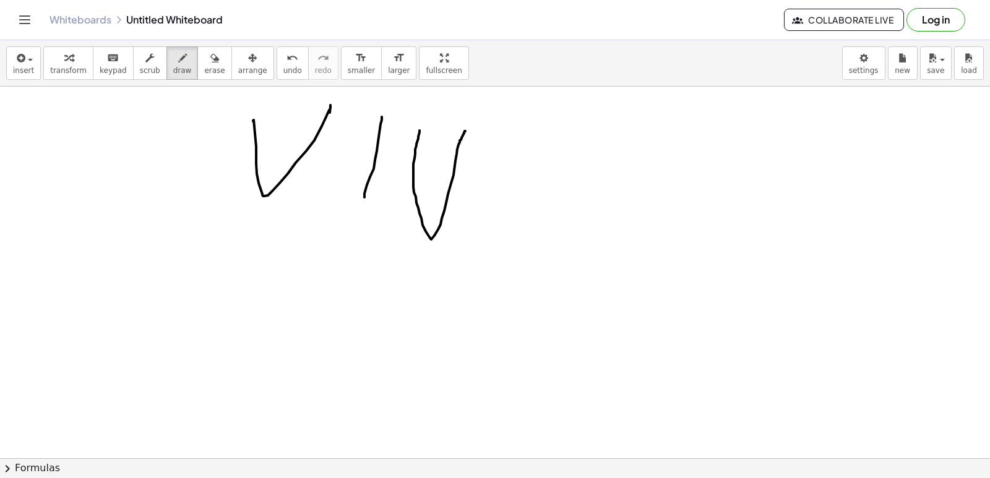
drag, startPoint x: 502, startPoint y: 191, endPoint x: 532, endPoint y: 175, distance: 33.8
drag, startPoint x: 518, startPoint y: 152, endPoint x: 502, endPoint y: 174, distance: 27.6
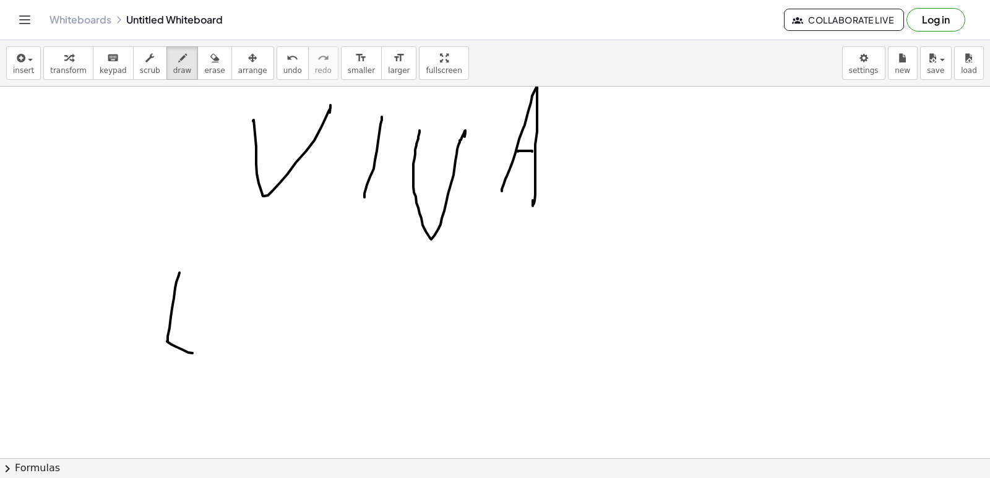
drag, startPoint x: 179, startPoint y: 273, endPoint x: 217, endPoint y: 356, distance: 90.8
drag, startPoint x: 238, startPoint y: 343, endPoint x: 263, endPoint y: 363, distance: 31.7
drag, startPoint x: 251, startPoint y: 324, endPoint x: 267, endPoint y: 321, distance: 17.0
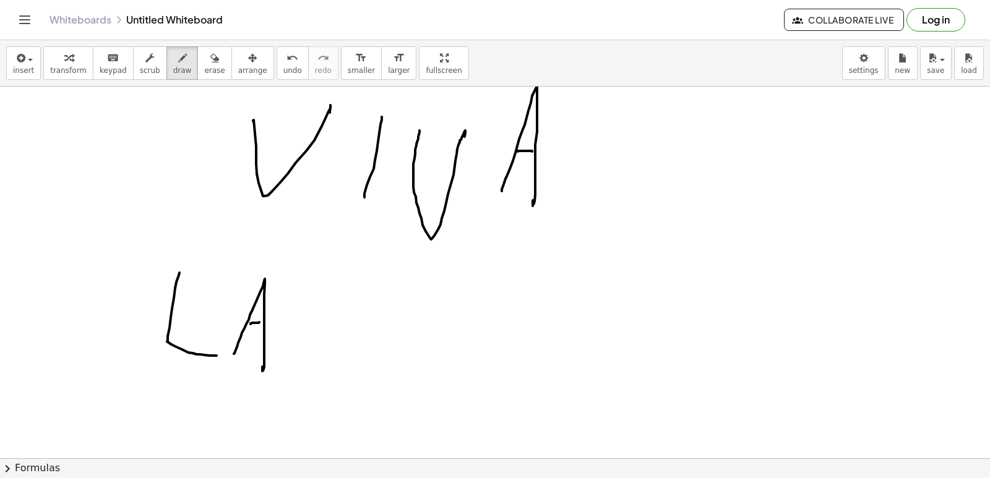
drag, startPoint x: 369, startPoint y: 293, endPoint x: 356, endPoint y: 371, distance: 78.4
drag, startPoint x: 371, startPoint y: 295, endPoint x: 379, endPoint y: 365, distance: 70.4
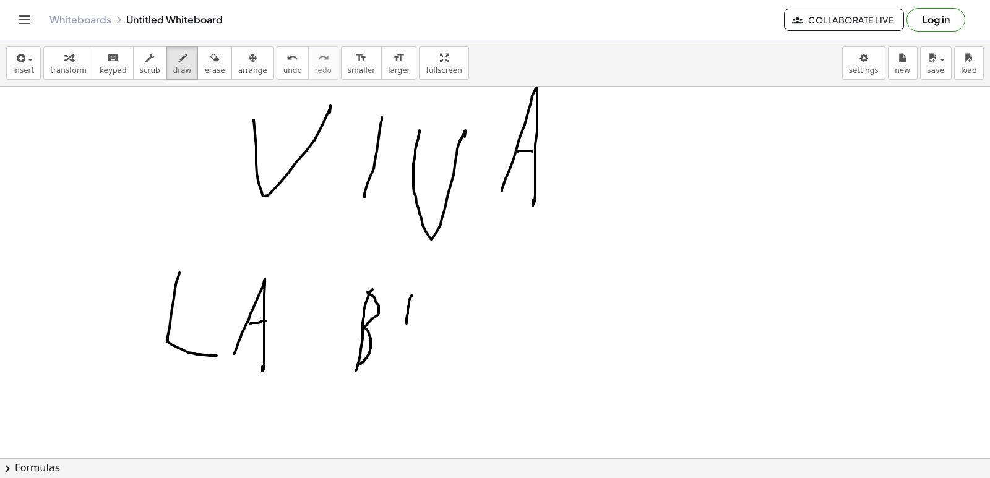
drag, startPoint x: 411, startPoint y: 296, endPoint x: 407, endPoint y: 359, distance: 63.9
drag, startPoint x: 462, startPoint y: 309, endPoint x: 459, endPoint y: 338, distance: 28.6
drag, startPoint x: 483, startPoint y: 291, endPoint x: 493, endPoint y: 299, distance: 12.3
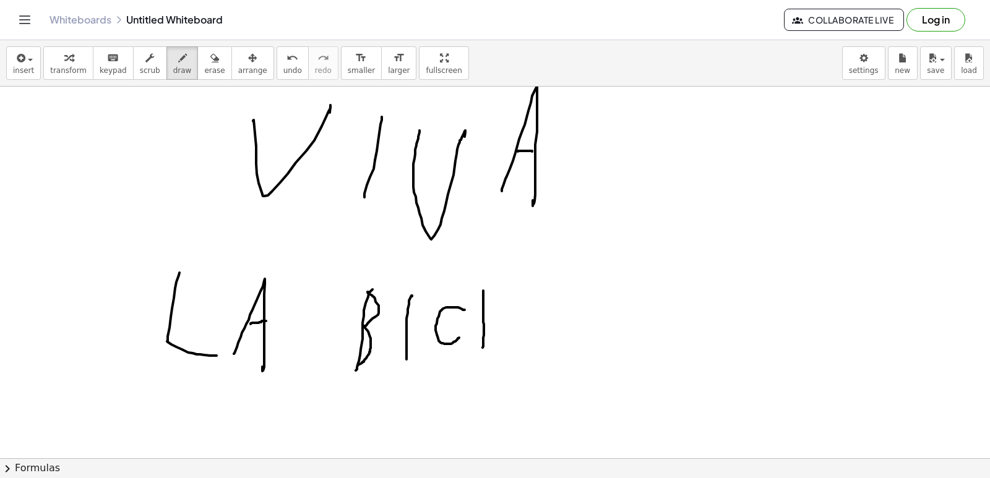
drag, startPoint x: 501, startPoint y: 294, endPoint x: 493, endPoint y: 327, distance: 34.5
drag, startPoint x: 482, startPoint y: 308, endPoint x: 498, endPoint y: 309, distance: 16.1
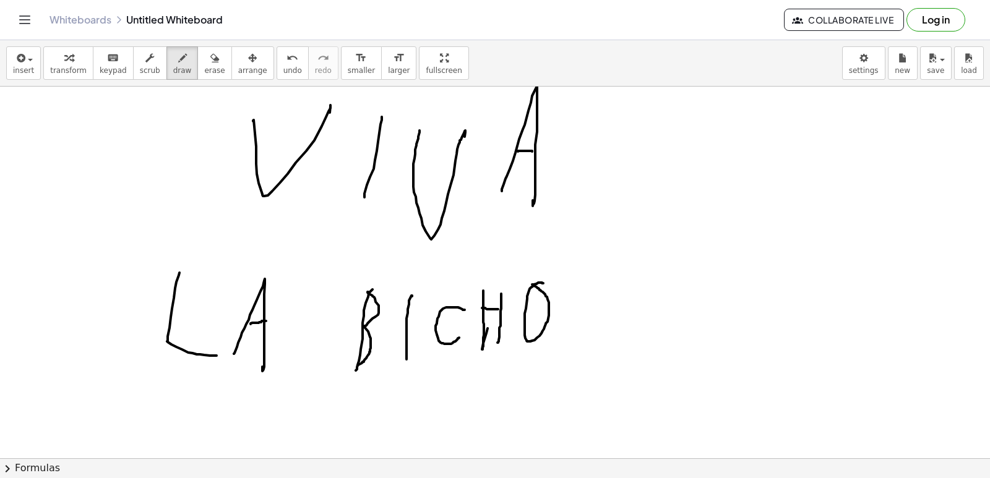
drag, startPoint x: 582, startPoint y: 292, endPoint x: 588, endPoint y: 332, distance: 40.0
drag, startPoint x: 560, startPoint y: 273, endPoint x: 606, endPoint y: 280, distance: 46.8
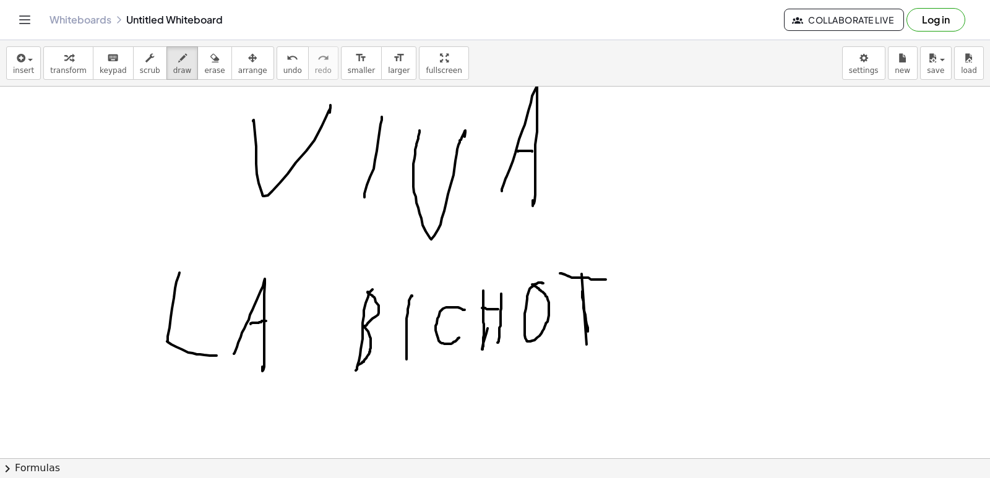
drag, startPoint x: 622, startPoint y: 314, endPoint x: 646, endPoint y: 324, distance: 26.1
drag, startPoint x: 624, startPoint y: 301, endPoint x: 634, endPoint y: 303, distance: 10.7
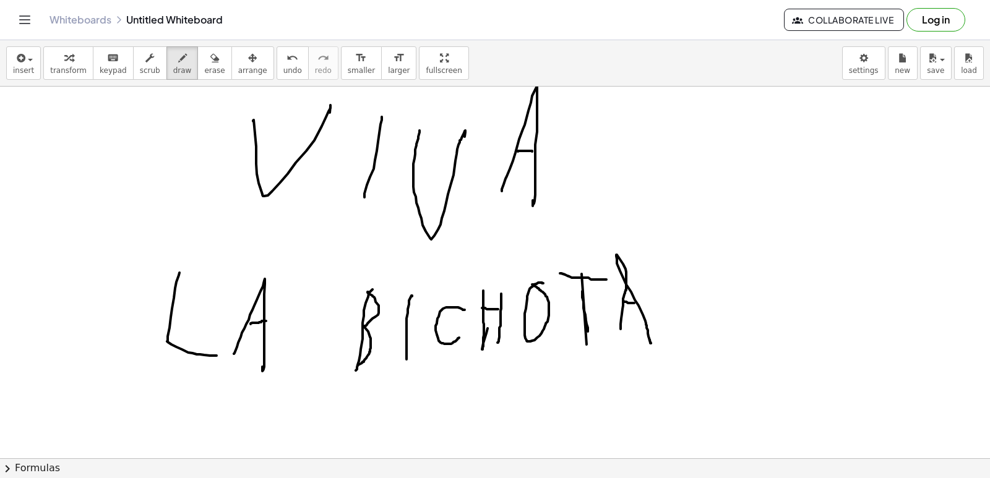
click at [252, 0] on div "Whiteboards Untitled Whiteboard Collaborate Live Log in" at bounding box center [495, 20] width 960 height 40
click at [281, 53] on button "undo undo" at bounding box center [293, 62] width 32 height 33
click at [279, 50] on button "undo undo" at bounding box center [293, 62] width 32 height 33
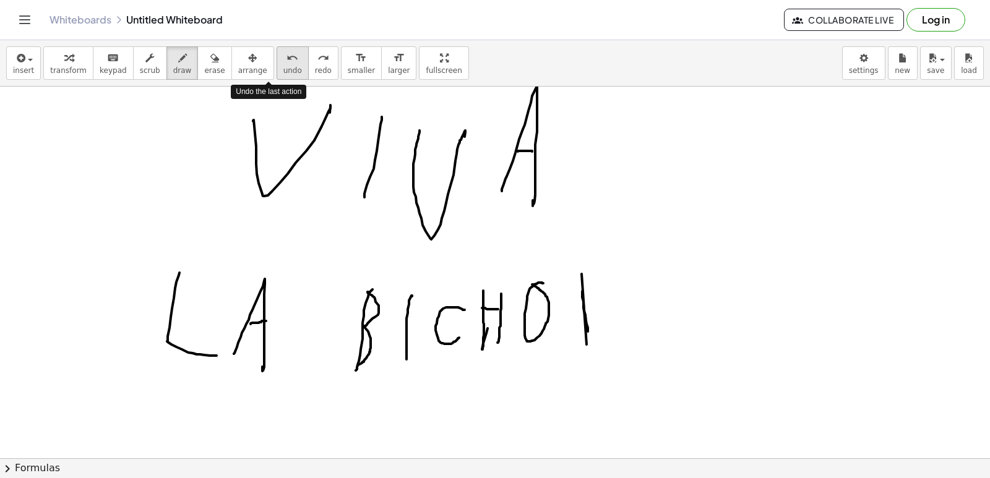
drag, startPoint x: 278, startPoint y: 50, endPoint x: 278, endPoint y: 64, distance: 14.9
click at [278, 64] on button "undo undo" at bounding box center [293, 62] width 32 height 33
click at [278, 54] on button "undo undo" at bounding box center [293, 62] width 32 height 33
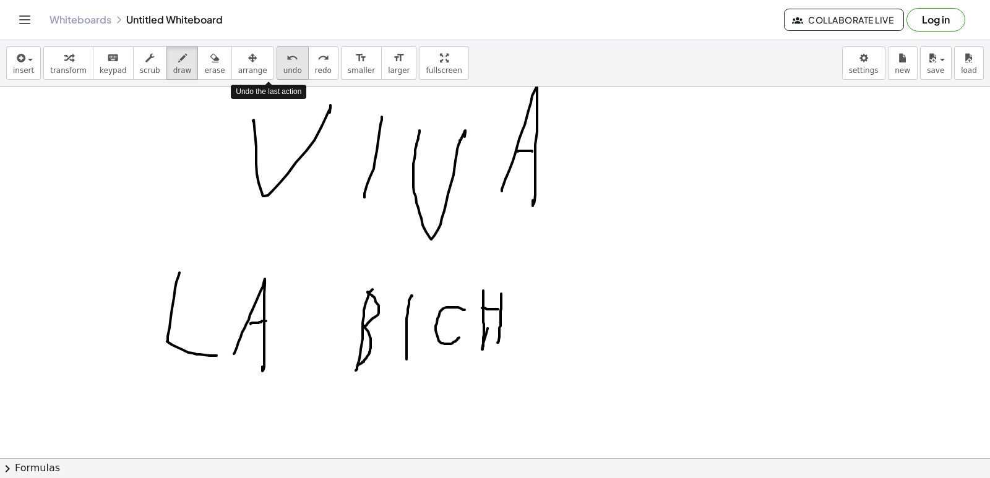
click at [278, 54] on button "undo undo" at bounding box center [293, 62] width 32 height 33
click at [278, 56] on button "undo undo" at bounding box center [293, 62] width 32 height 33
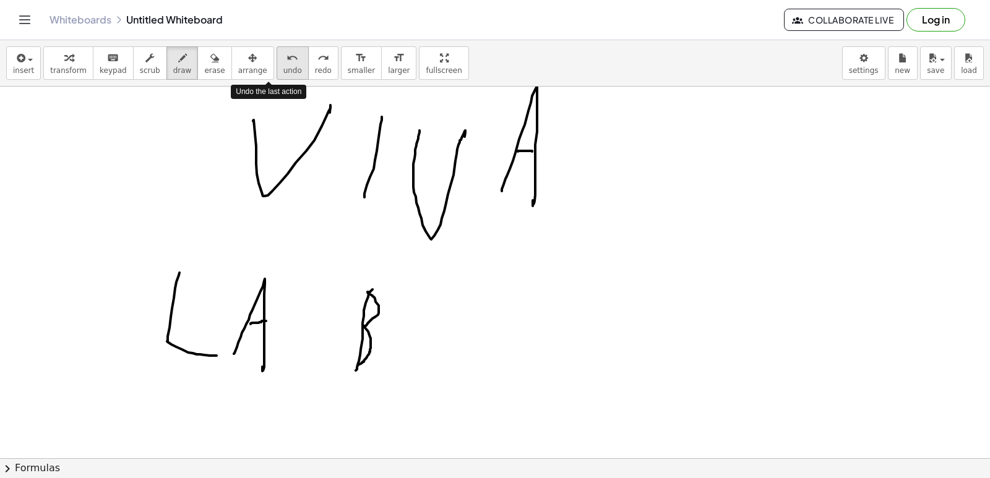
drag, startPoint x: 278, startPoint y: 61, endPoint x: 278, endPoint y: 68, distance: 6.8
click at [278, 65] on button "undo undo" at bounding box center [293, 62] width 32 height 33
click at [278, 71] on button "undo undo" at bounding box center [293, 62] width 32 height 33
click at [278, 72] on button "undo undo" at bounding box center [293, 62] width 32 height 33
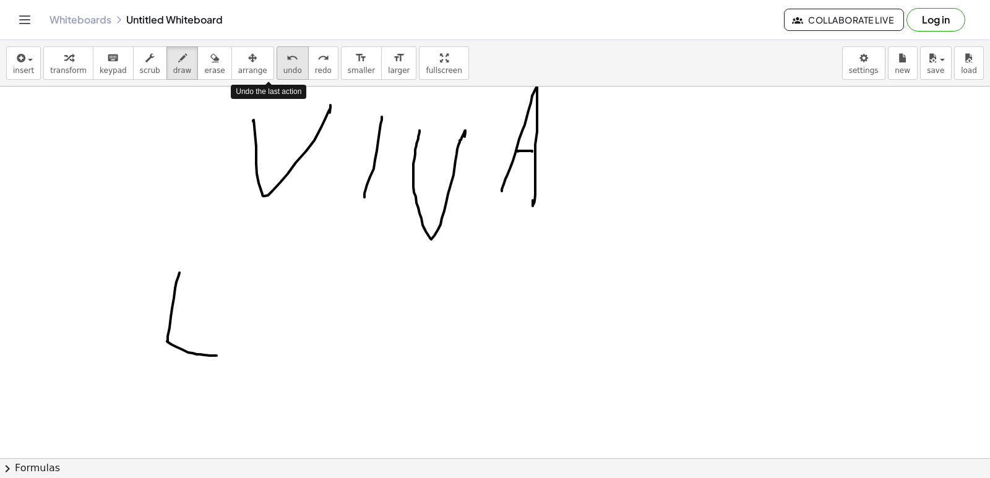
click at [278, 72] on button "undo undo" at bounding box center [293, 62] width 32 height 33
click at [280, 71] on button "undo undo" at bounding box center [293, 62] width 32 height 33
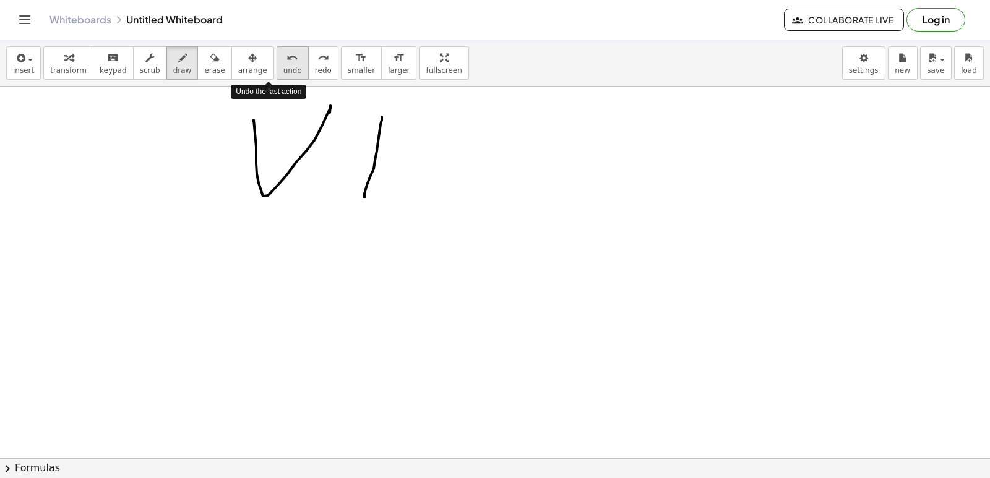
click at [280, 71] on button "undo undo" at bounding box center [293, 62] width 32 height 33
click at [280, 66] on button "undo undo" at bounding box center [293, 62] width 32 height 33
